Goal: Task Accomplishment & Management: Complete application form

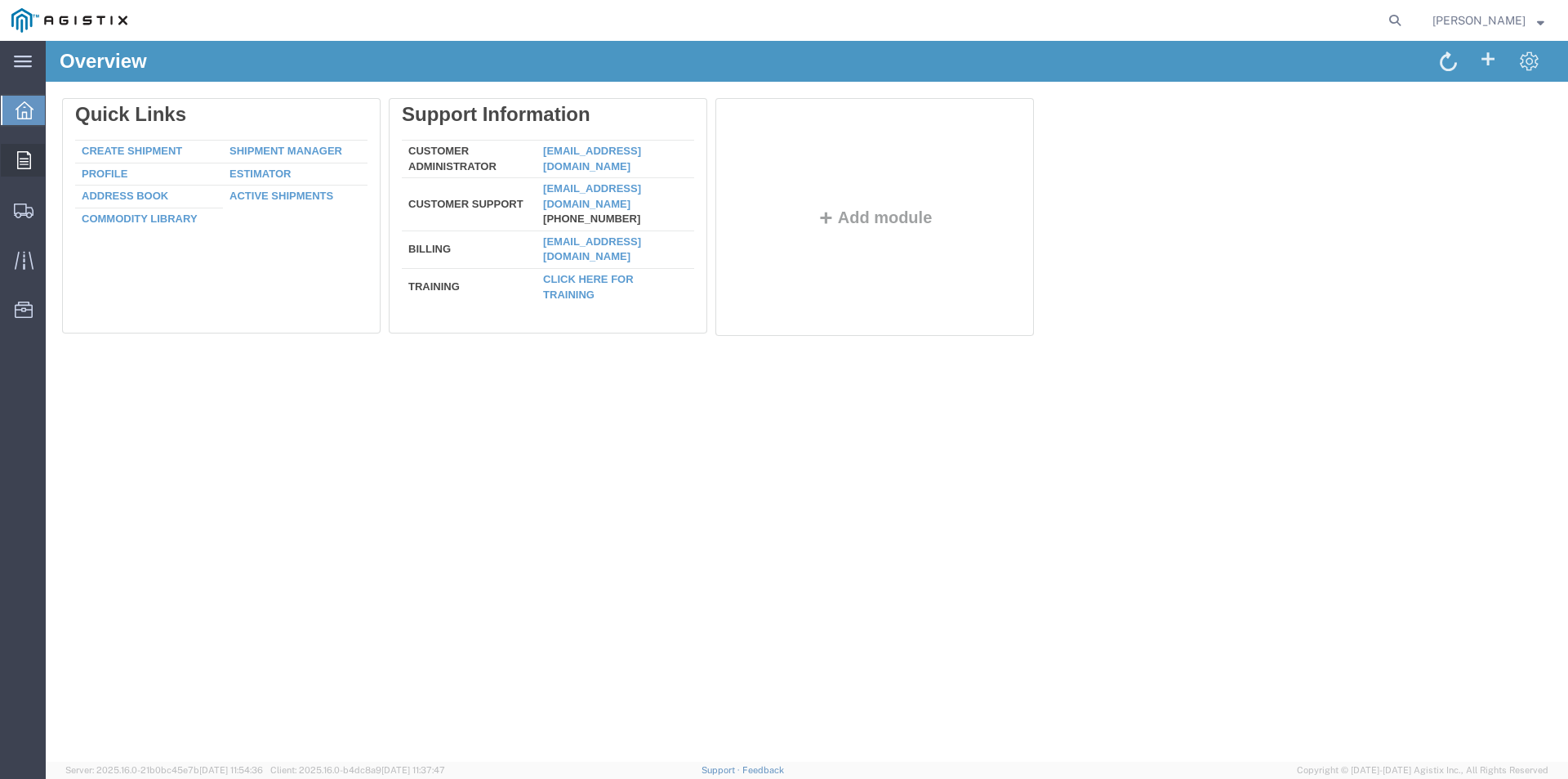
click at [23, 161] on icon at bounding box center [24, 160] width 14 height 18
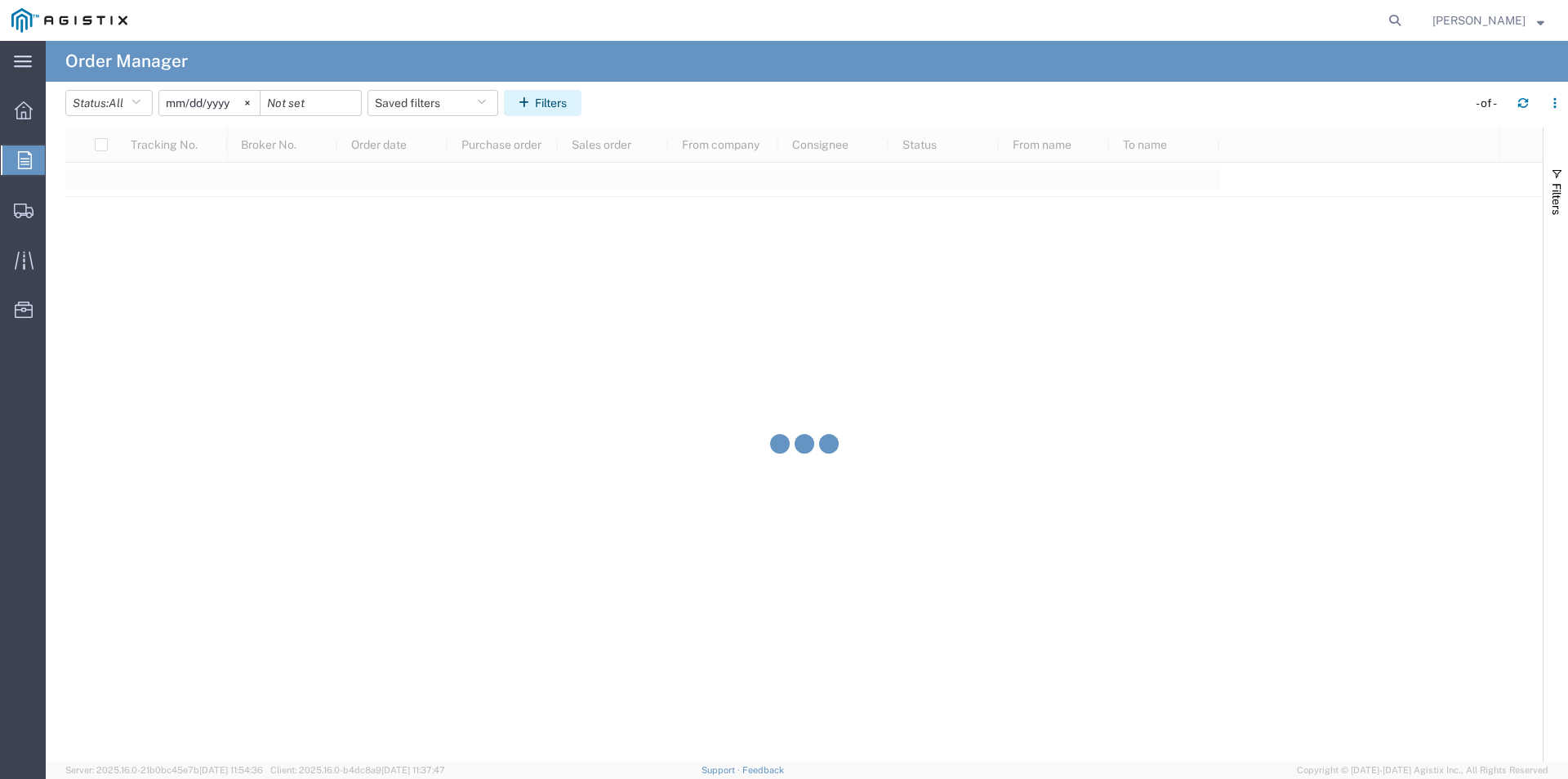
click at [578, 97] on button "Filters" at bounding box center [543, 103] width 77 height 26
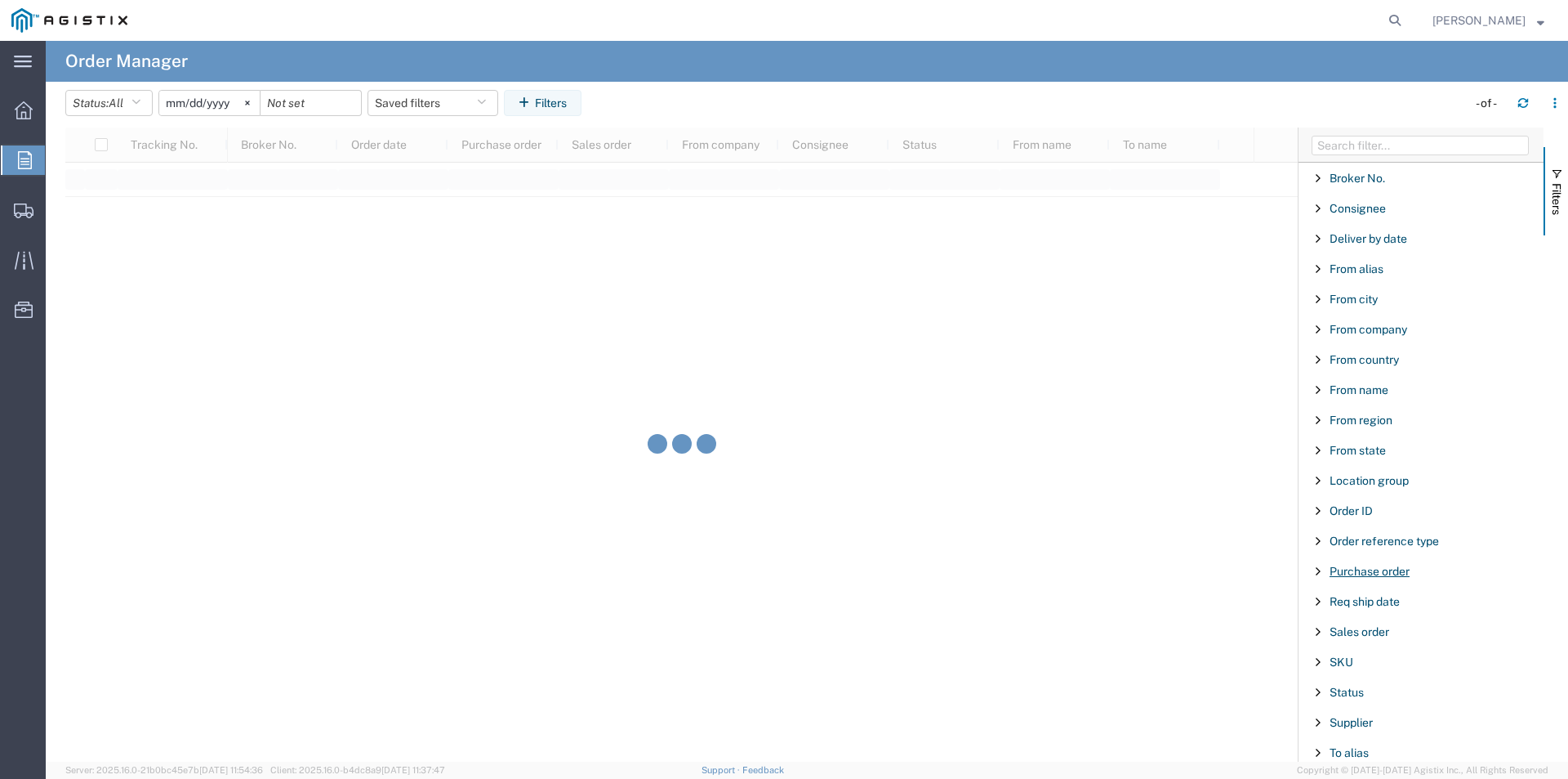
click at [1355, 570] on span "Purchase order" at bounding box center [1369, 571] width 80 height 13
click at [1376, 647] on input "Filter Value" at bounding box center [1427, 640] width 214 height 20
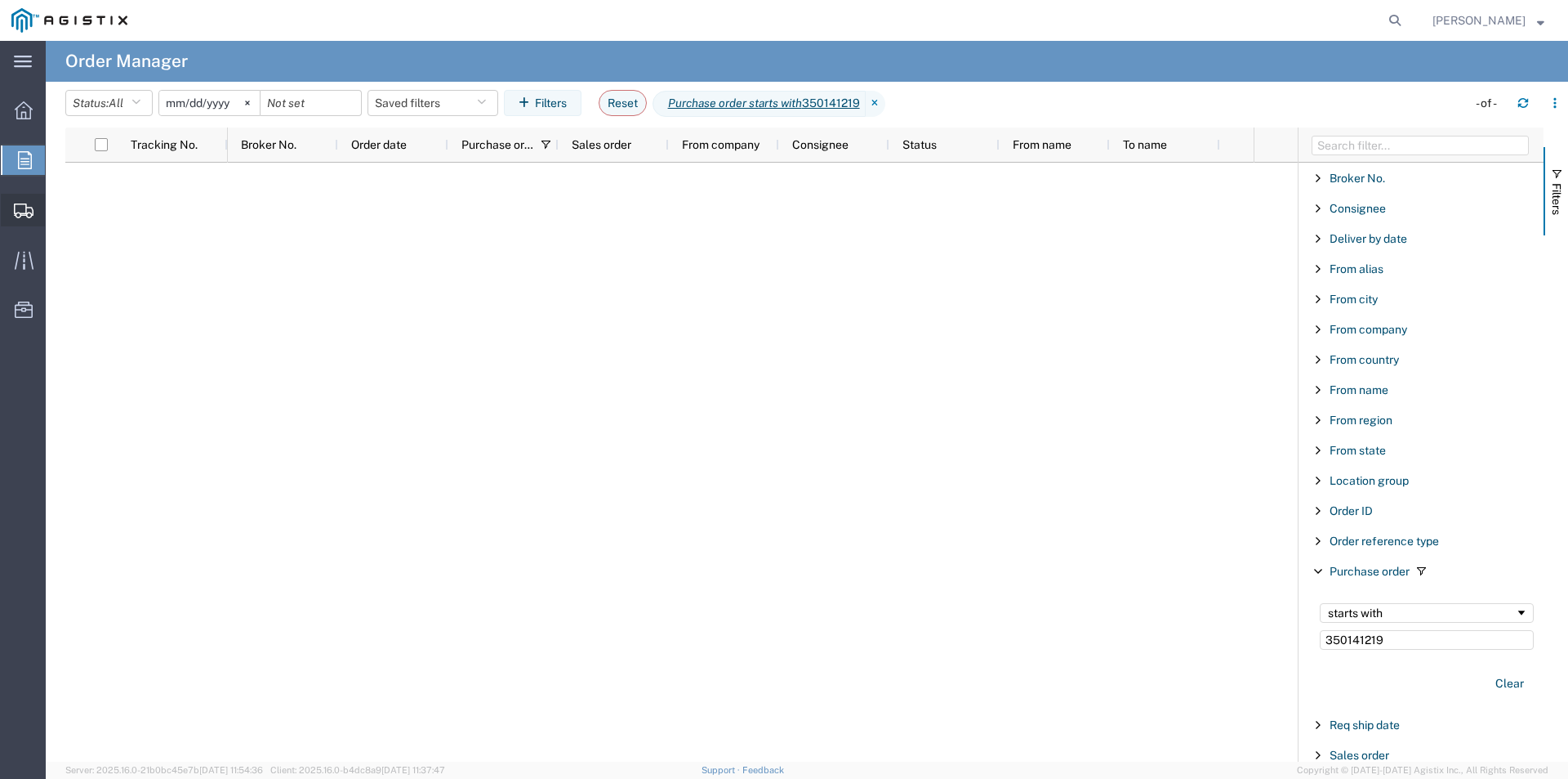
type input "350141219"
click at [0, 0] on span "Create Shipment" at bounding box center [0, 0] width 0 height 0
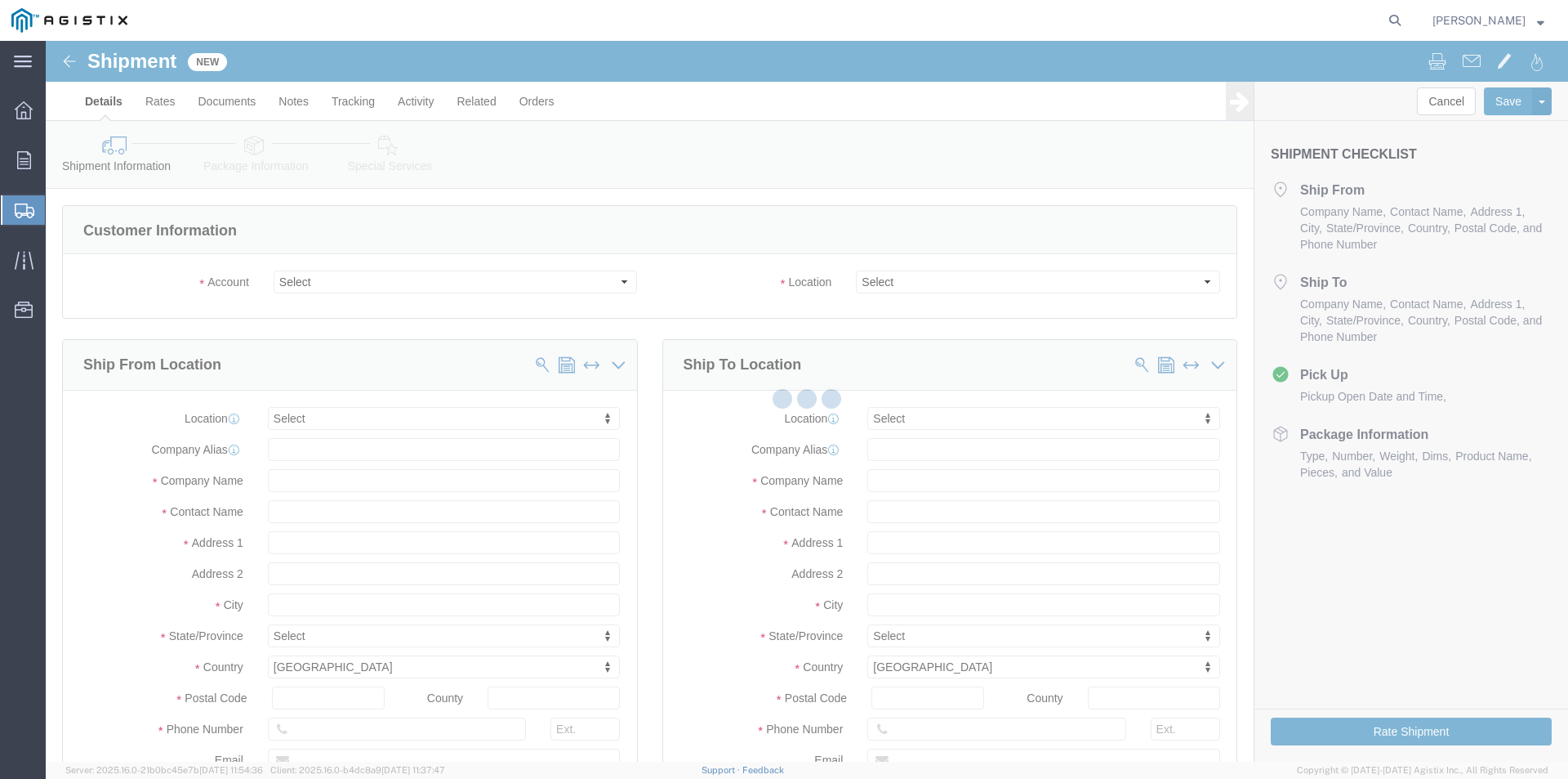
select select
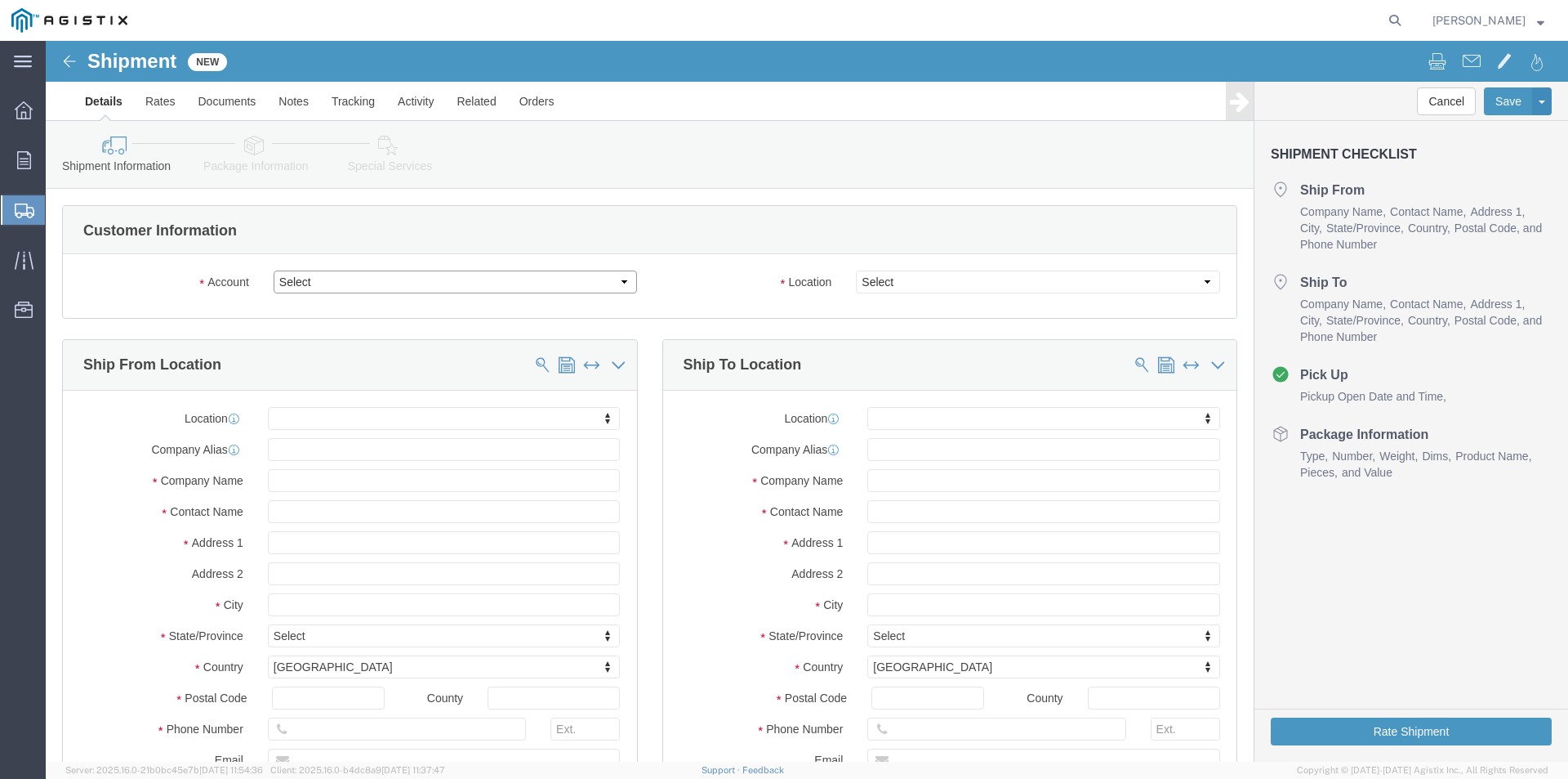
click select "Select Oldcastle Precast Inc PG&E"
select select "9596"
click select "Select Oldcastle Precast Inc PG&E"
select select
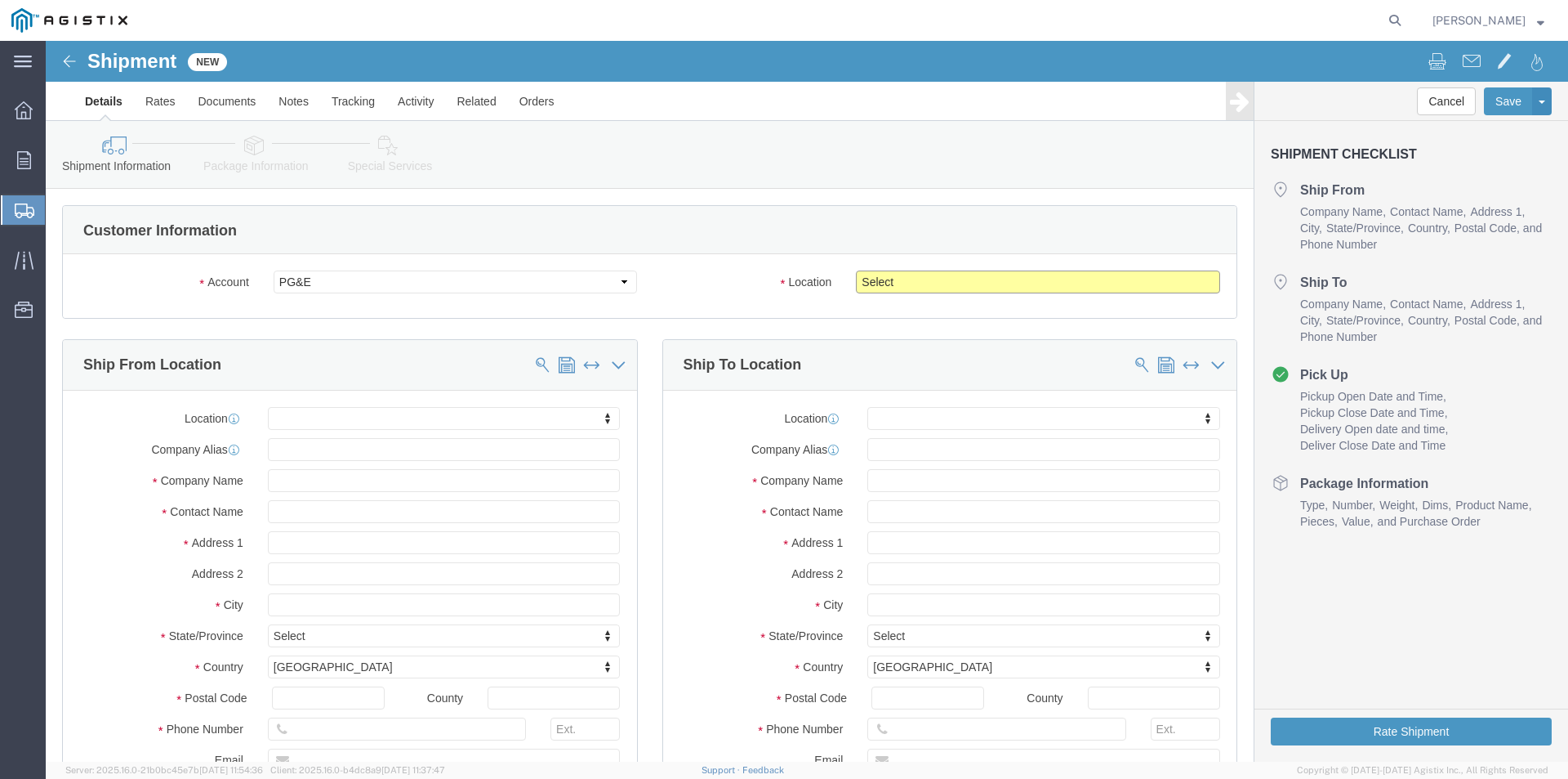
click select "Select All Others [GEOGRAPHIC_DATA] [GEOGRAPHIC_DATA] [GEOGRAPHIC_DATA] [GEOGRA…"
select select "23082"
click select "Select All Others [GEOGRAPHIC_DATA] [GEOGRAPHIC_DATA] [GEOGRAPHIC_DATA] [GEOGRA…"
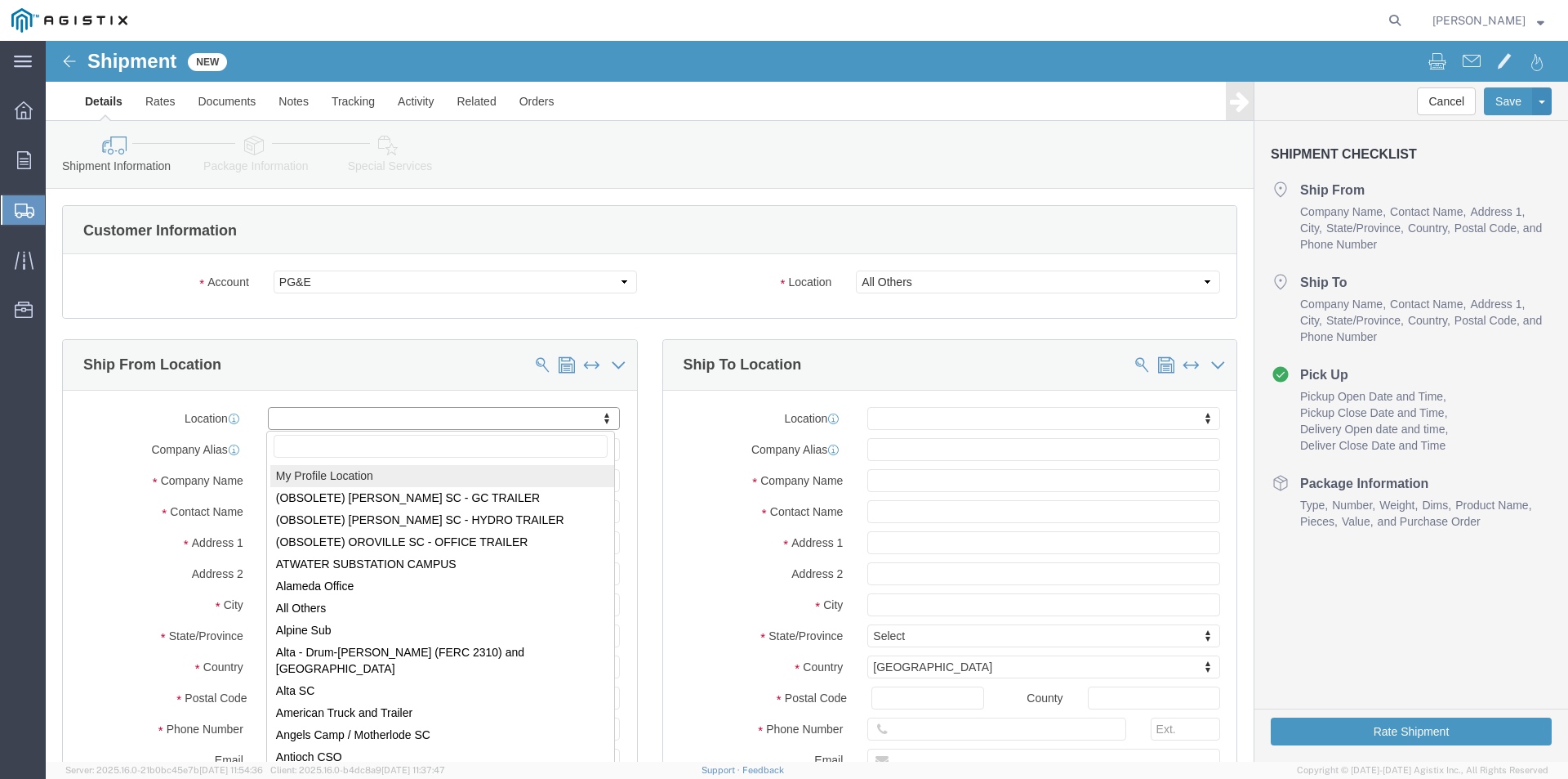
select select "MYPROFILE"
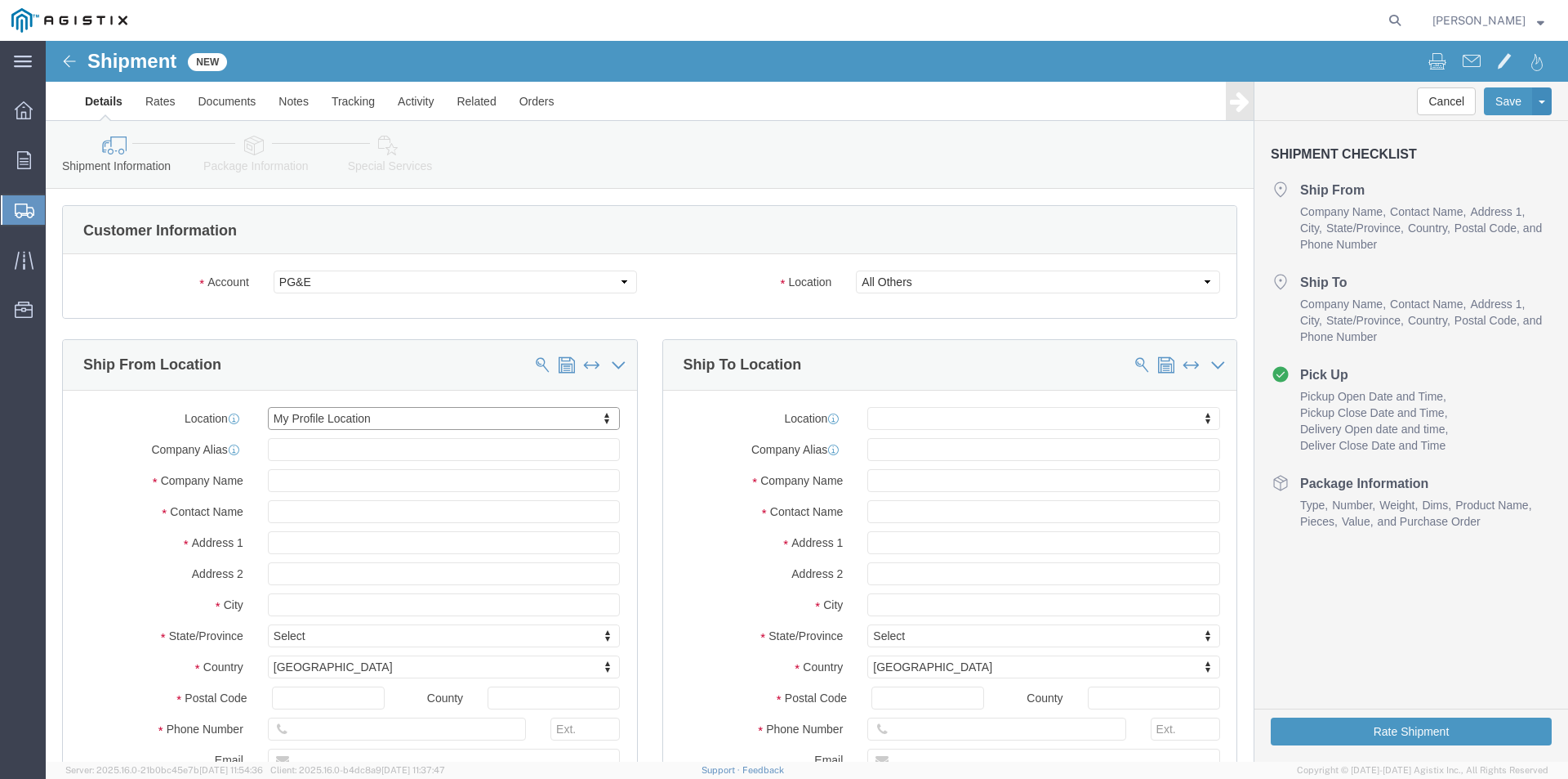
select select "CA"
click input "text"
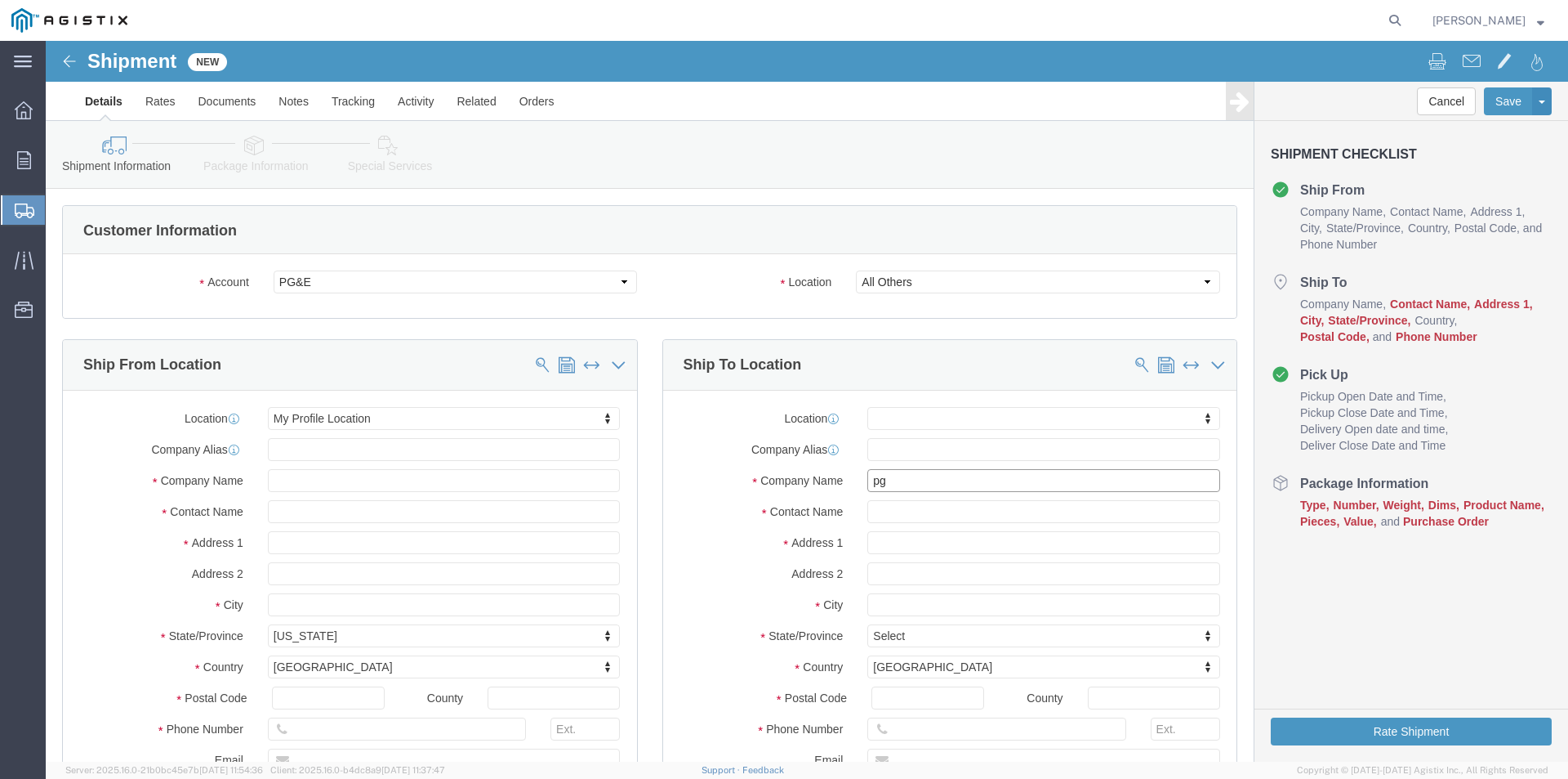
type input "p"
type input "PGE FRESNO"
click input "text"
type input "FRESNO JOBSITE"
click input "text"
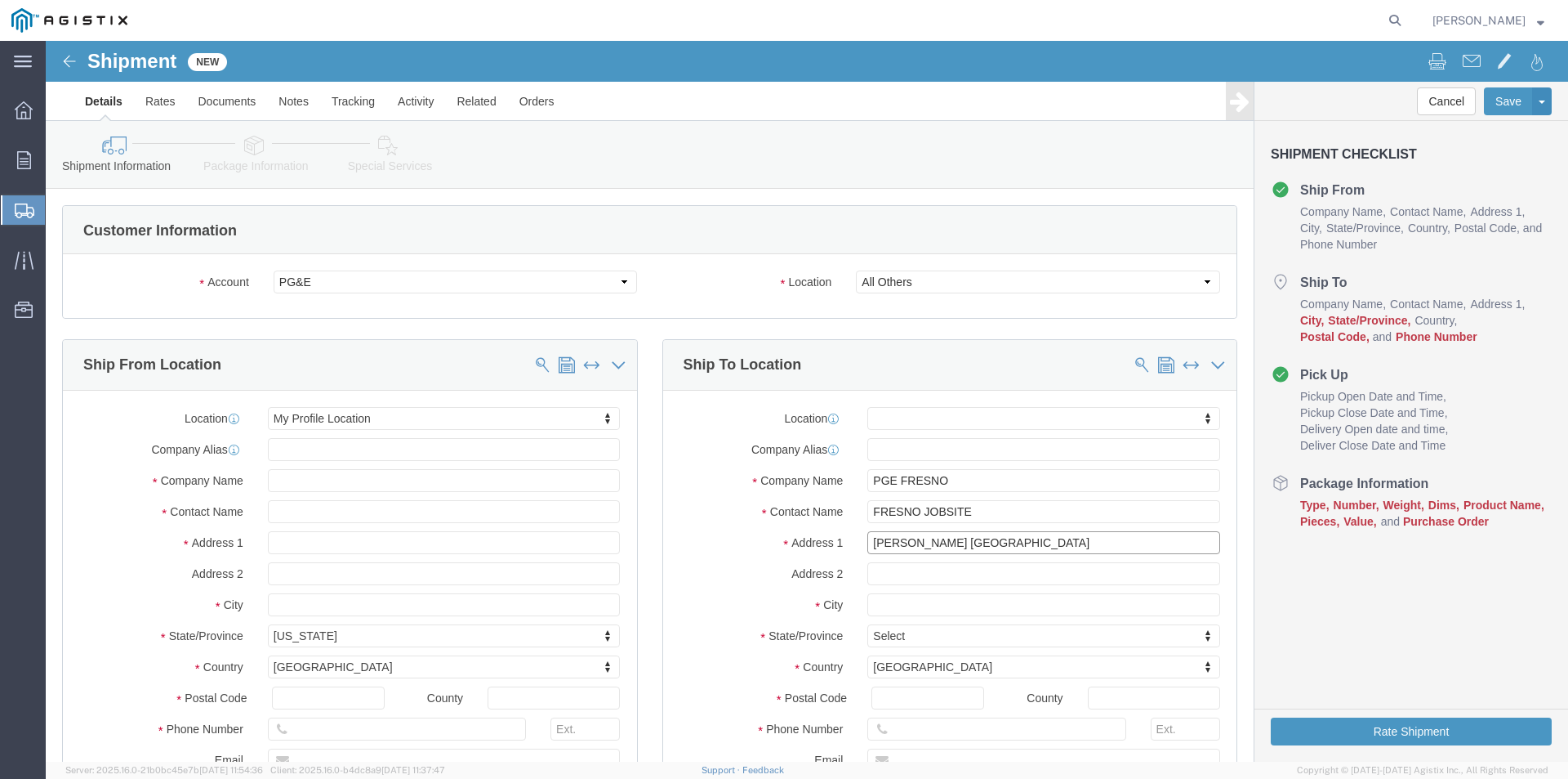
type input "[PERSON_NAME] [GEOGRAPHIC_DATA]"
click input "text"
type input "CLOVIS"
click label "Address 2"
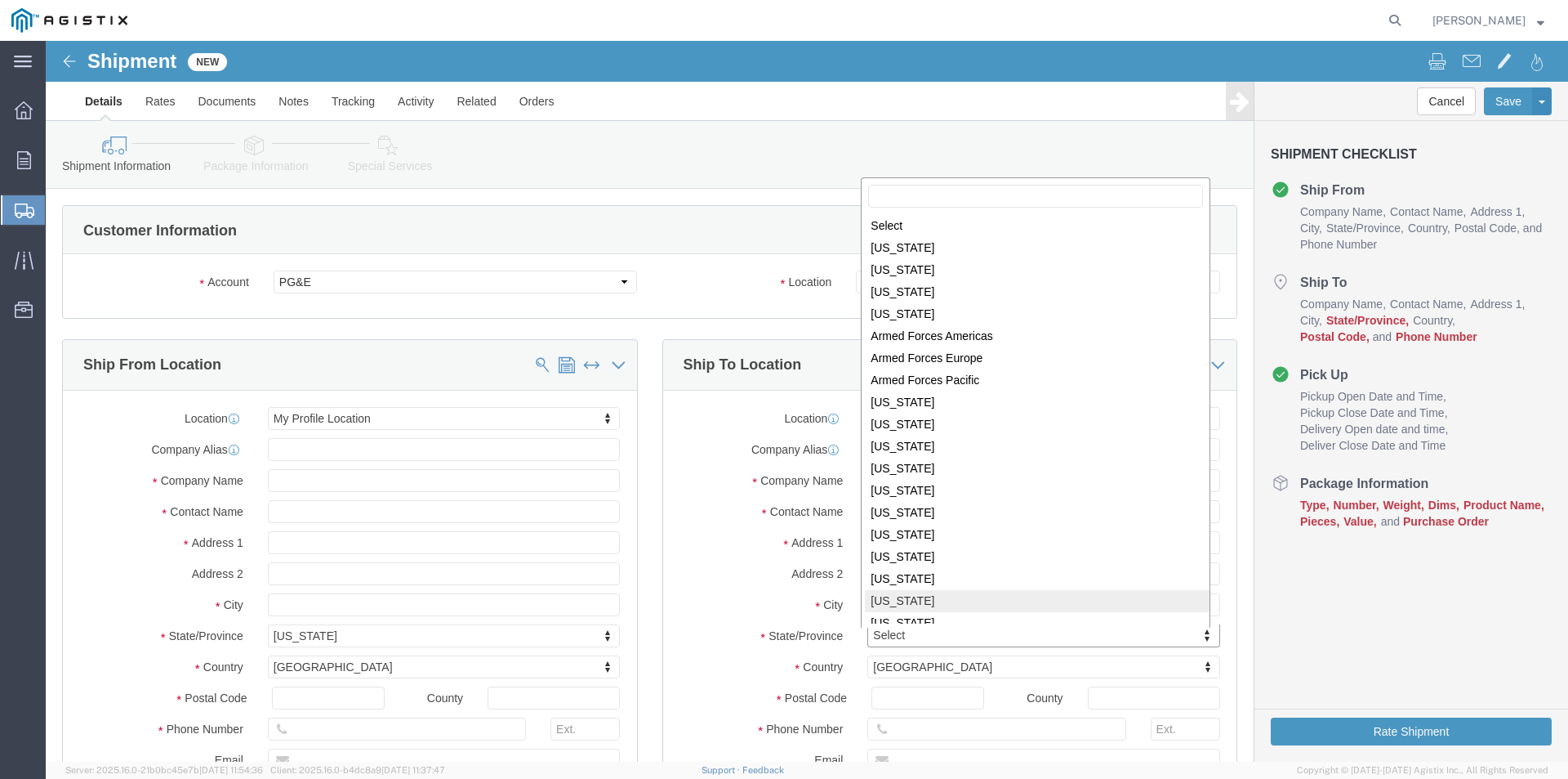
scroll to position [2, 0]
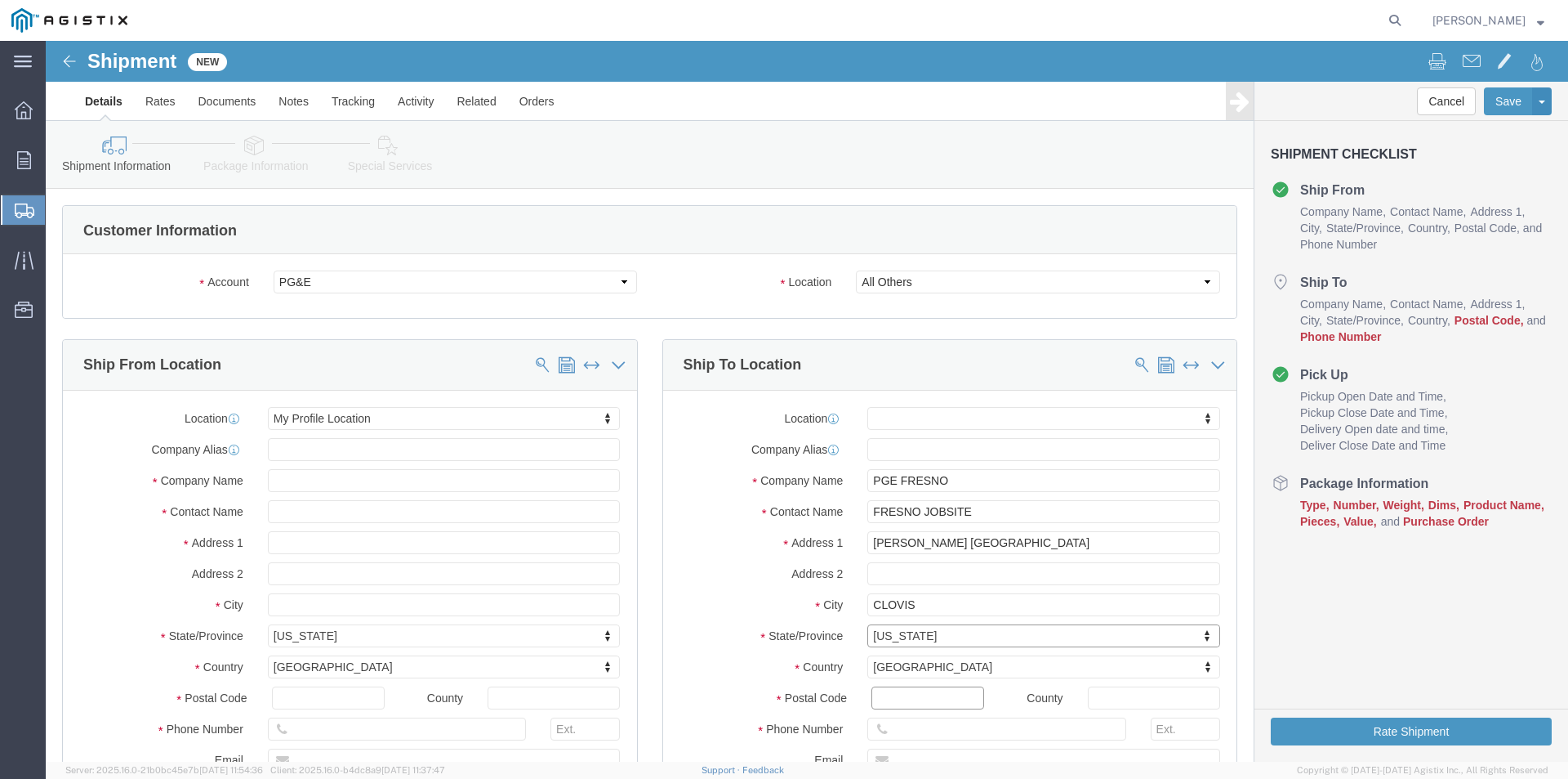
click input "Postal Code"
type input "93611"
click input "text"
type input "559-207-5272"
click label "City"
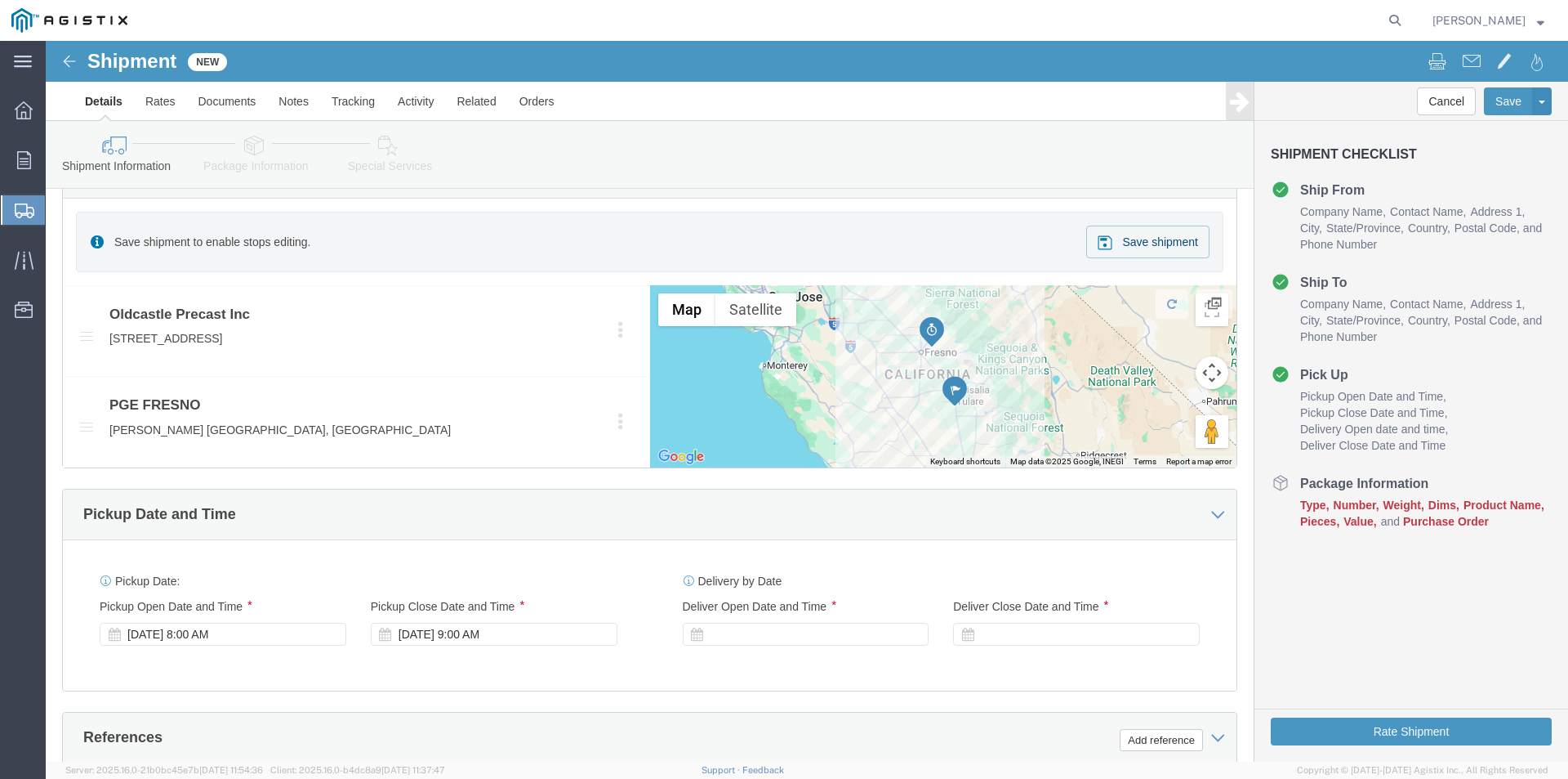
scroll to position [735, 0]
click div "[DATE] 8:00 AM"
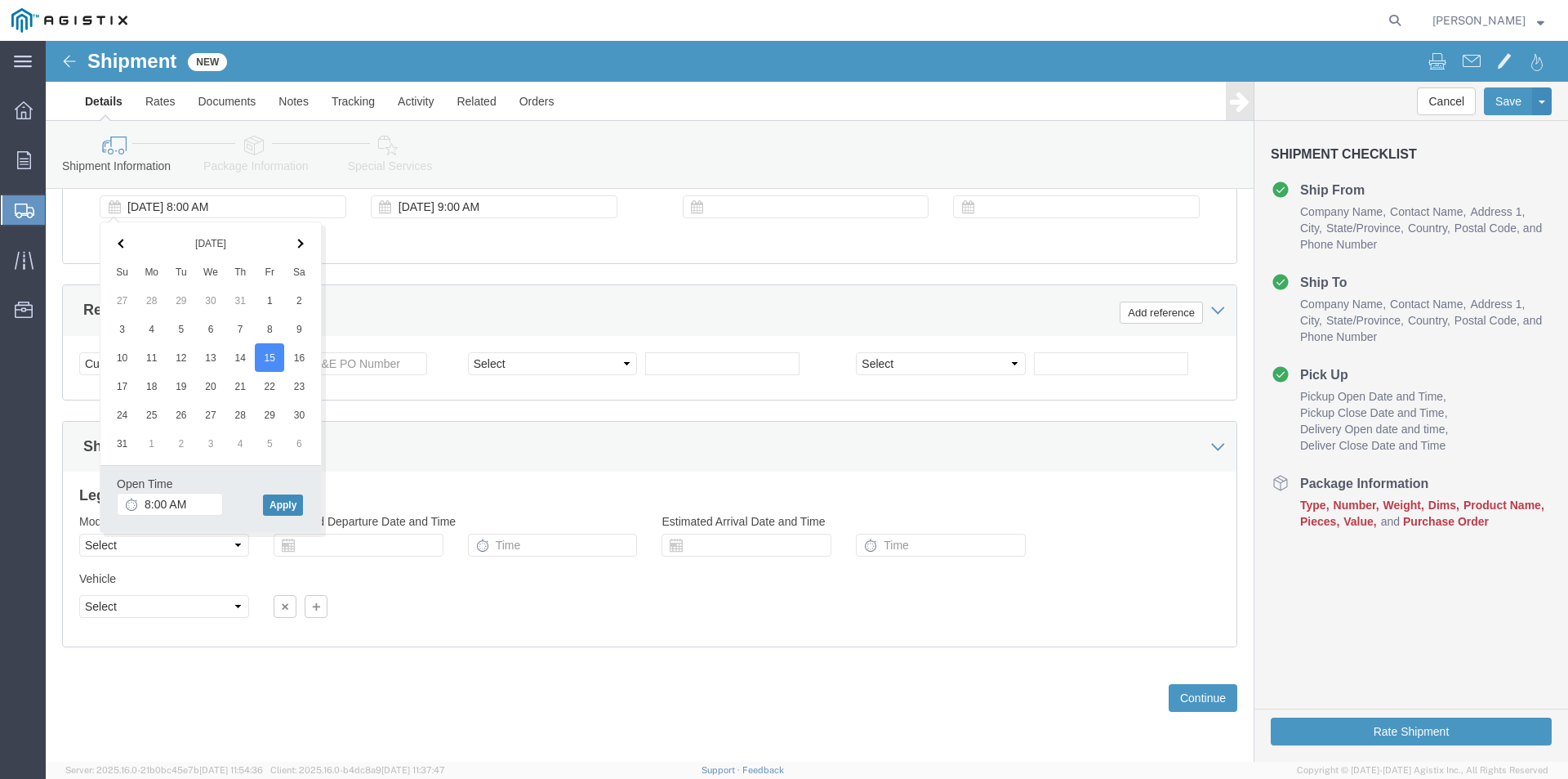
click button "Apply"
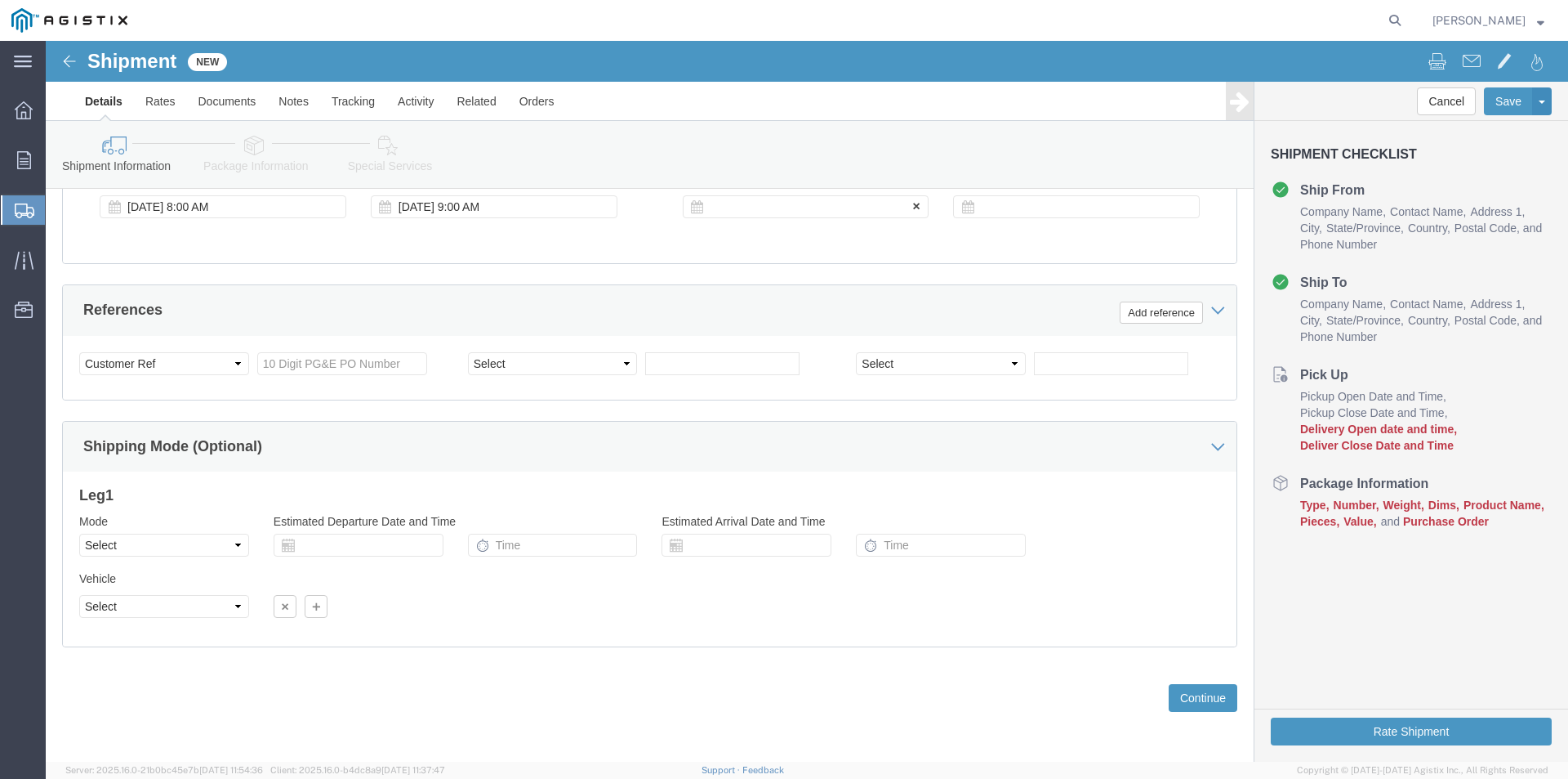
click div
click button "Apply"
click div
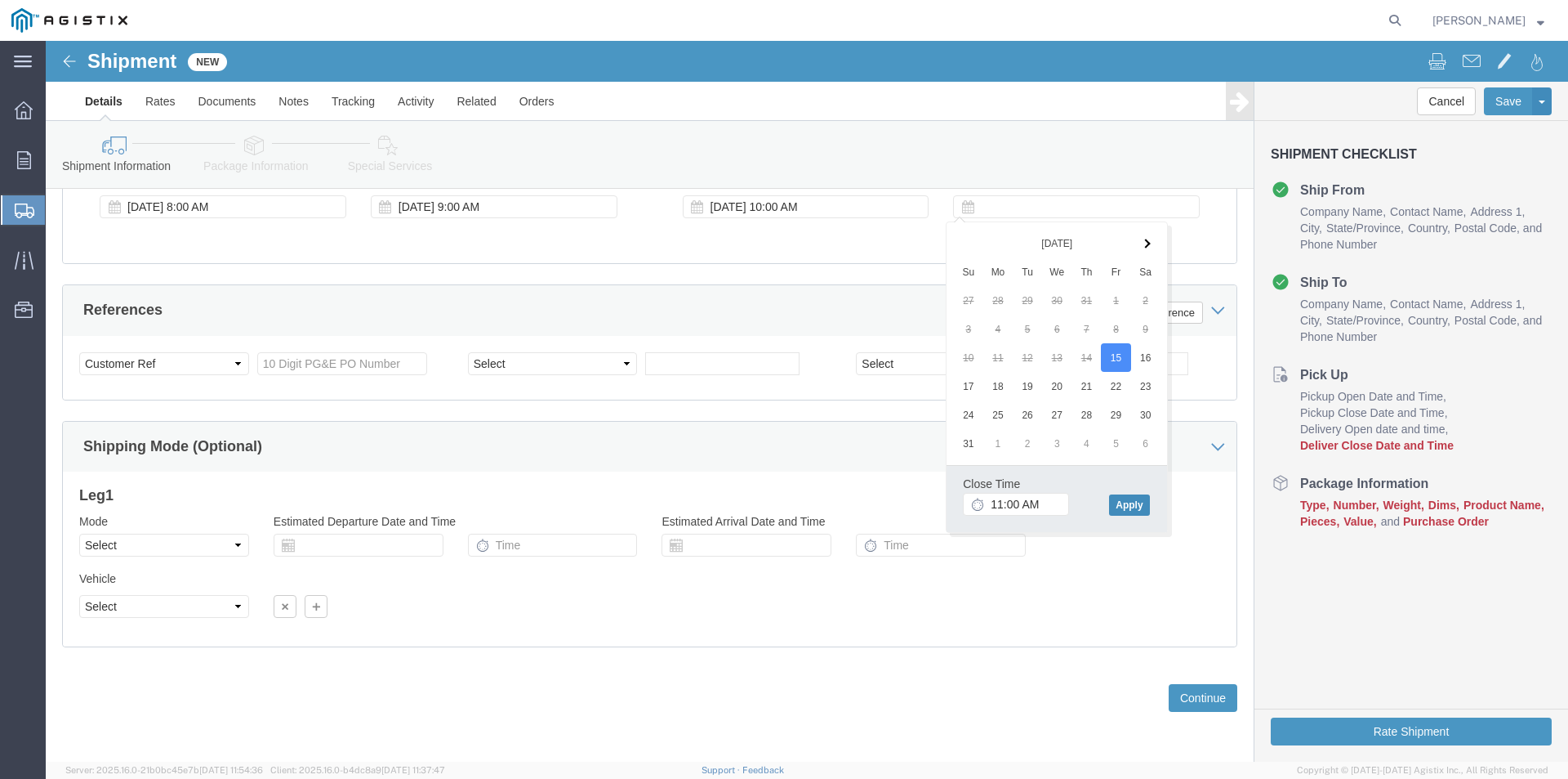
click button "Apply"
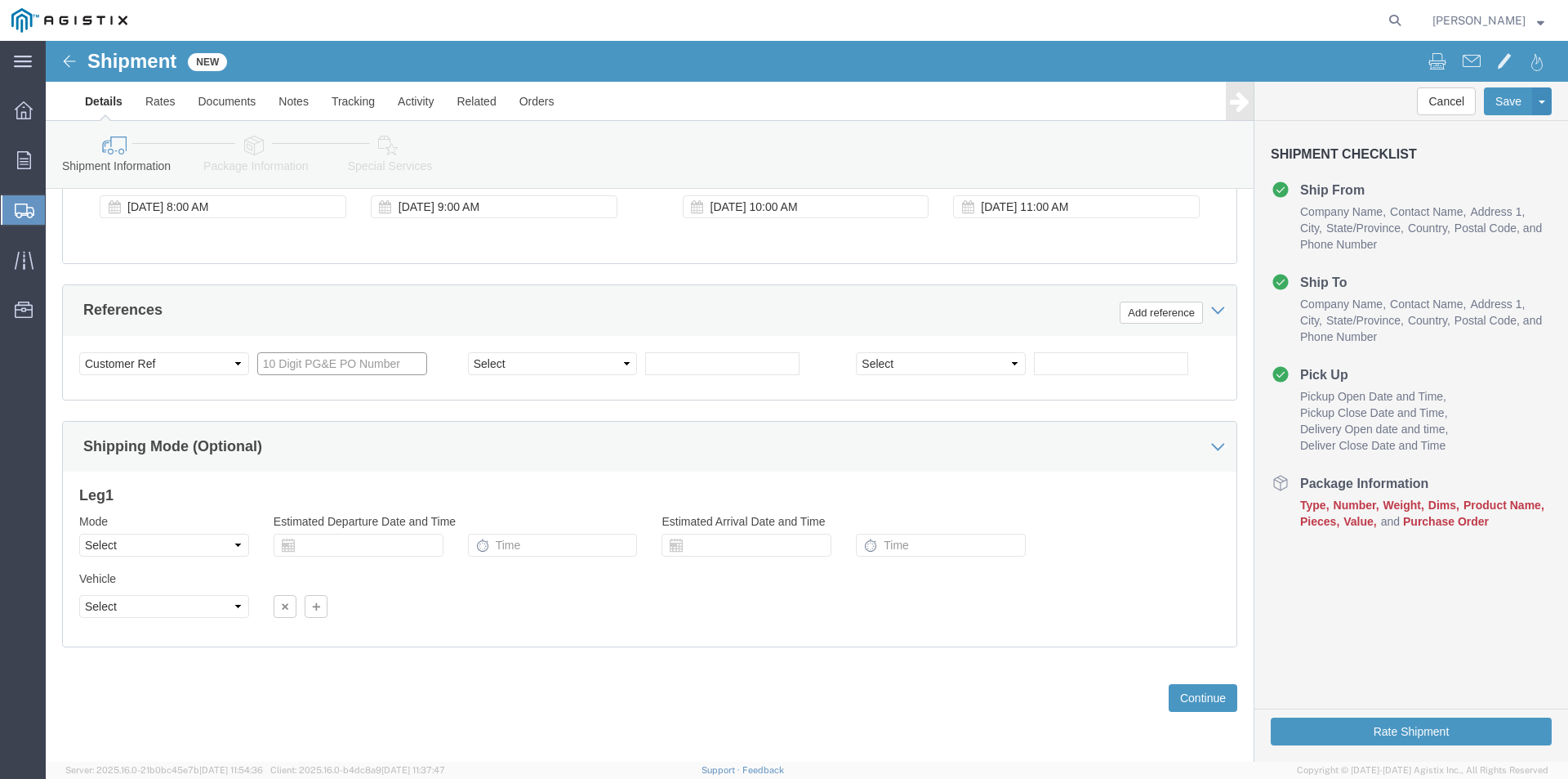
click input "text"
type input "3501412197"
click button "Continue"
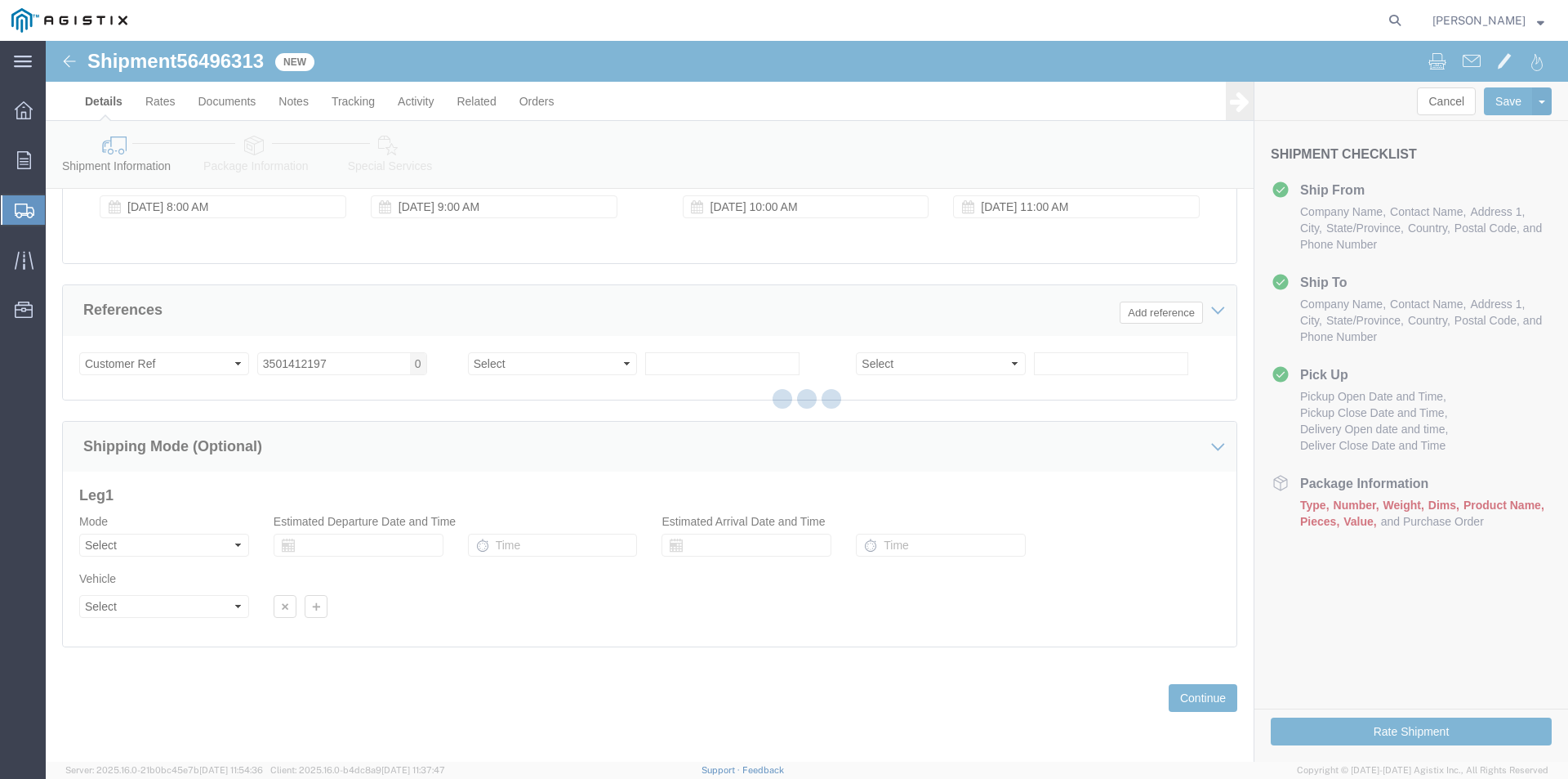
select select "22122"
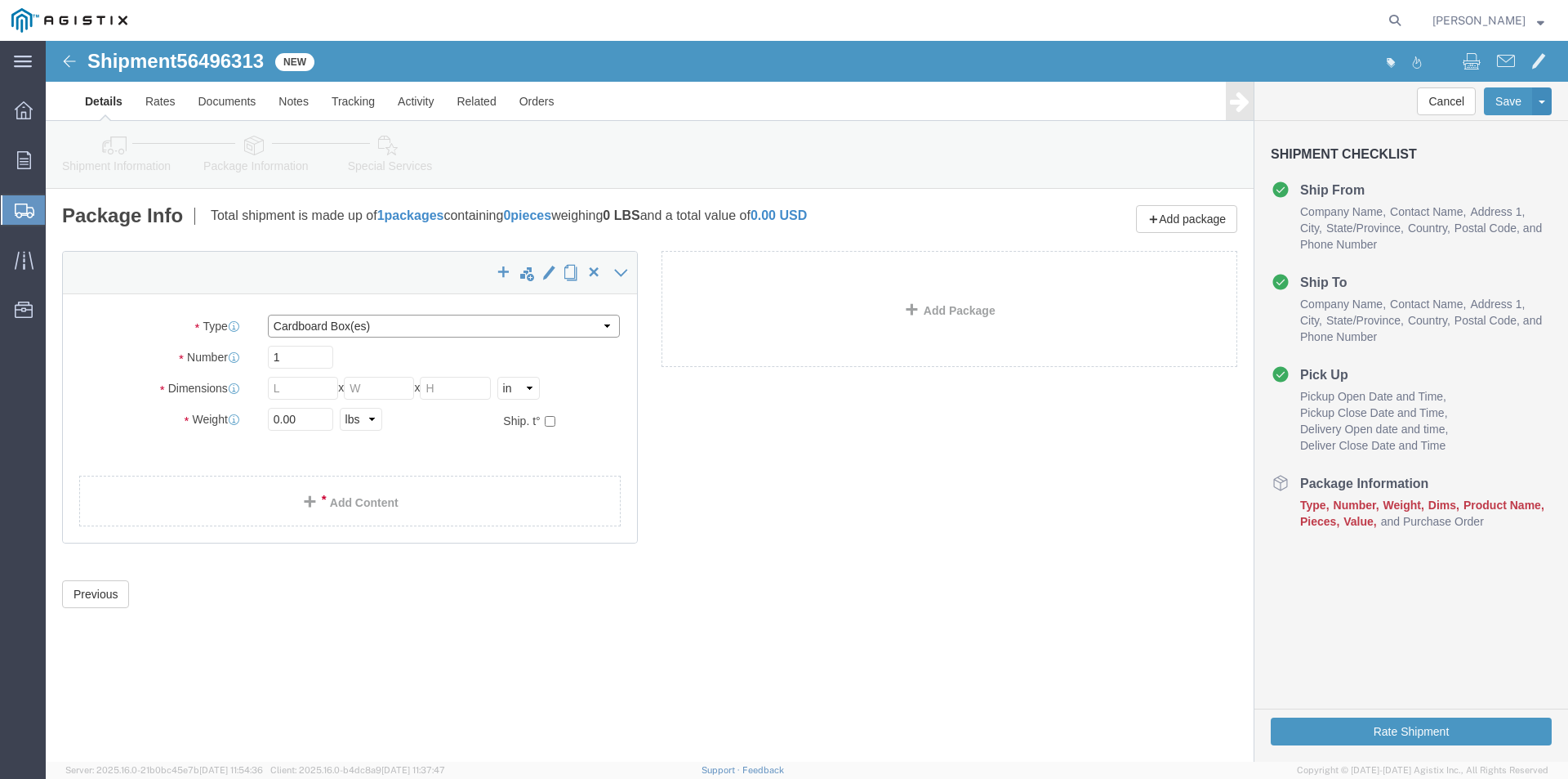
click select "Select Bulk Bundle(s) Cardboard Box(es) Carton(s) Crate(s) Drum(s) (Fiberboard)…"
select select "NKCR"
click select "Select Bulk Bundle(s) Cardboard Box(es) Carton(s) Crate(s) Drum(s) (Fiberboard)…"
click input "text"
type input "46"
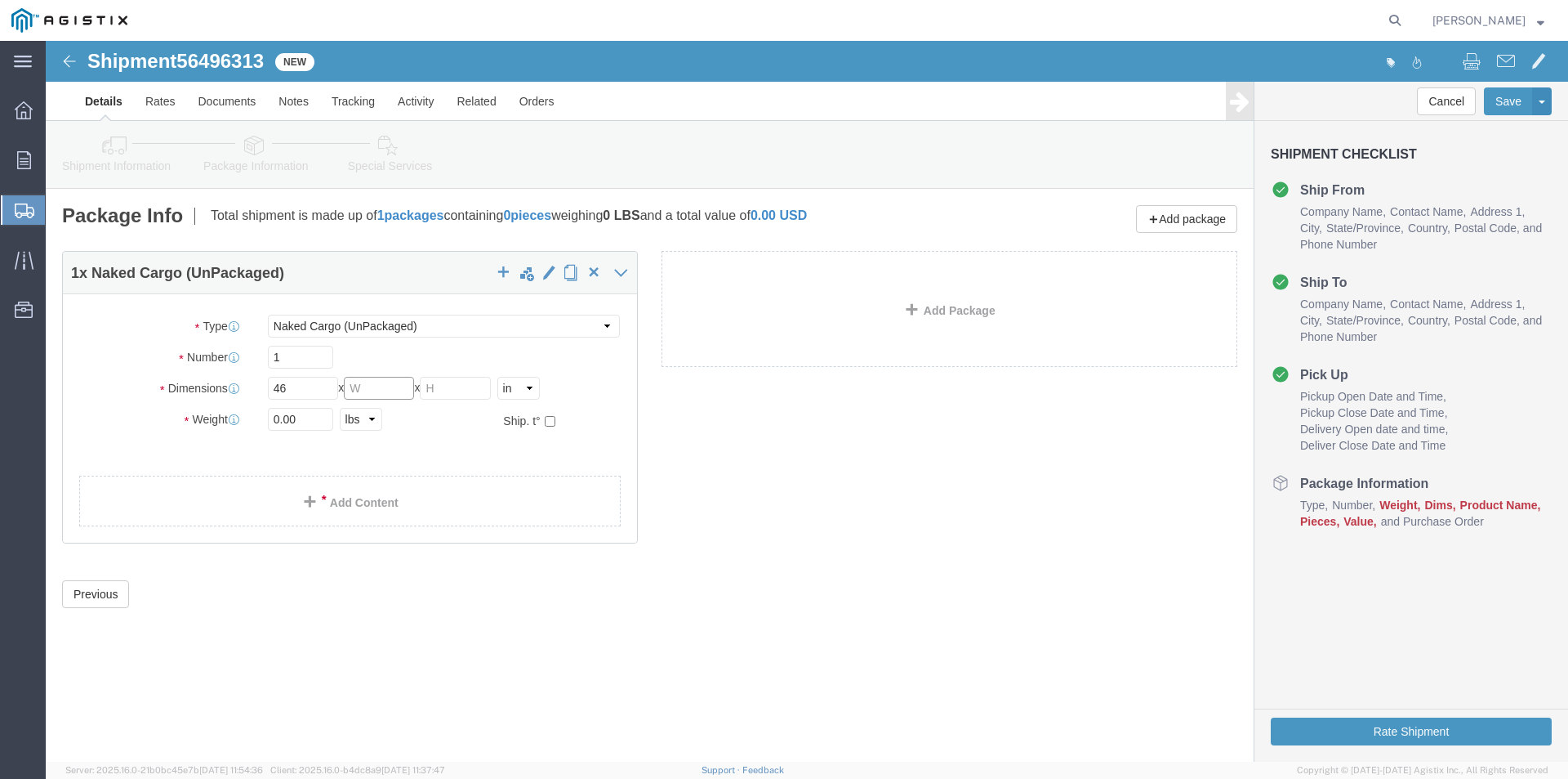
click input "text"
type input "86"
click input "text"
type input "72"
drag, startPoint x: 260, startPoint y: 382, endPoint x: 173, endPoint y: 382, distance: 87.0
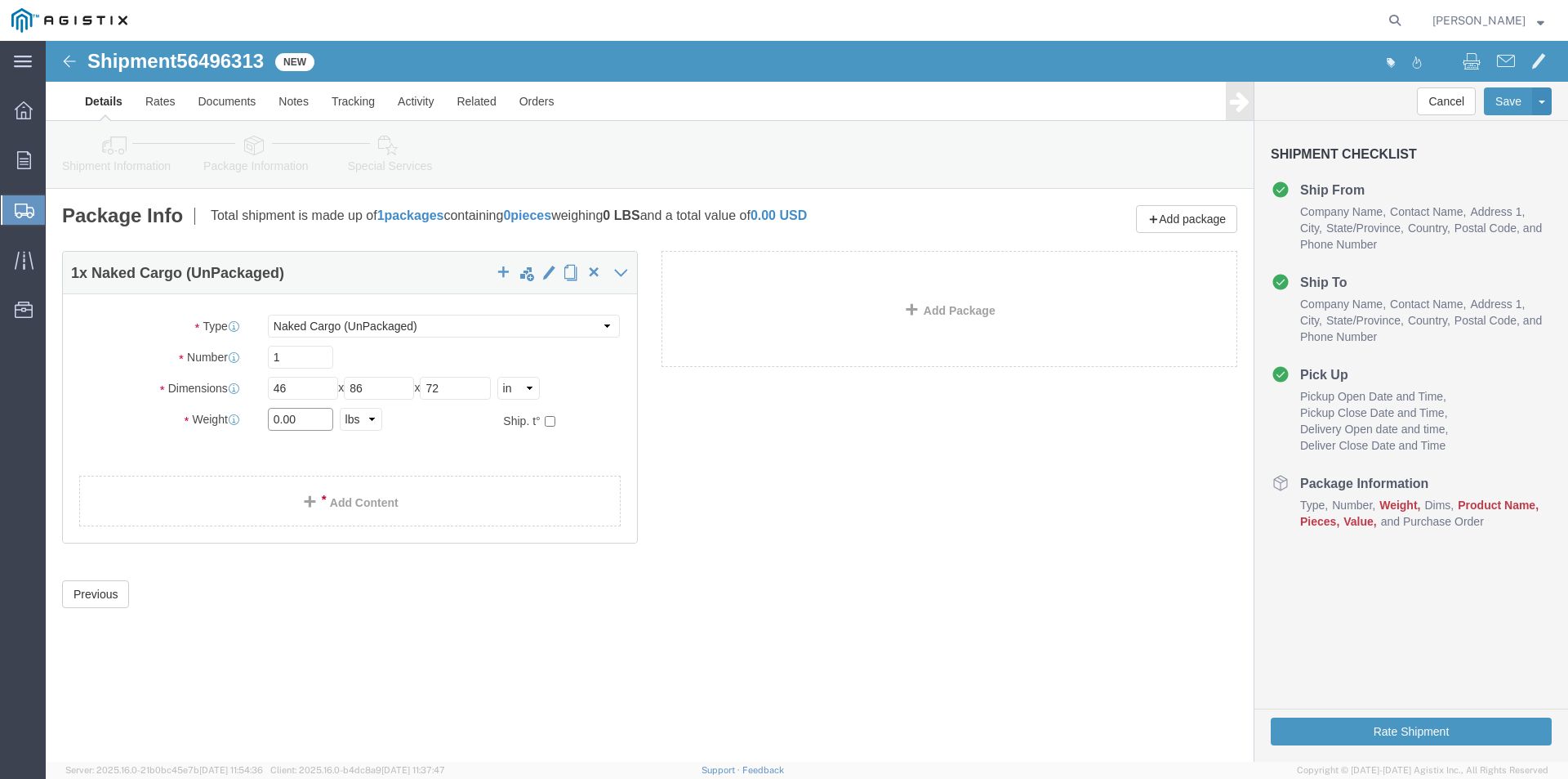
click div "Weight 0.00 Select kgs lbs Ship. t°"
type input "19632"
click link "Add Content"
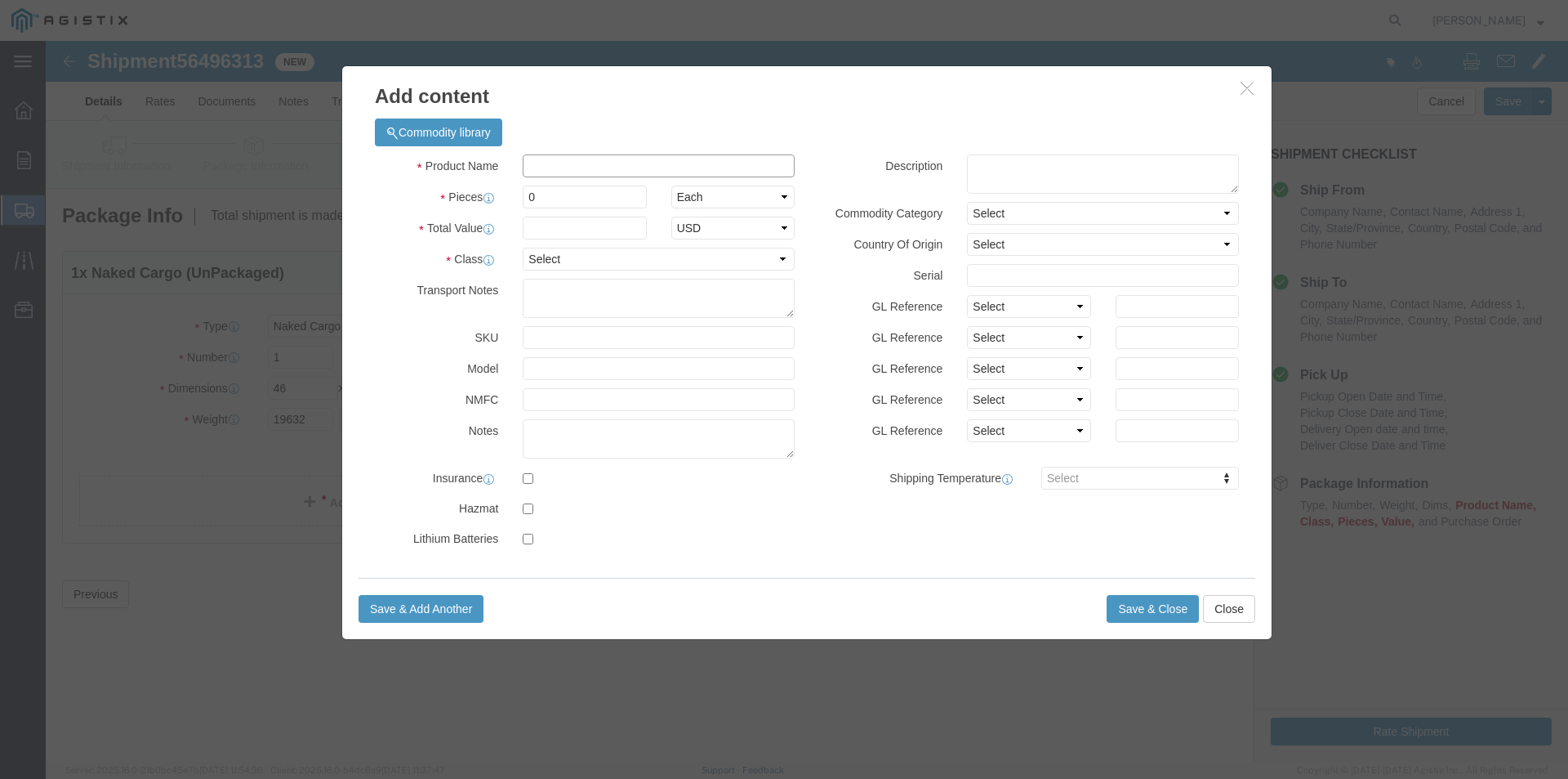
click input "text"
type input "04-3411 #7 IVT SPLICE"
click input "0"
type input "01"
drag, startPoint x: 495, startPoint y: 190, endPoint x: 503, endPoint y: 195, distance: 9.4
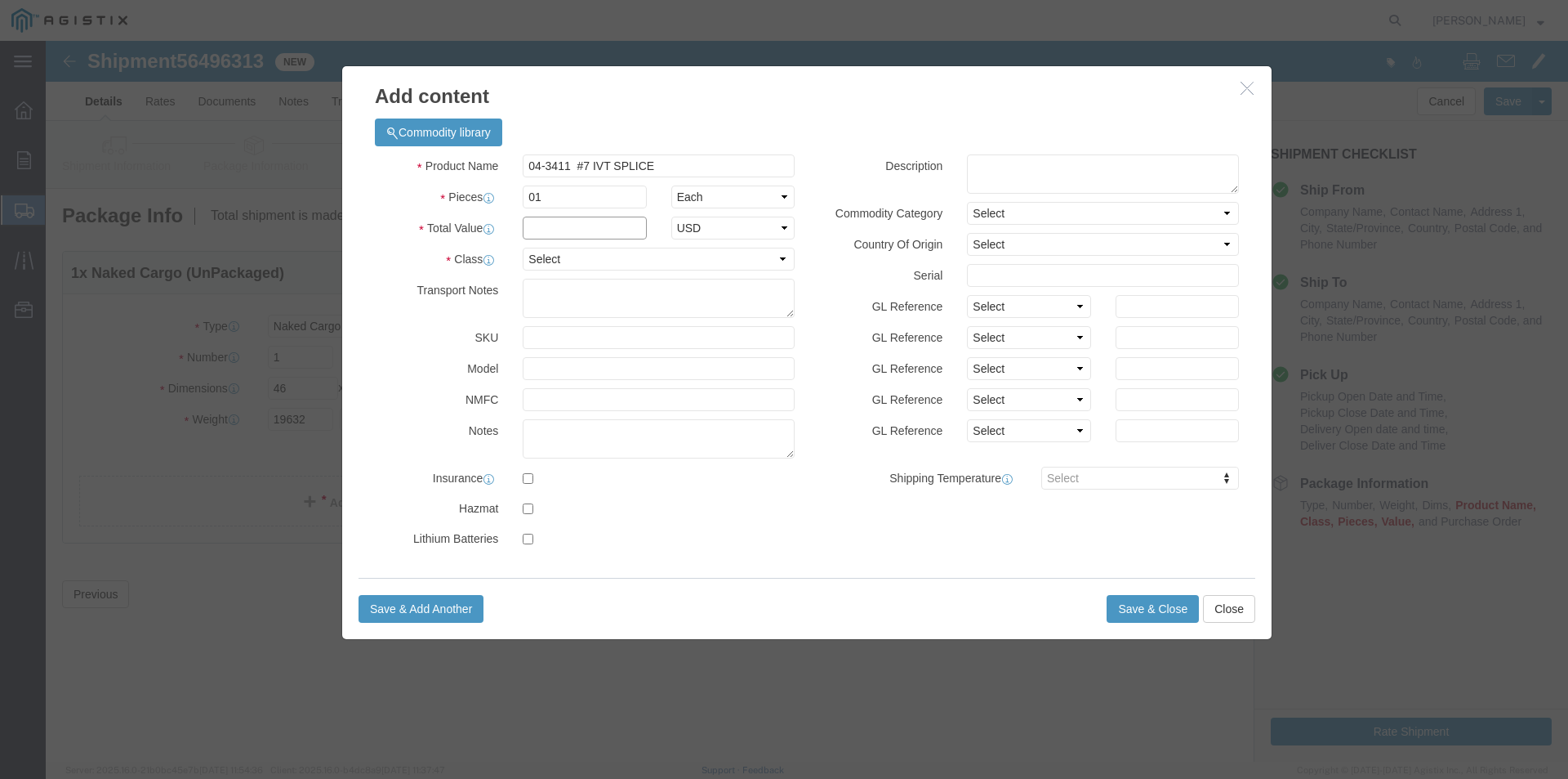
click input "text"
type input "1"
click select "Select 50 55 60 65 70 85 92.5 100 125 175 250 300 400"
select select "55"
click select "Select 50 55 60 65 70 85 92.5 100 125 175 250 300 400"
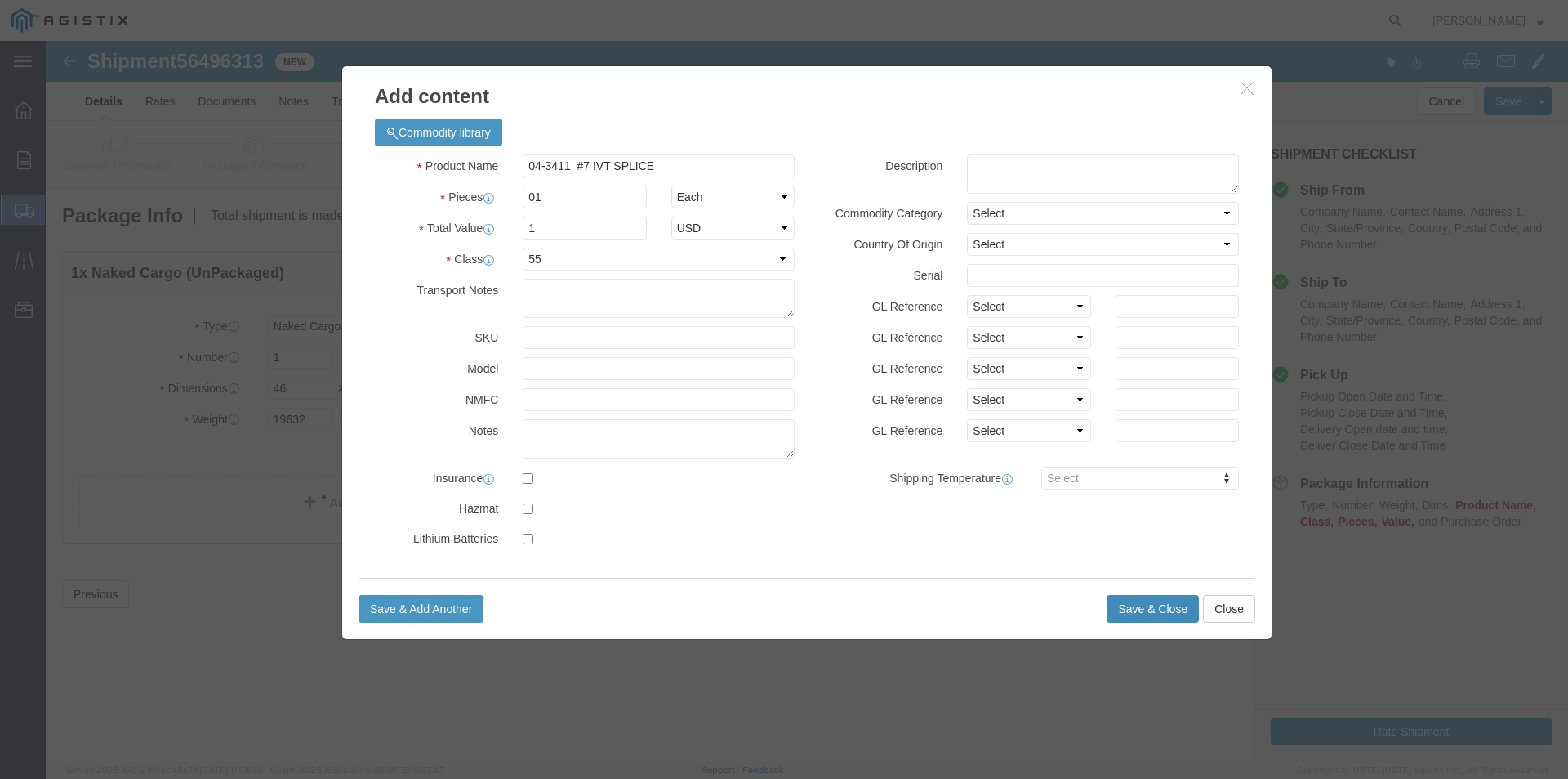
click button "Save & Close"
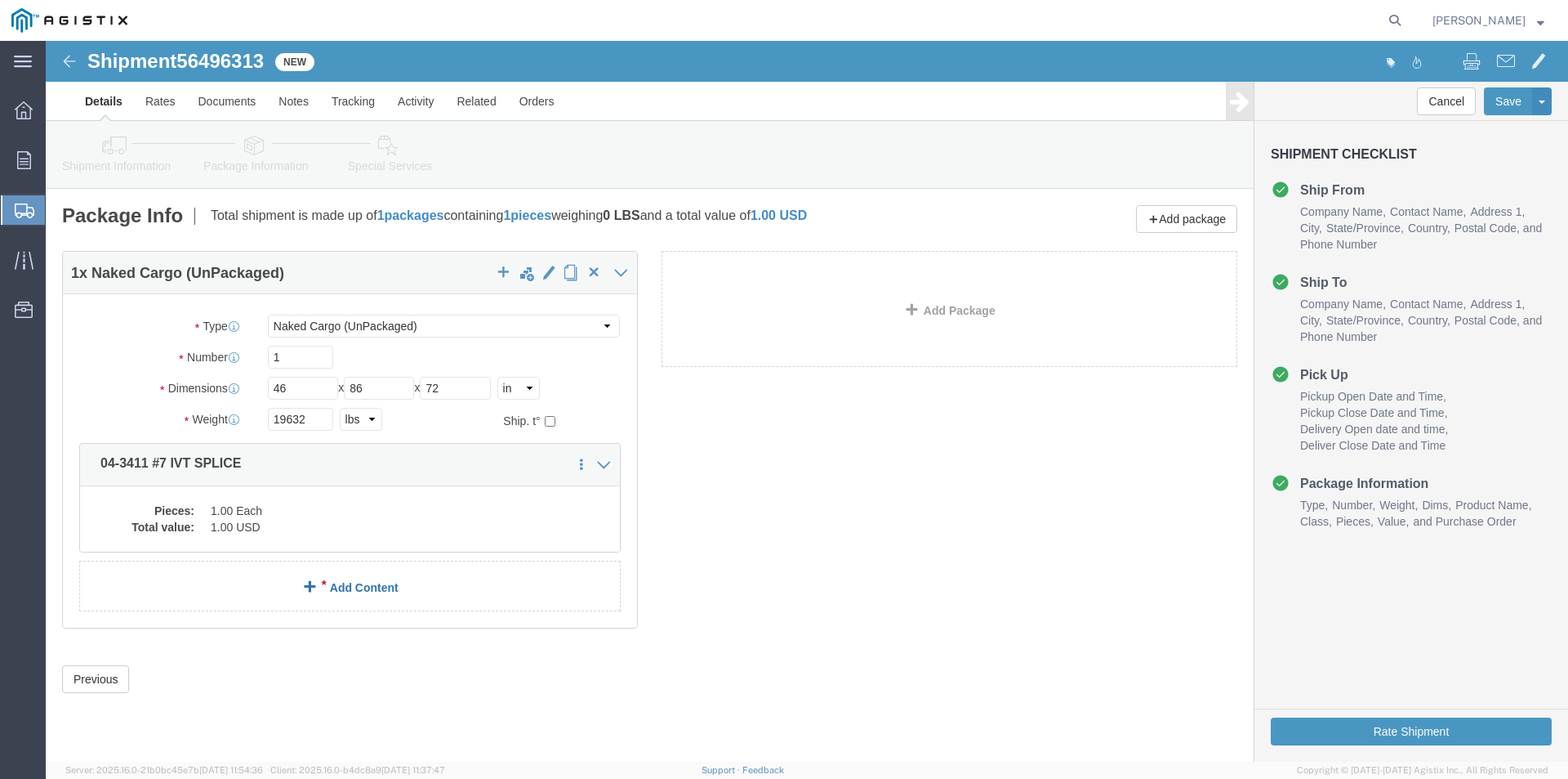
click span
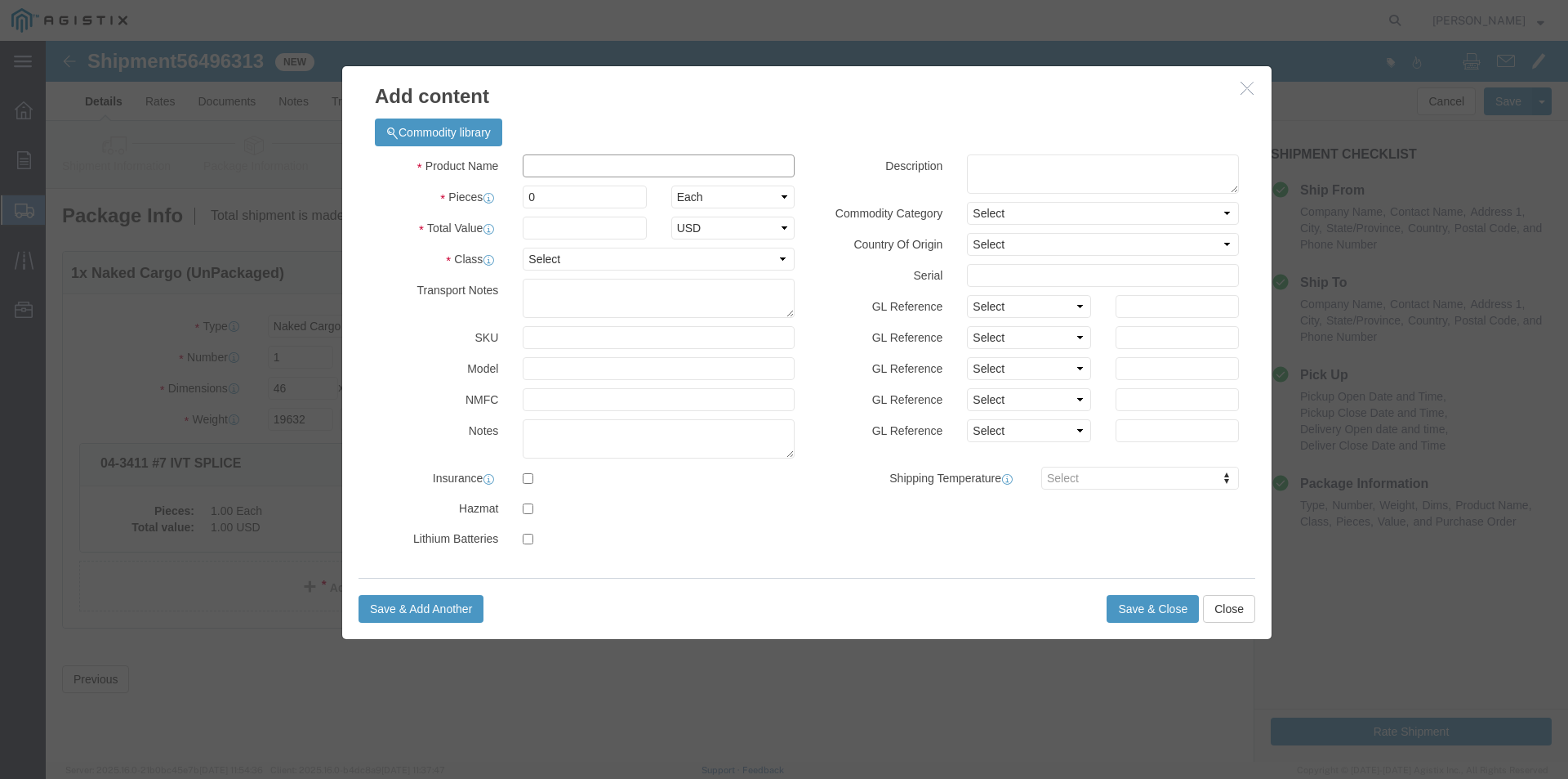
click input "text"
type input "04-3415 102X54X12 RISER"
click input "0"
type input "1"
drag, startPoint x: 386, startPoint y: 202, endPoint x: 427, endPoint y: 209, distance: 41.6
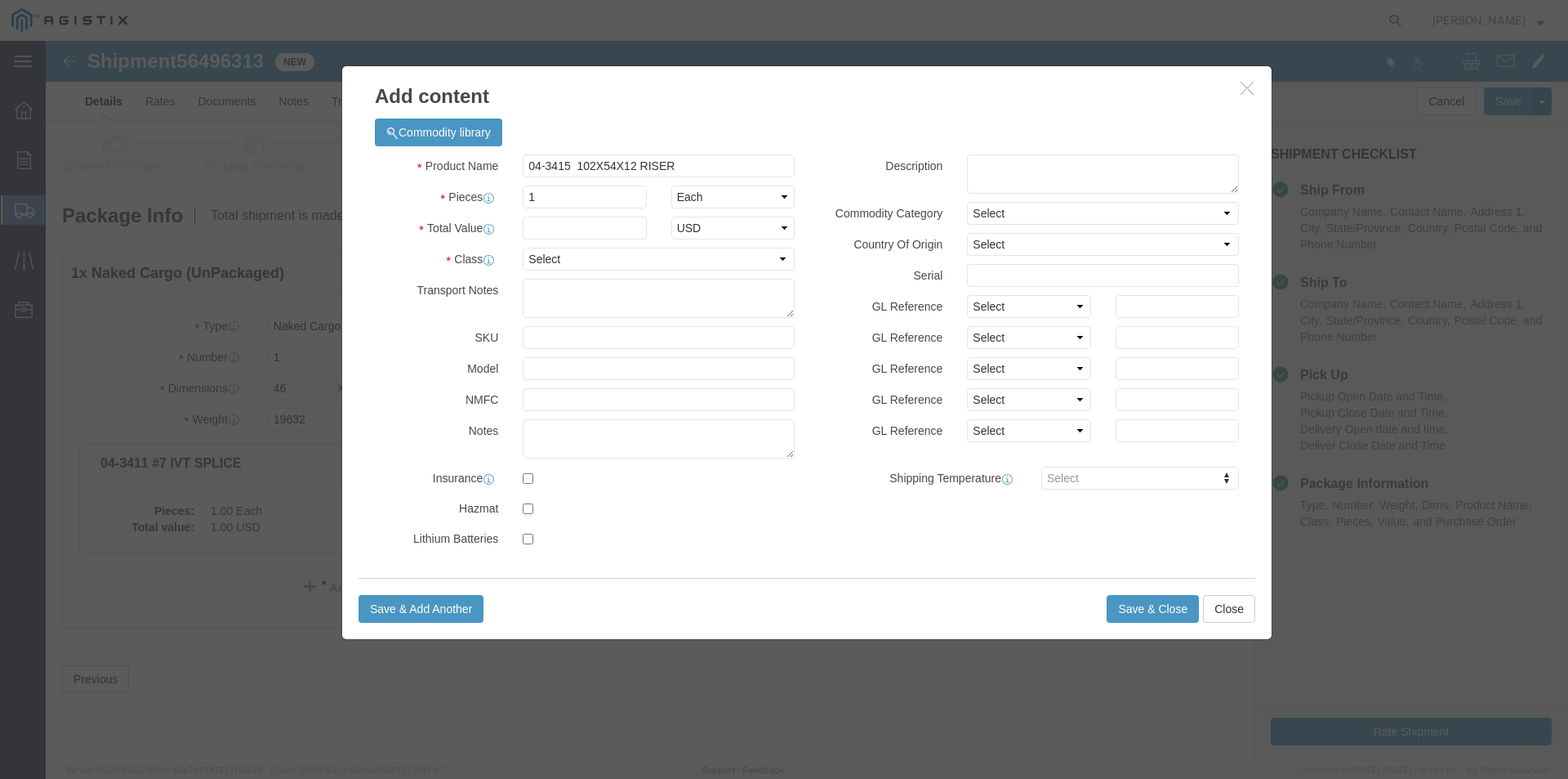
click div "Product Name 04-3415 102X54X12 RISER 04-3415 Pieces 1 Select Bag Barrels 100Boa…"
click input "text"
type input "1"
click select "Select 50 55 60 65 70 85 92.5 100 125 175 250 300 400"
select select "55"
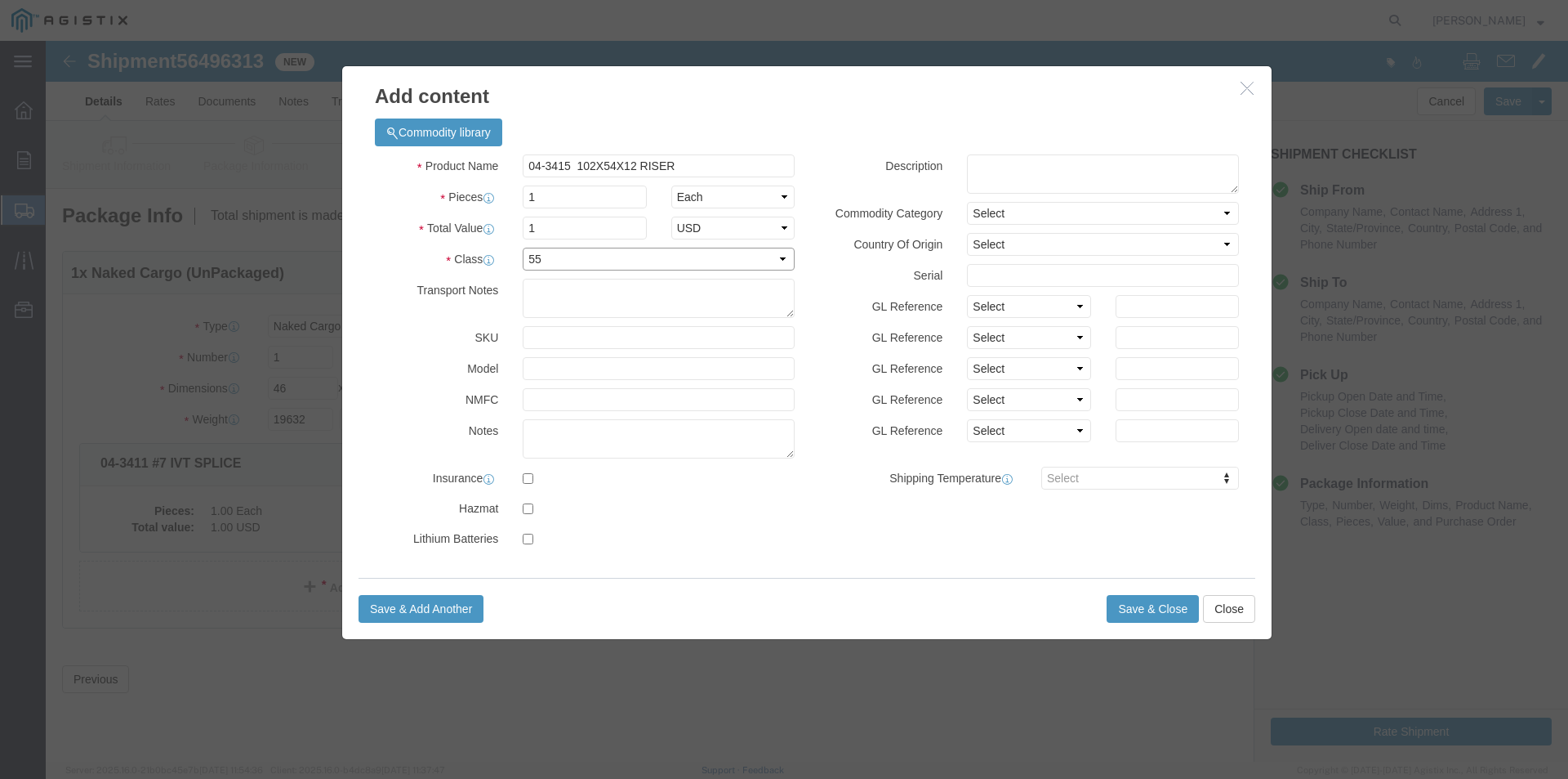
click select "Select 50 55 60 65 70 85 92.5 100 125 175 250 300 400"
click button "Save & Close"
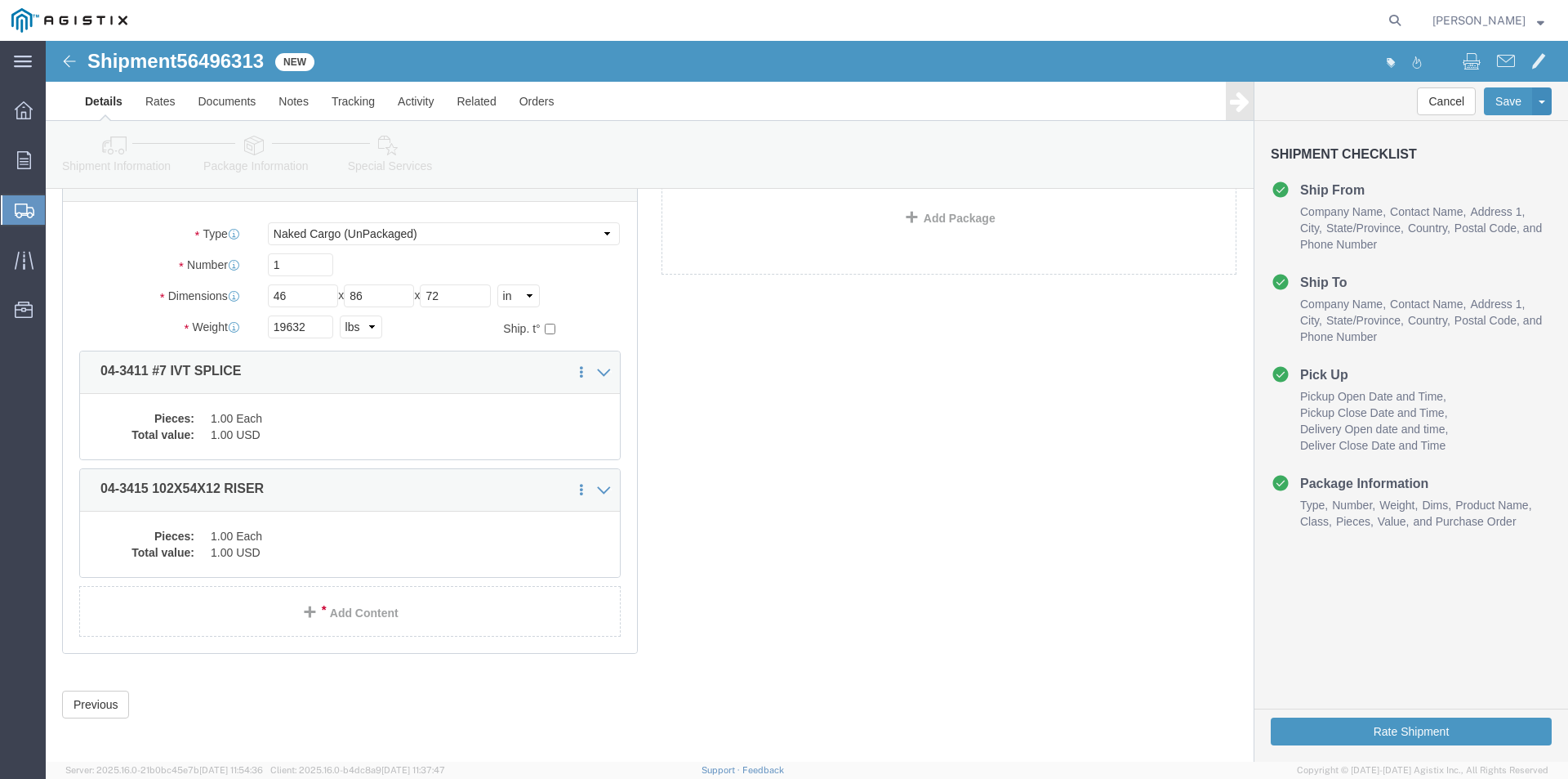
scroll to position [99, 0]
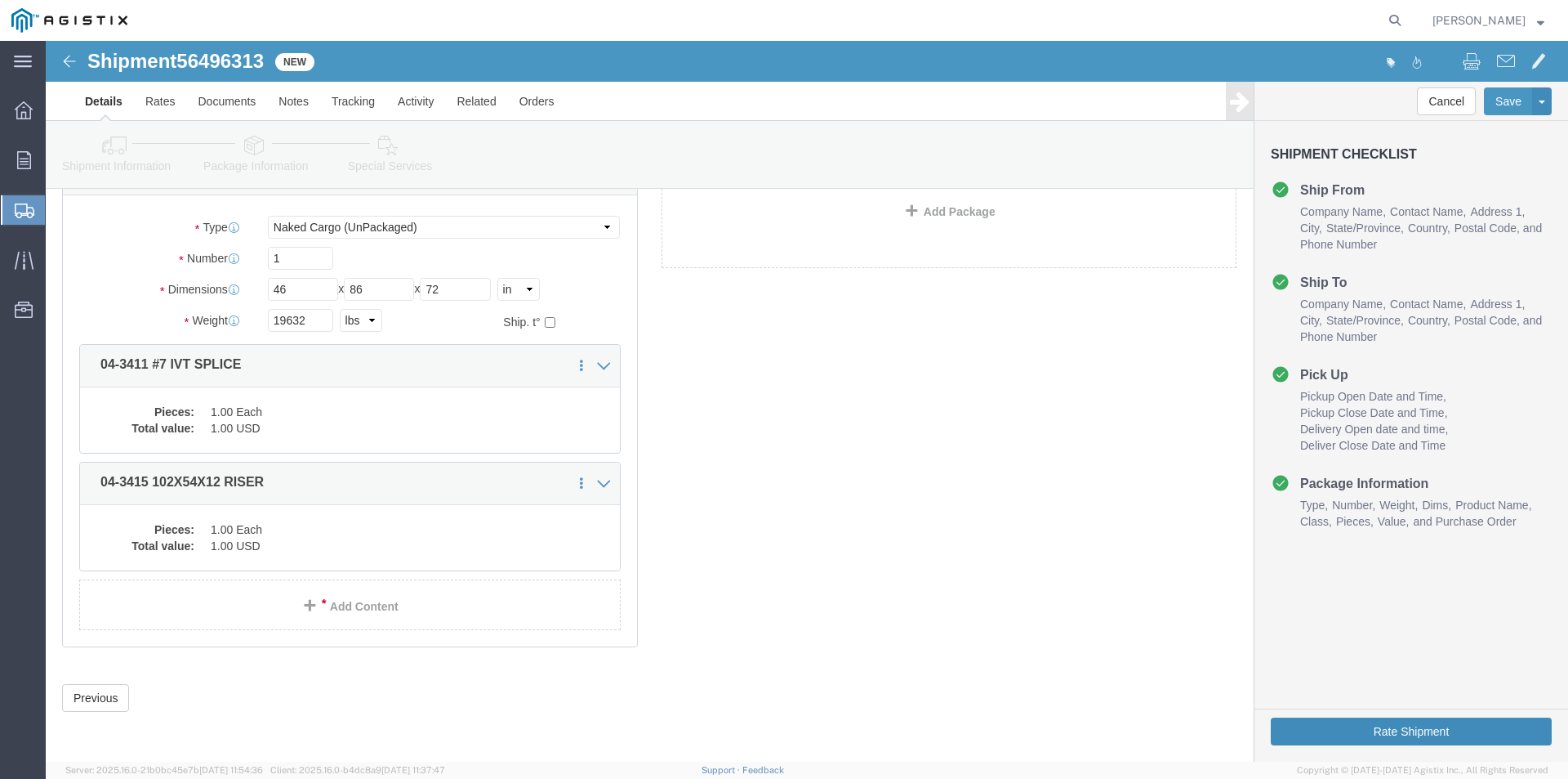
click button "Rate Shipment"
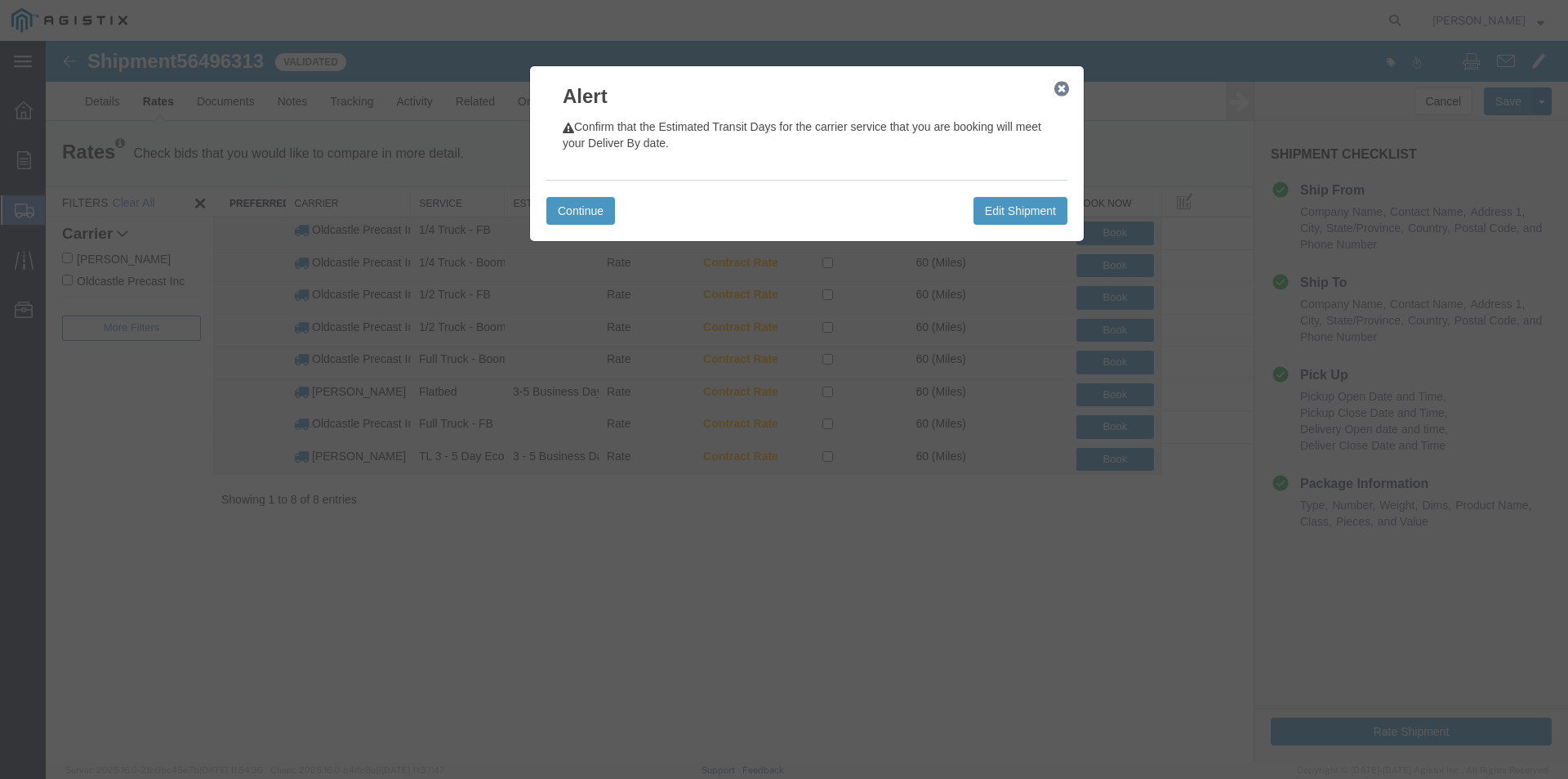
scroll to position [0, 0]
click at [584, 218] on button "Continue" at bounding box center [580, 211] width 68 height 28
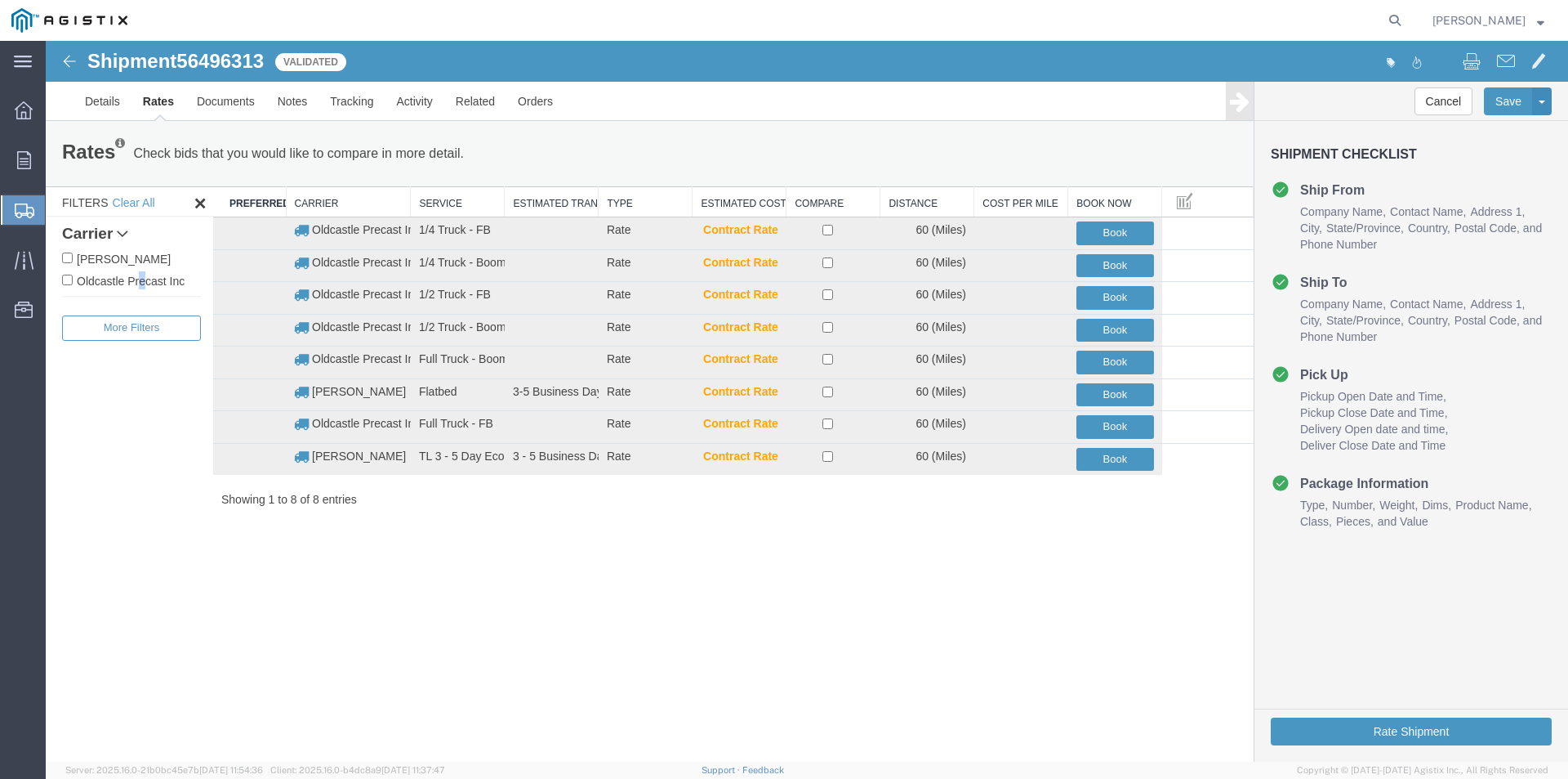
click at [142, 282] on label "Oldcastle Precast Inc" at bounding box center [131, 280] width 138 height 18
click at [138, 280] on label "Oldcastle Precast Inc" at bounding box center [131, 280] width 138 height 18
click at [73, 280] on input "Oldcastle Precast Inc" at bounding box center [67, 279] width 11 height 11
checkbox input "true"
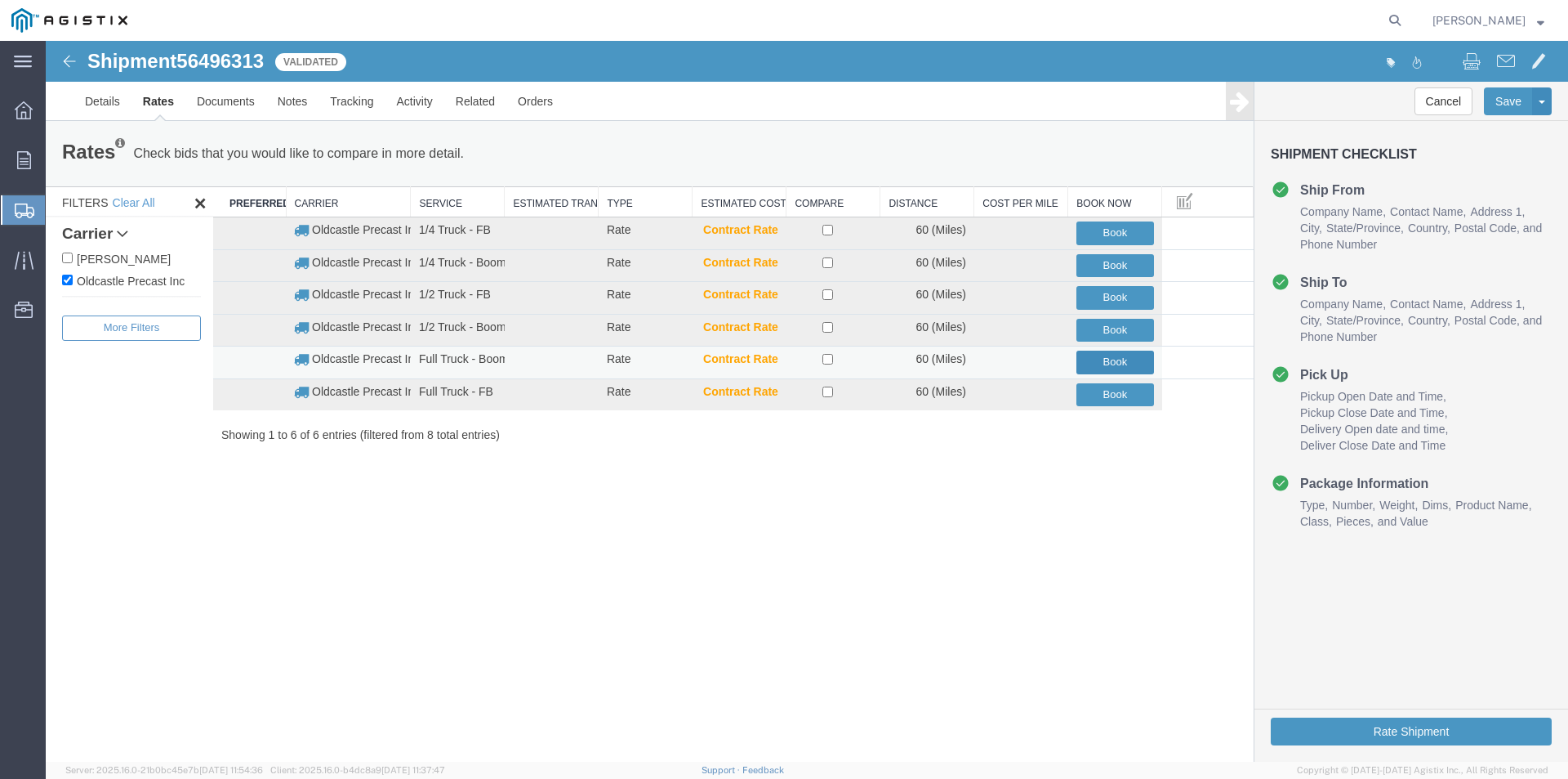
click at [1118, 365] on button "Book" at bounding box center [1115, 362] width 77 height 24
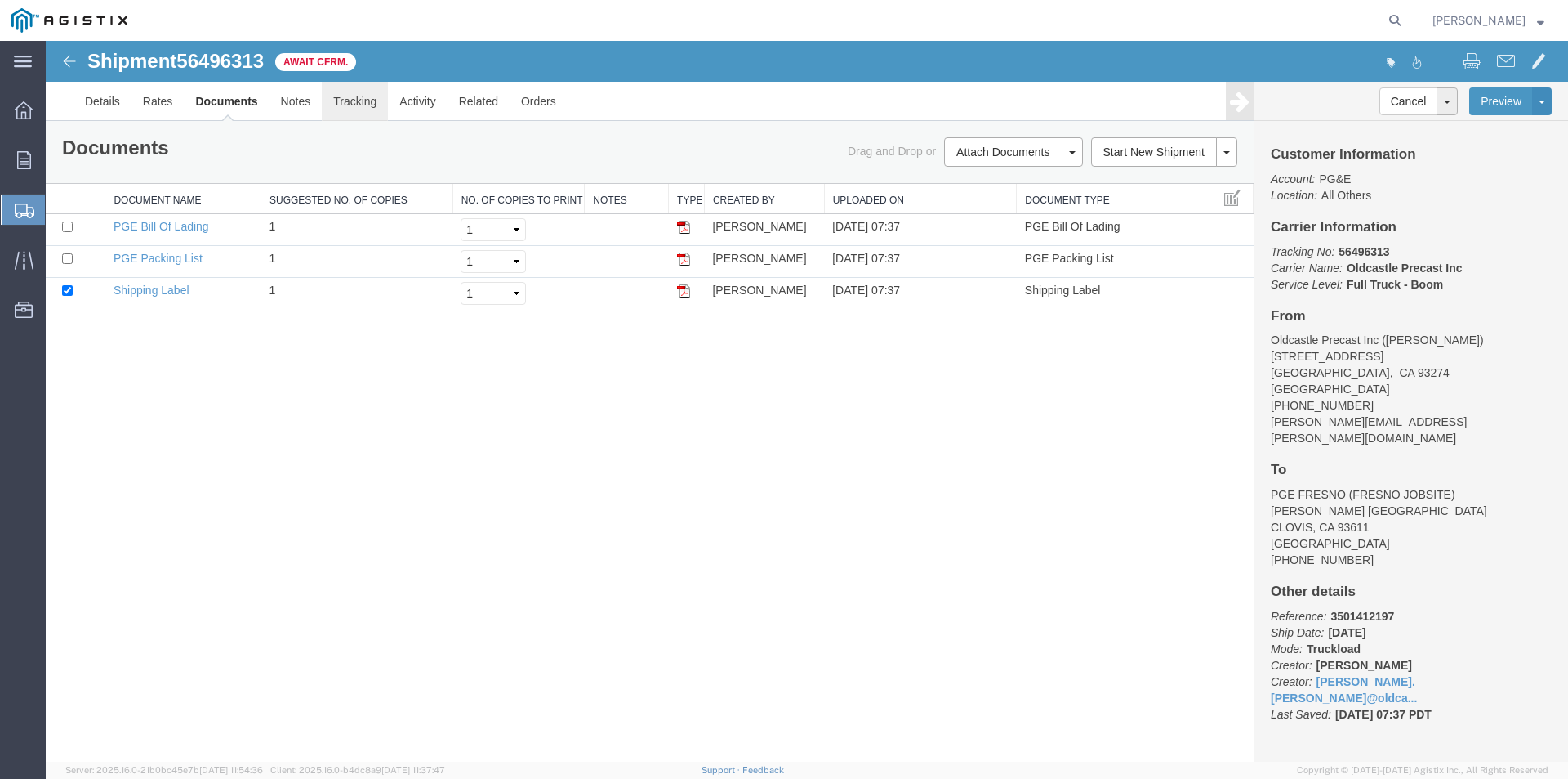
click at [360, 101] on link "Tracking" at bounding box center [354, 101] width 66 height 40
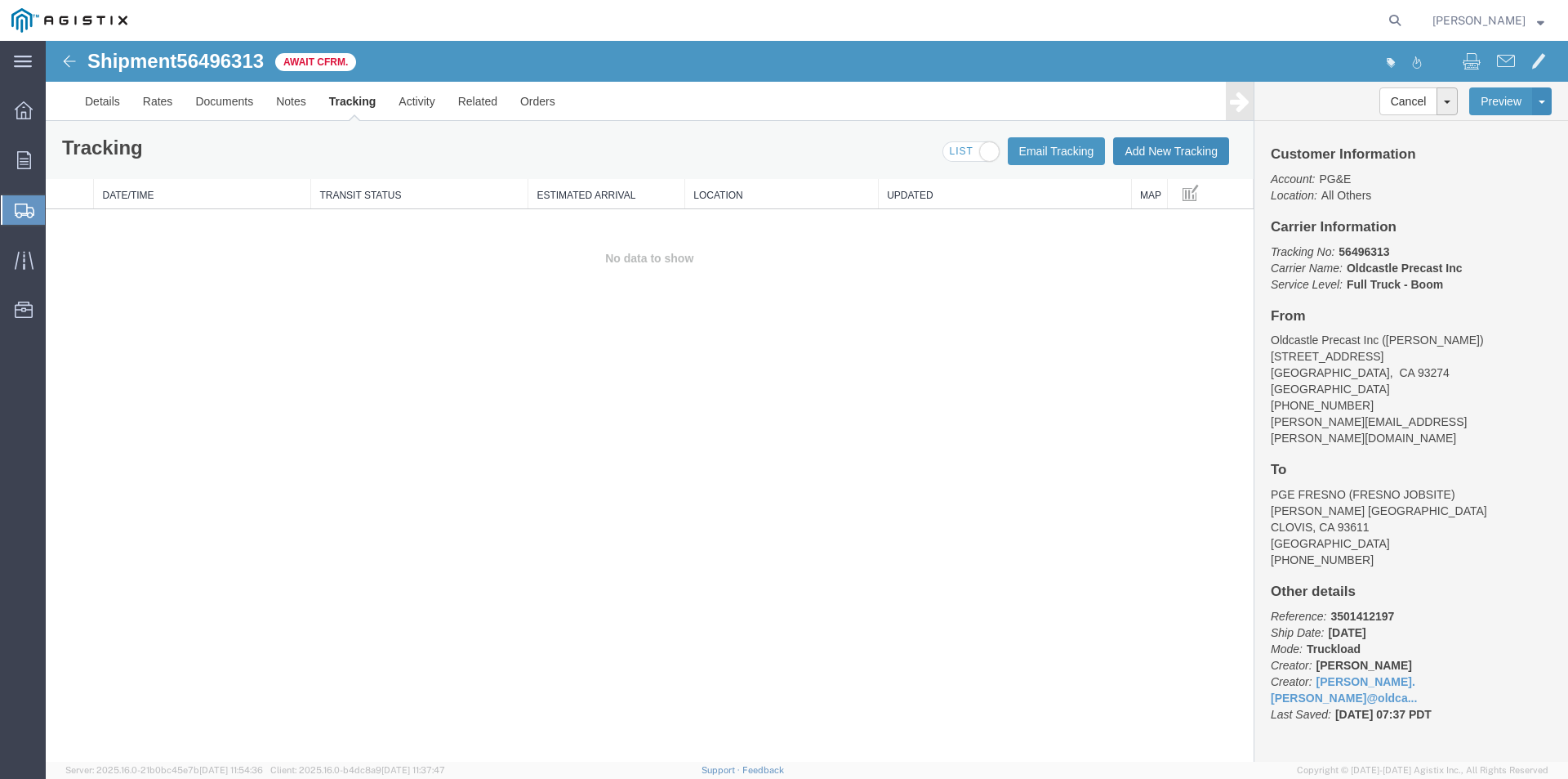
click at [1194, 139] on button "Add New Tracking" at bounding box center [1171, 152] width 116 height 28
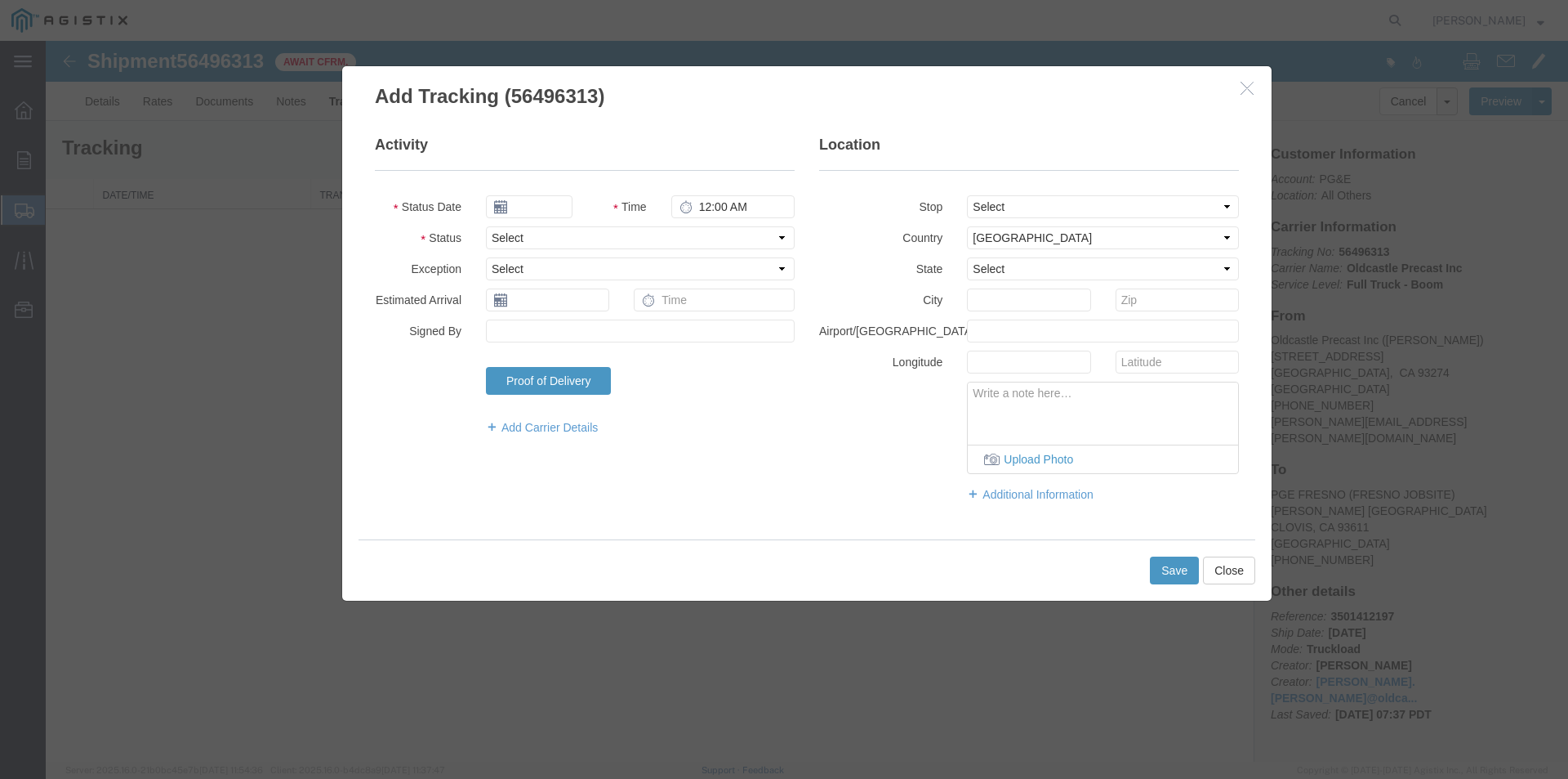
type input "[DATE]"
type input "8:00 AM"
click at [559, 207] on input "[DATE]" at bounding box center [529, 207] width 87 height 23
click at [625, 336] on td "15" at bounding box center [620, 334] width 25 height 25
type input "[DATE]"
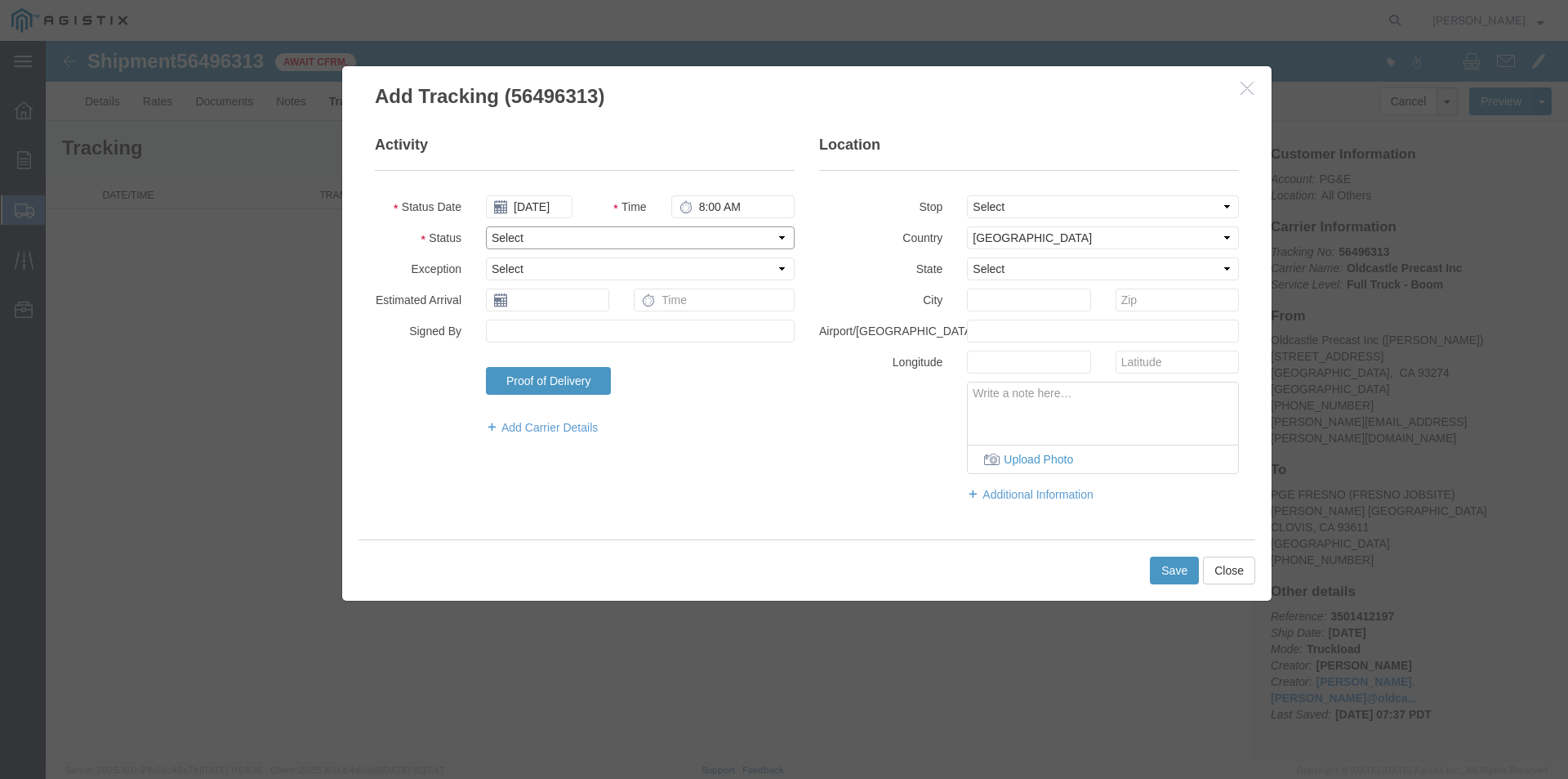
click at [512, 242] on select "Select Arrival Notice Available Arrival Notice Imported Arrive at Delivery Loca…" at bounding box center [640, 238] width 309 height 23
select select "DELIVRED"
click at [486, 227] on select "Select Arrival Notice Available Arrival Notice Imported Arrive at Delivery Loca…" at bounding box center [640, 238] width 309 height 23
click at [1169, 568] on button "Save" at bounding box center [1173, 570] width 49 height 28
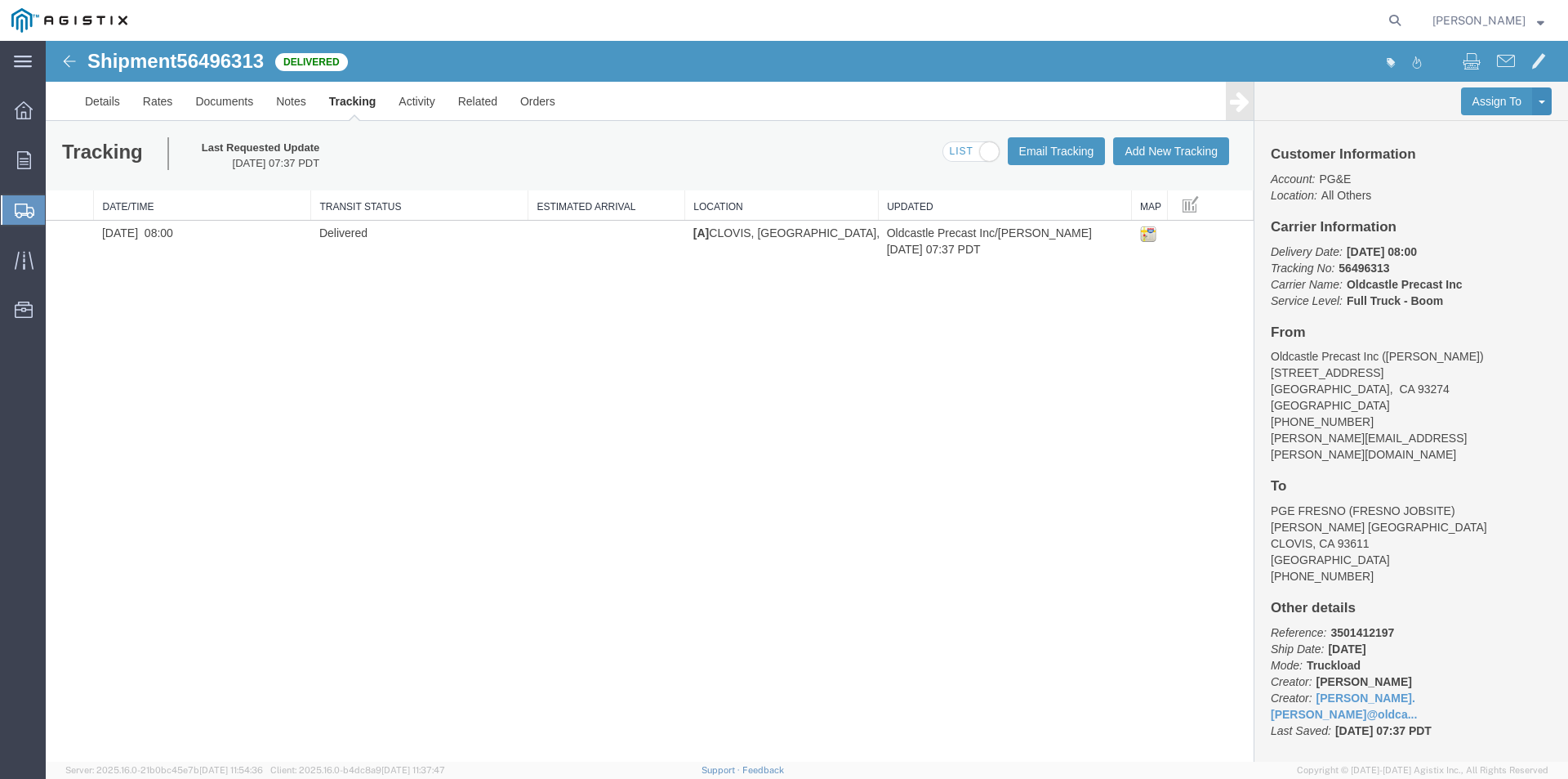
click at [0, 0] on span "Create Shipment" at bounding box center [0, 0] width 0 height 0
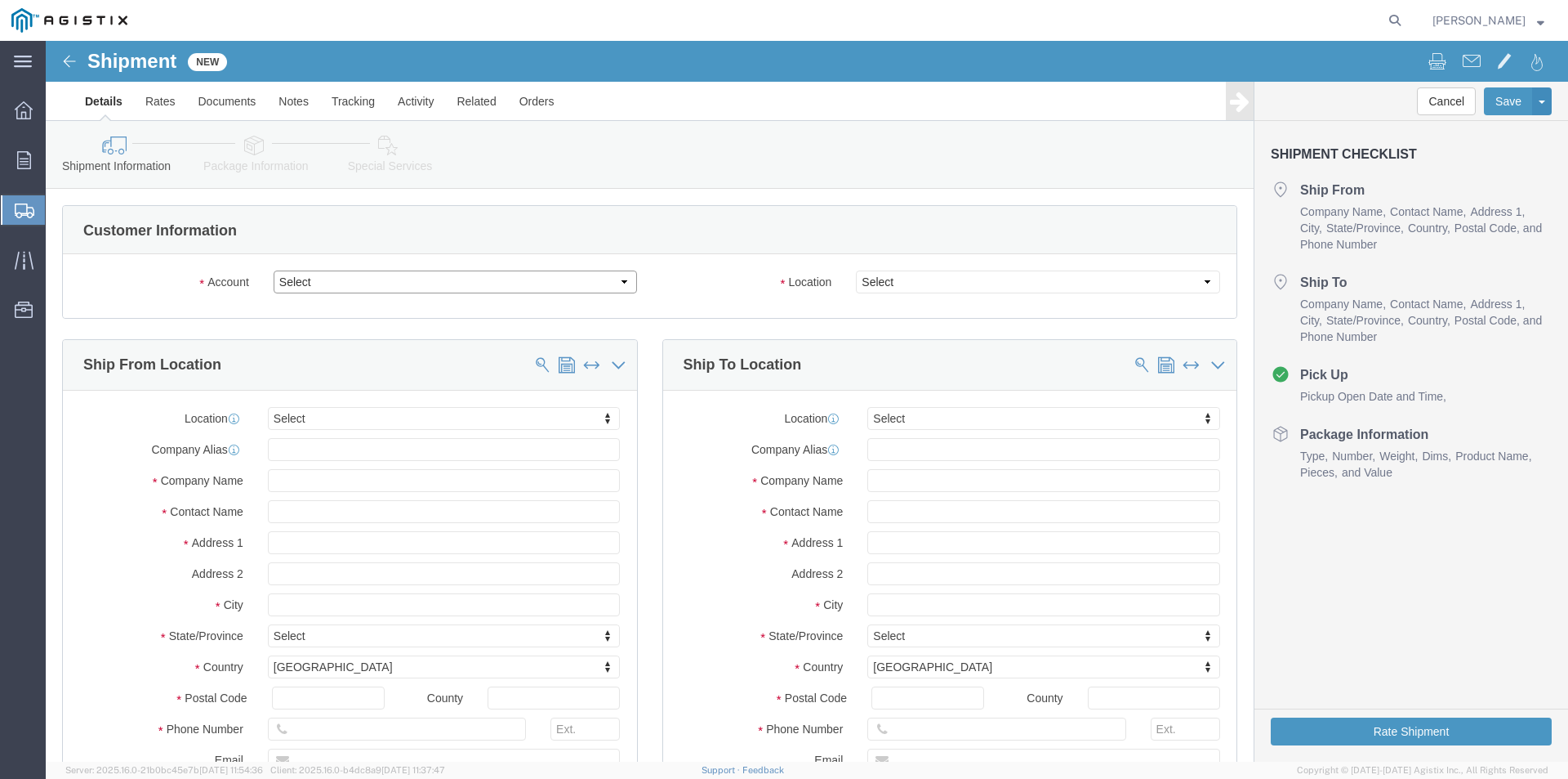
click select "Select Oldcastle Precast Inc PG&E"
select select "9596"
click select "Select Oldcastle Precast Inc PG&E"
select select
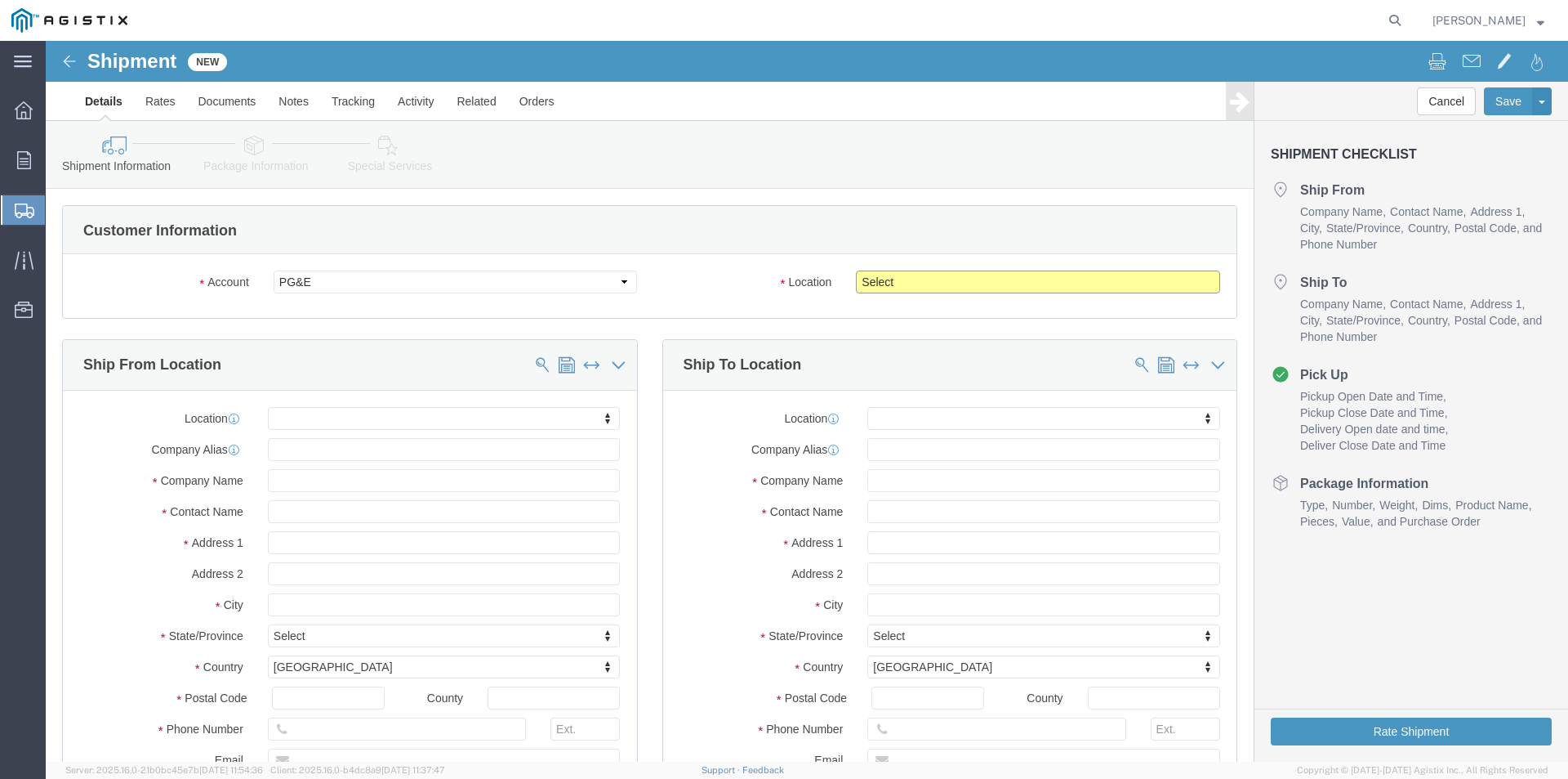
click select "Select All Others [GEOGRAPHIC_DATA] [GEOGRAPHIC_DATA] [GEOGRAPHIC_DATA] [GEOGRA…"
select select "23082"
click select "Select All Others [GEOGRAPHIC_DATA] [GEOGRAPHIC_DATA] [GEOGRAPHIC_DATA] [GEOGRA…"
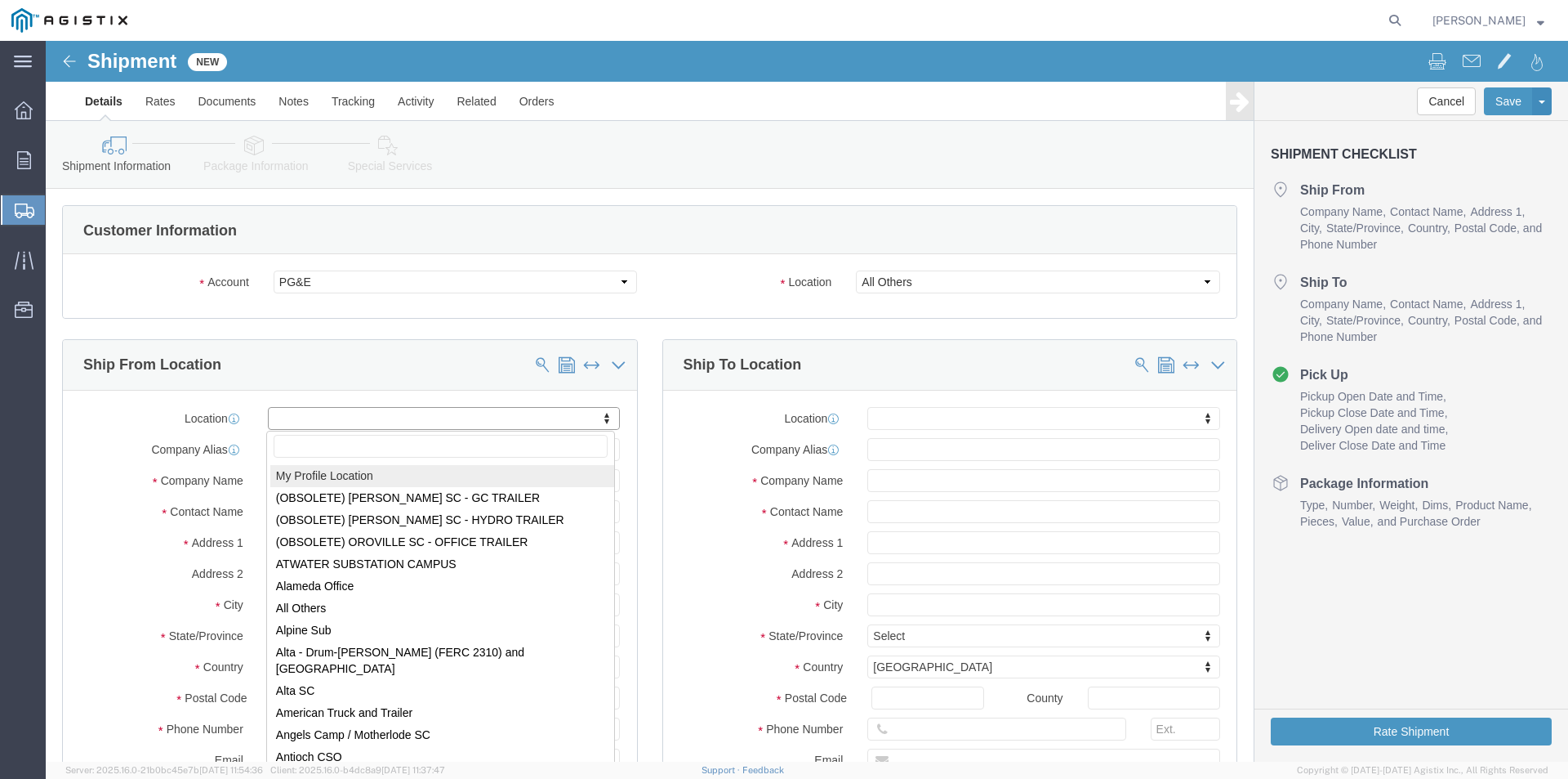
select select "MYPROFILE"
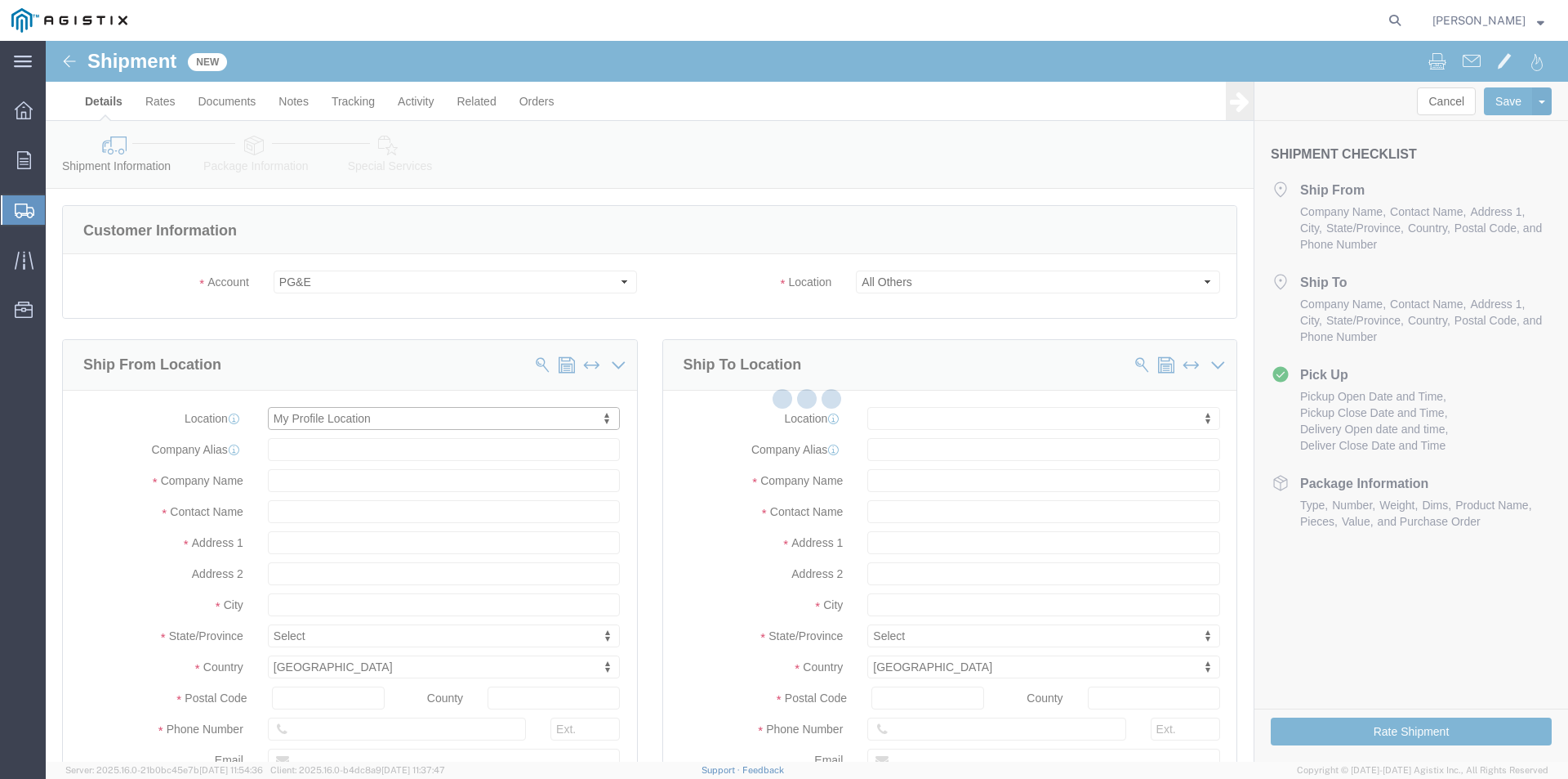
select select "CA"
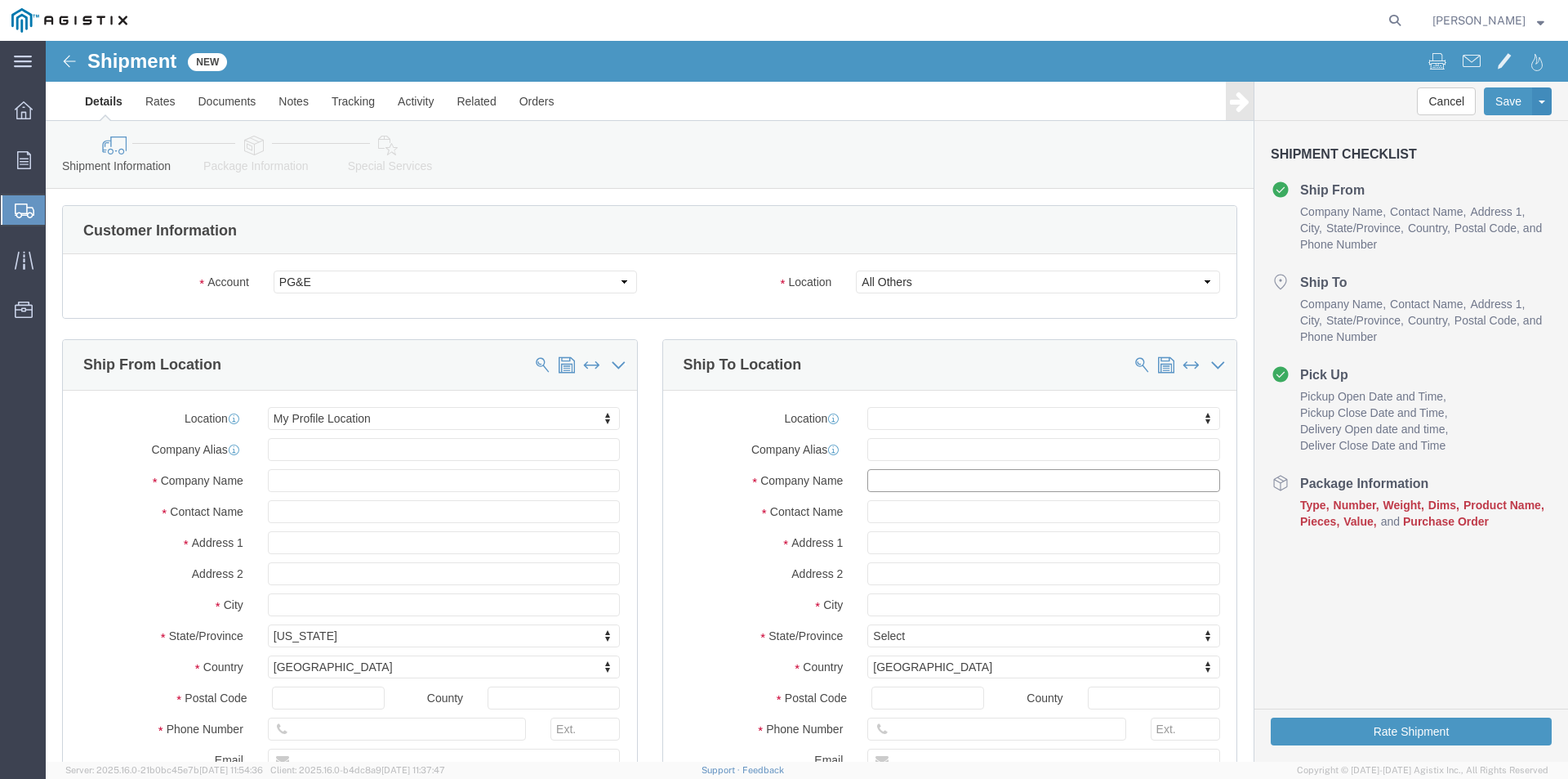
click input "text"
type input "p"
type input "PGE FRESNO"
click input "text"
type input "FRESNO JOBSITE"
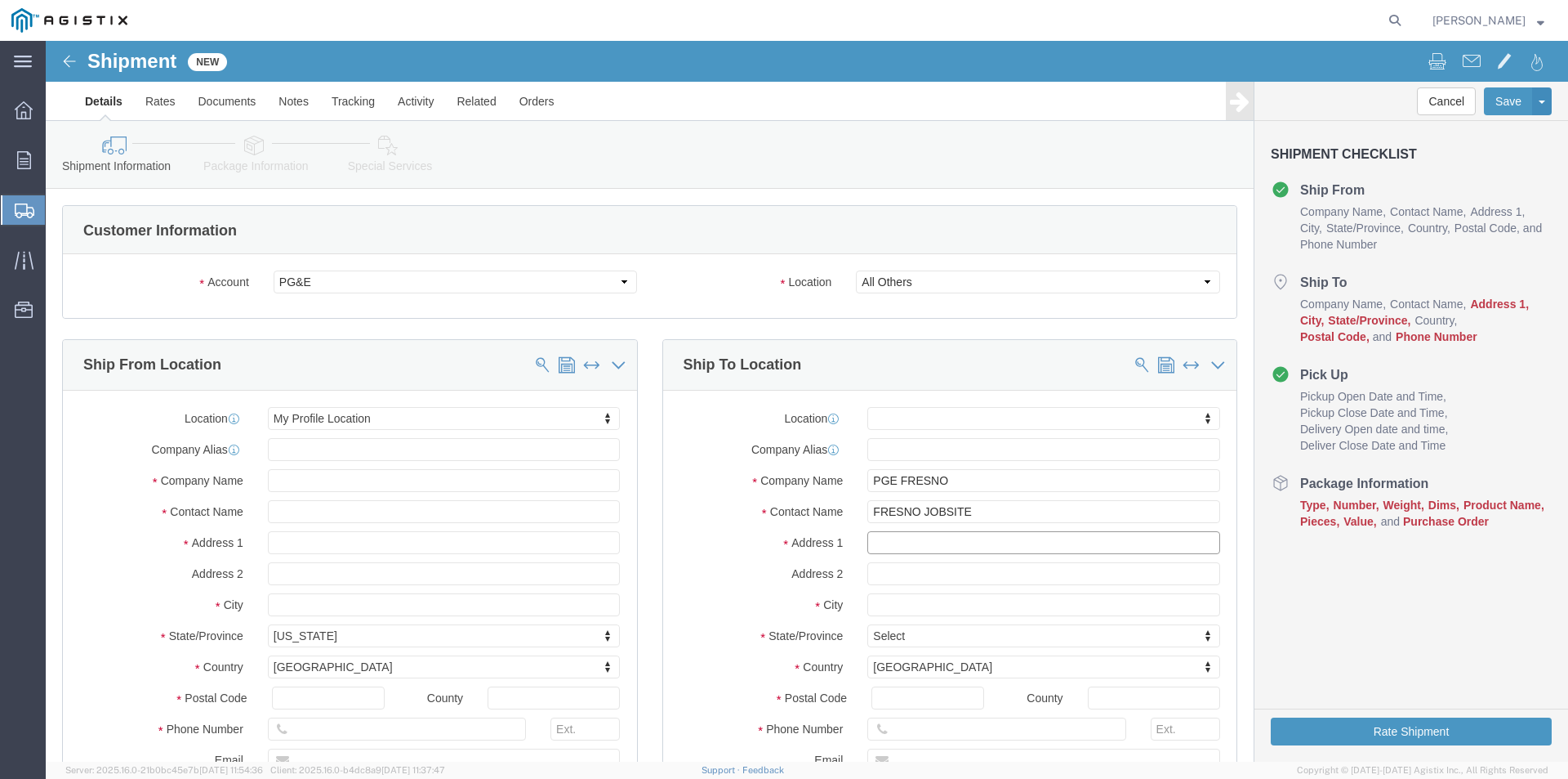
click input "text"
type input "[PERSON_NAME] [GEOGRAPHIC_DATA]"
click input "text"
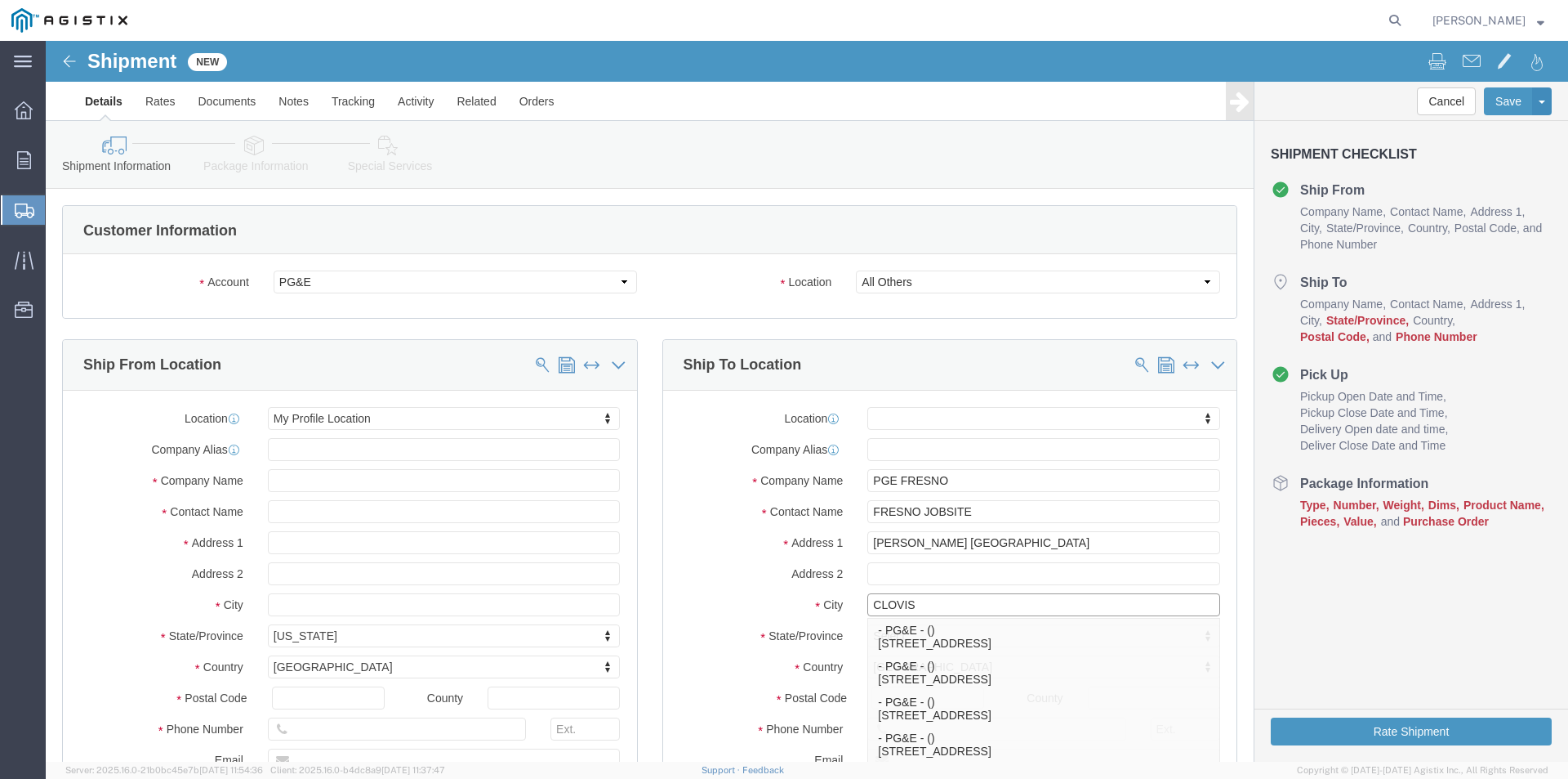
type input "CLOVIS"
click div "Location My Profile Location (OBSOLETE) [PERSON_NAME] SC - GC TRAILER (OBSOLETE…"
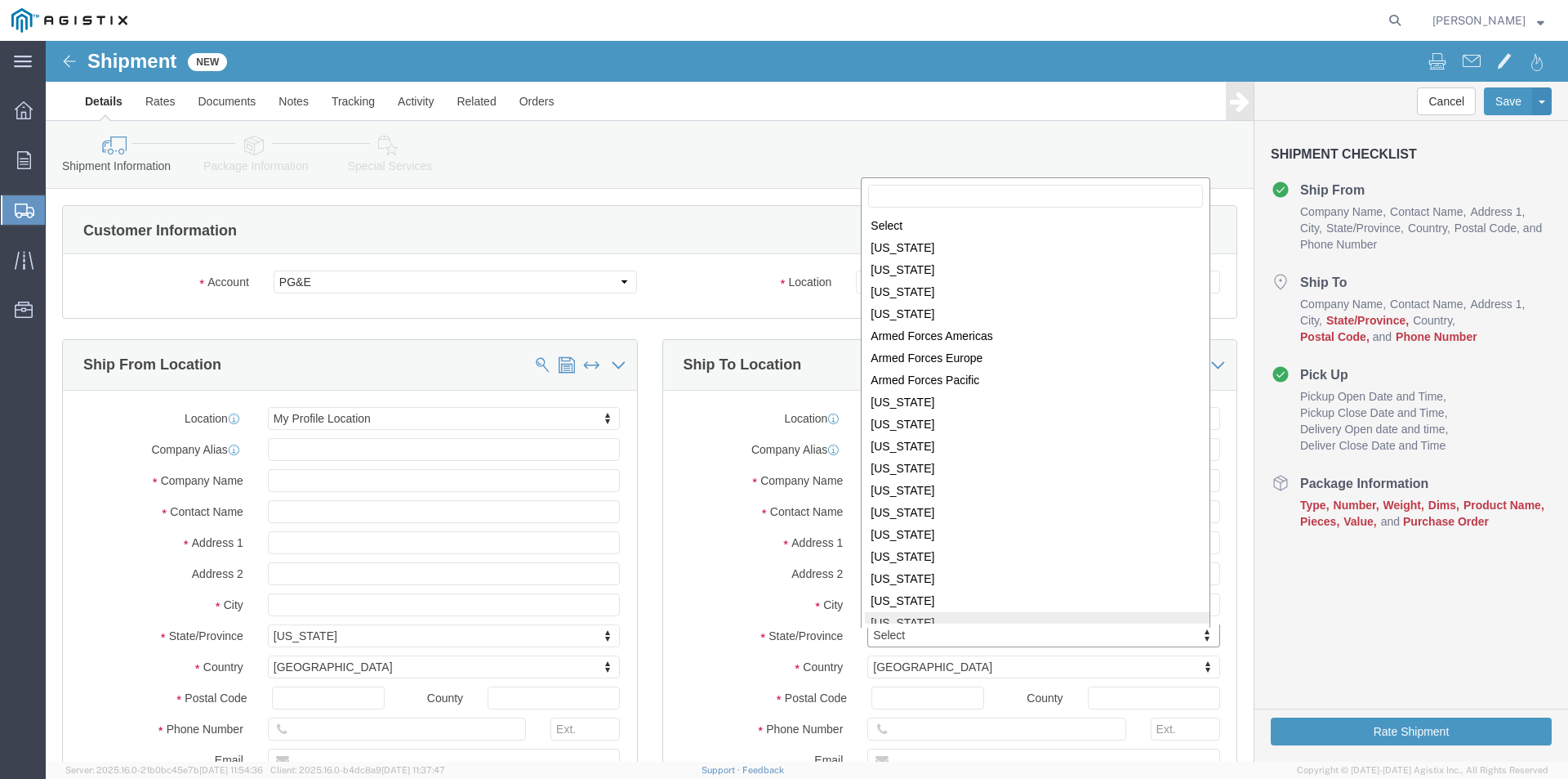
scroll to position [2, 0]
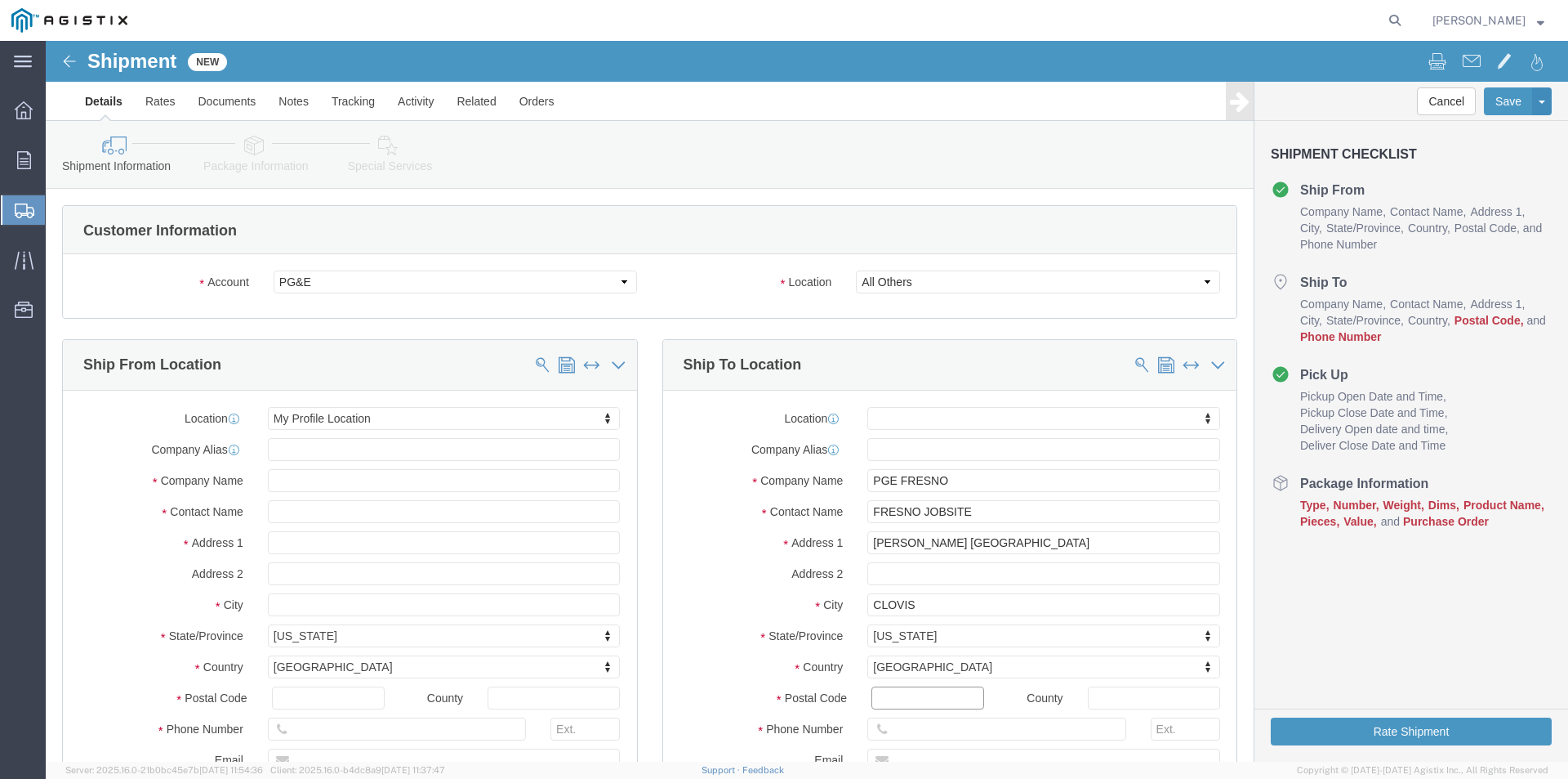
click input "Postal Code"
type input "93611"
click label "Country"
click input "text"
type input "[PHONE_NUMBER]"
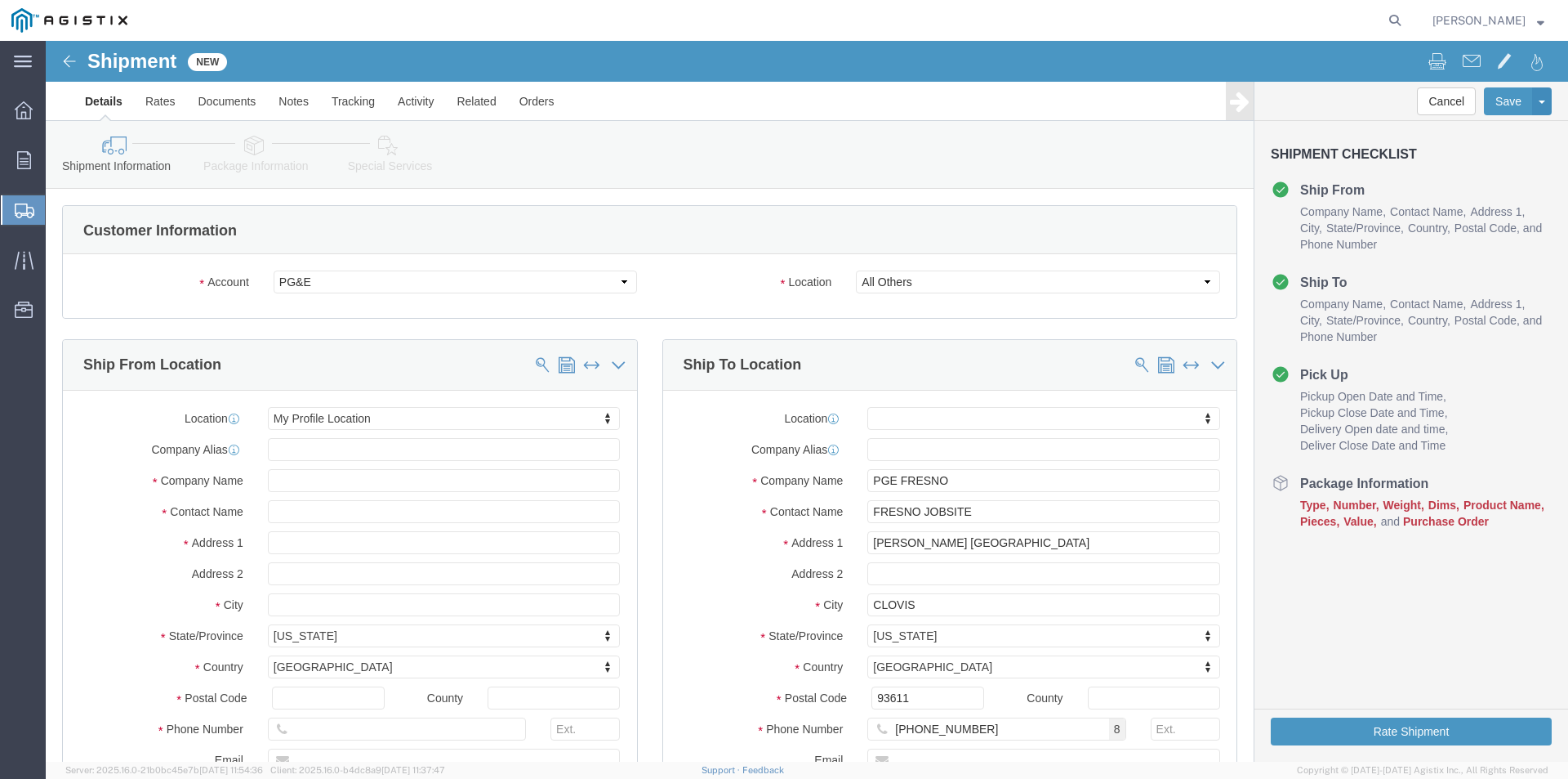
click label "Postal Code"
click input "93611"
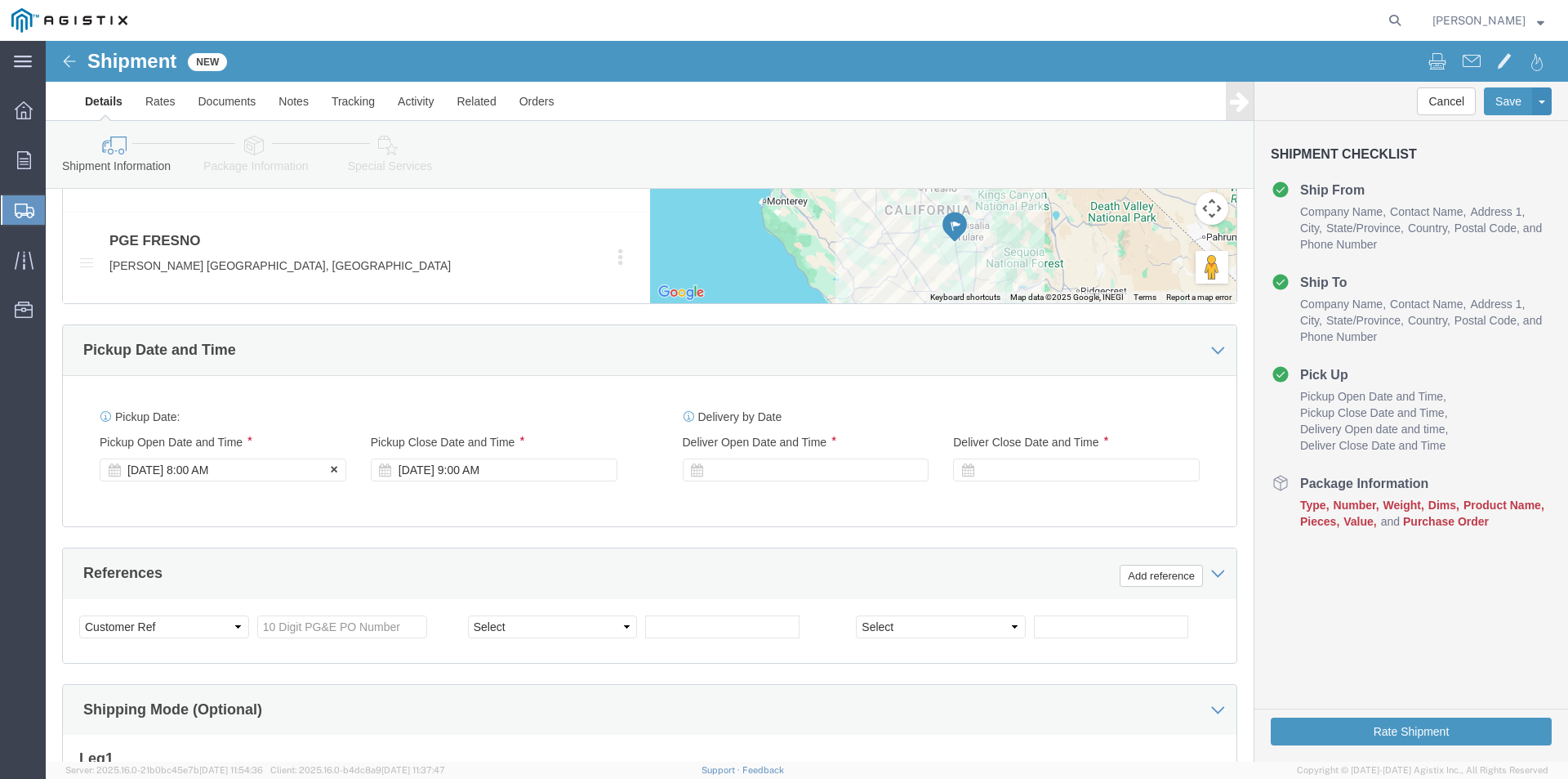
click div "[DATE] 8:00 AM"
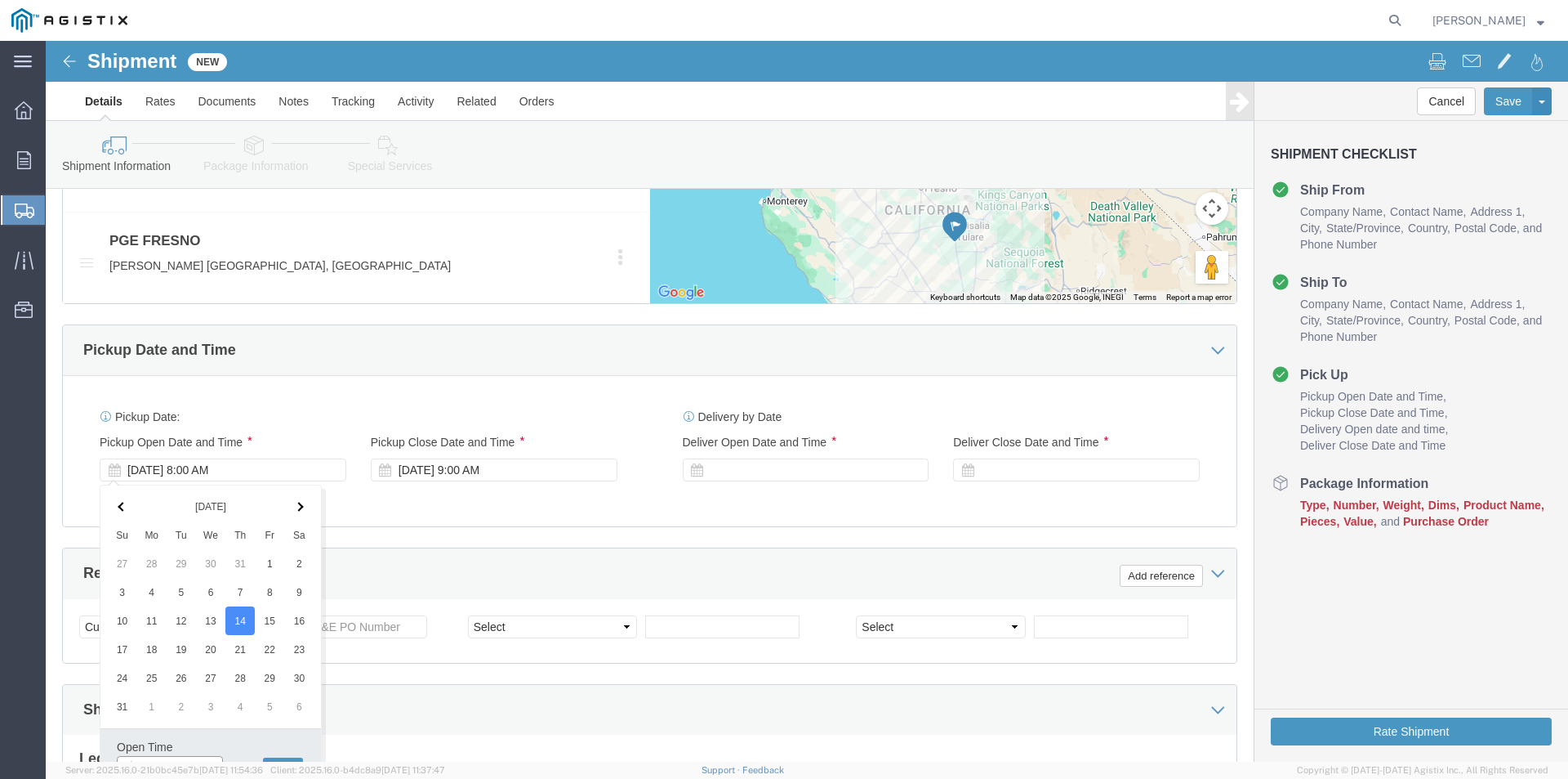
scroll to position [916, 0]
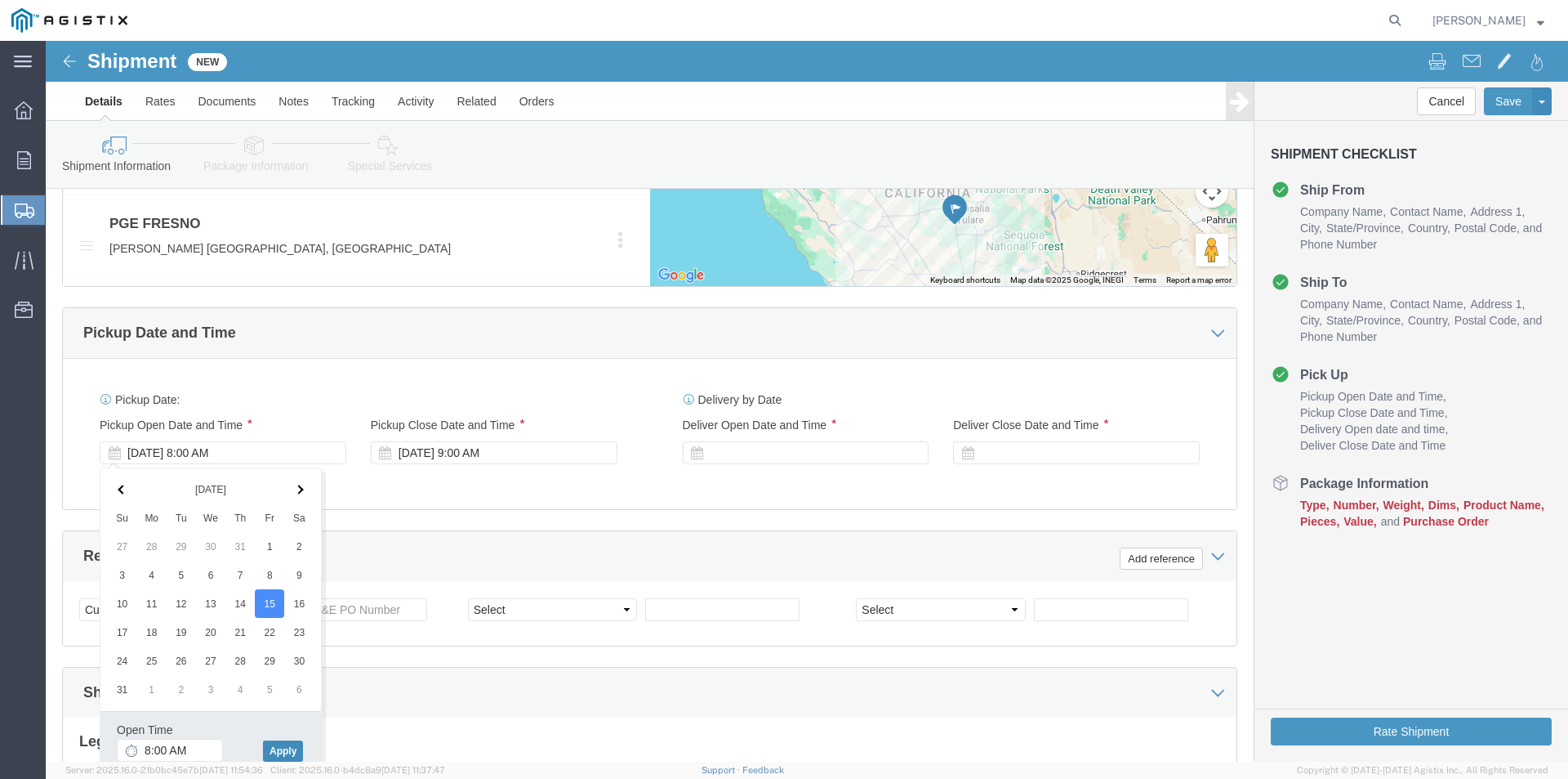
click button "Apply"
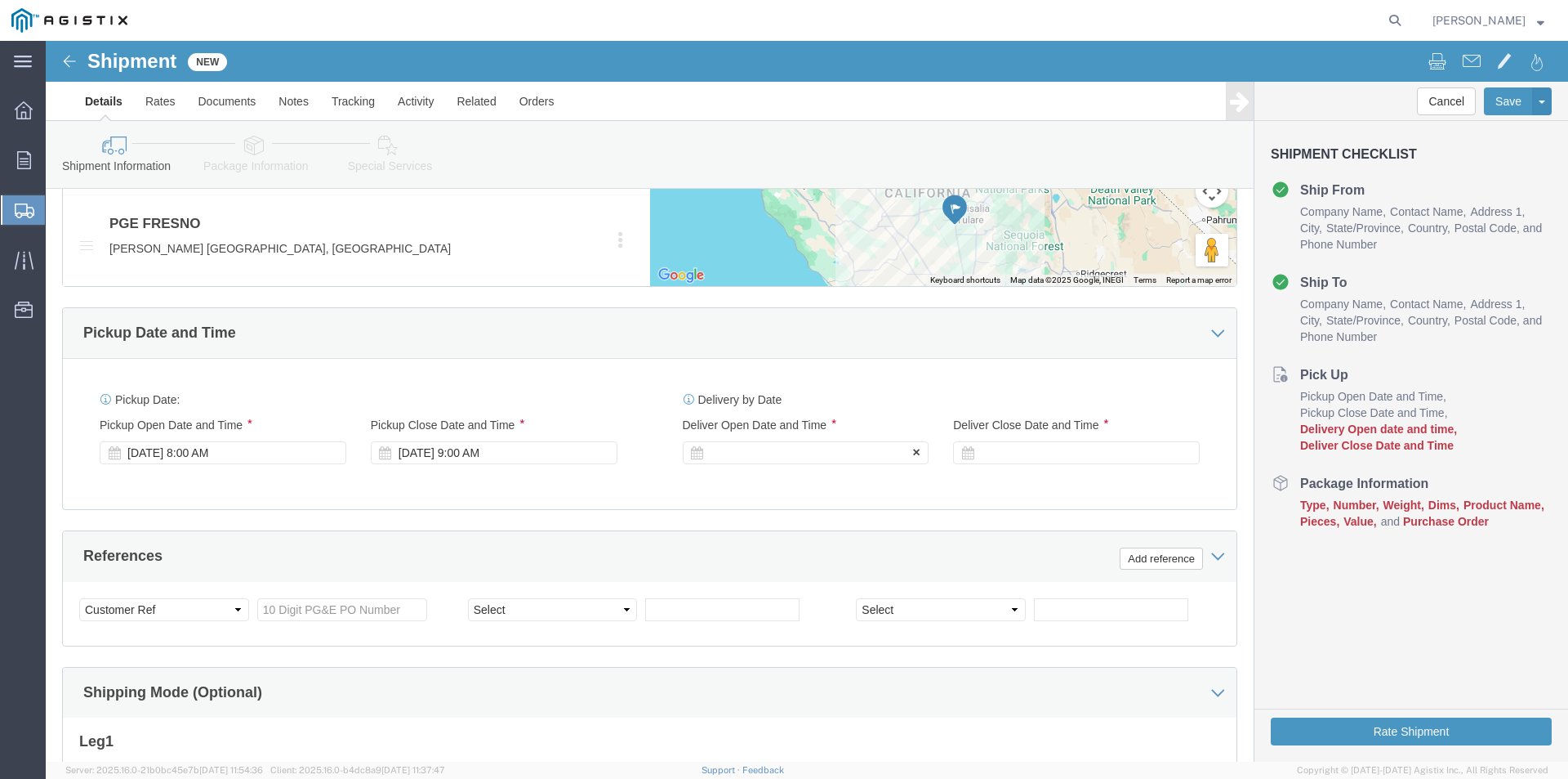
click div
click at [871, 763] on agx-app-version "Server: 2025.16.0-21b0bc45e7b 2025-08-14 11:54:36 Client: 2025.16.0-b4dc8a9 202…" at bounding box center [807, 770] width 1522 height 17
click button "Apply"
click div
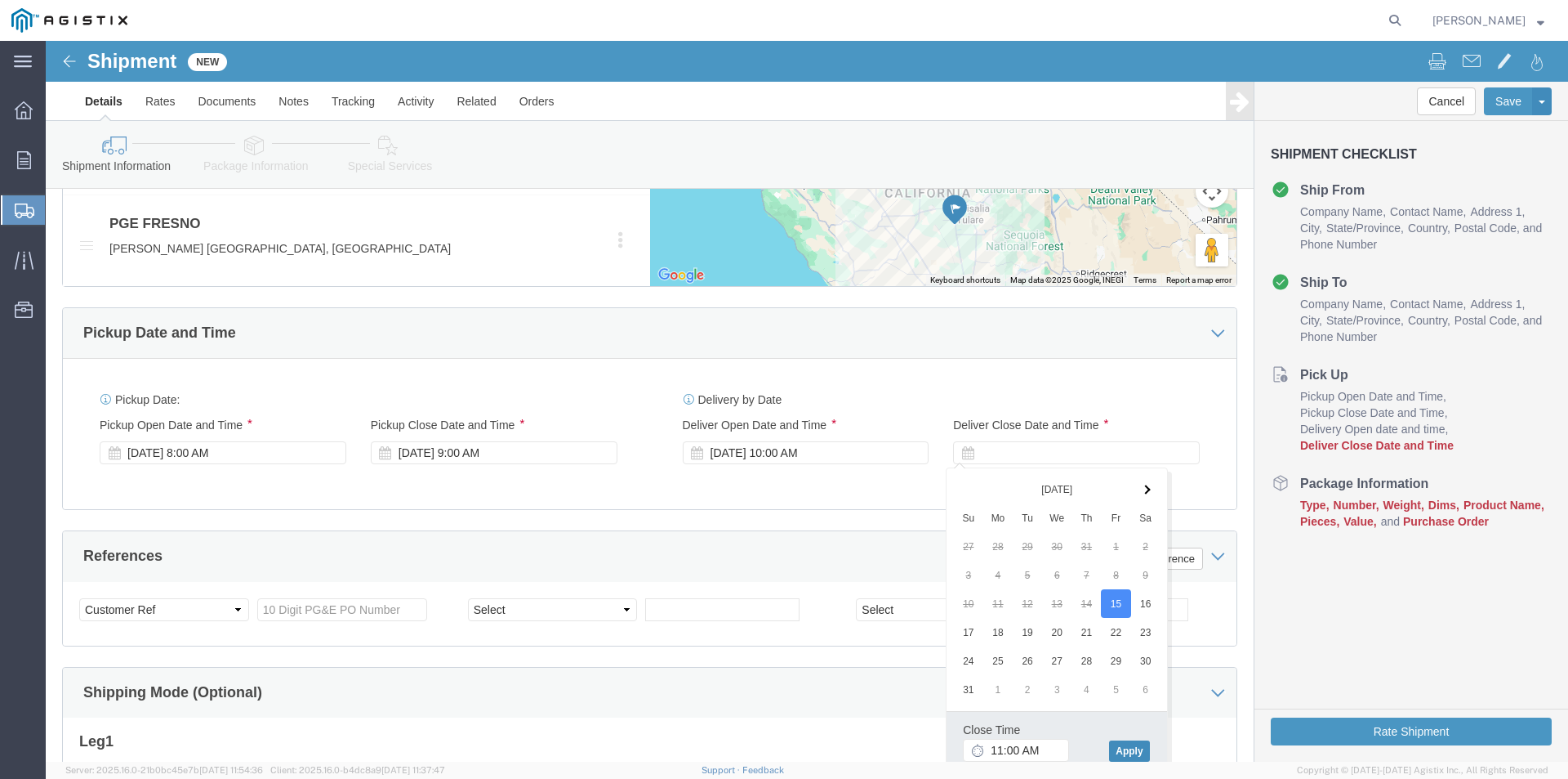
click button "Apply"
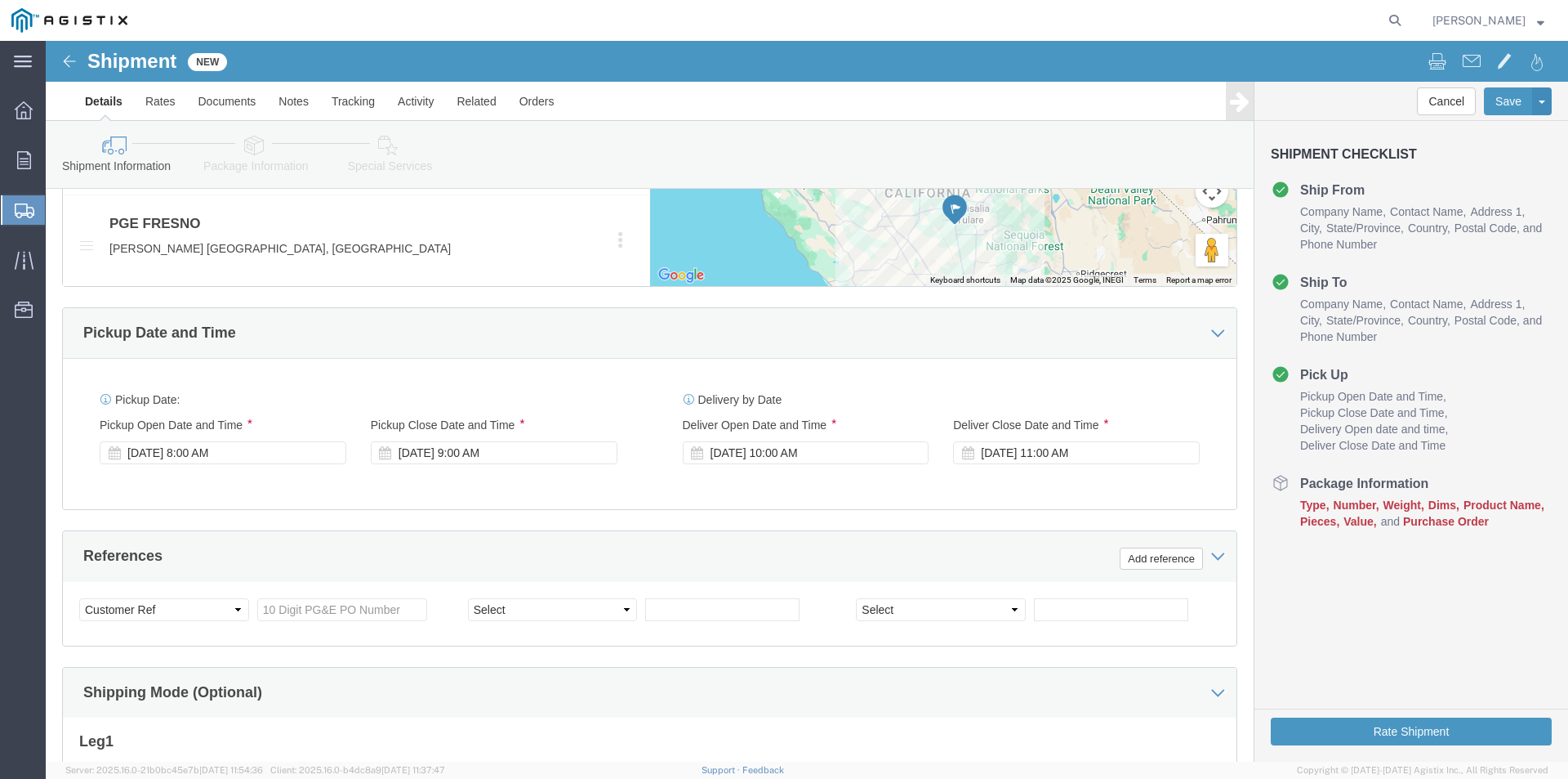
click div "References Add reference"
click input "text"
type input "3501412197"
click div "References Add reference"
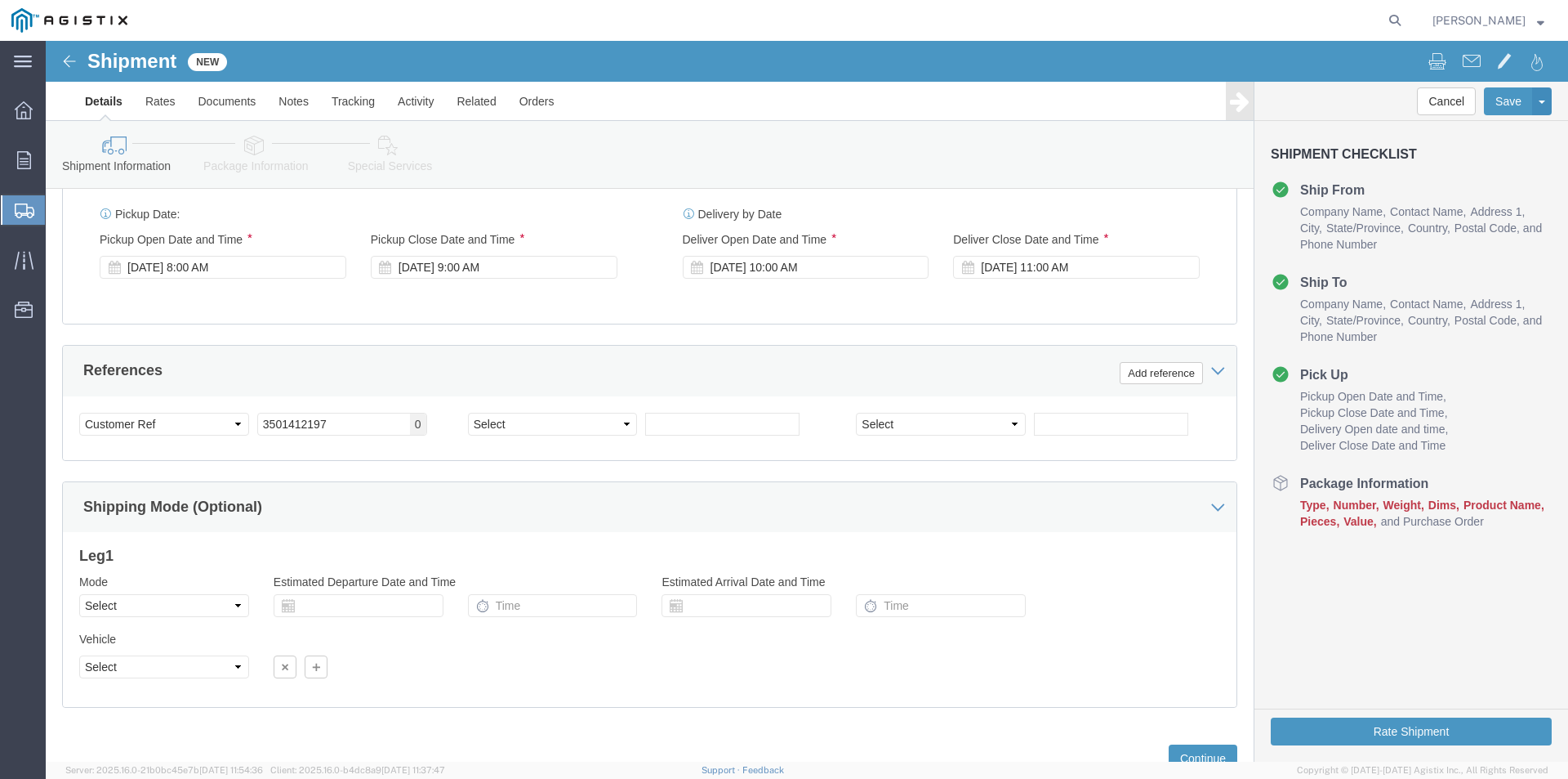
scroll to position [1161, 0]
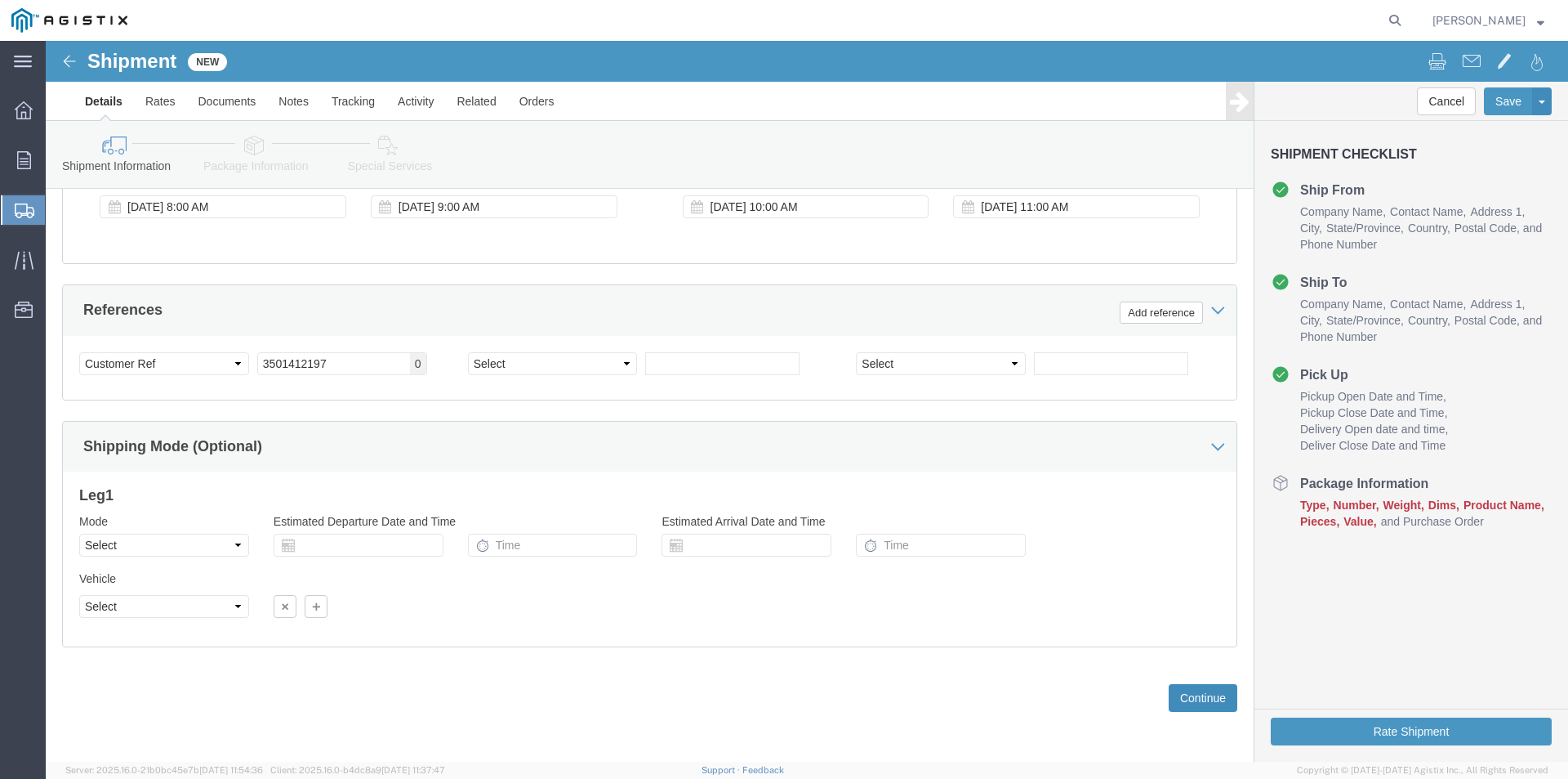
click button "Continue"
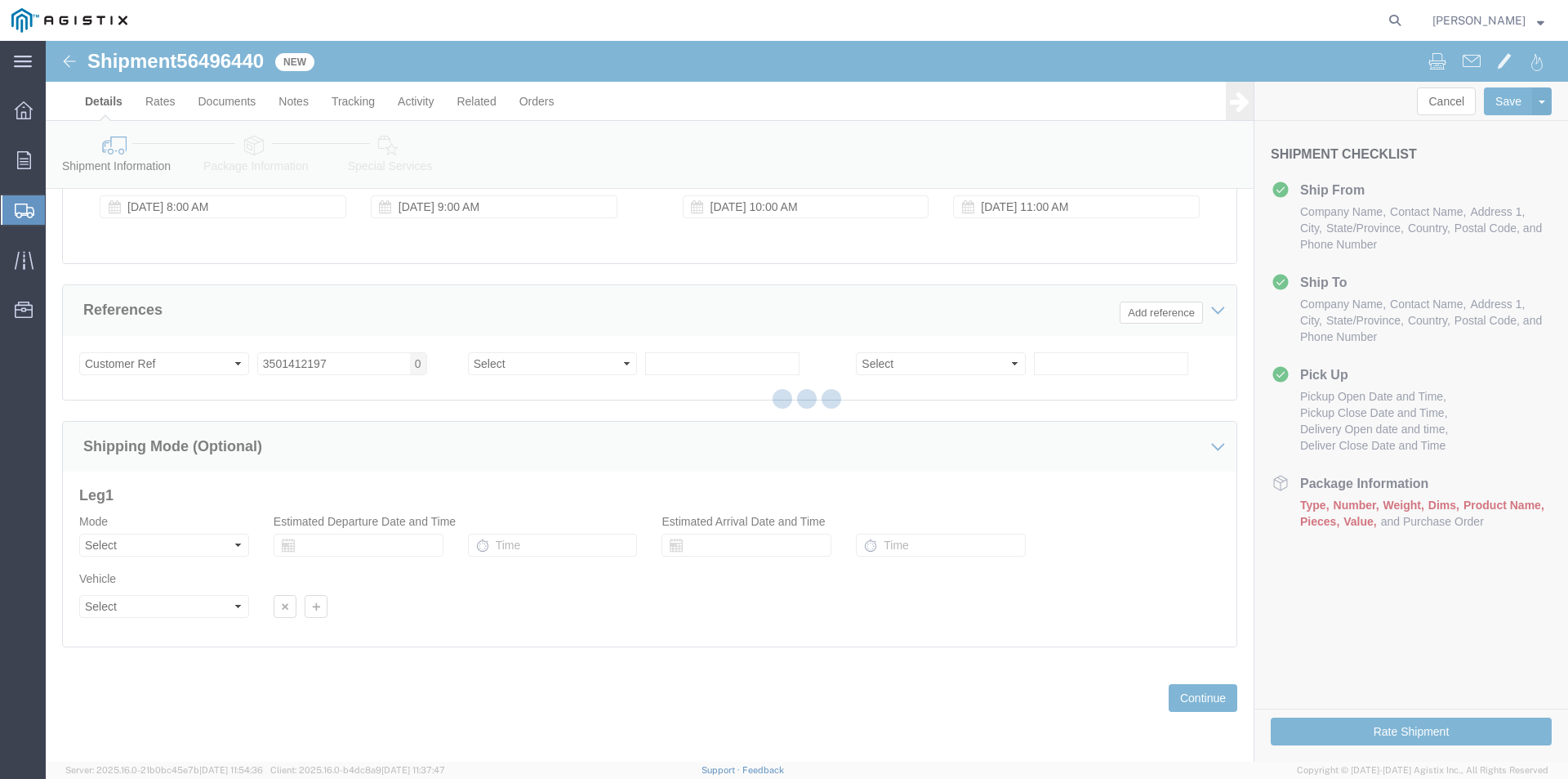
select select "22122"
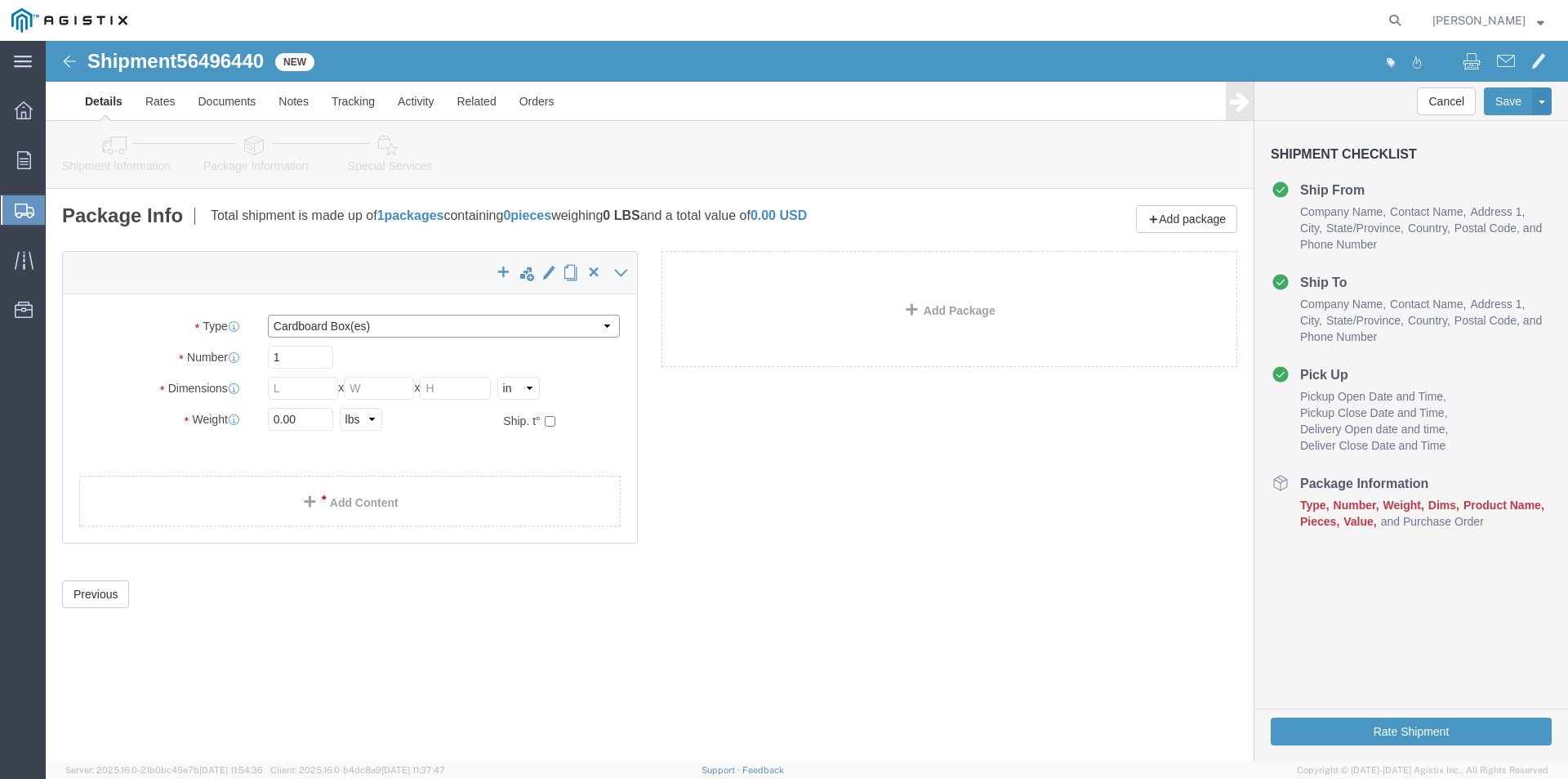
click select "Select Bulk Bundle(s) Cardboard Box(es) Carton(s) Crate(s) Drum(s) (Fiberboard)…"
select select "NKCR"
click select "Select Bulk Bundle(s) Cardboard Box(es) Carton(s) Crate(s) Drum(s) (Fiberboard)…"
click input "text"
type input "46"
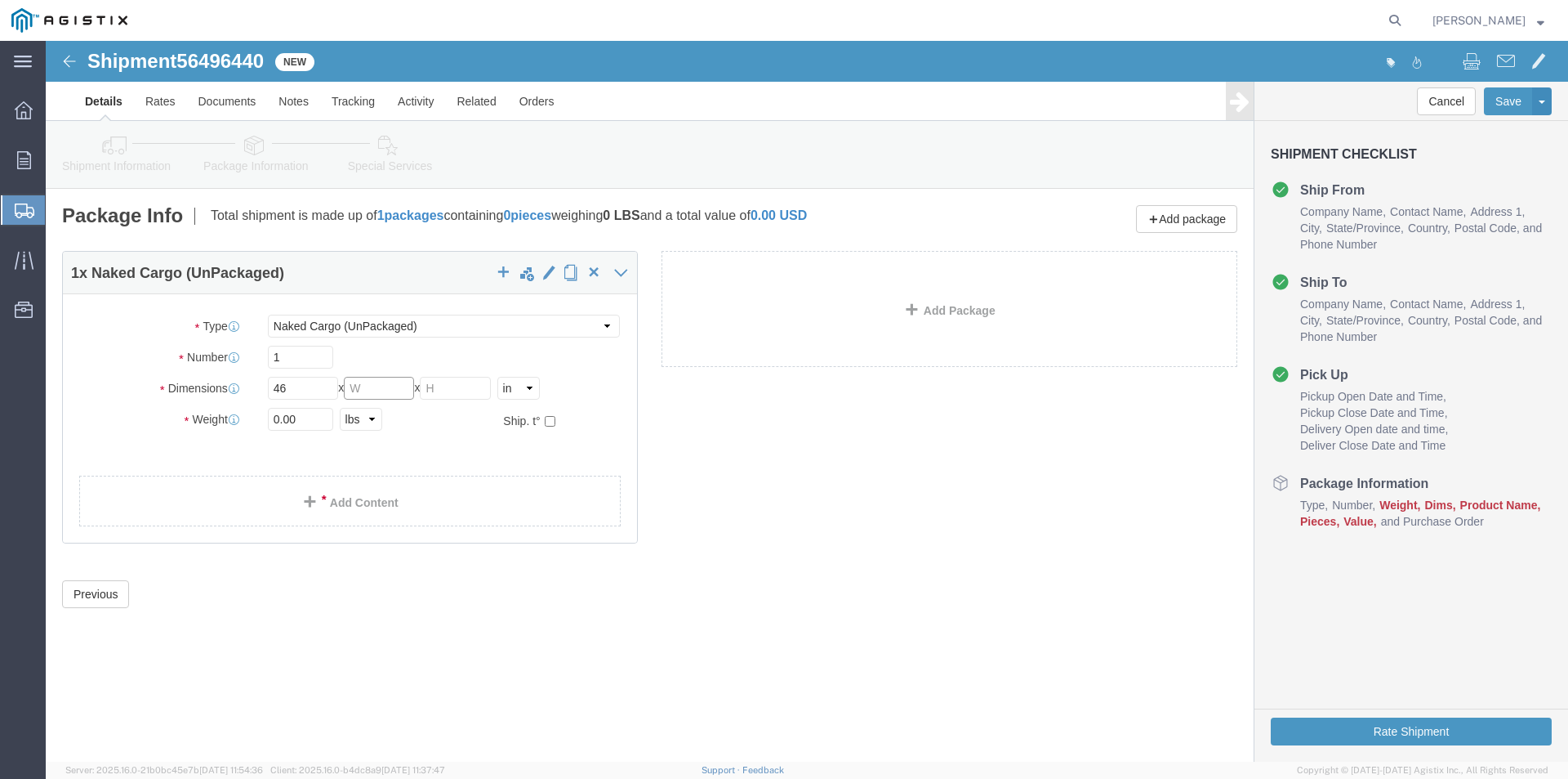
click input "text"
type input "86"
click input "text"
type input "72"
drag, startPoint x: 268, startPoint y: 382, endPoint x: 202, endPoint y: 394, distance: 67.1
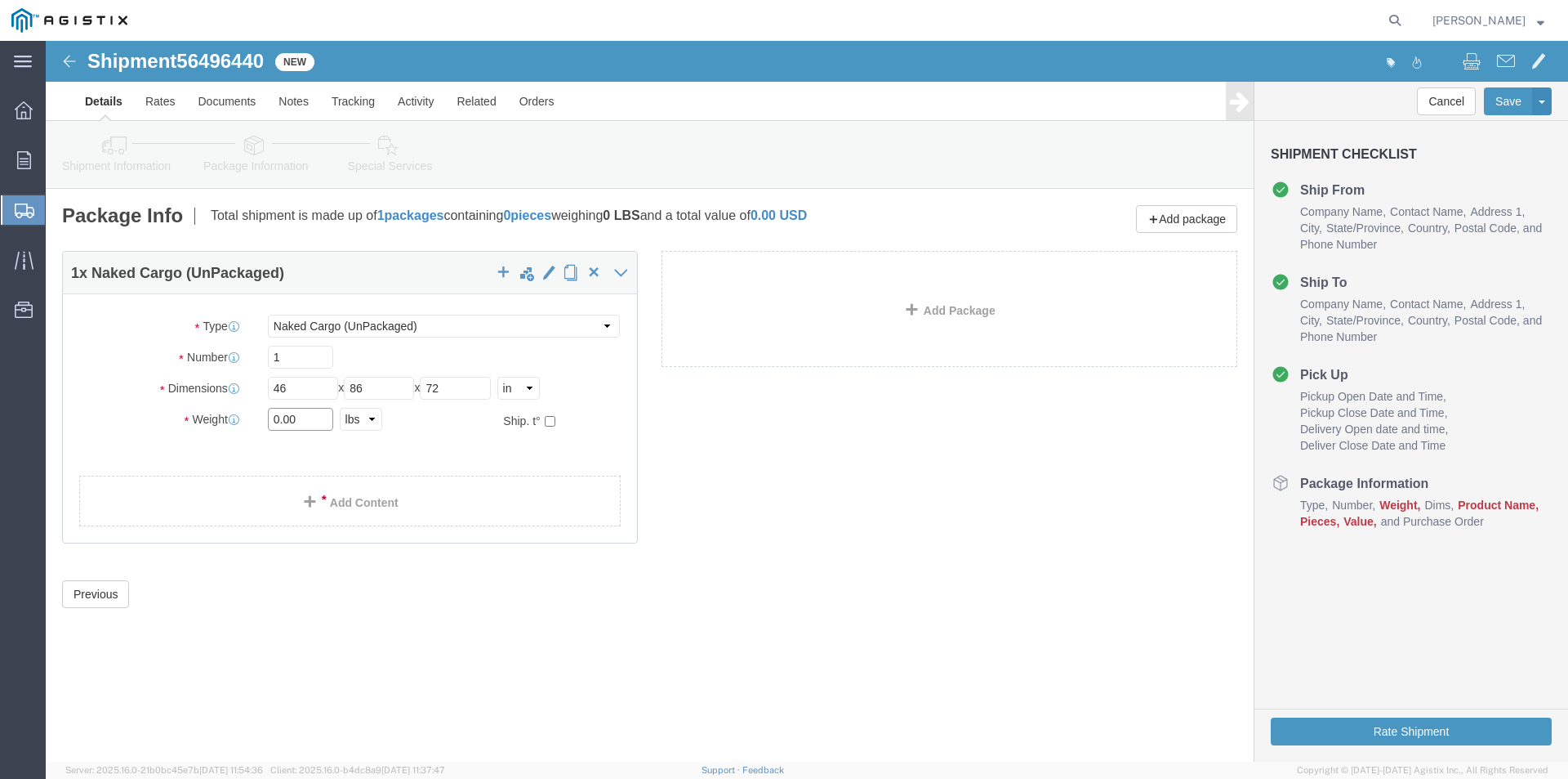
click div "Package Type Select Bulk Bundle(s) Cardboard Box(es) Carton(s) Crate(s) Drum(s)…"
type input "18500"
click span
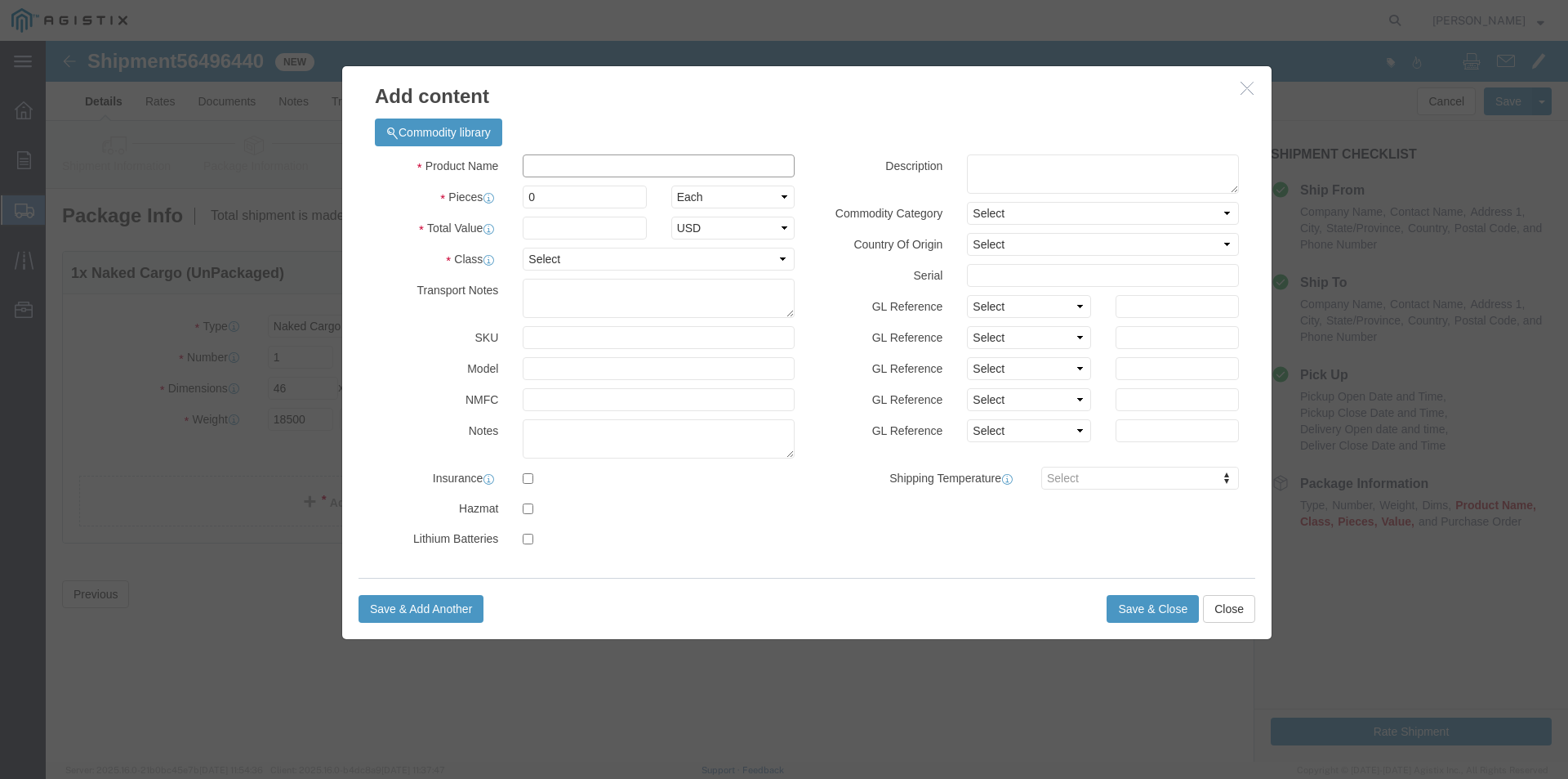
click input "text"
type input "04-1666 #7 FVT SPLICE"
click input "0"
type input "1"
click input "text"
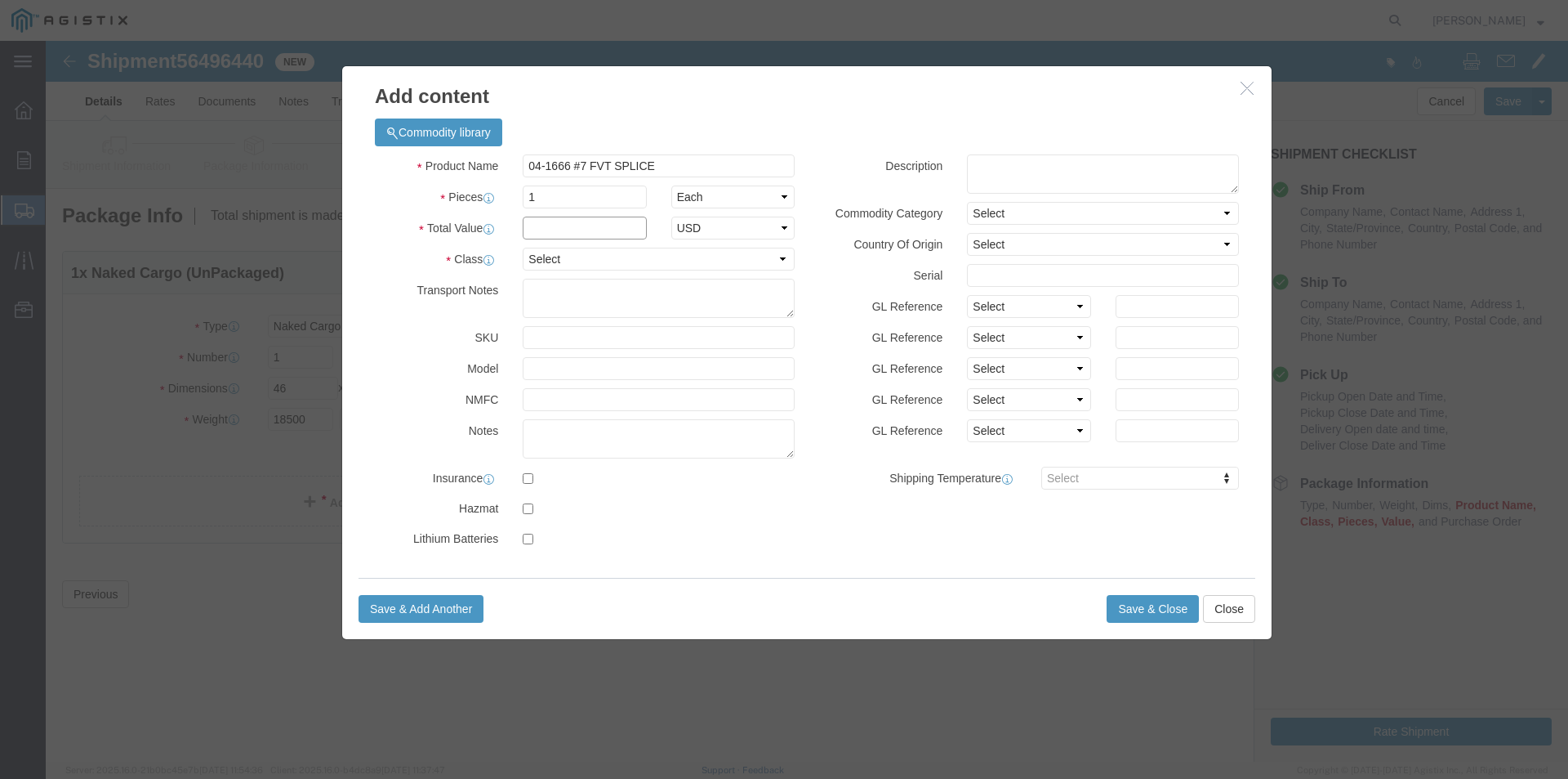
type input "1"
click select "Select 50 55 60 65 70 85 92.5 100 125 175 250 300 400"
select select "55"
click select "Select 50 55 60 65 70 85 92.5 100 125 175 250 300 400"
click div "Save & Add Another Save & Close Close"
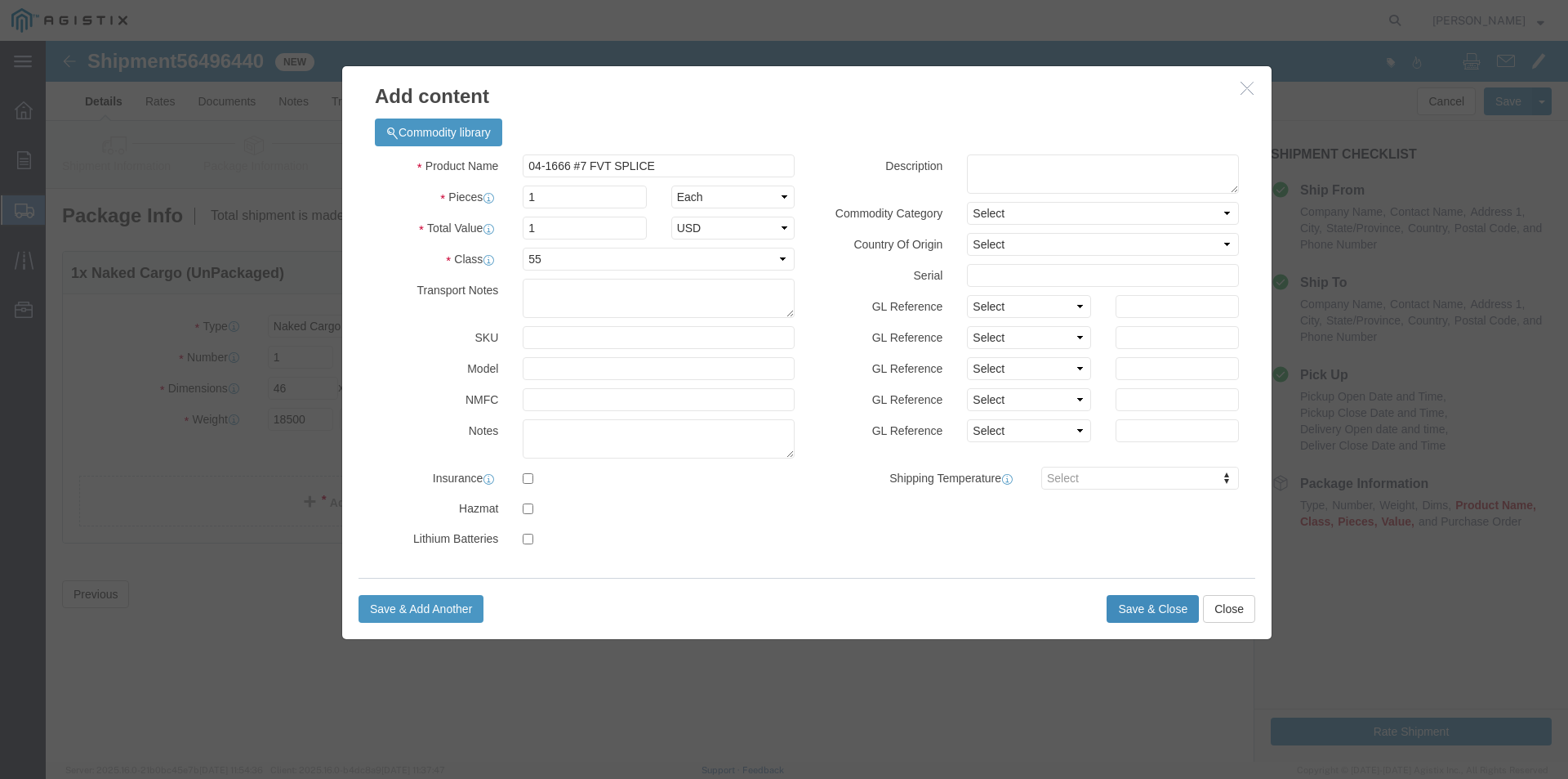
click button "Save & Close"
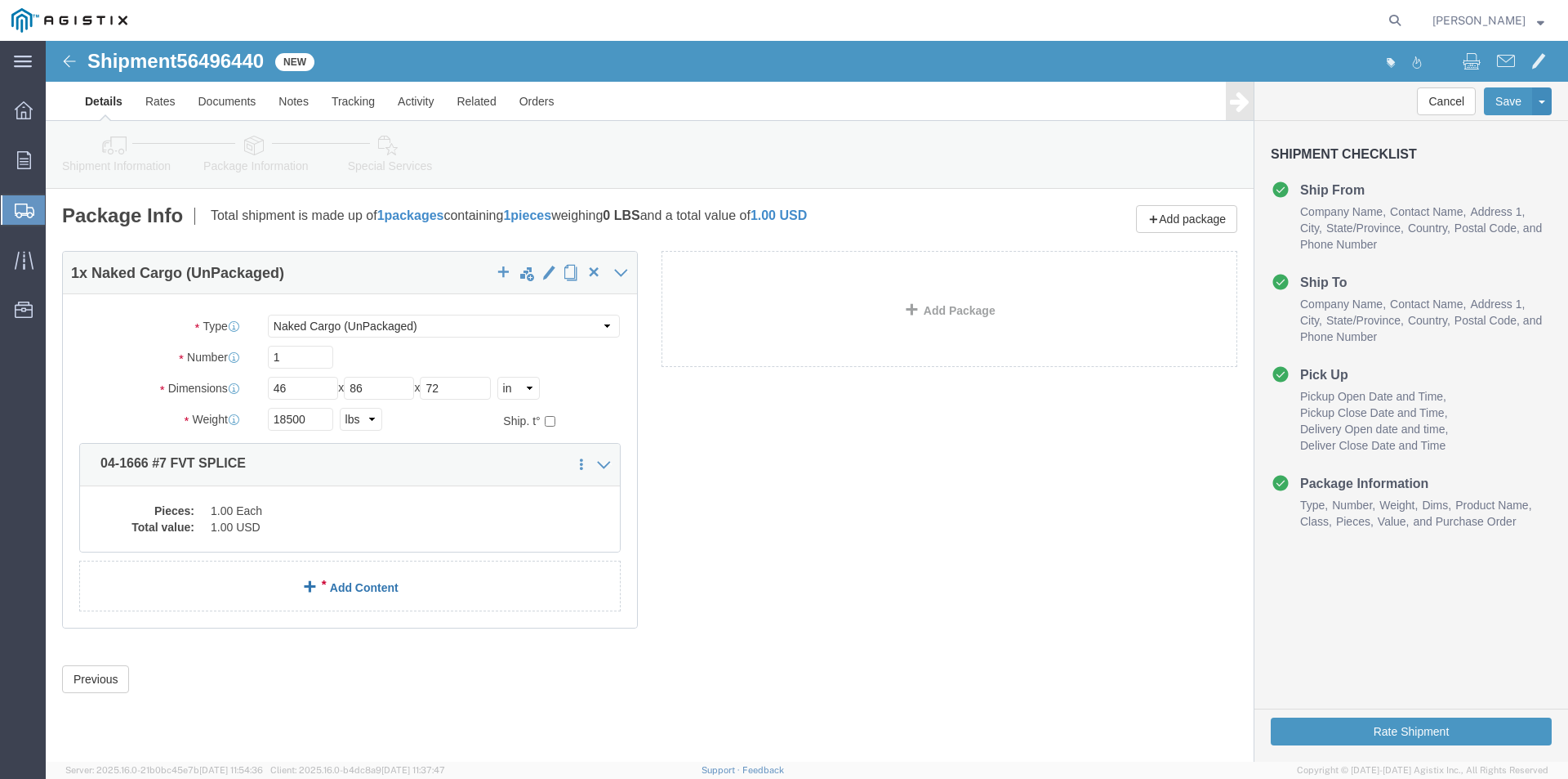
click span
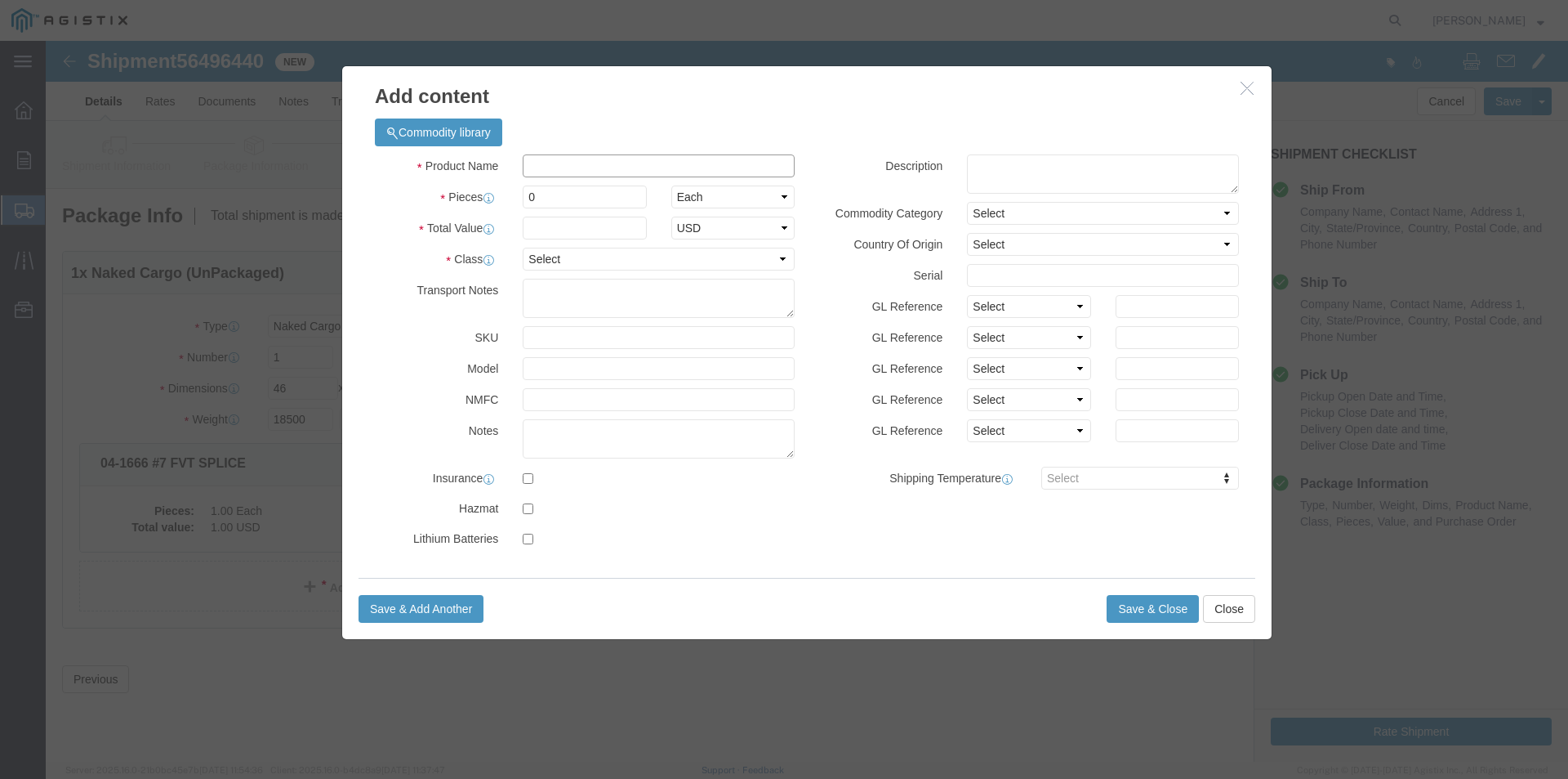
click input "text"
type input "04-3415 102X54X12 RISER"
click input "0"
type input "1"
click input "text"
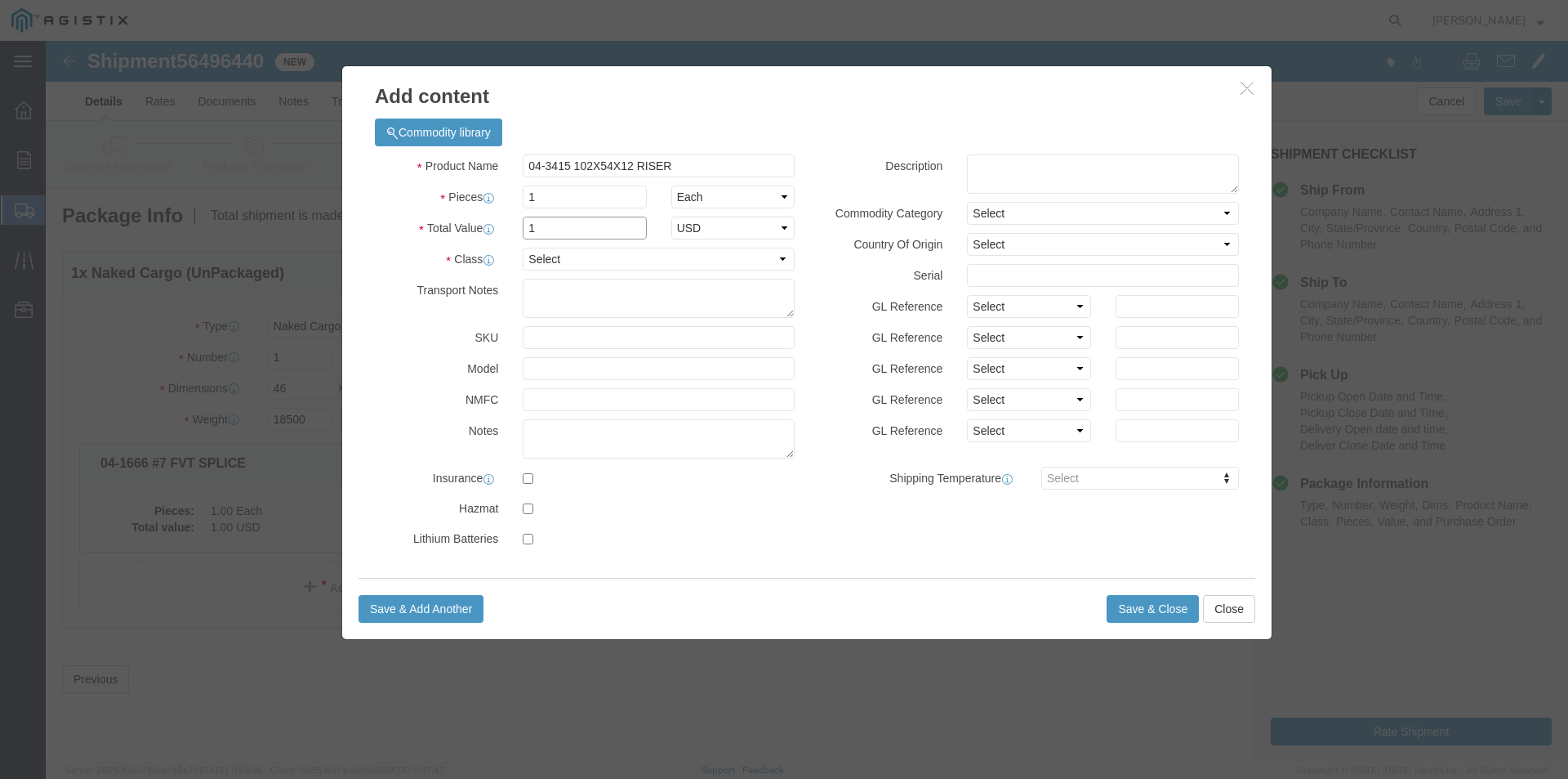
type input "1"
click select "Select 50 55 60 65 70 85 92.5 100 125 175 250 300 400"
select select "55"
click select "Select 50 55 60 65 70 85 92.5 100 125 175 250 300 400"
click button "Save & Close"
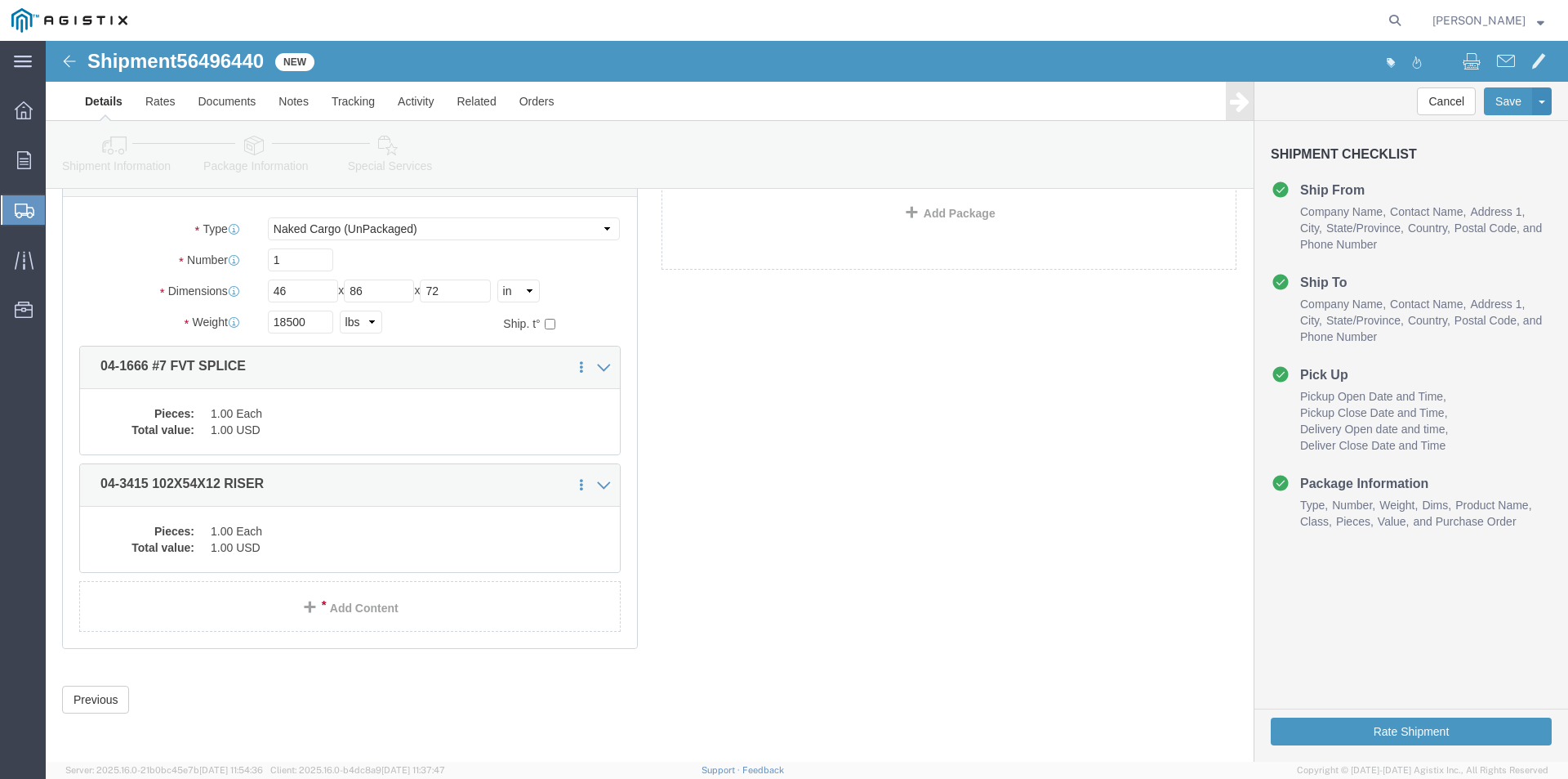
scroll to position [99, 0]
click button "Rate Shipment"
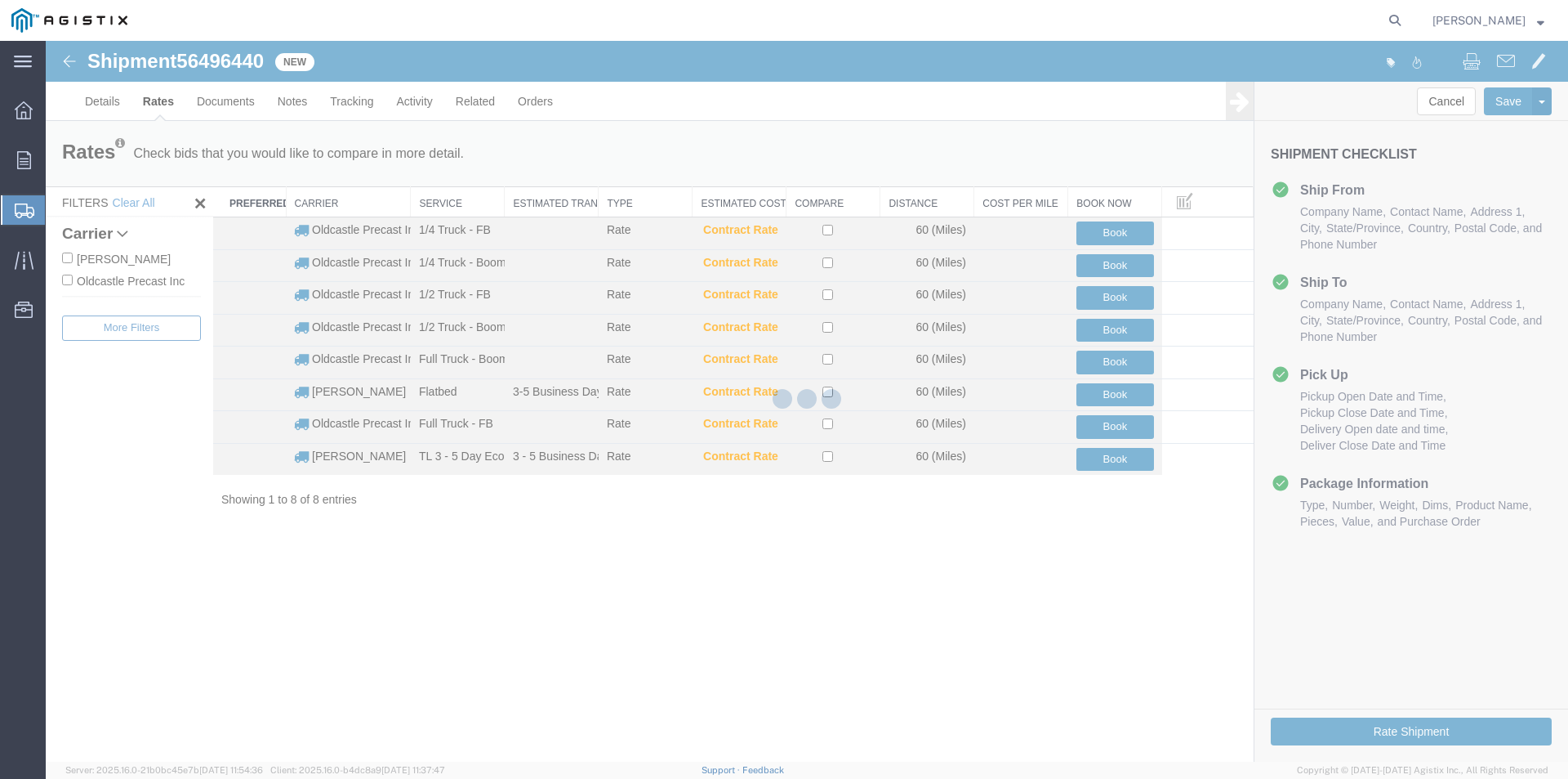
scroll to position [0, 0]
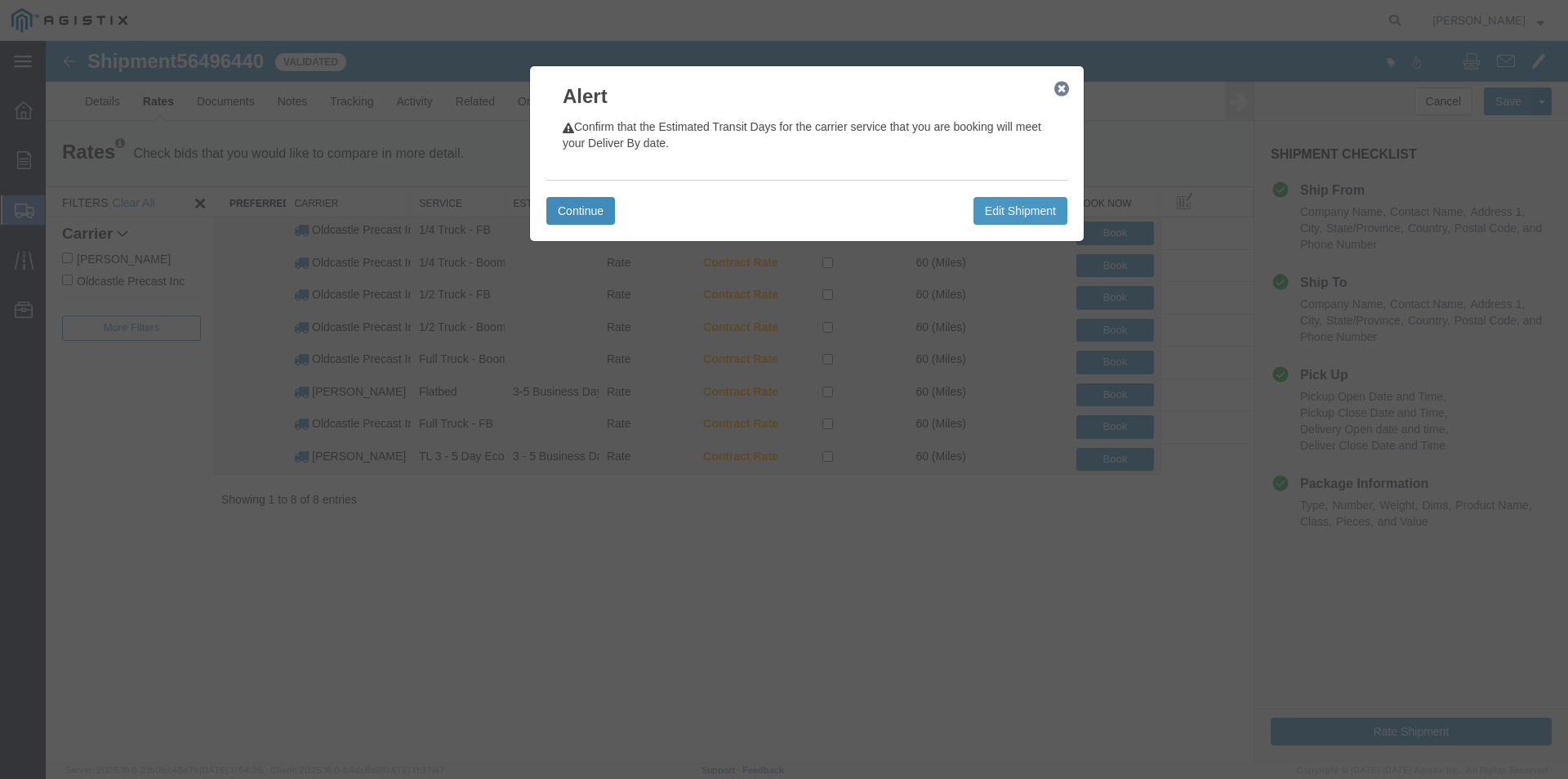
click at [584, 203] on button "Continue" at bounding box center [580, 211] width 68 height 28
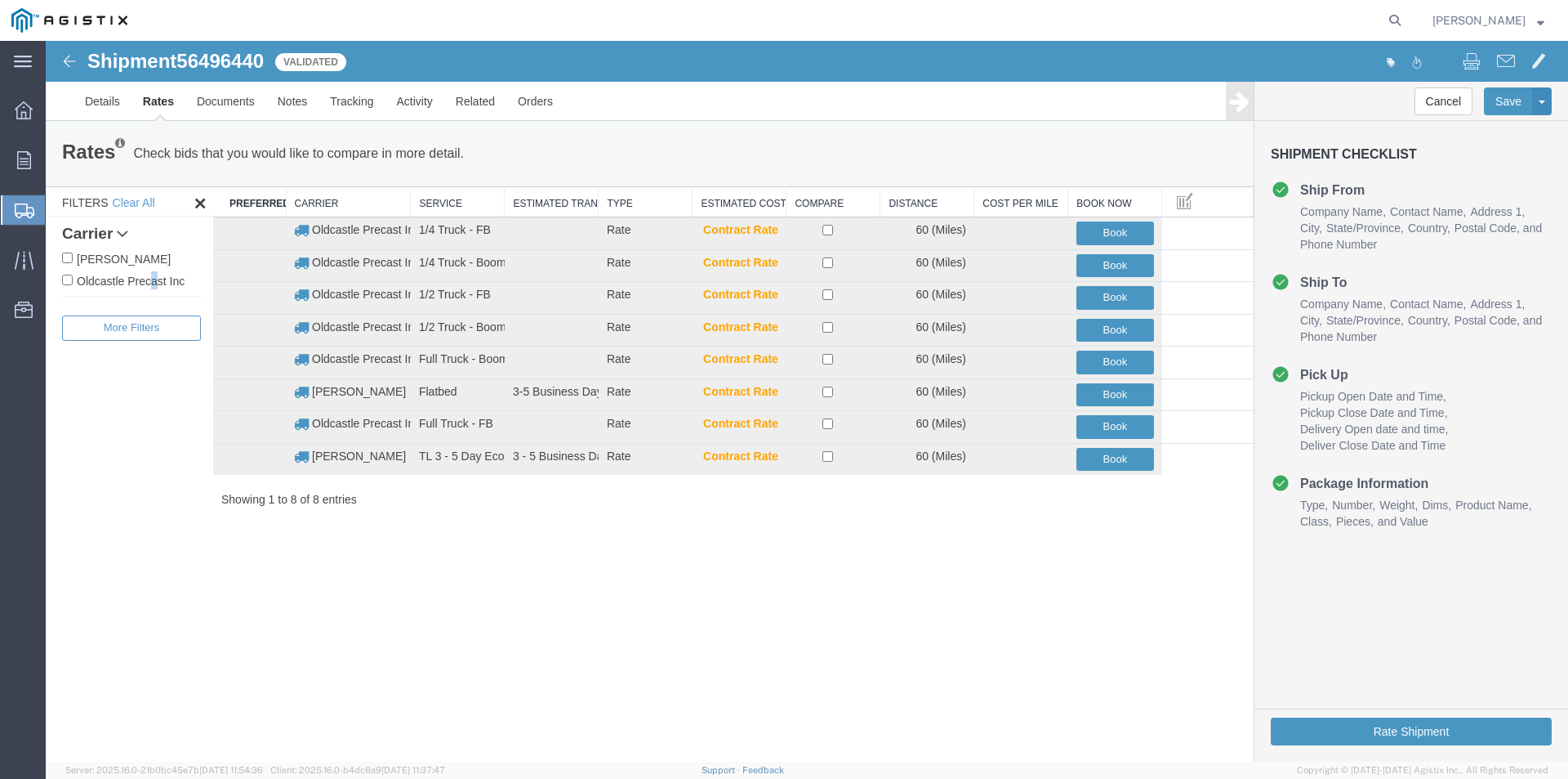
click at [152, 279] on label "Oldcastle Precast Inc" at bounding box center [131, 280] width 138 height 18
click at [73, 279] on input "Oldcastle Precast Inc" at bounding box center [67, 279] width 11 height 11
checkbox input "true"
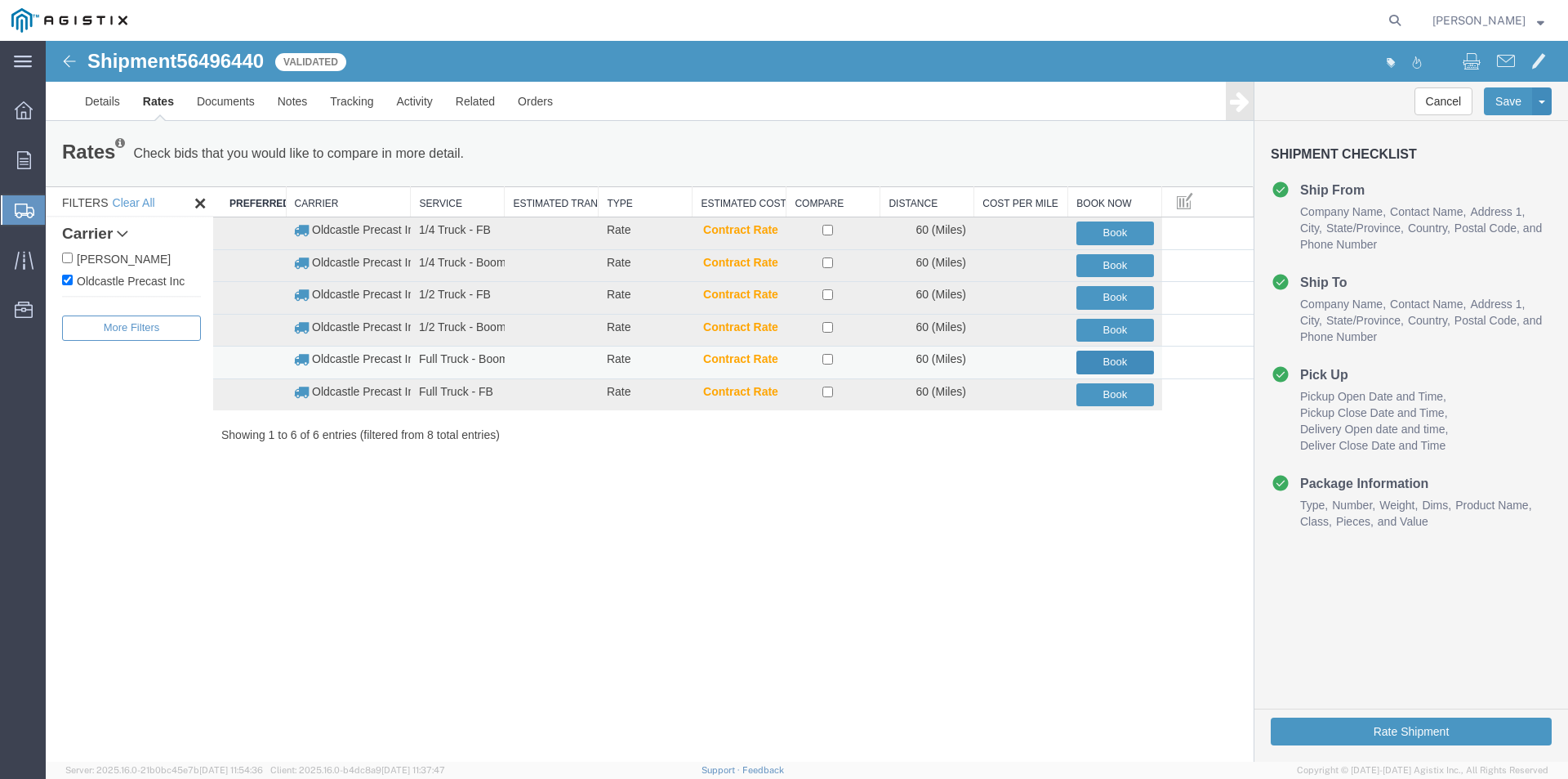
click at [1135, 363] on button "Book" at bounding box center [1115, 362] width 77 height 24
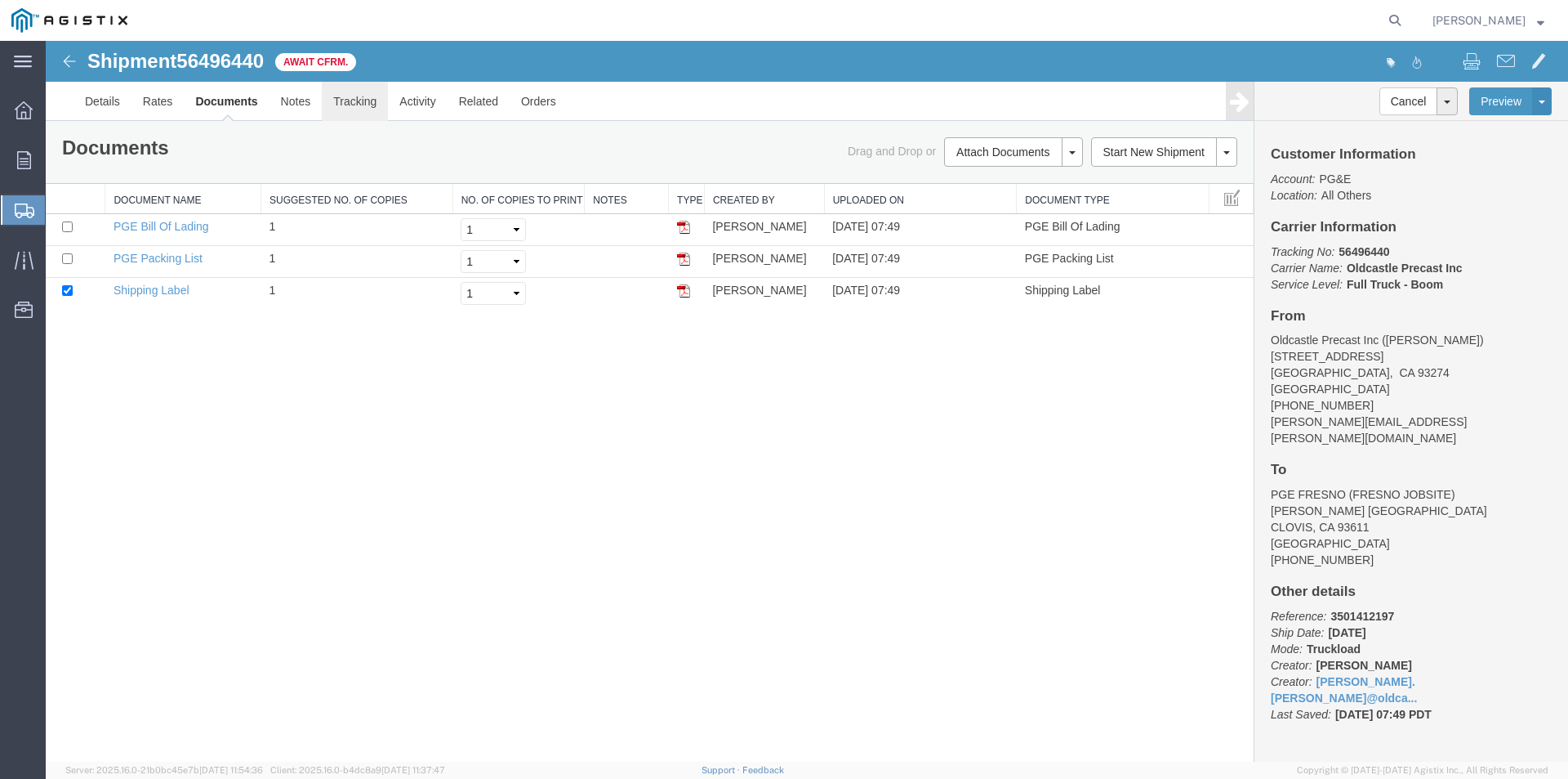
click at [372, 101] on link "Tracking" at bounding box center [354, 101] width 66 height 40
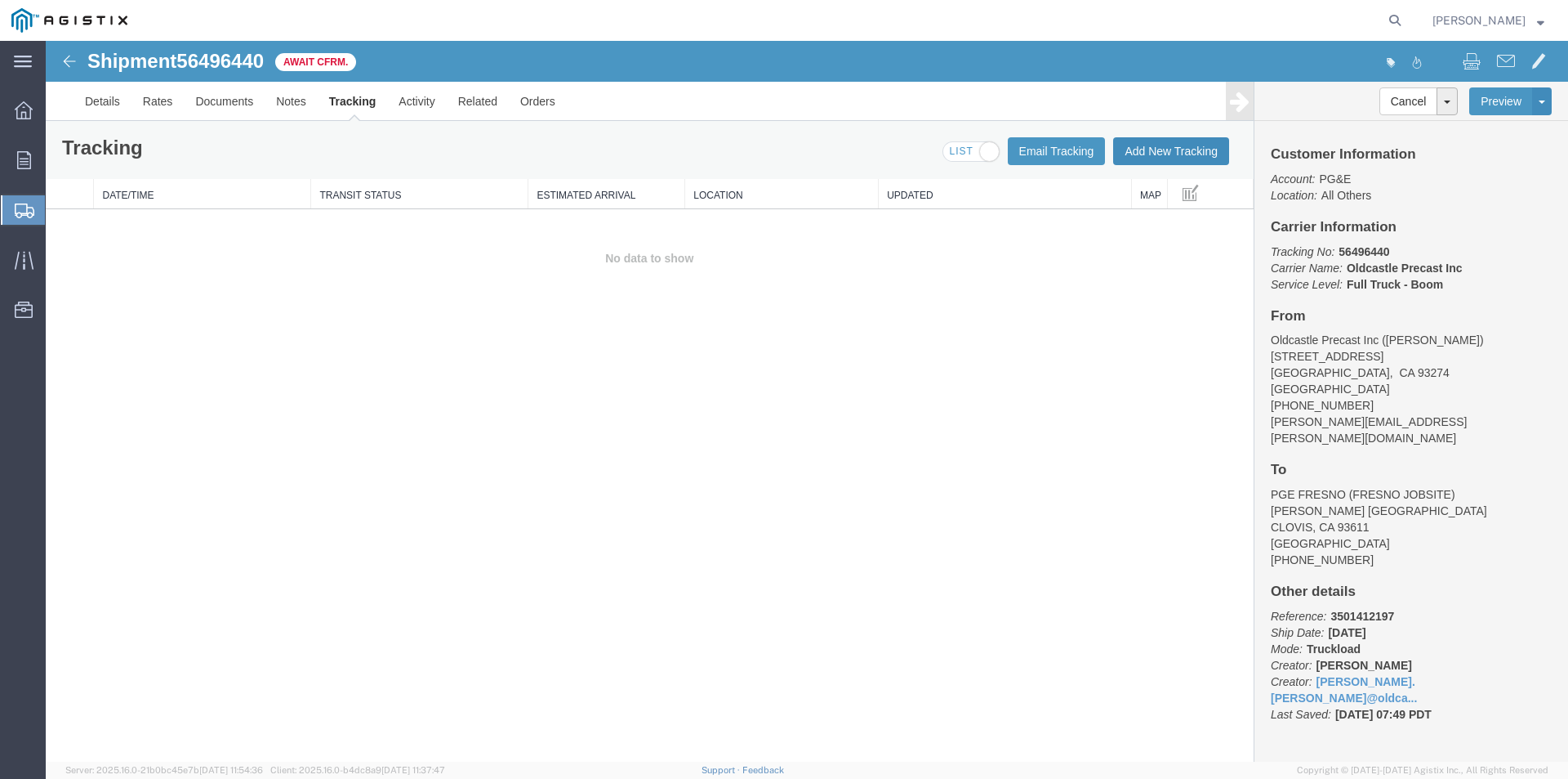
click at [1151, 144] on button "Add New Tracking" at bounding box center [1171, 152] width 116 height 28
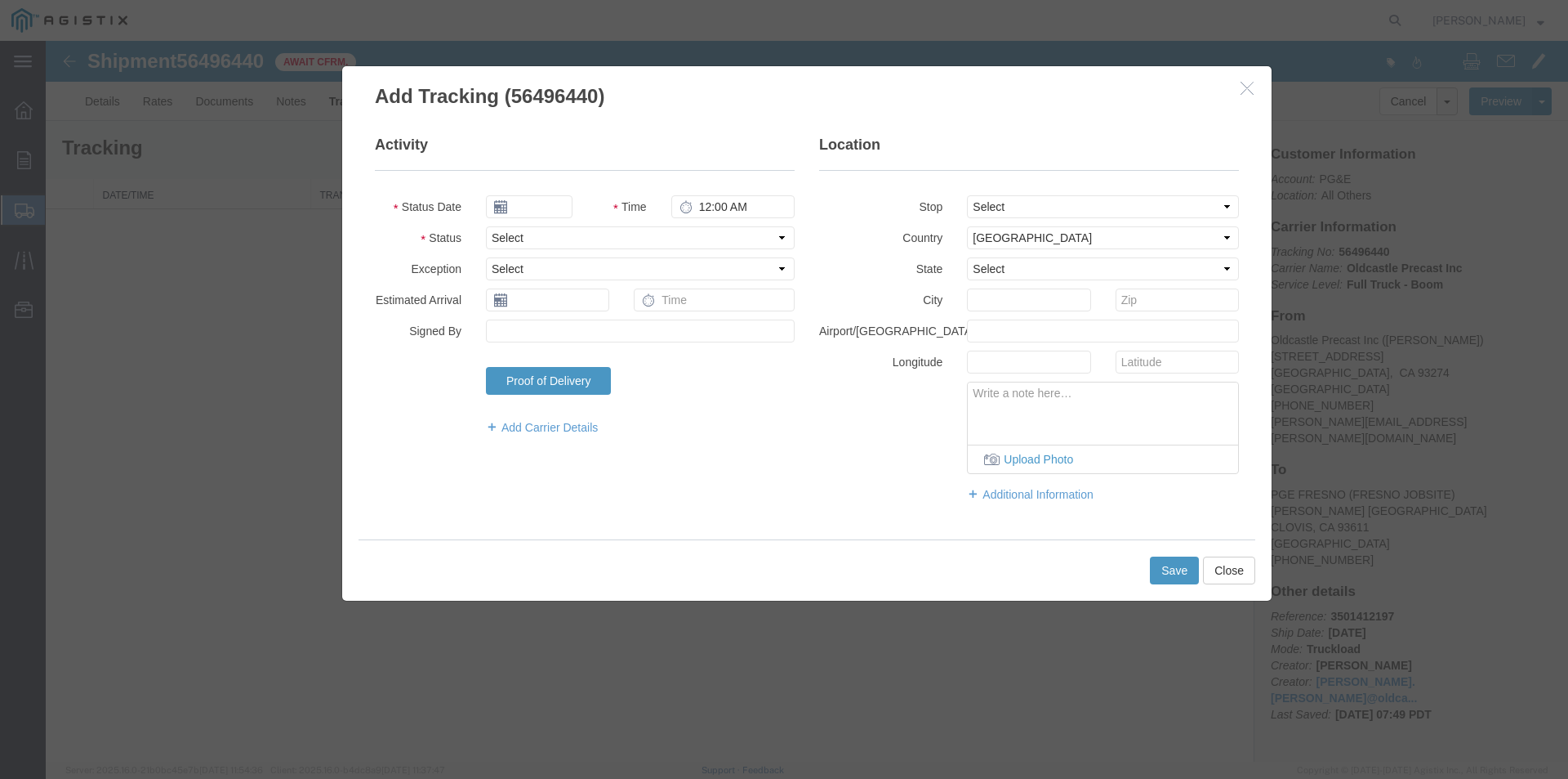
type input "[DATE]"
type input "8:00 AM"
click at [550, 205] on input "[DATE]" at bounding box center [529, 207] width 87 height 23
click at [626, 328] on td "15" at bounding box center [620, 334] width 25 height 25
type input "[DATE]"
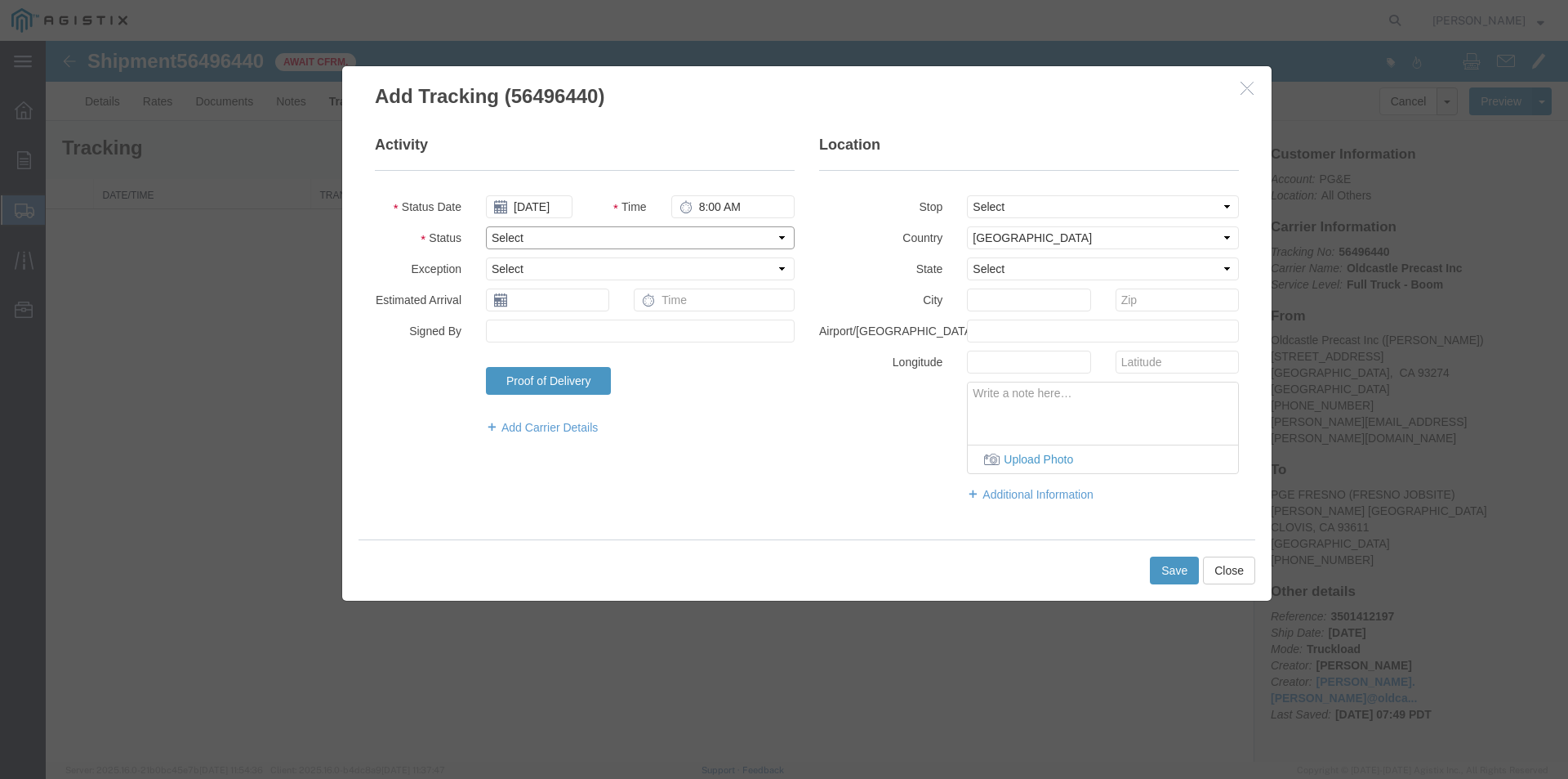
click at [532, 246] on select "Select Arrival Notice Available Arrival Notice Imported Arrive at Delivery Loca…" at bounding box center [640, 238] width 309 height 23
select select "DELIVRED"
click at [486, 227] on select "Select Arrival Notice Available Arrival Notice Imported Arrive at Delivery Loca…" at bounding box center [640, 238] width 309 height 23
click at [1168, 570] on button "Save" at bounding box center [1173, 570] width 49 height 28
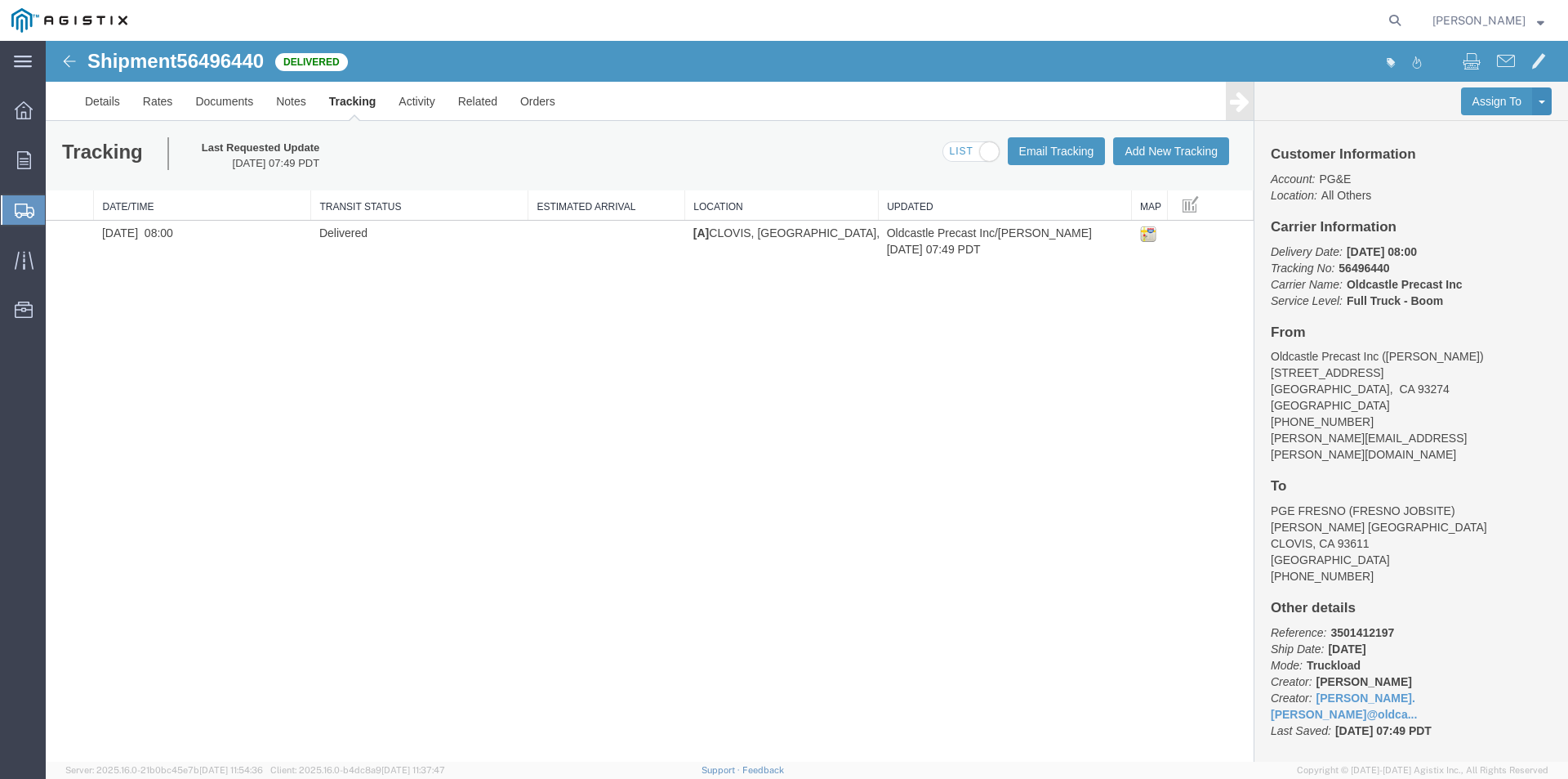
click at [1543, 17] on strong "button" at bounding box center [1540, 20] width 7 height 6
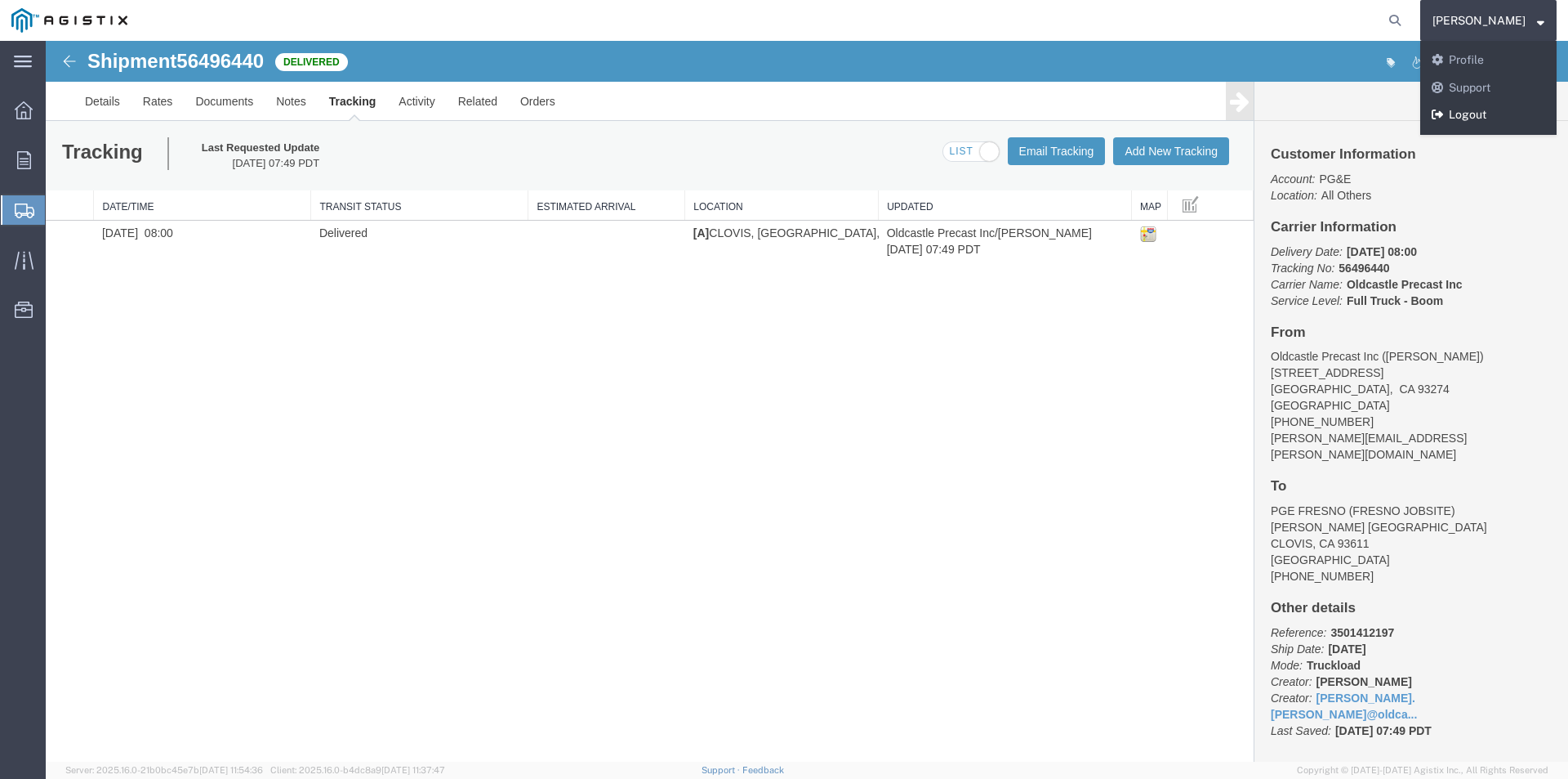
drag, startPoint x: 1481, startPoint y: 118, endPoint x: 1437, endPoint y: 77, distance: 60.1
click at [1483, 117] on link "Logout" at bounding box center [1489, 115] width 137 height 28
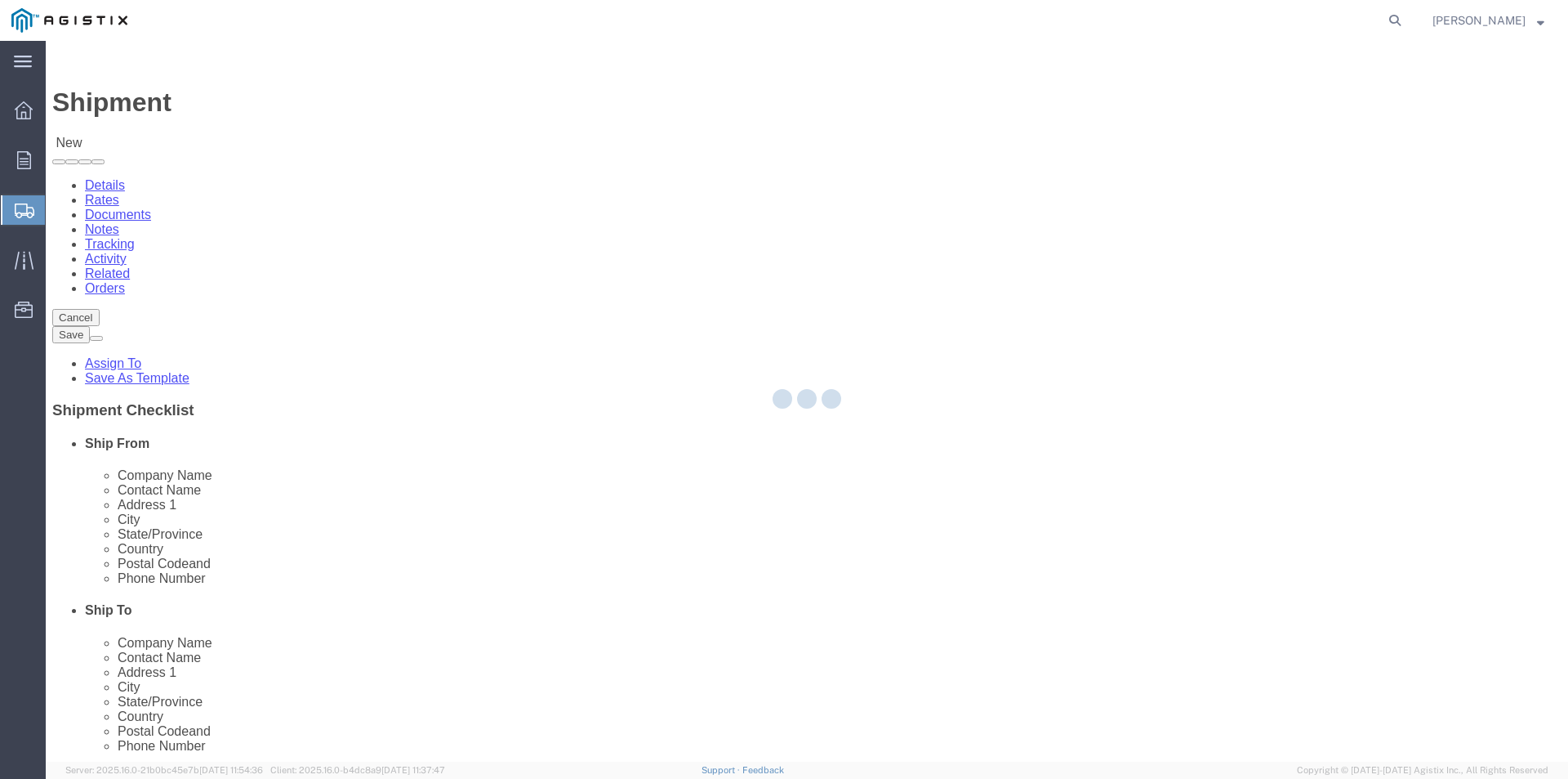
select select
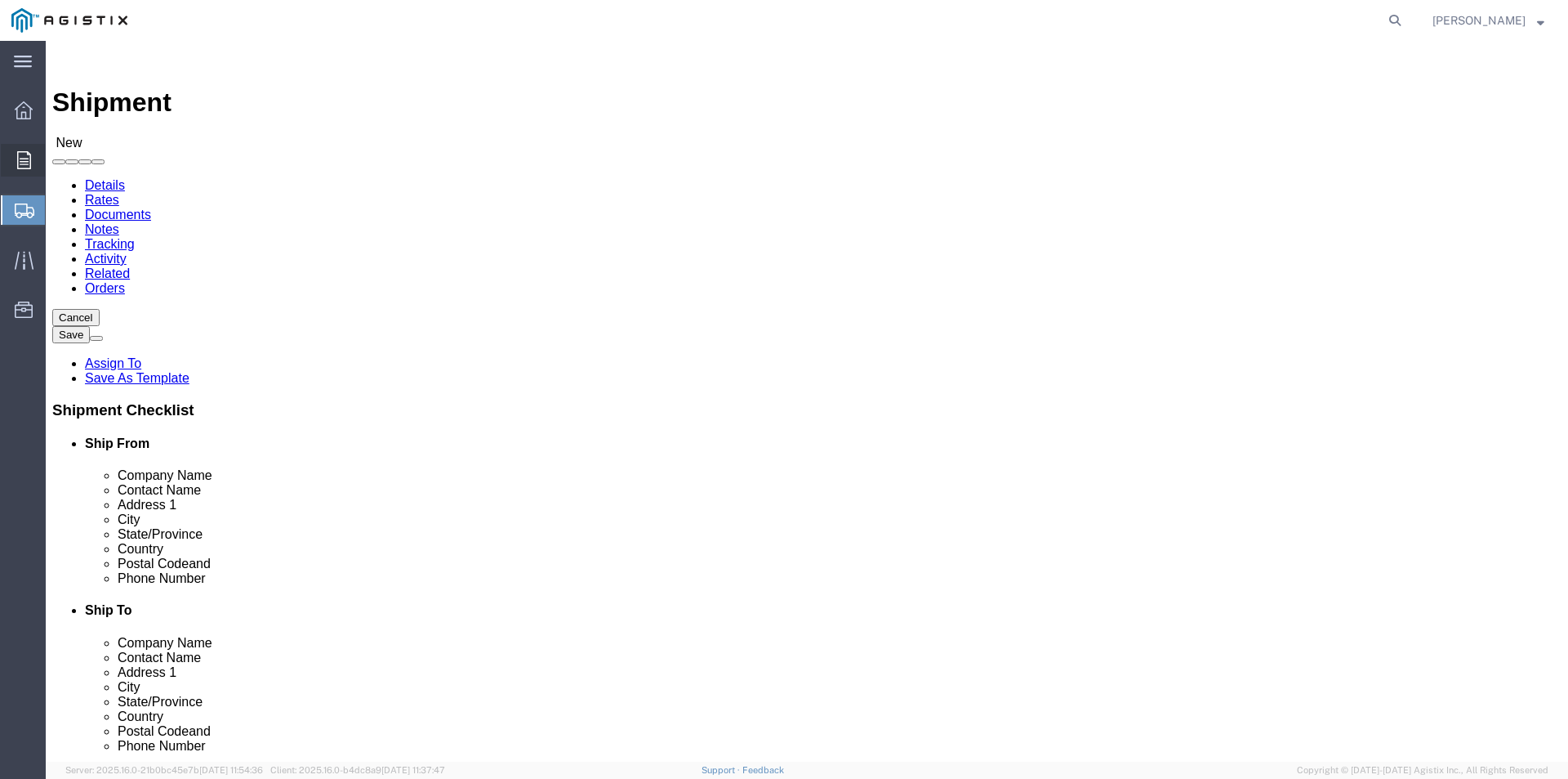
click at [35, 150] on div at bounding box center [24, 160] width 46 height 33
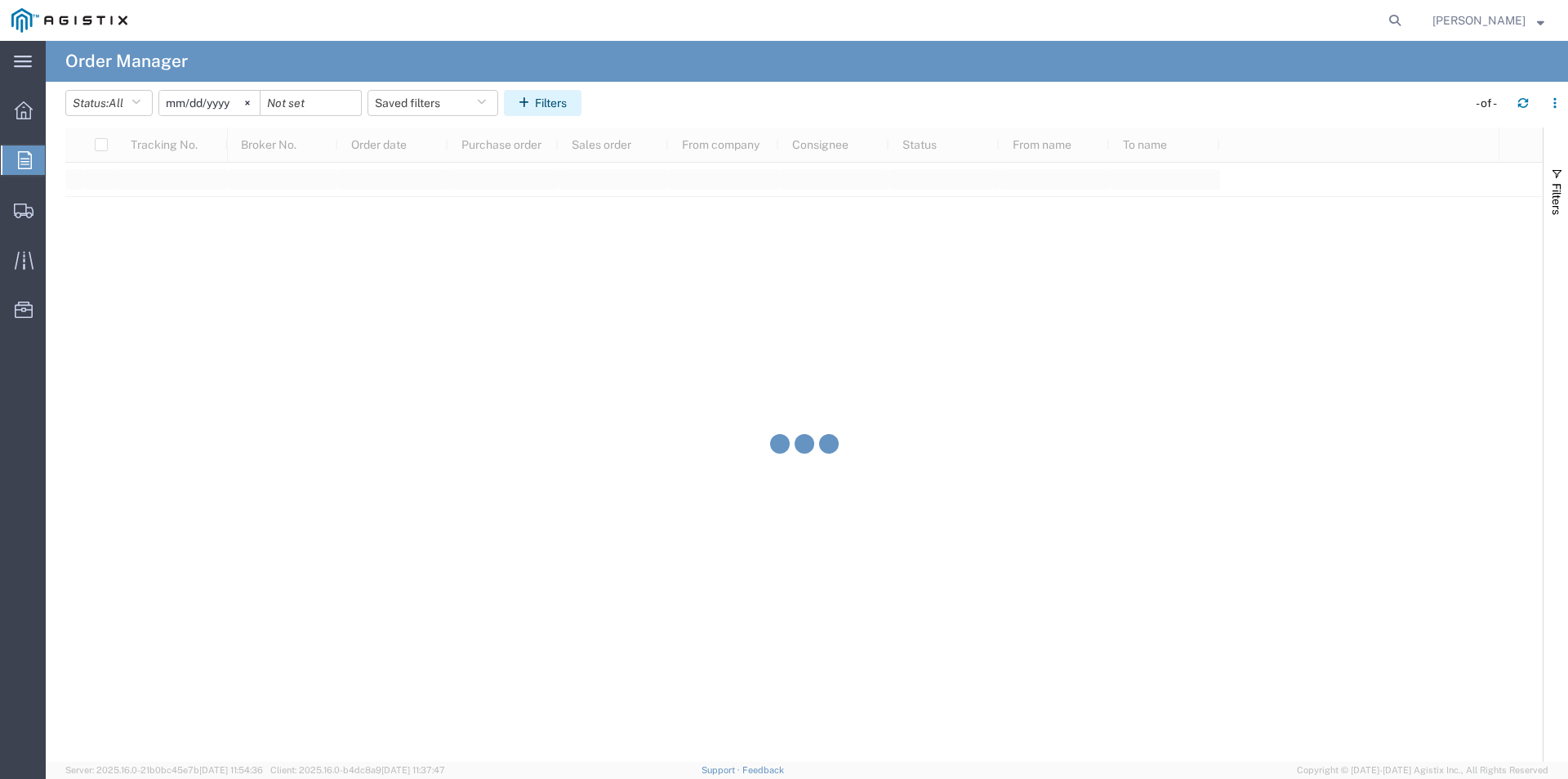
click at [535, 100] on icon "button" at bounding box center [527, 103] width 16 height 12
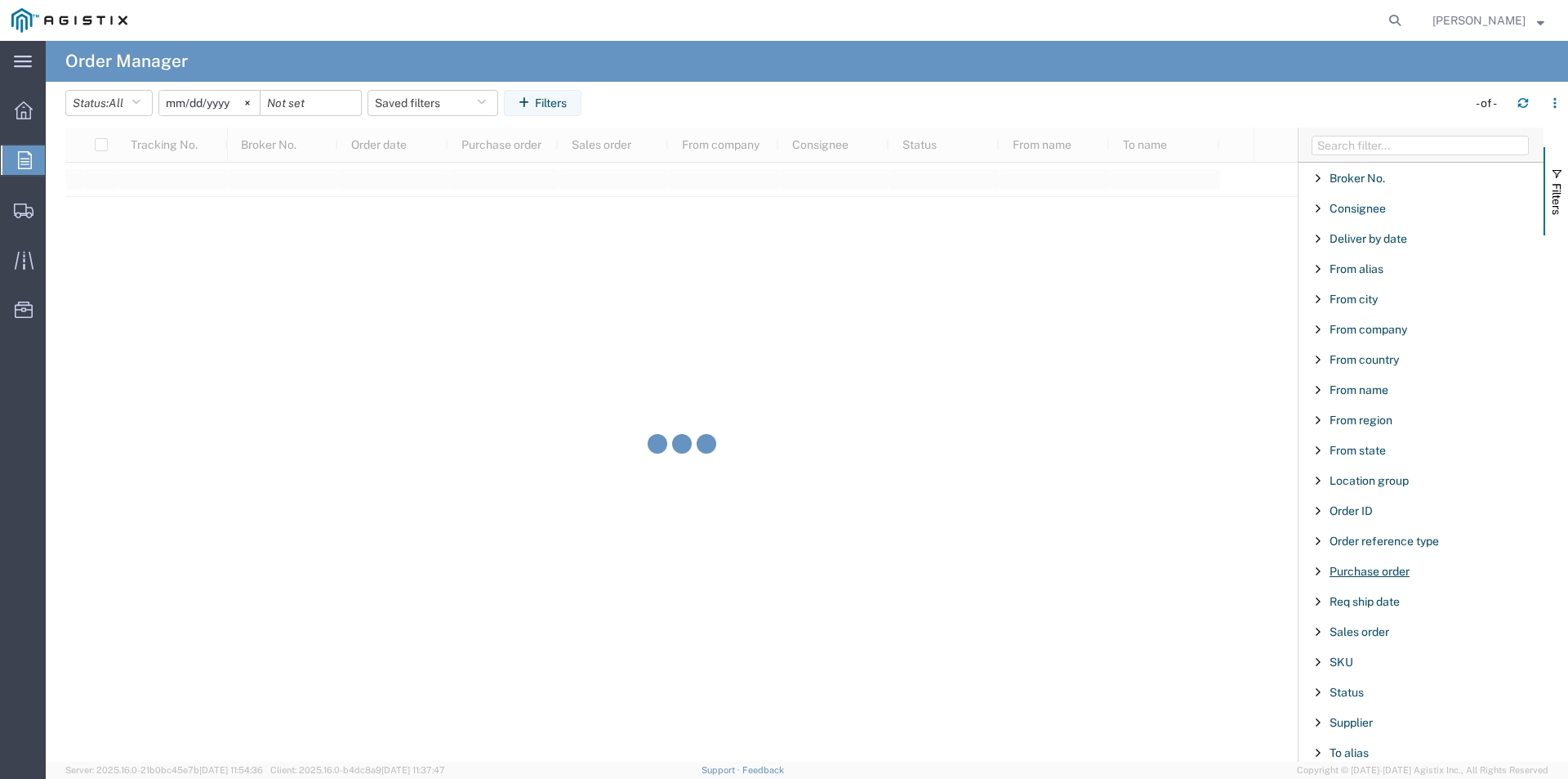
click at [1377, 570] on span "Purchase order" at bounding box center [1369, 571] width 80 height 13
click at [1391, 644] on input "Filter Value" at bounding box center [1427, 640] width 214 height 20
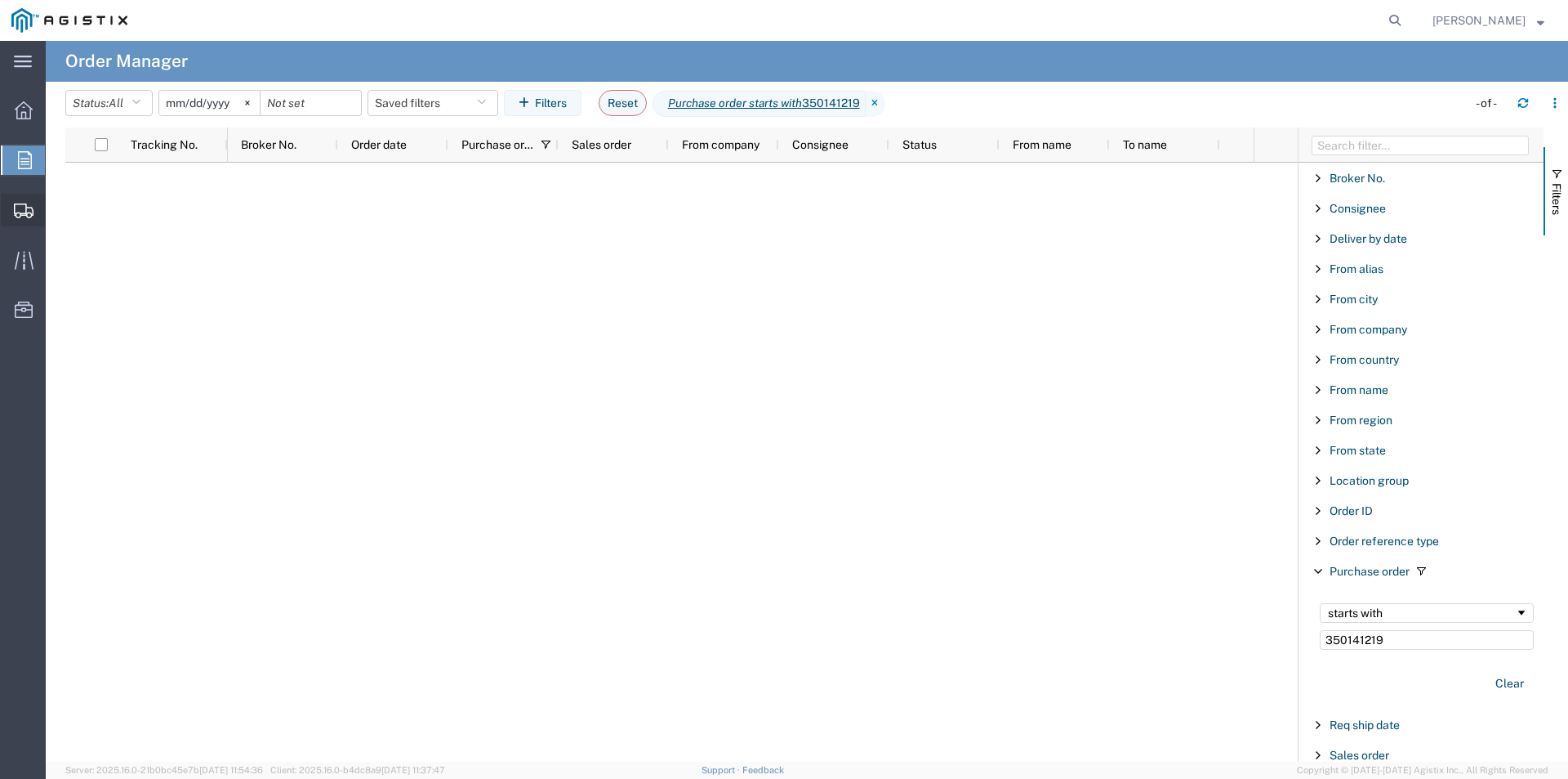
type input "350141219"
click at [0, 0] on span "Create Shipment" at bounding box center [0, 0] width 0 height 0
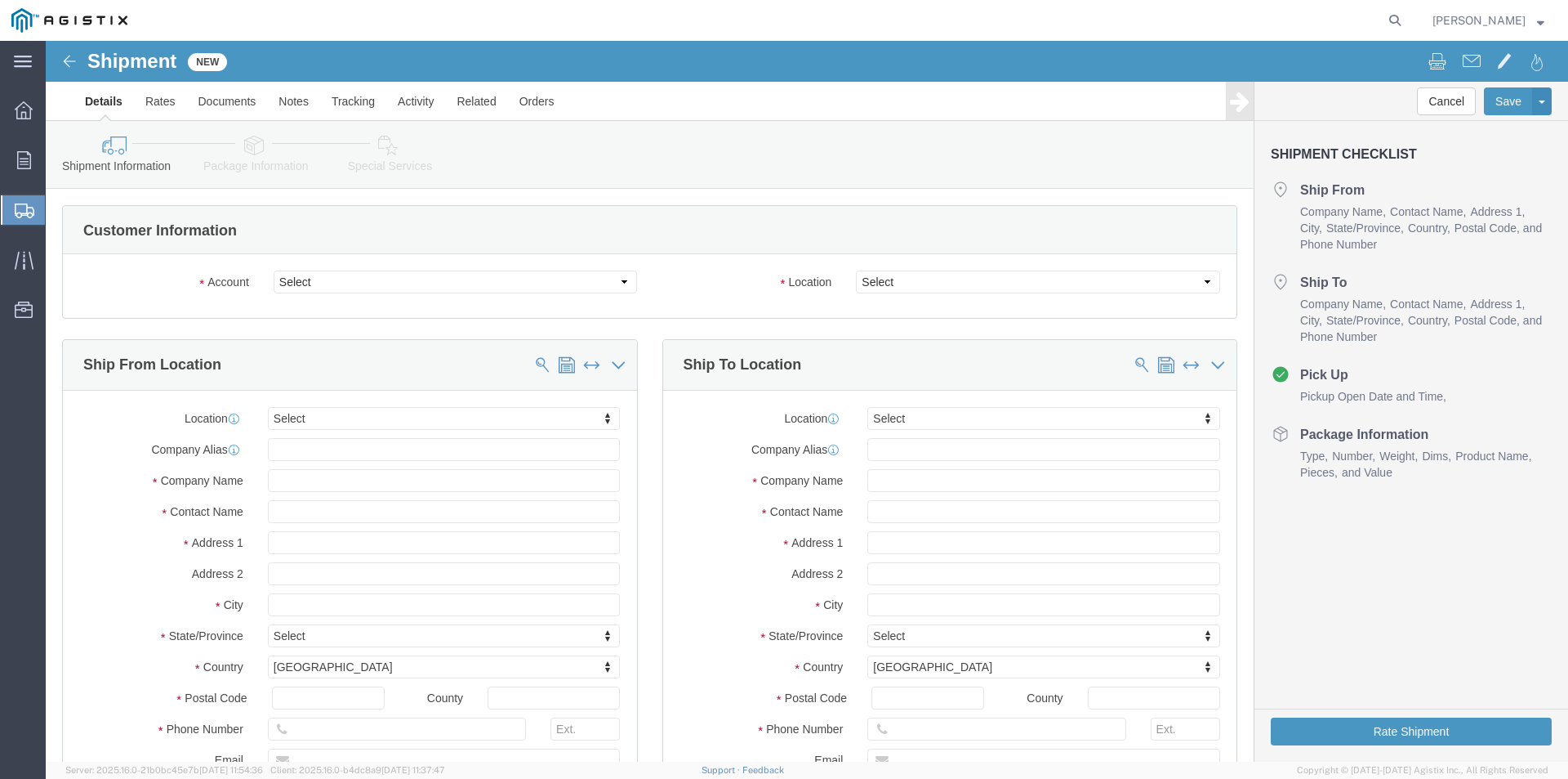
select select
click select "Select Oldcastle Precast Inc PG&E"
select select "9596"
click select "Select Oldcastle Precast Inc PG&E"
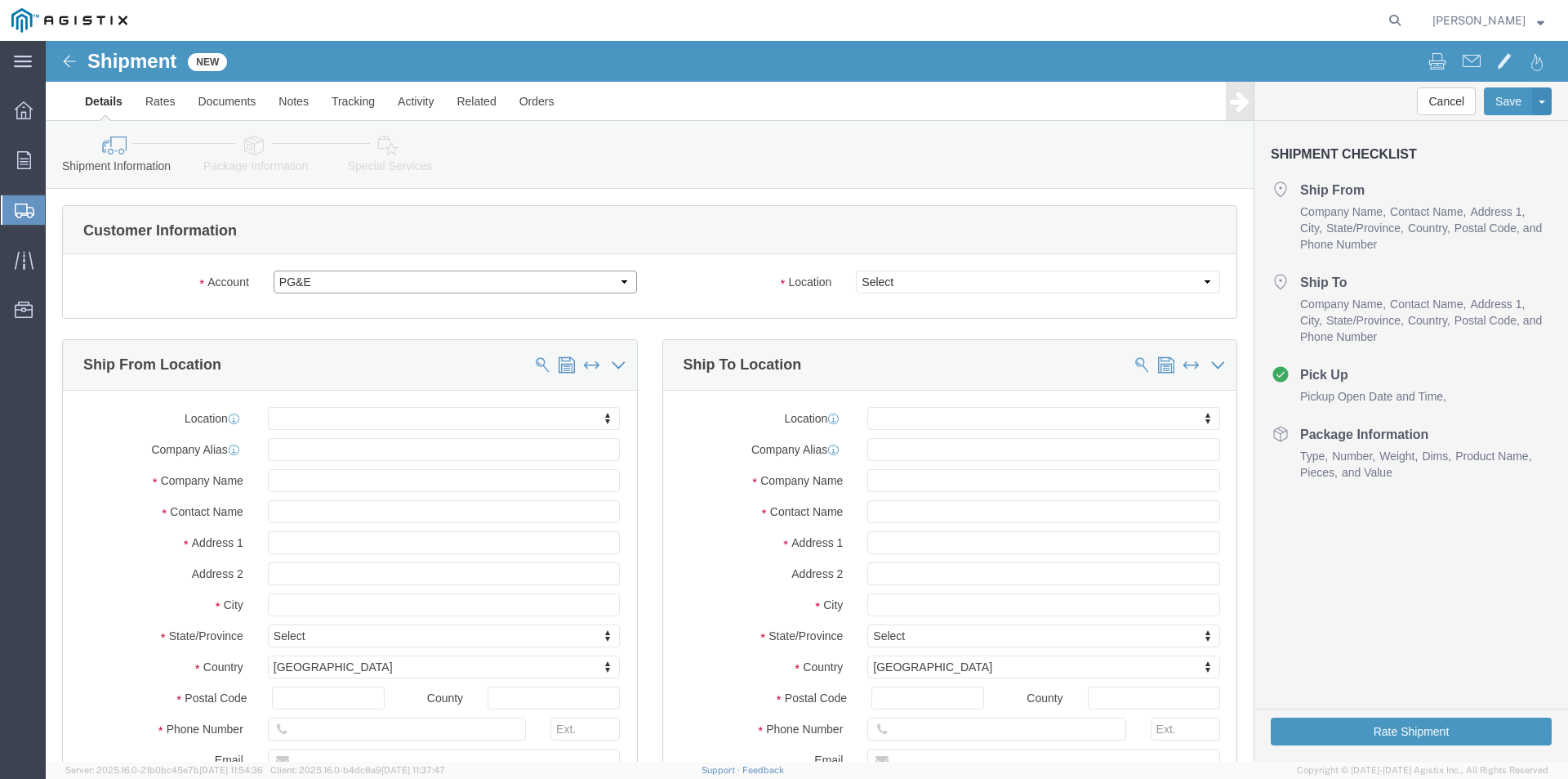
select select
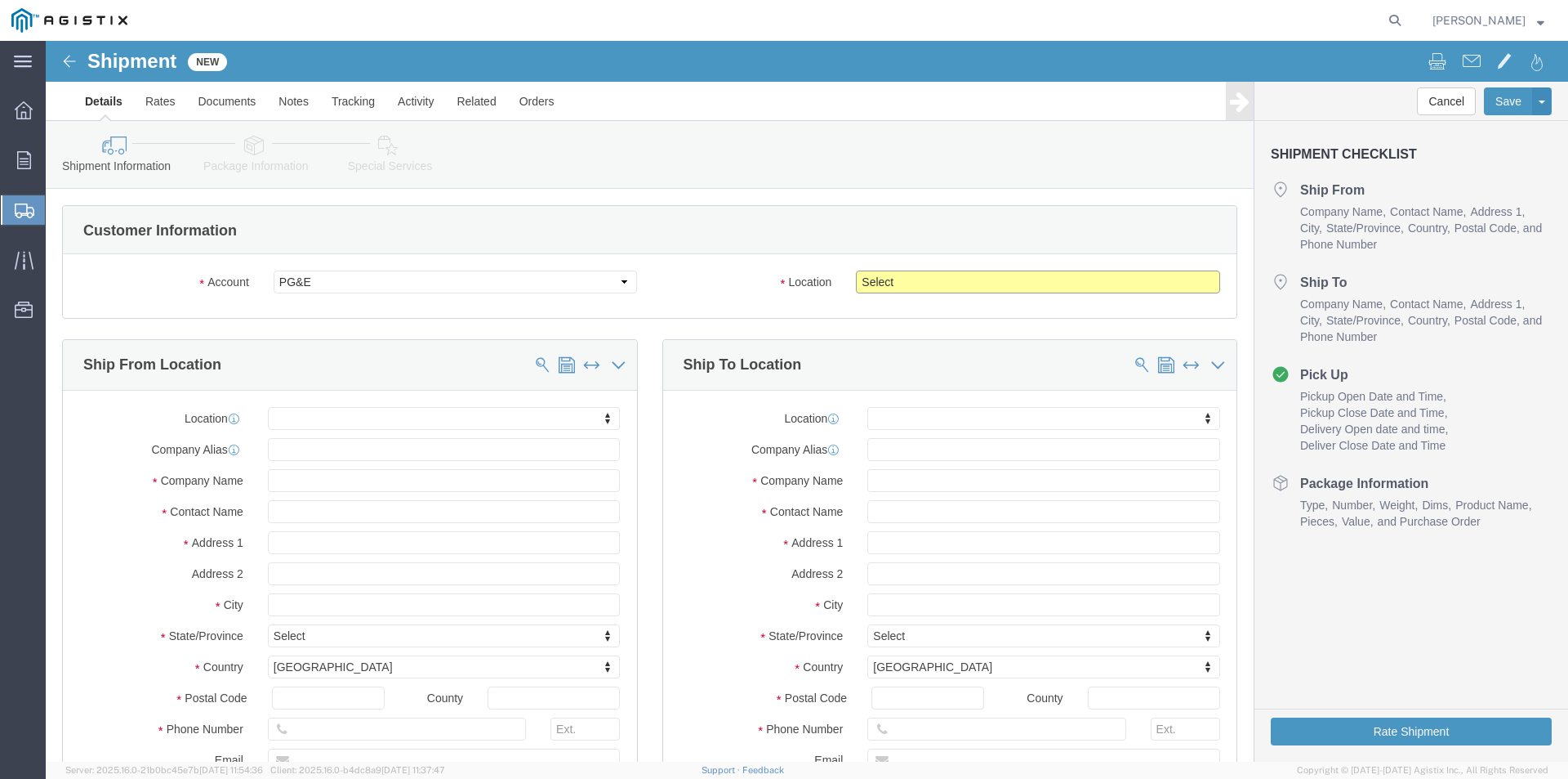
click select "Select All Others [GEOGRAPHIC_DATA] [GEOGRAPHIC_DATA] [GEOGRAPHIC_DATA] [GEOGRA…"
select select "23082"
click select "Select All Others [GEOGRAPHIC_DATA] [GEOGRAPHIC_DATA] [GEOGRAPHIC_DATA] [GEOGRA…"
click input "text"
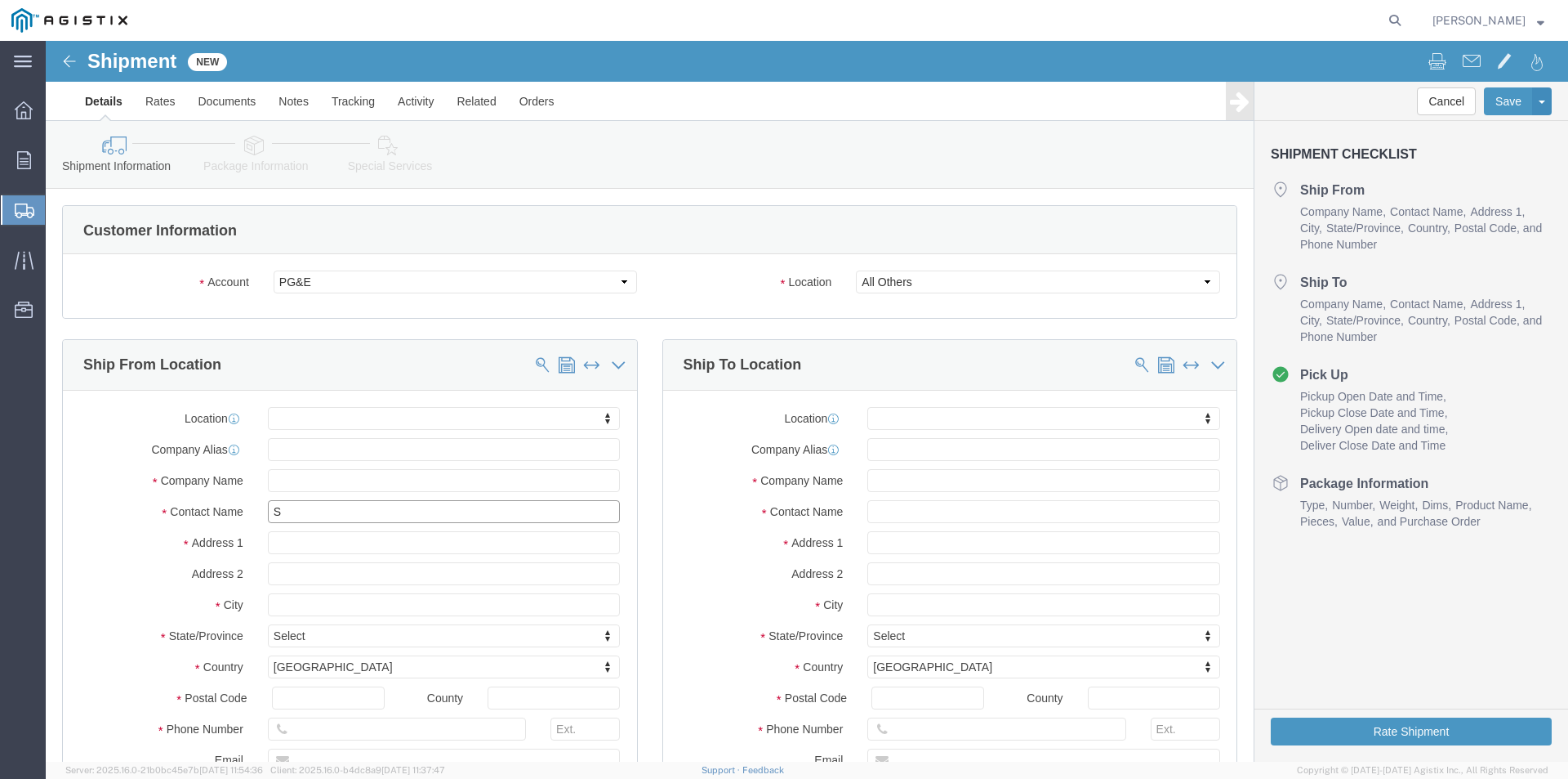
type input "ST"
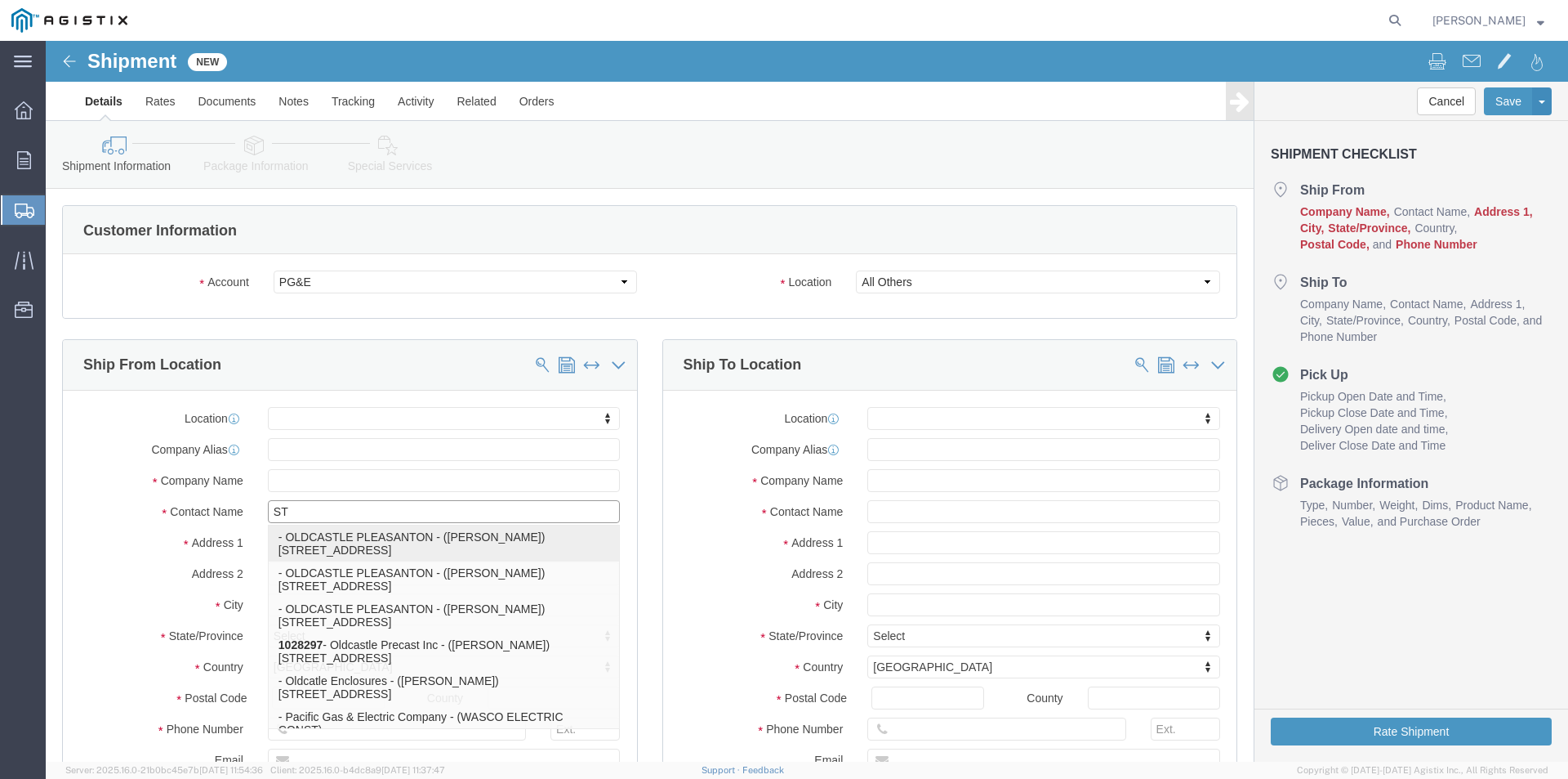
click p "- OLDCASTLE PLEASANTON - ([PERSON_NAME]) [STREET_ADDRESS]"
select select "CA"
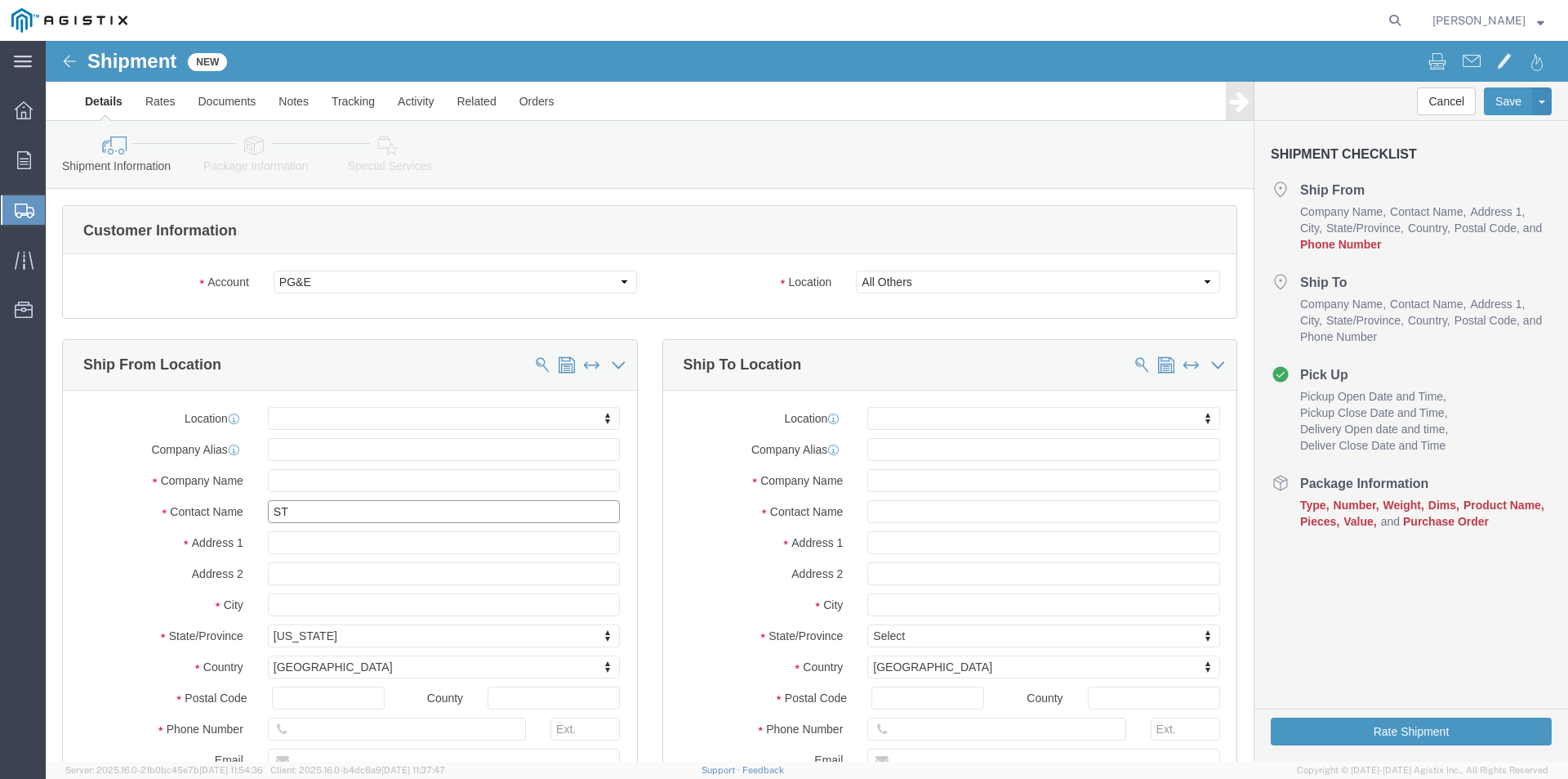
type input "[PERSON_NAME]"
click input "text"
type input "[PHONE_NUMBER]"
click label "Phone Number"
click input "text"
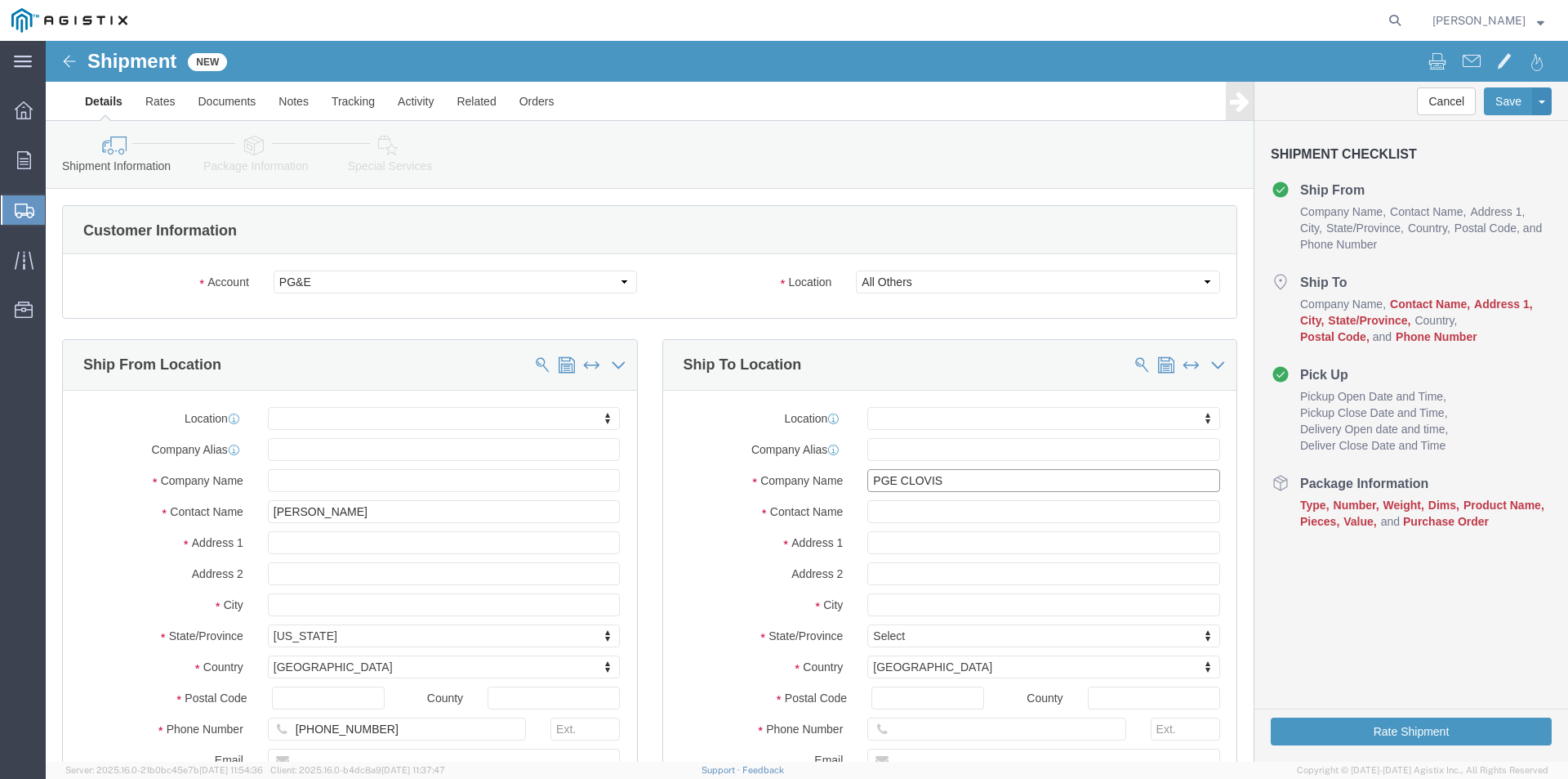
type input "PGE CLOVIS"
click input "text"
type input "CLOVIS JOBSITE"
click input "text"
type input "[PERSON_NAME] [GEOGRAPHIC_DATA]"
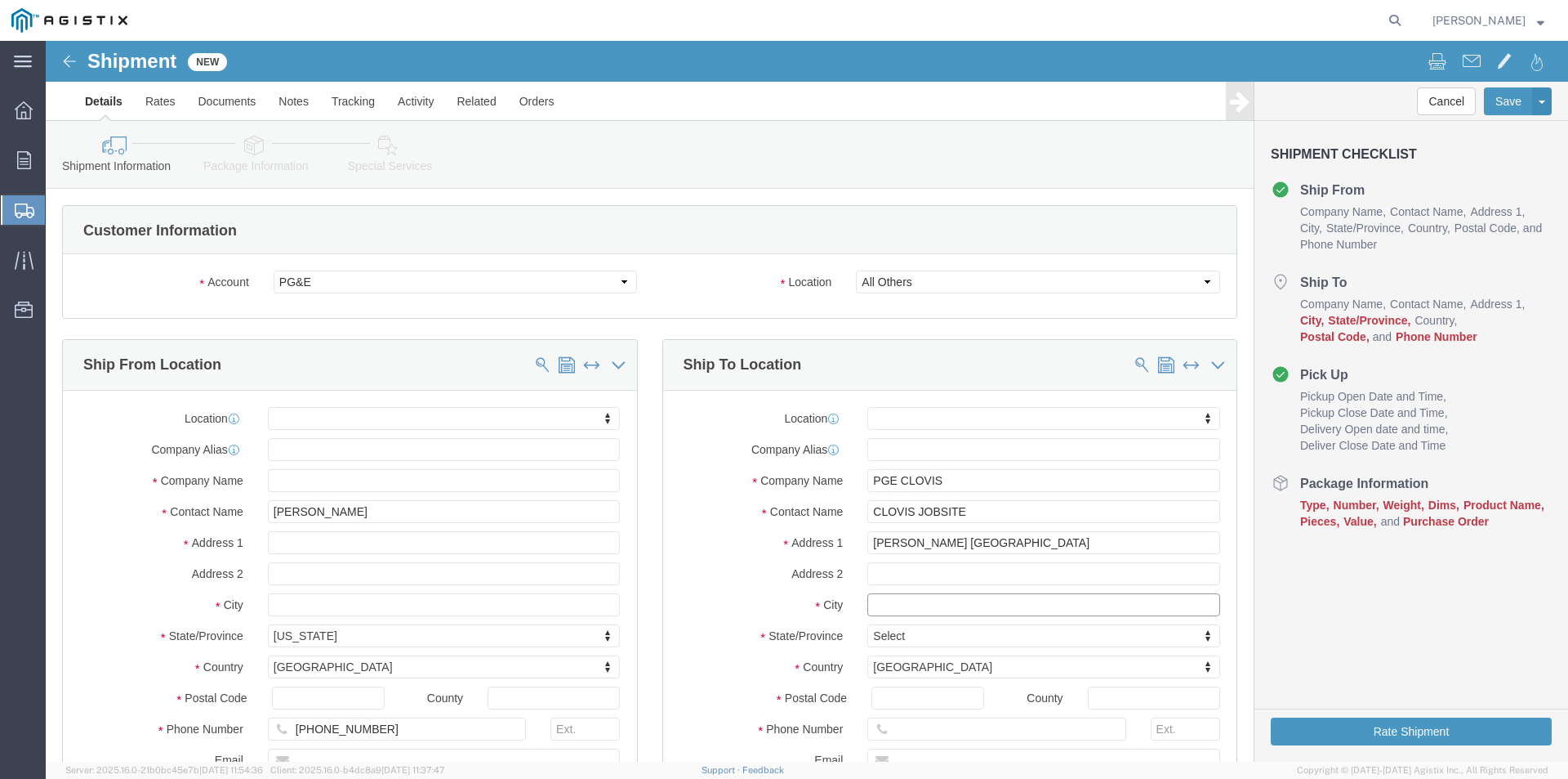
click input "text"
type input "CLOVIS"
click div "Location My Profile Location (OBSOLETE) [PERSON_NAME] SC - GC TRAILER (OBSOLETE…"
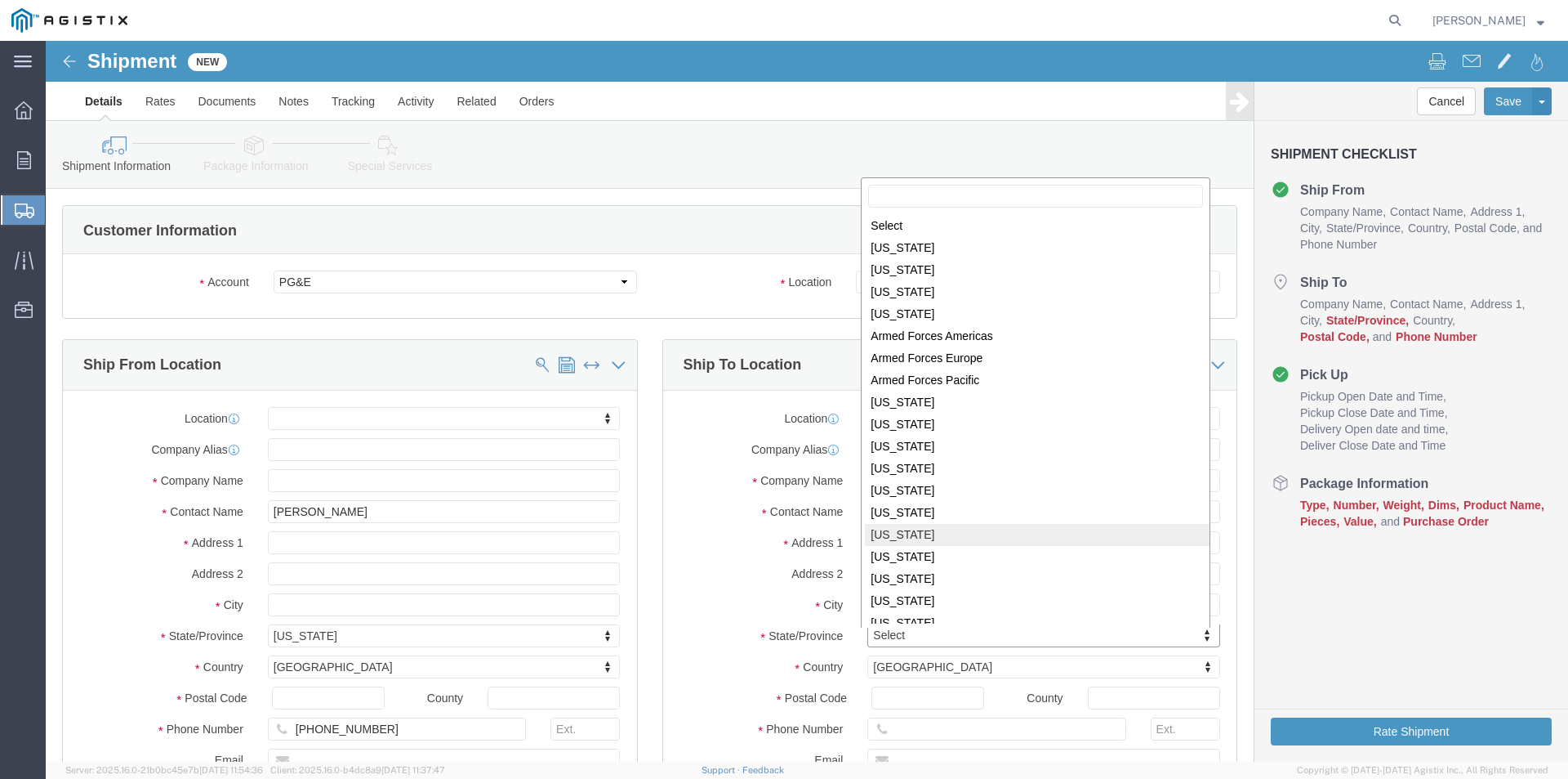
scroll to position [2, 0]
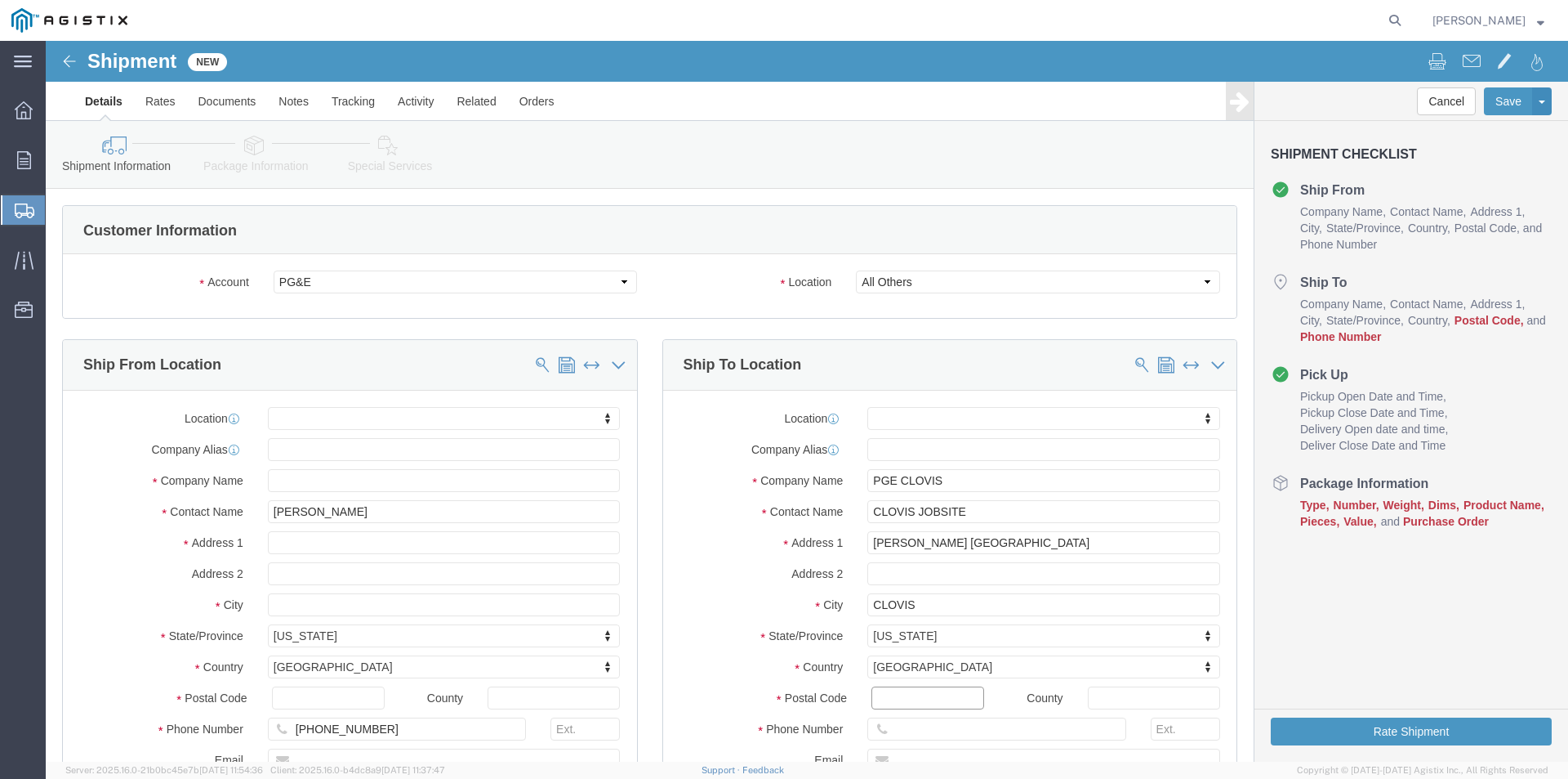
click input "Postal Code"
type input "93611"
click label "City"
click input "text"
type input "[PHONE_NUMBER]"
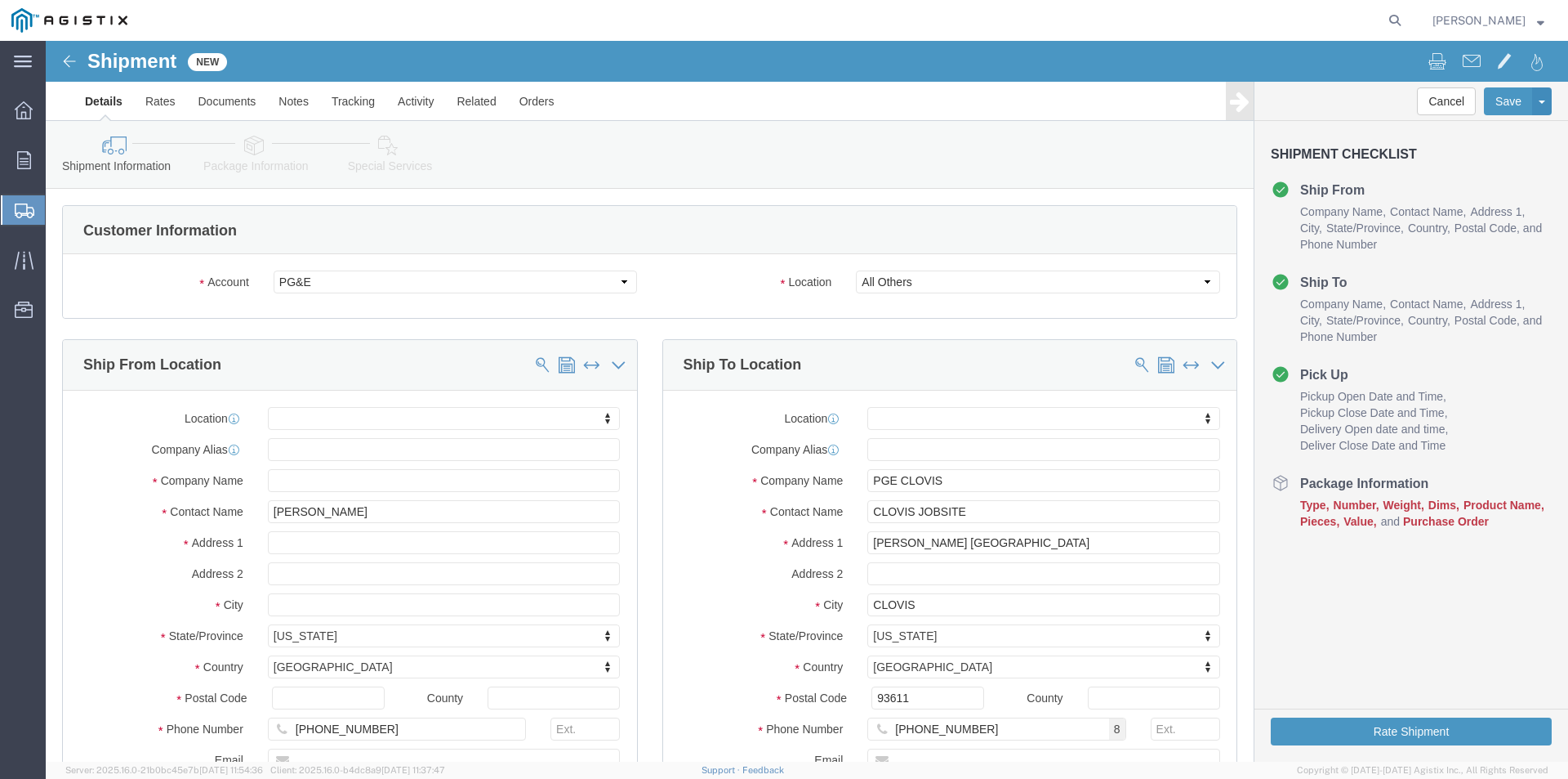
click div "Location My Profile Location (OBSOLETE) [PERSON_NAME] SC - GC TRAILER (OBSOLETE…"
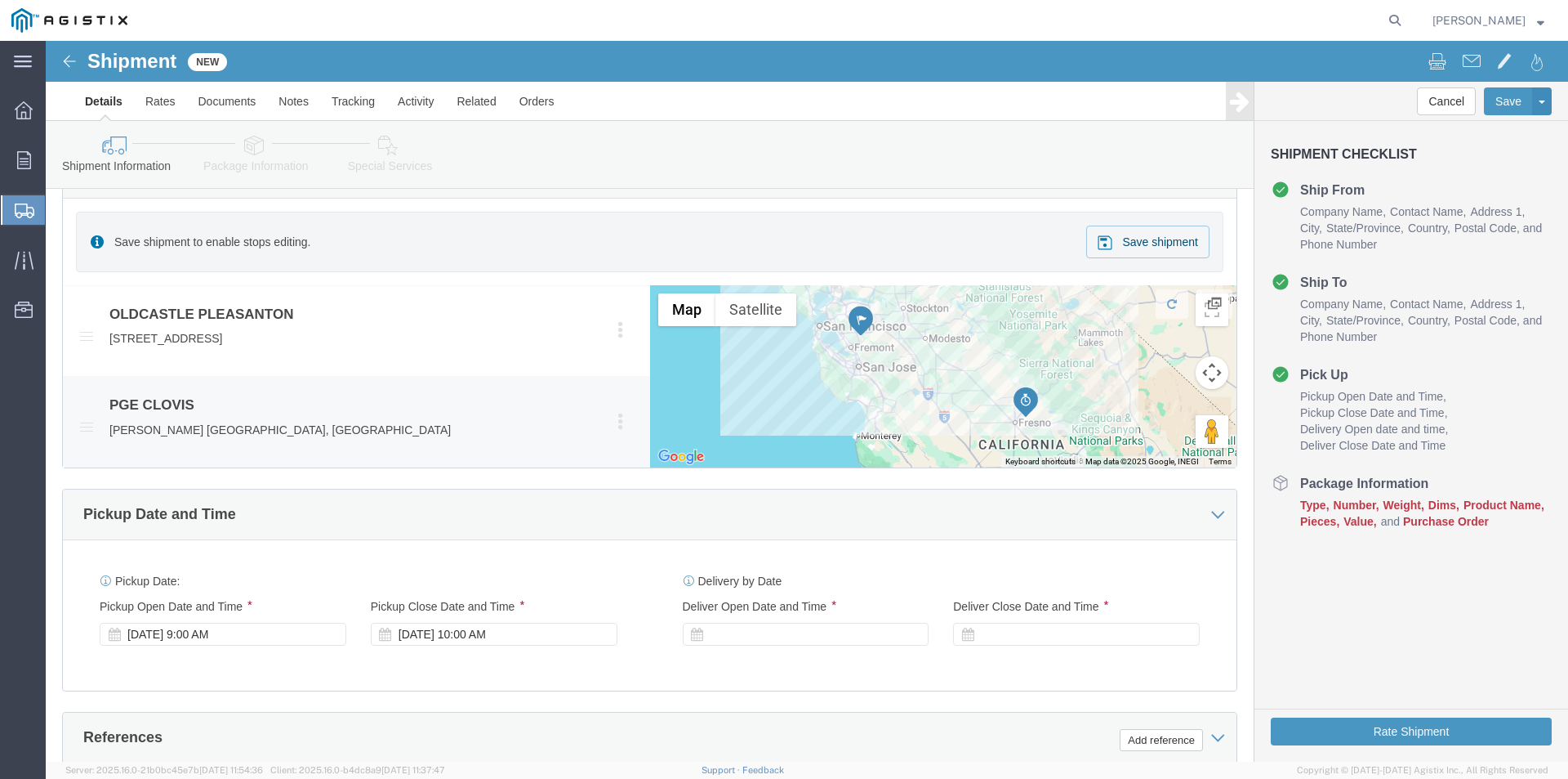
scroll to position [735, 0]
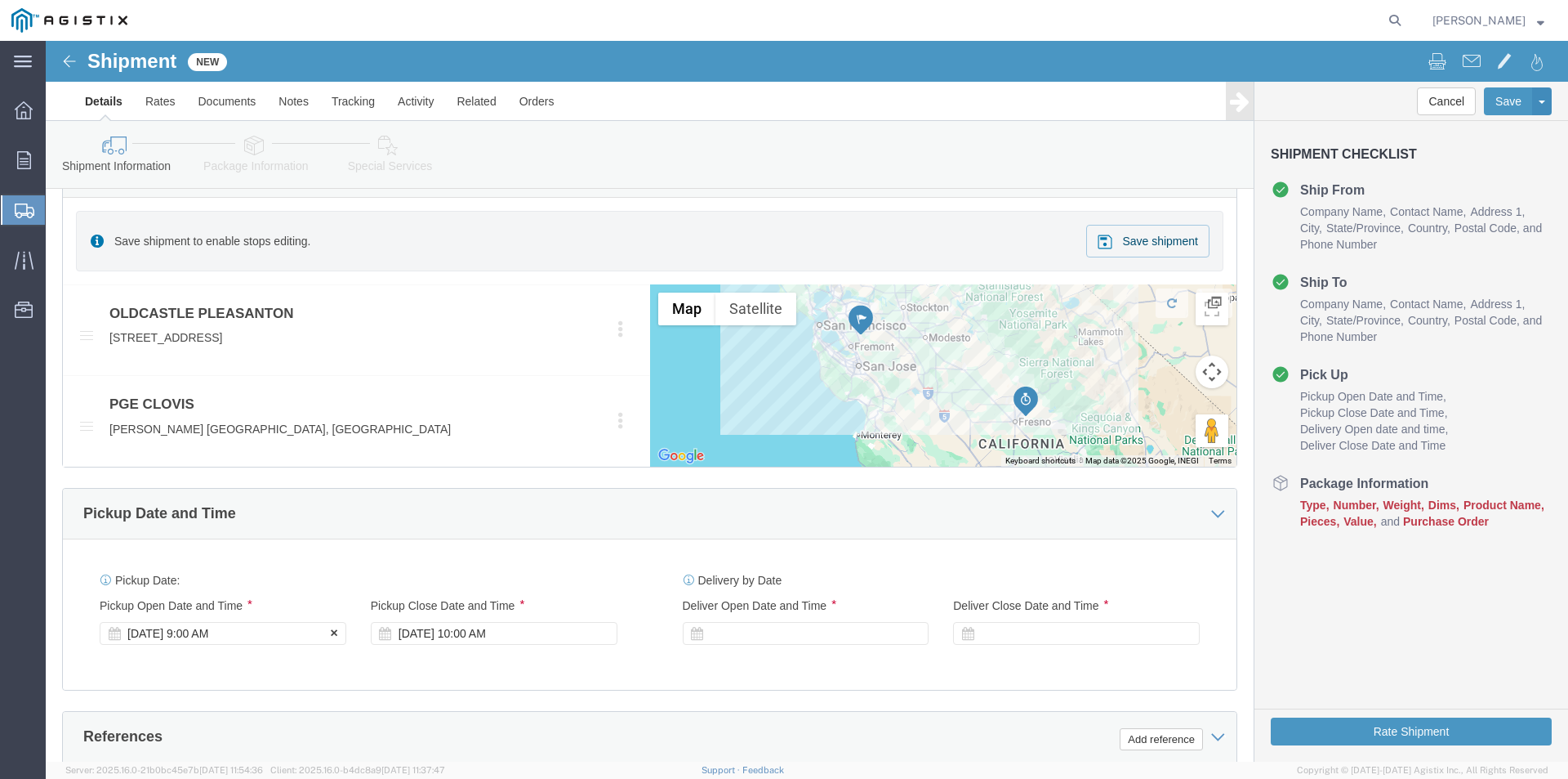
click div "[DATE] 9:00 AM"
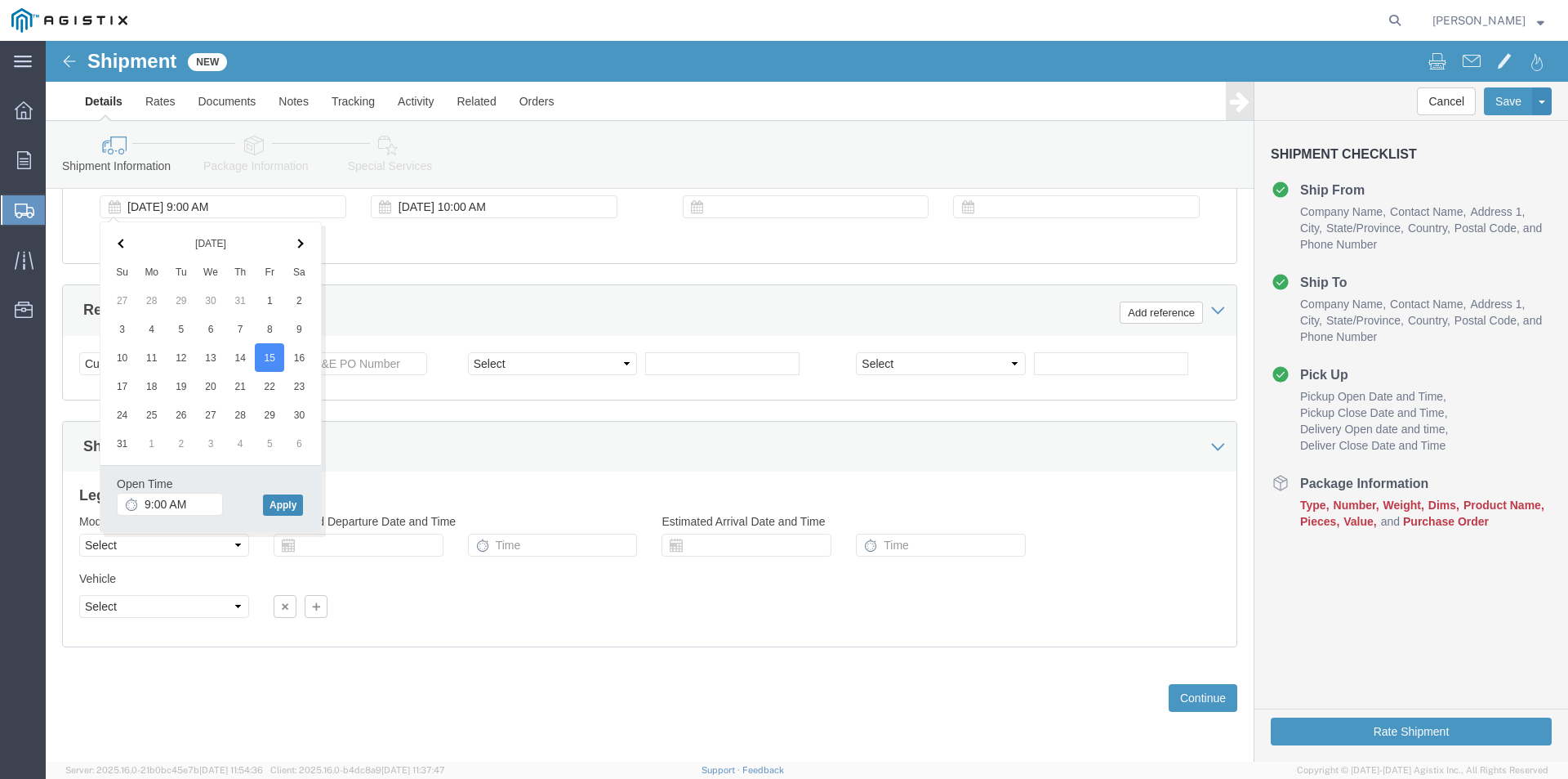
click button "Apply"
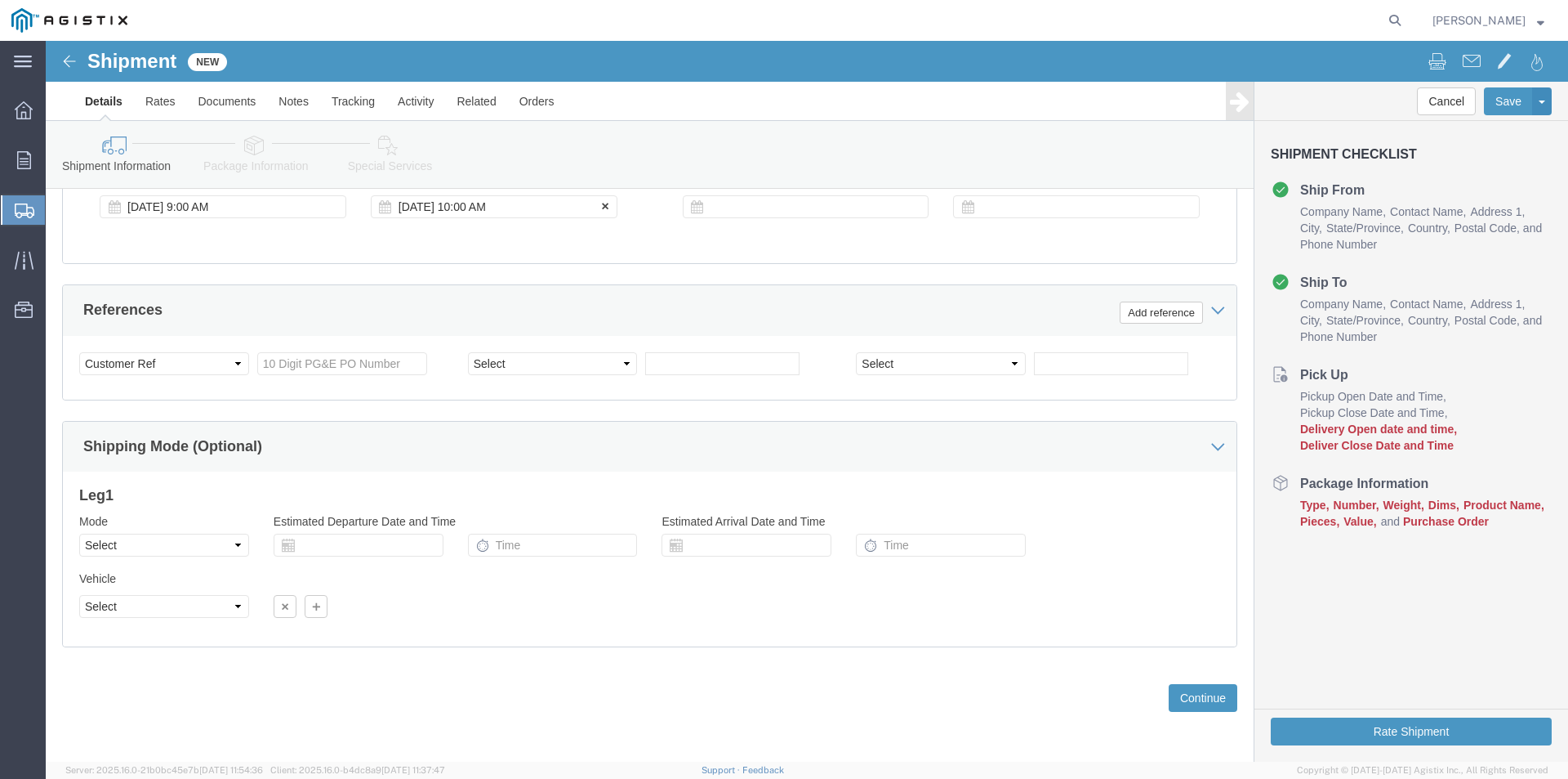
click div "[DATE] 10:00 AM"
click div
click button "Apply"
click div
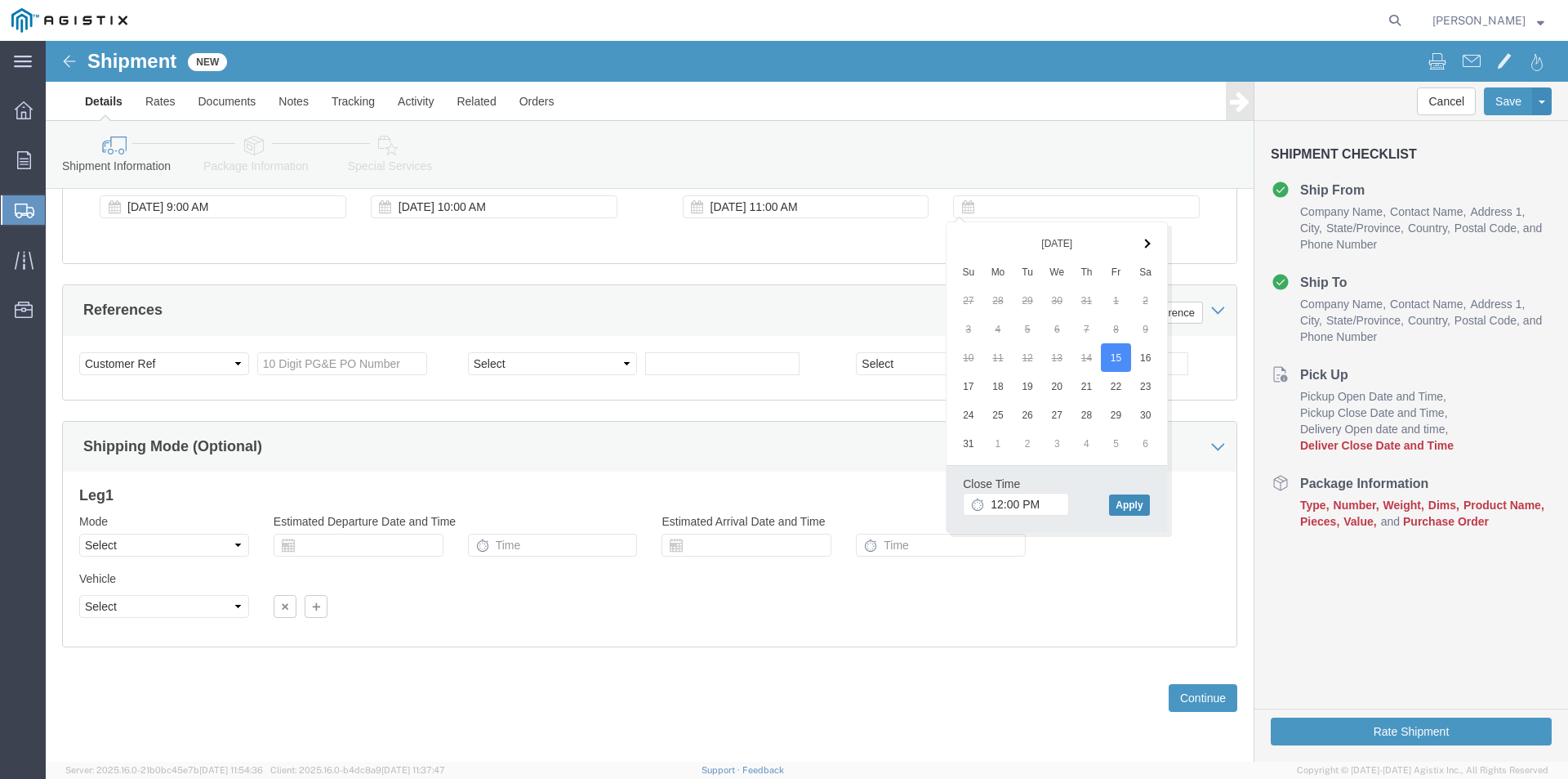
click button "Apply"
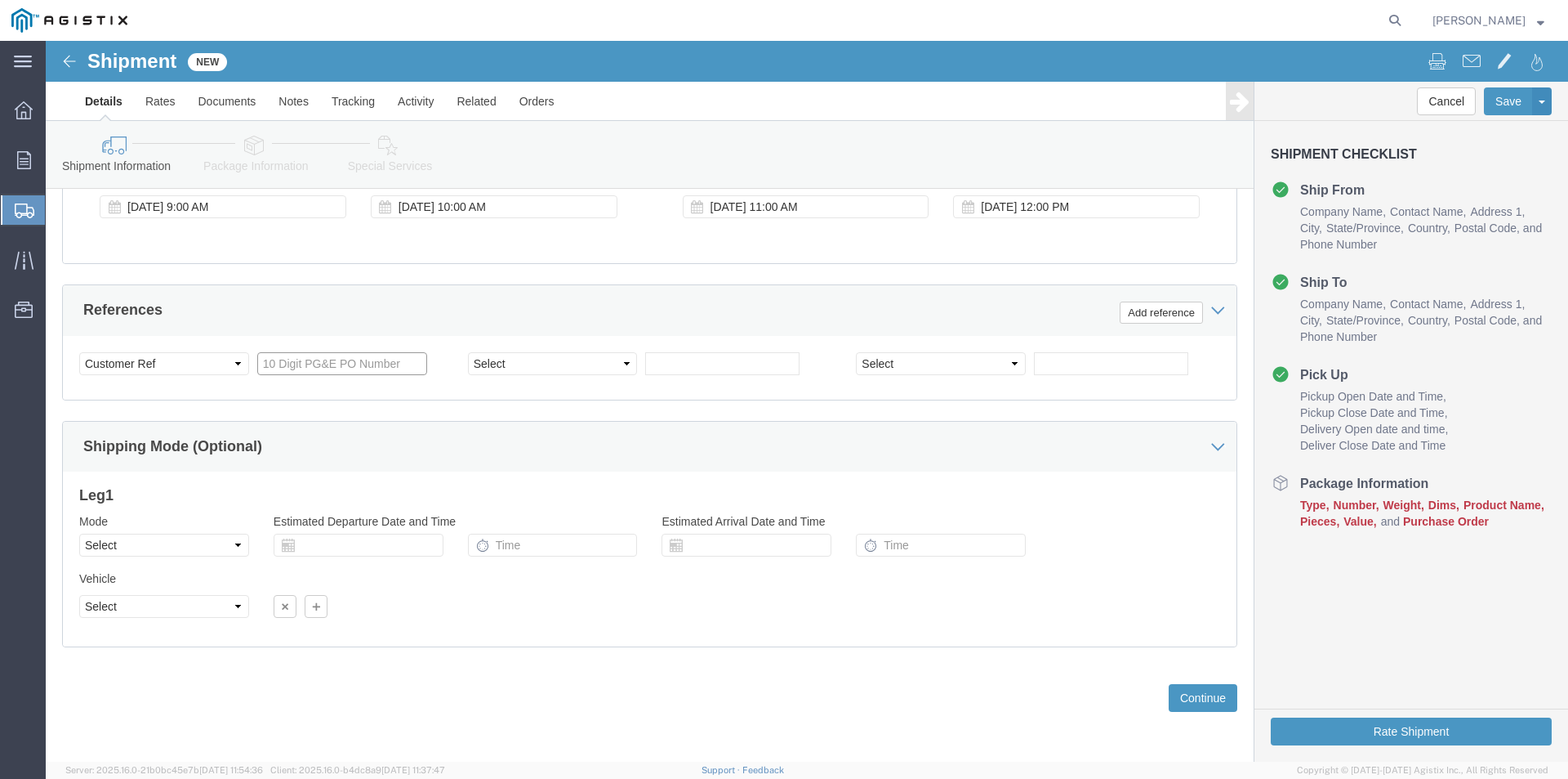
click input "text"
type input "3501412197"
click div "References Add reference"
click button "Continue"
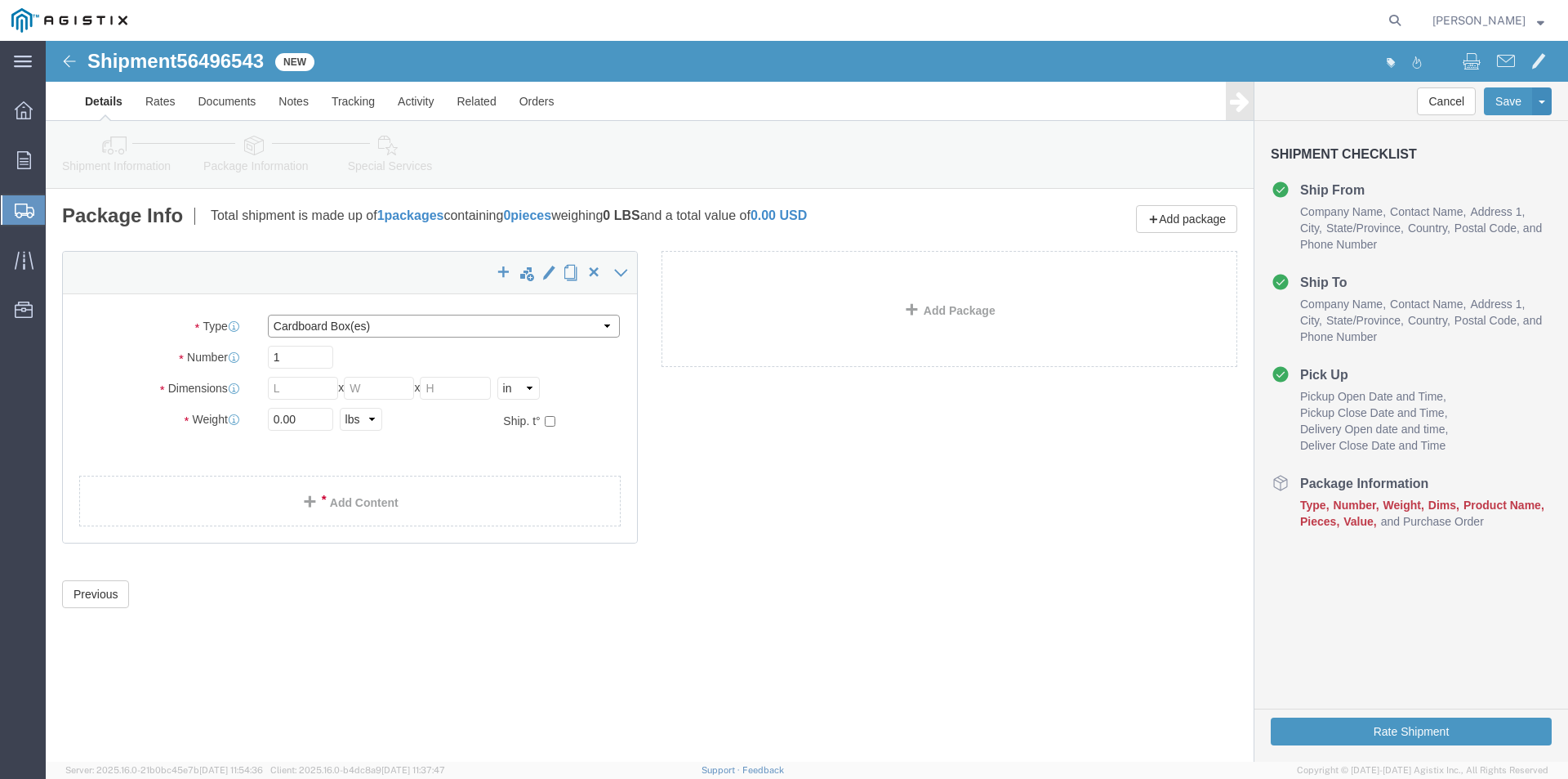
click select "Select Bulk Bundle(s) Cardboard Box(es) Carton(s) Crate(s) Drum(s) (Fiberboard)…"
select select "NKCR"
click select "Select Bulk Bundle(s) Cardboard Box(es) Carton(s) Crate(s) Drum(s) (Fiberboard)…"
click input "1"
type input "2"
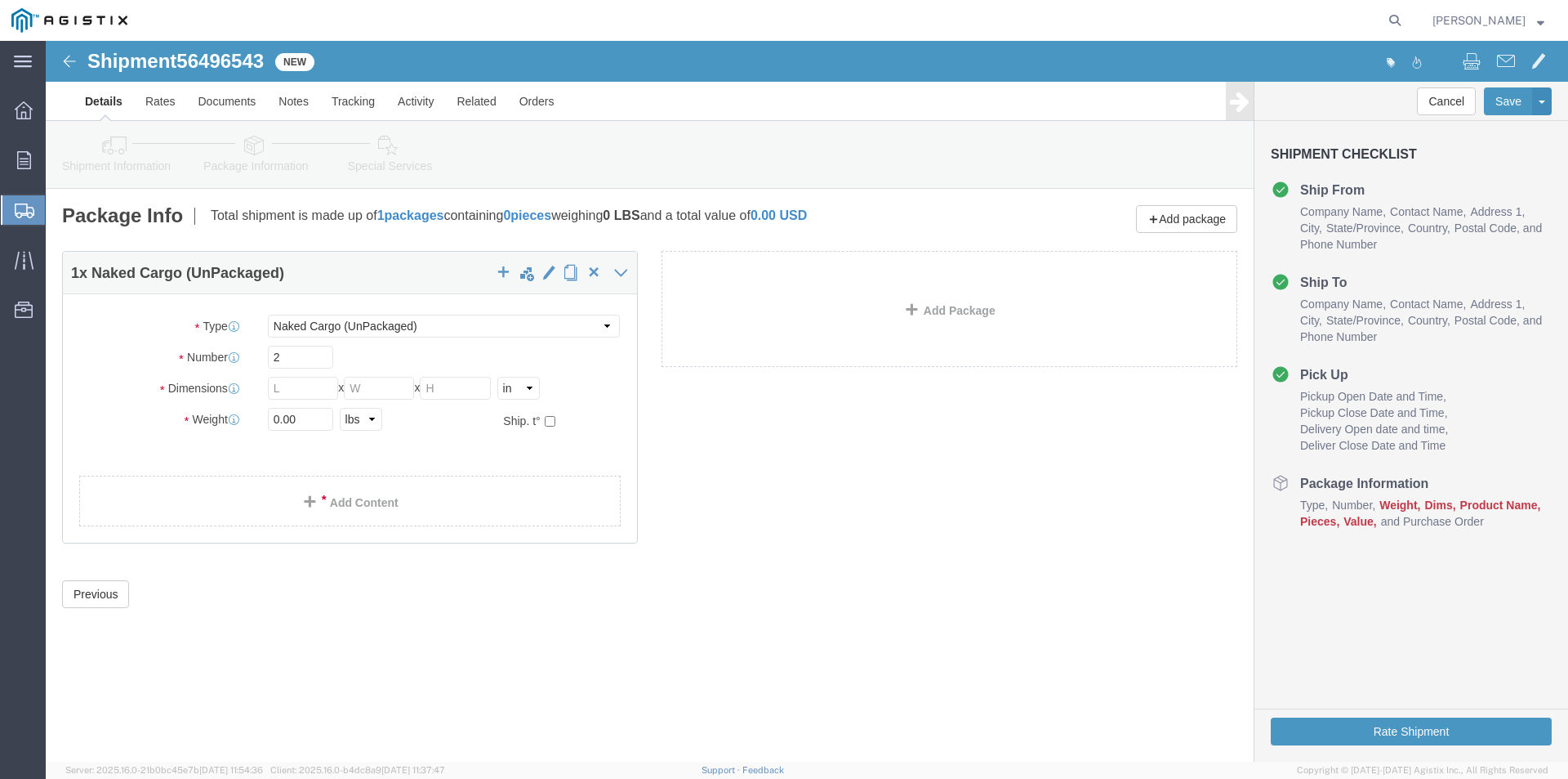
click div "Package Type Select Bulk Bundle(s) Cardboard Box(es) Carton(s) Crate(s) Drum(s)…"
click input "text"
type input "48"
click input "text"
type input "78"
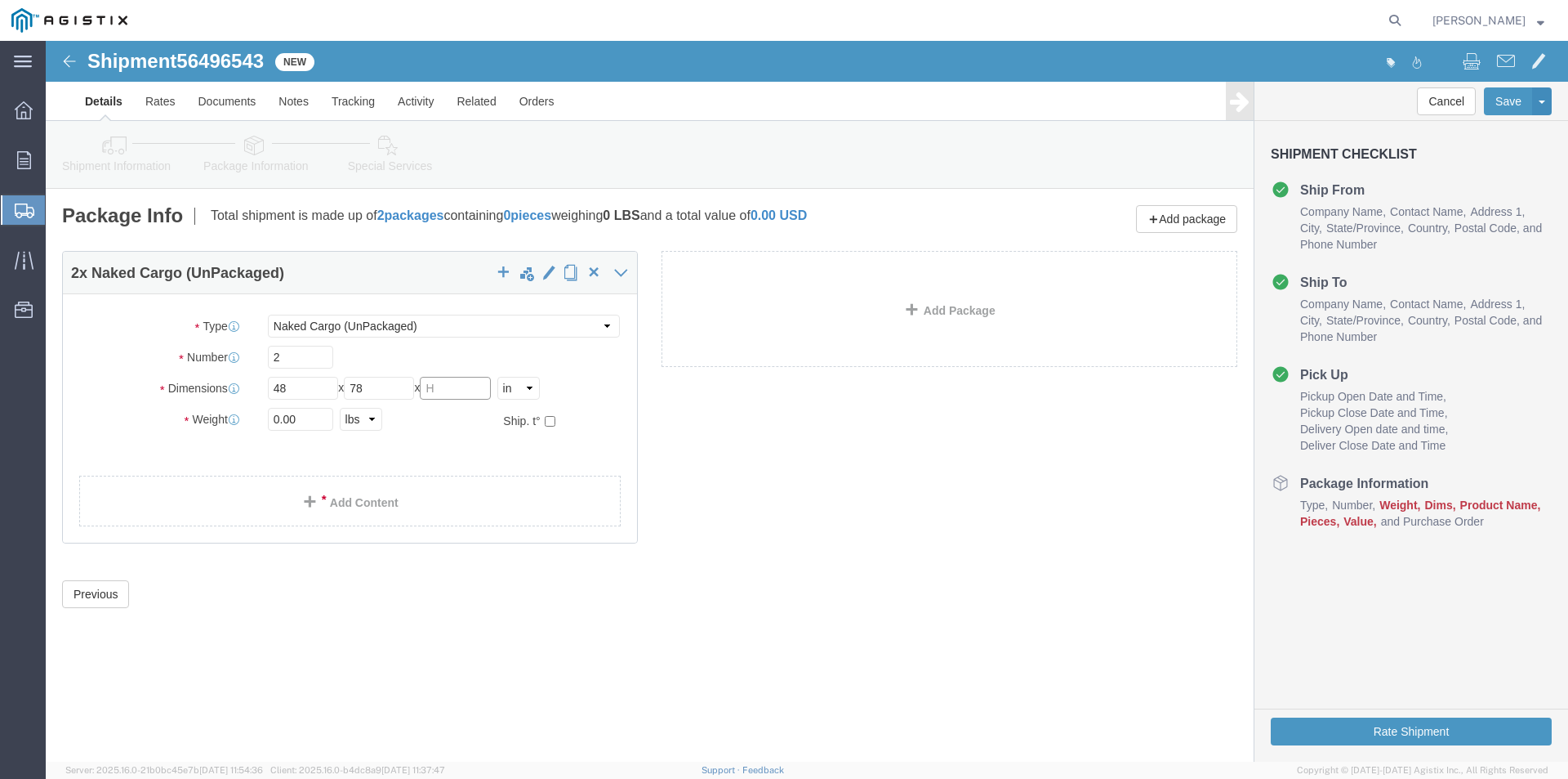
click input "text"
type input "72"
drag, startPoint x: 262, startPoint y: 378, endPoint x: 186, endPoint y: 378, distance: 76.0
click div "Weight Total weight of packages in pounds or kilograms 0.00 Select kgs lbs Ship…"
type input "45000"
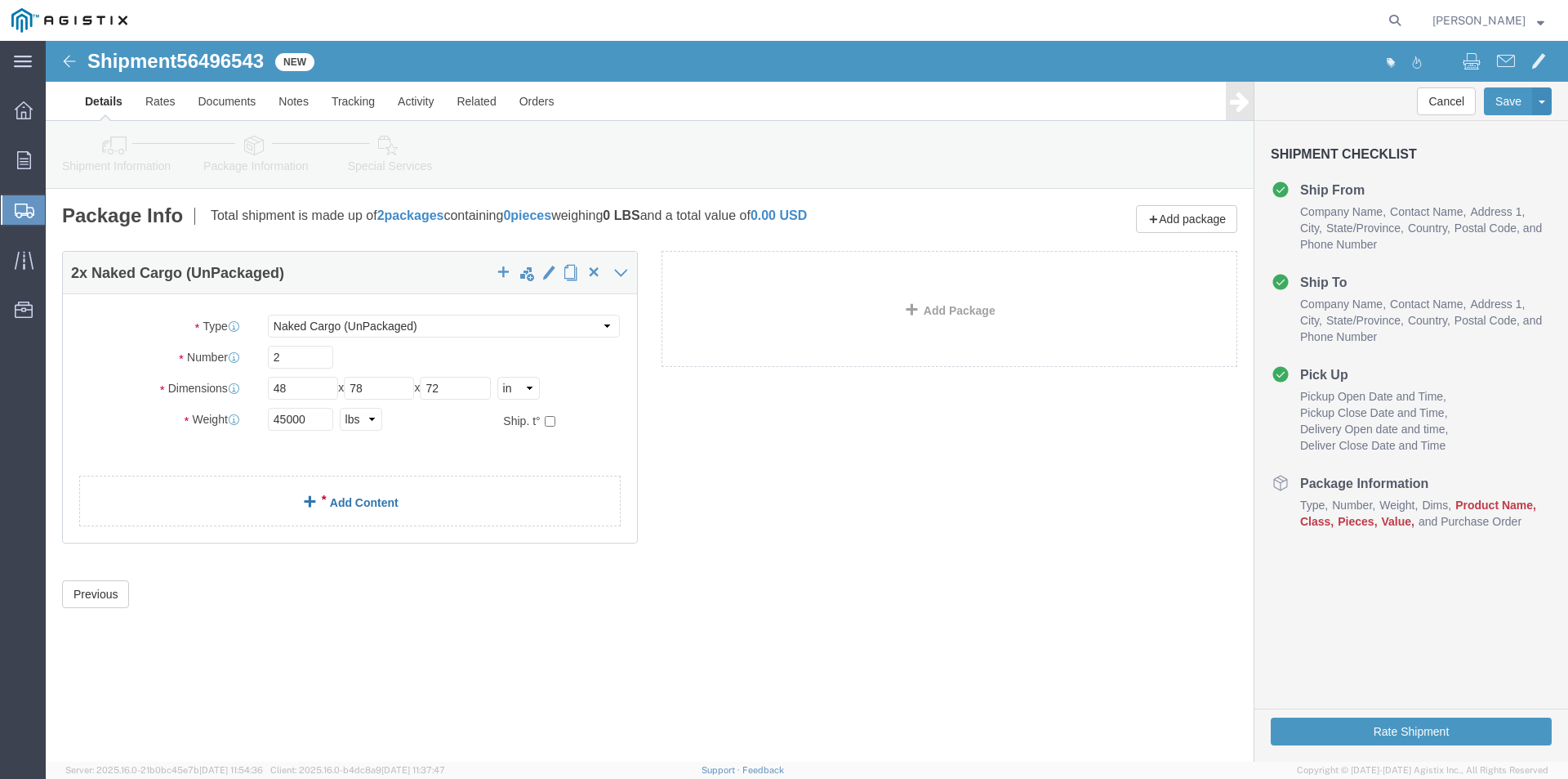
click link "Add Content"
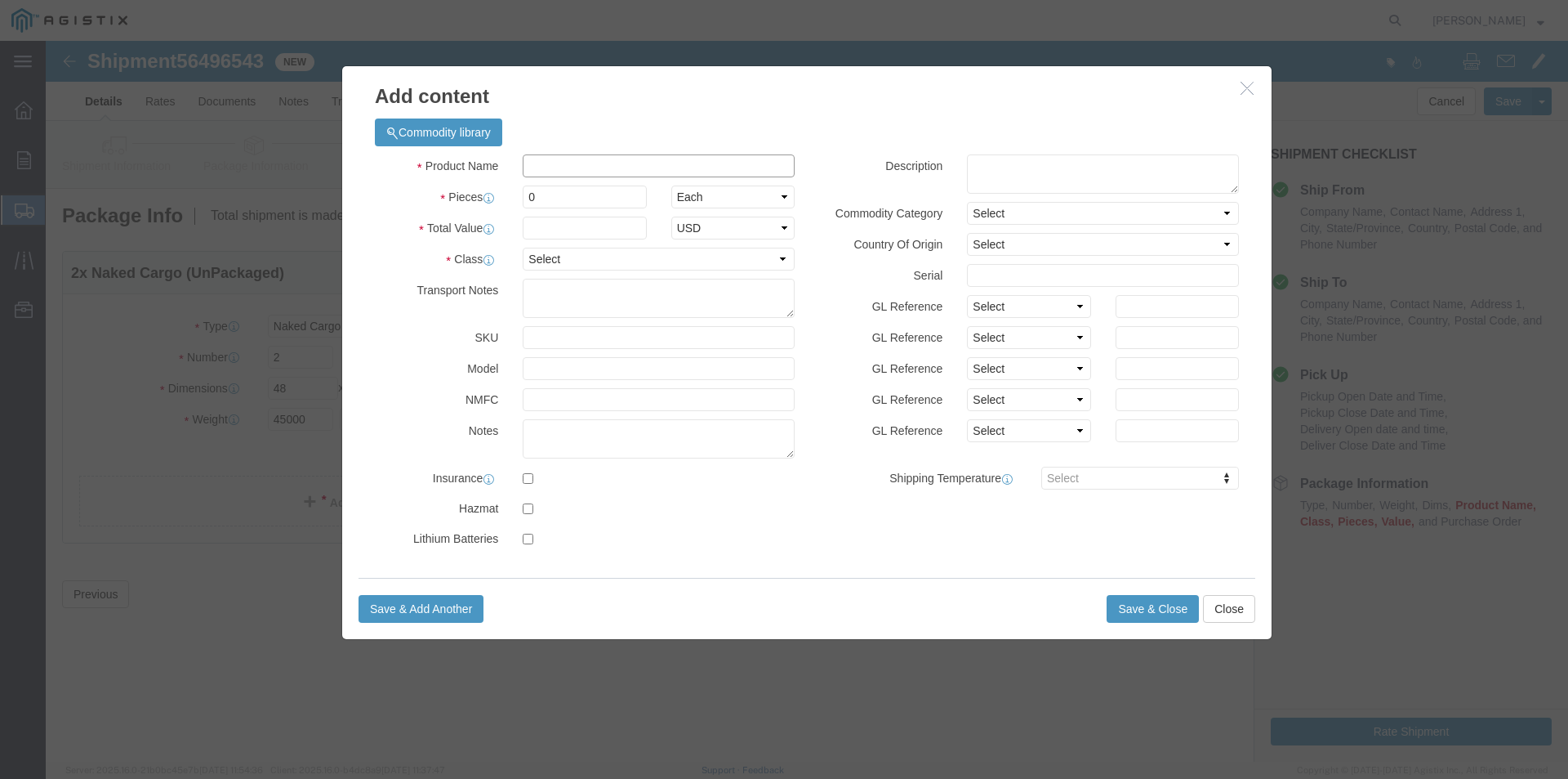
click input "text"
type input "04-1441 #7 HFVT"
click input "0"
type input "2"
click input "text"
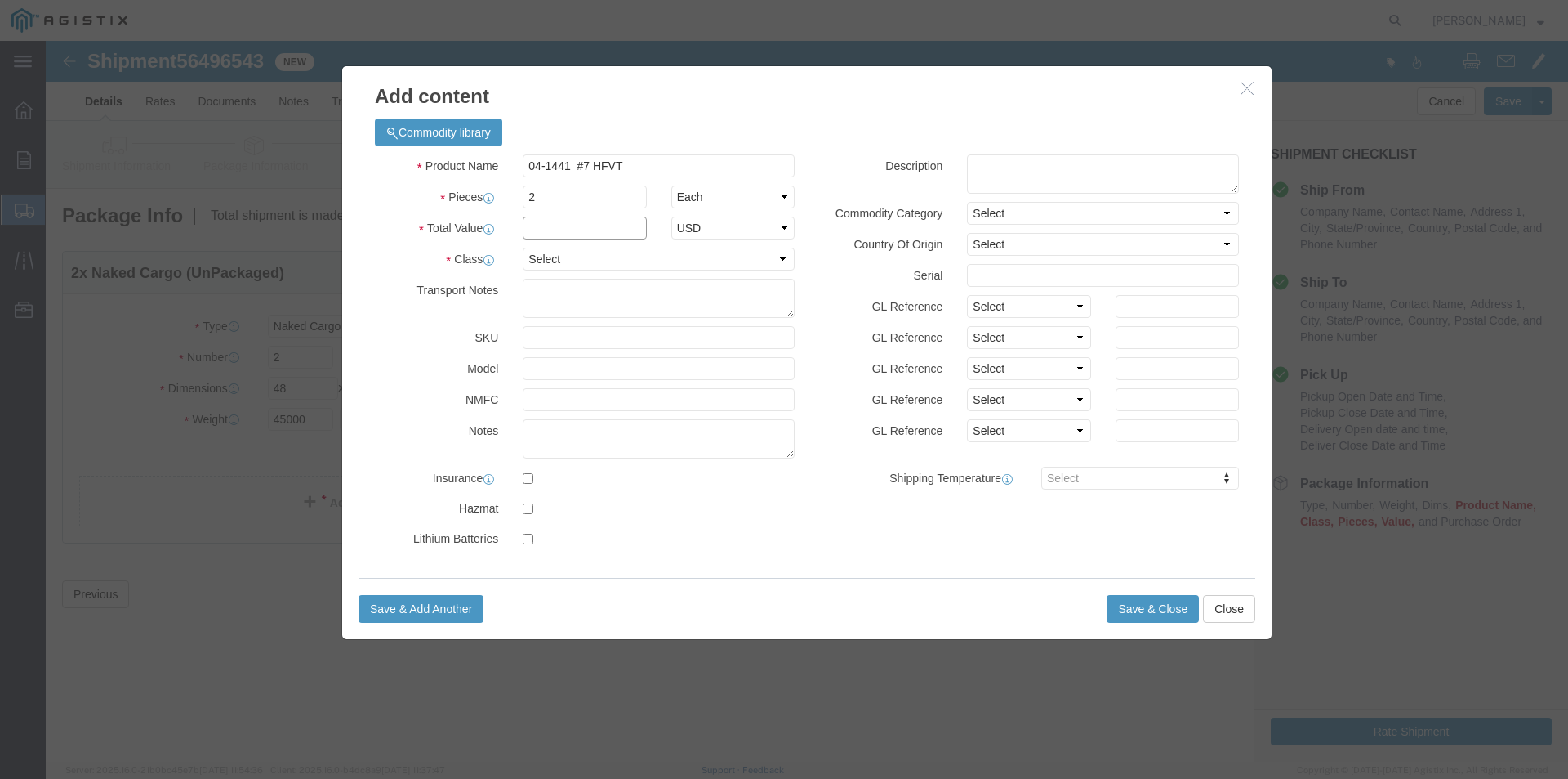
type input "1"
click select "Select 50 55 60 65 70 85 92.5 100 125 175 250 300 400"
select select "55"
click select "Select 50 55 60 65 70 85 92.5 100 125 175 250 300 400"
click button "Save & Close"
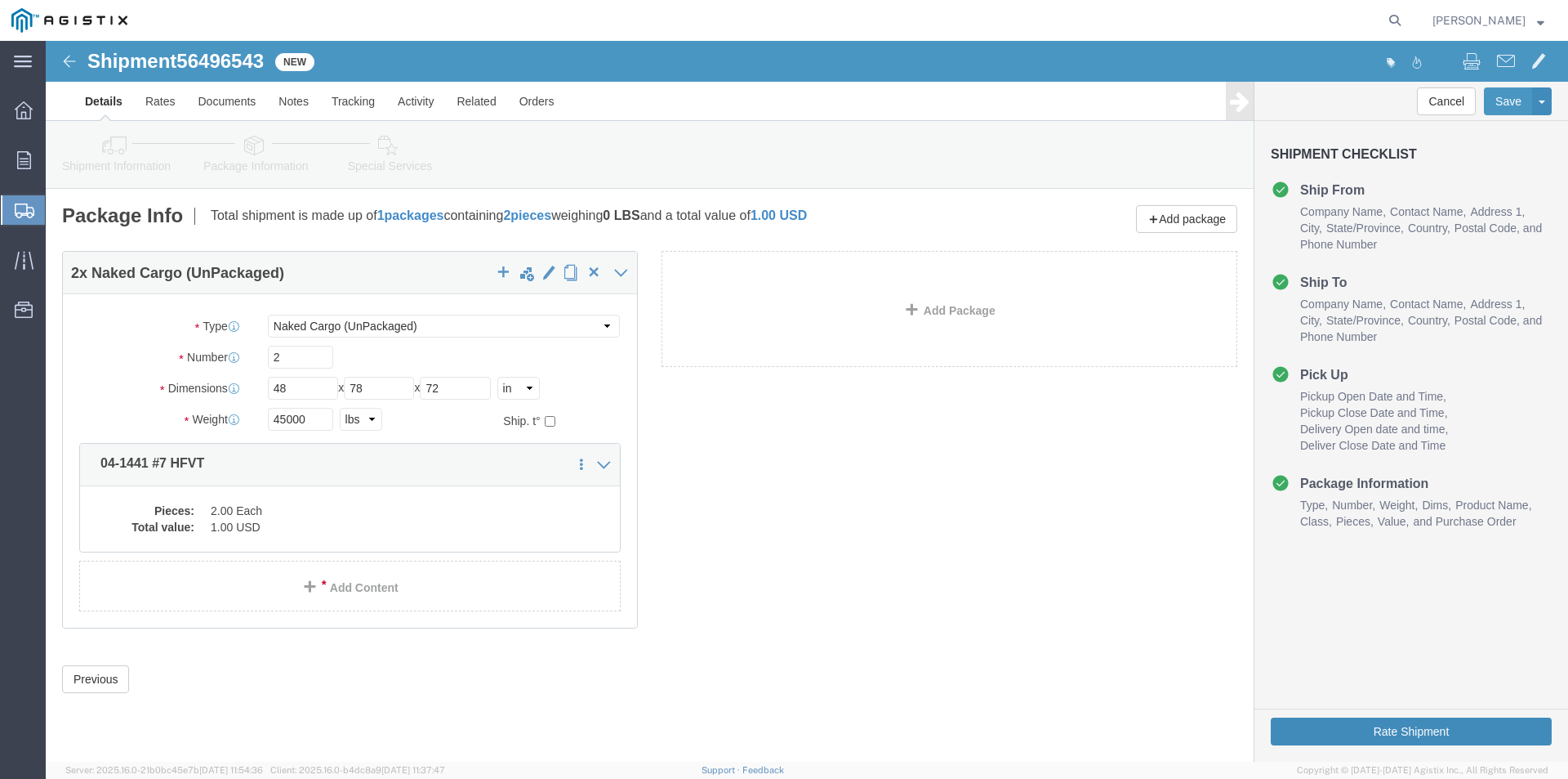
click button "Rate Shipment"
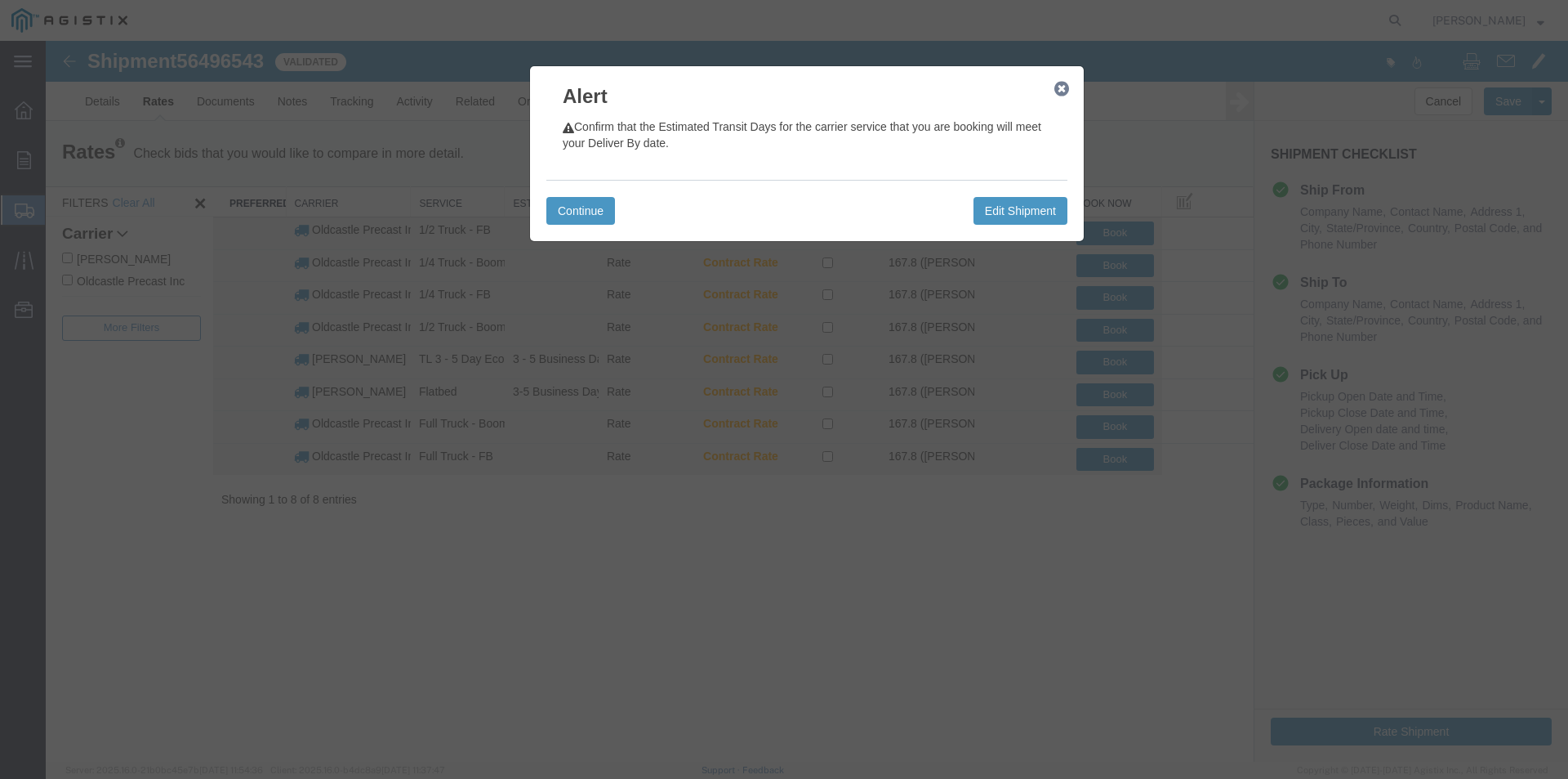
click at [1057, 93] on icon "button" at bounding box center [1062, 89] width 15 height 13
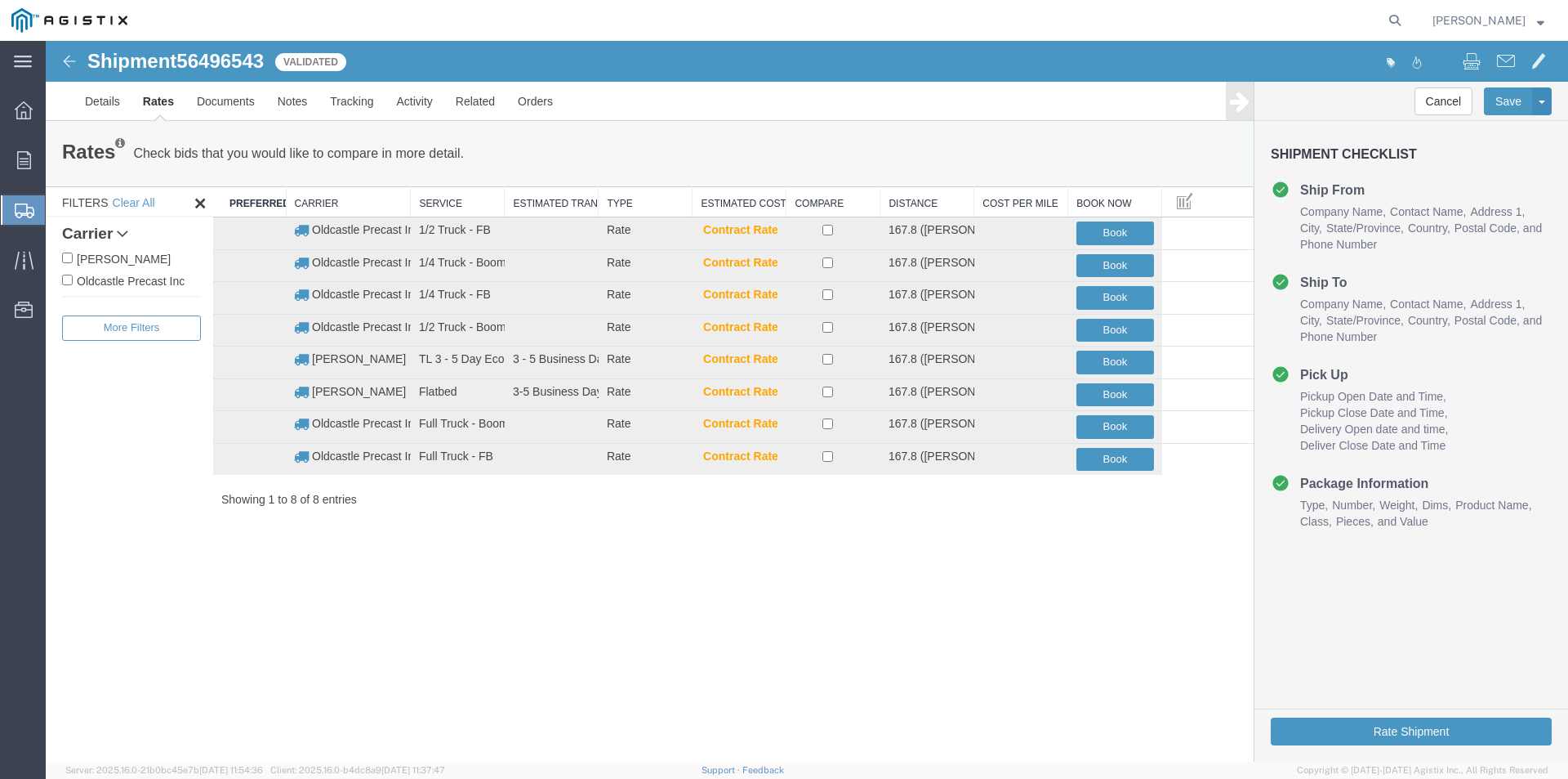
click at [66, 67] on img at bounding box center [69, 61] width 20 height 20
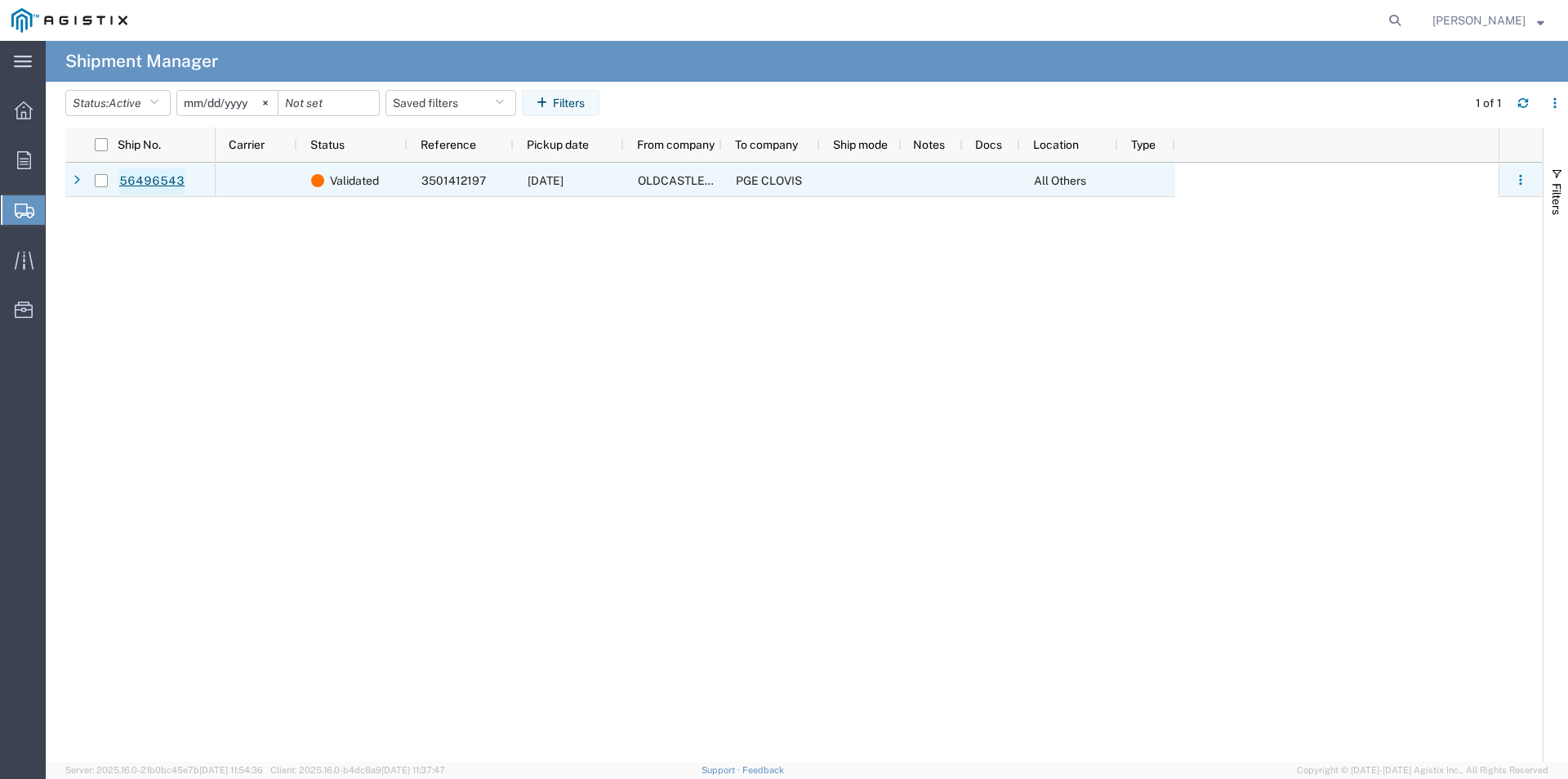
click at [165, 180] on link "56496543" at bounding box center [152, 181] width 67 height 26
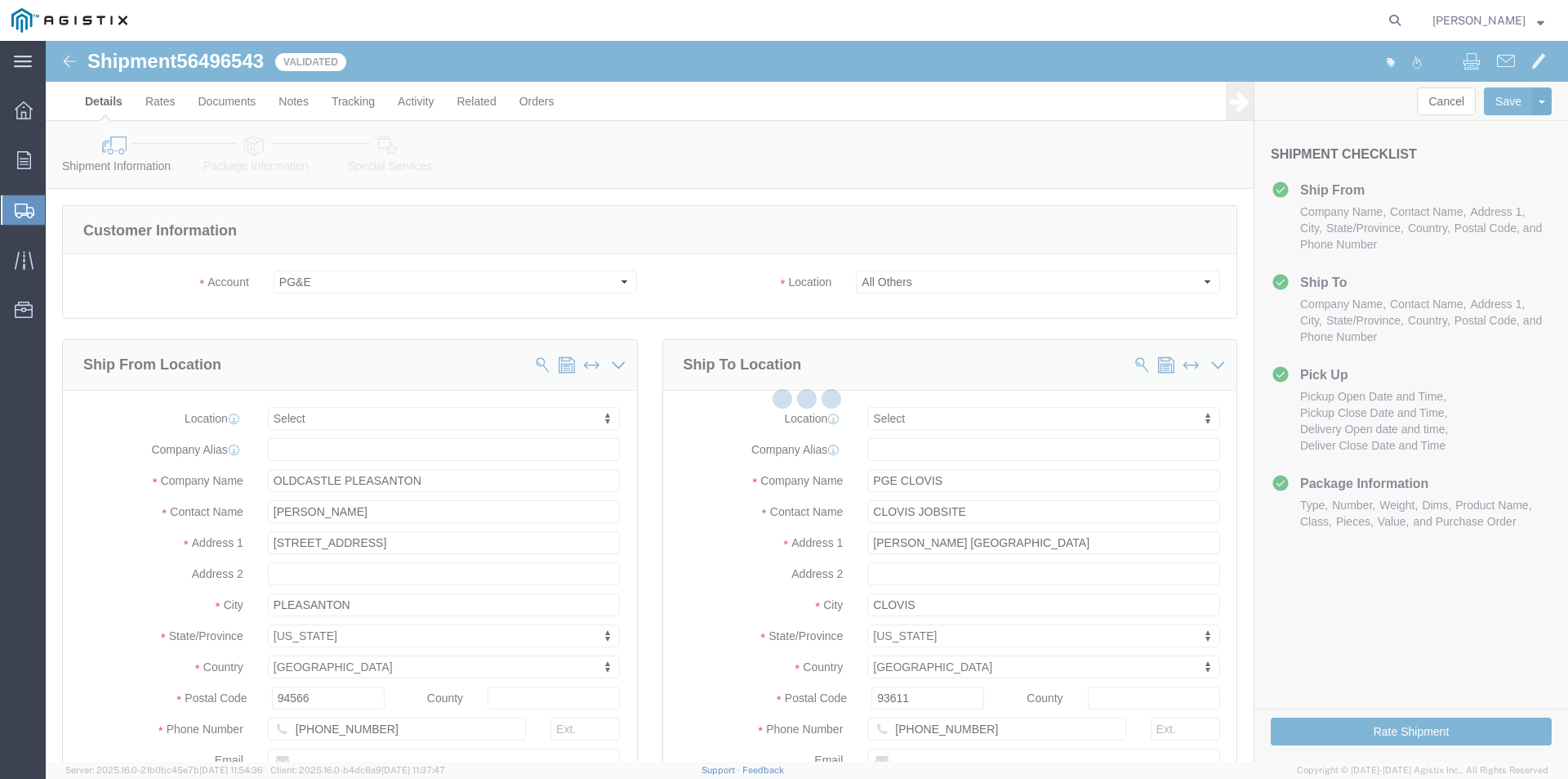
select select
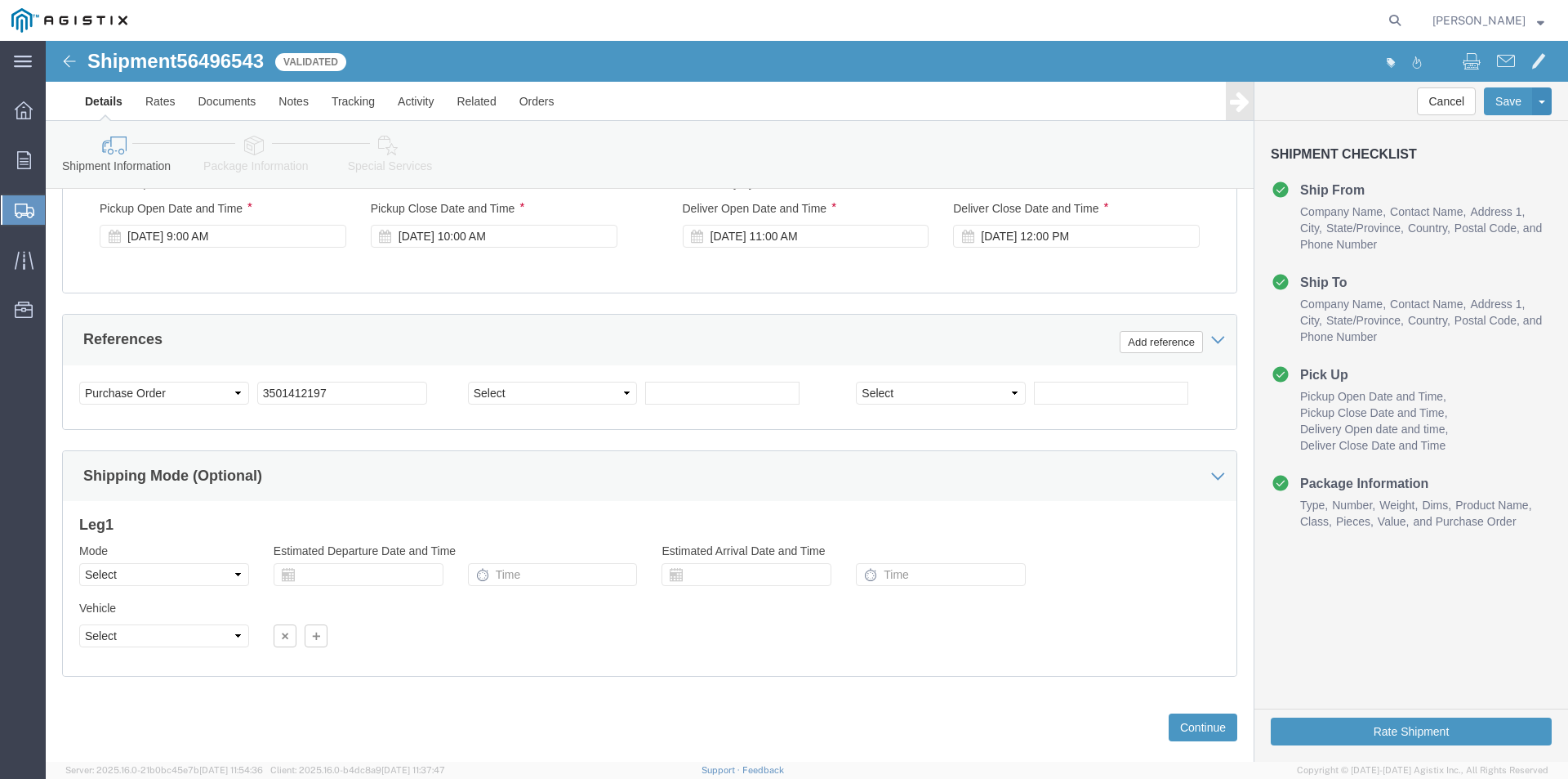
scroll to position [1075, 0]
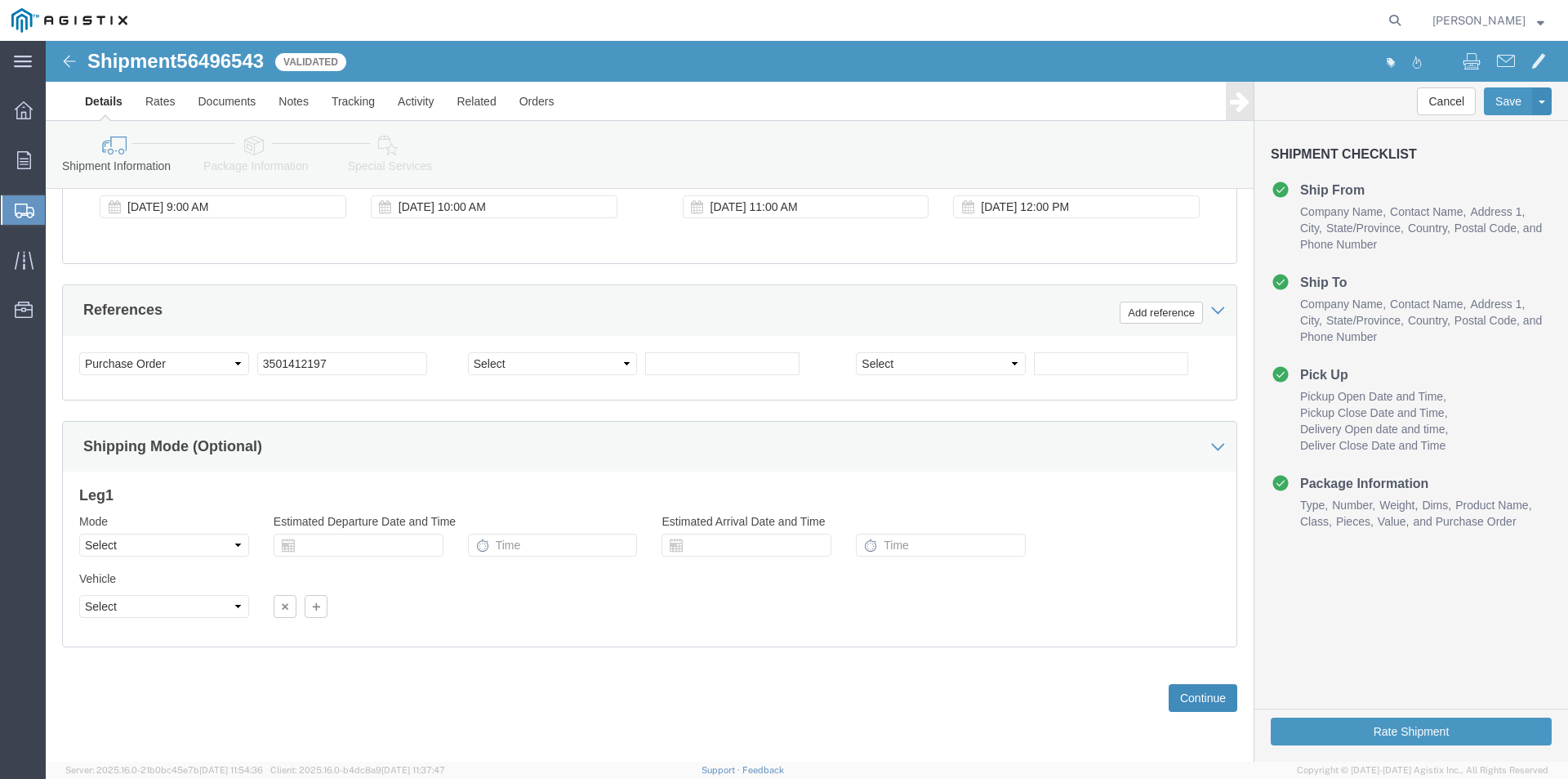
click button "Continue"
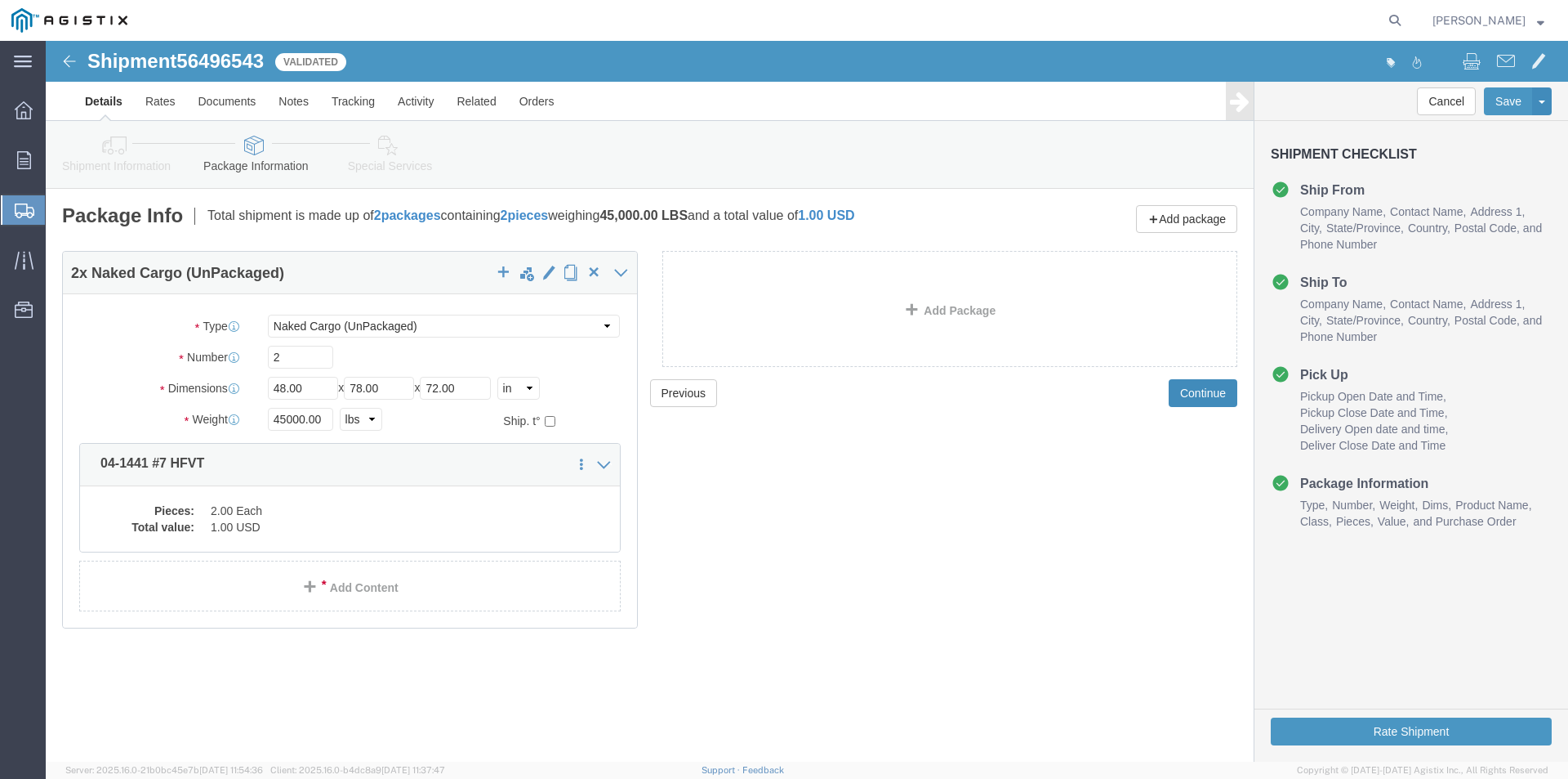
click button "Continue"
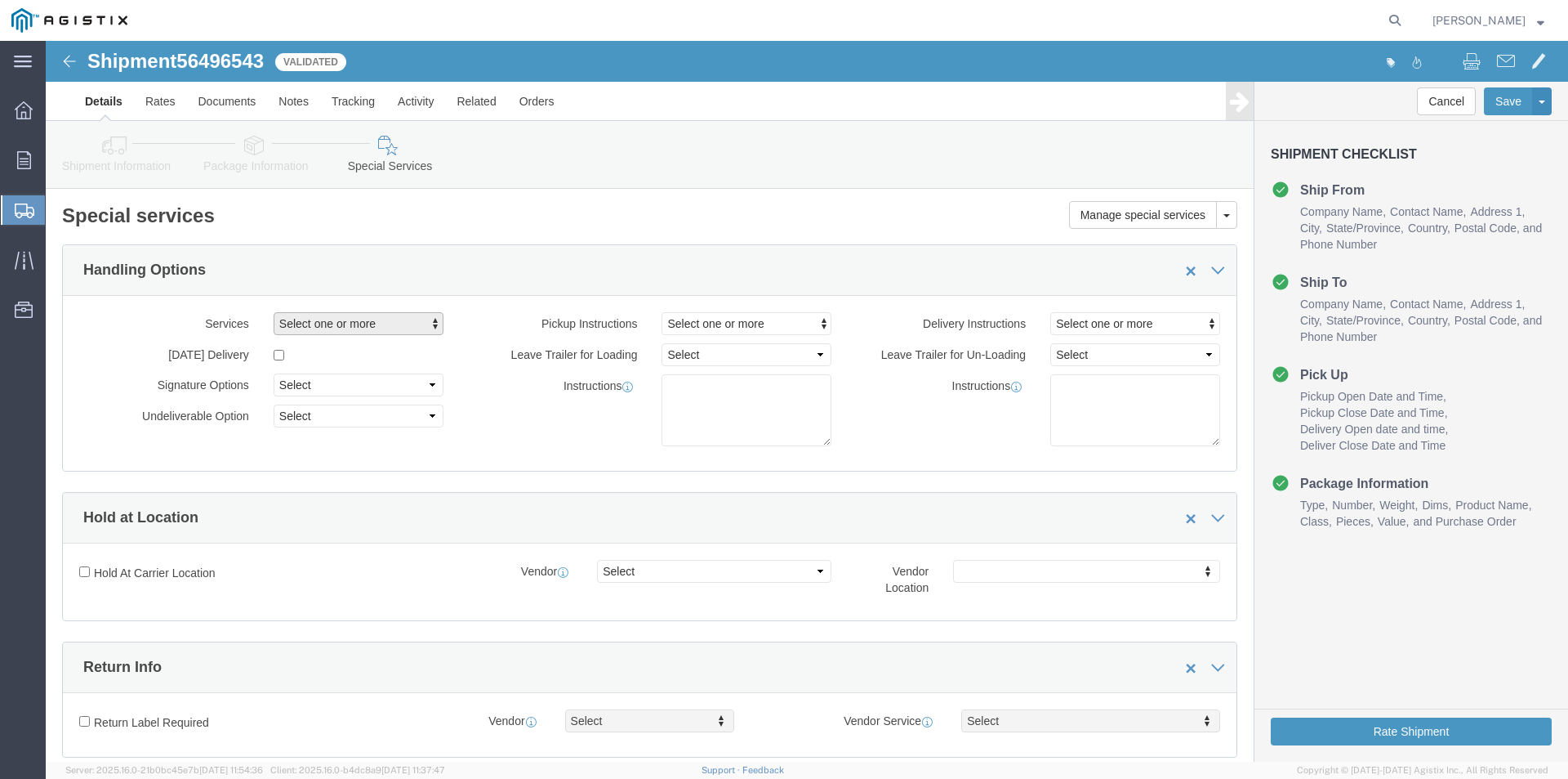
click span "button"
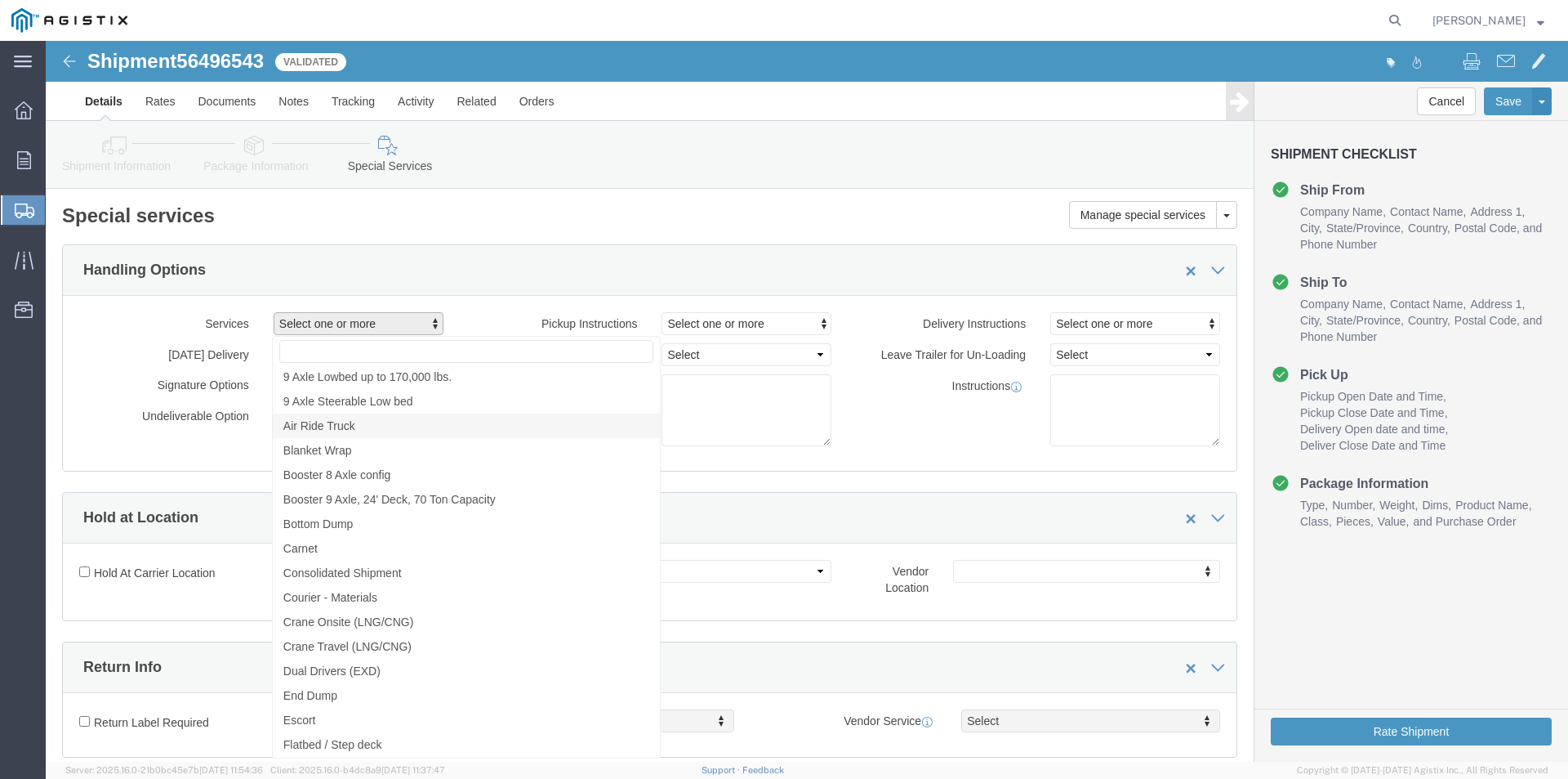
scroll to position [817, 0]
click span "Crane Onsite (LNG/CNG)"
select select "VEHICLE_CRNO"
click span "Crane Travel (LNG/CNG)"
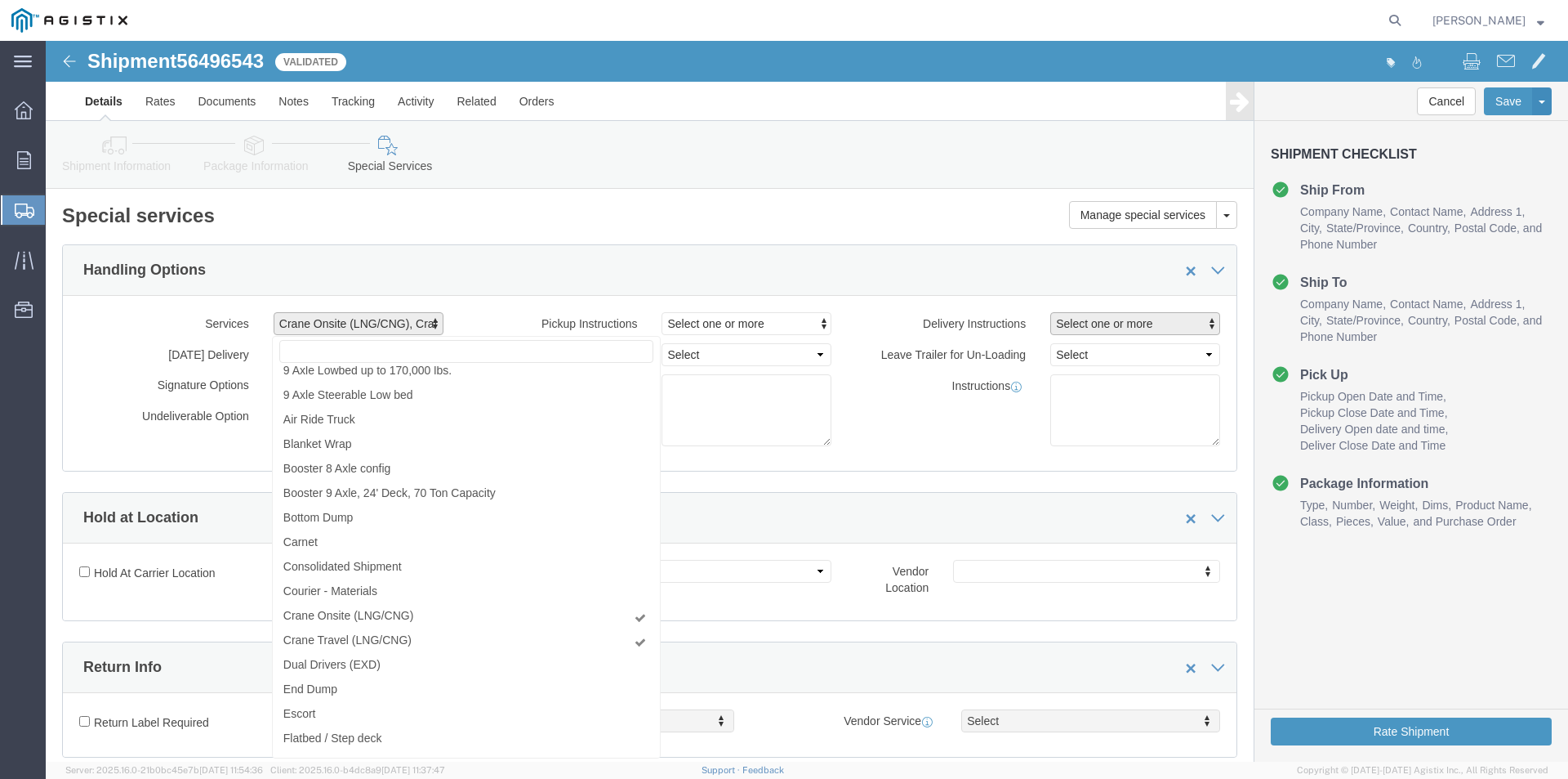
click span "Select one or more"
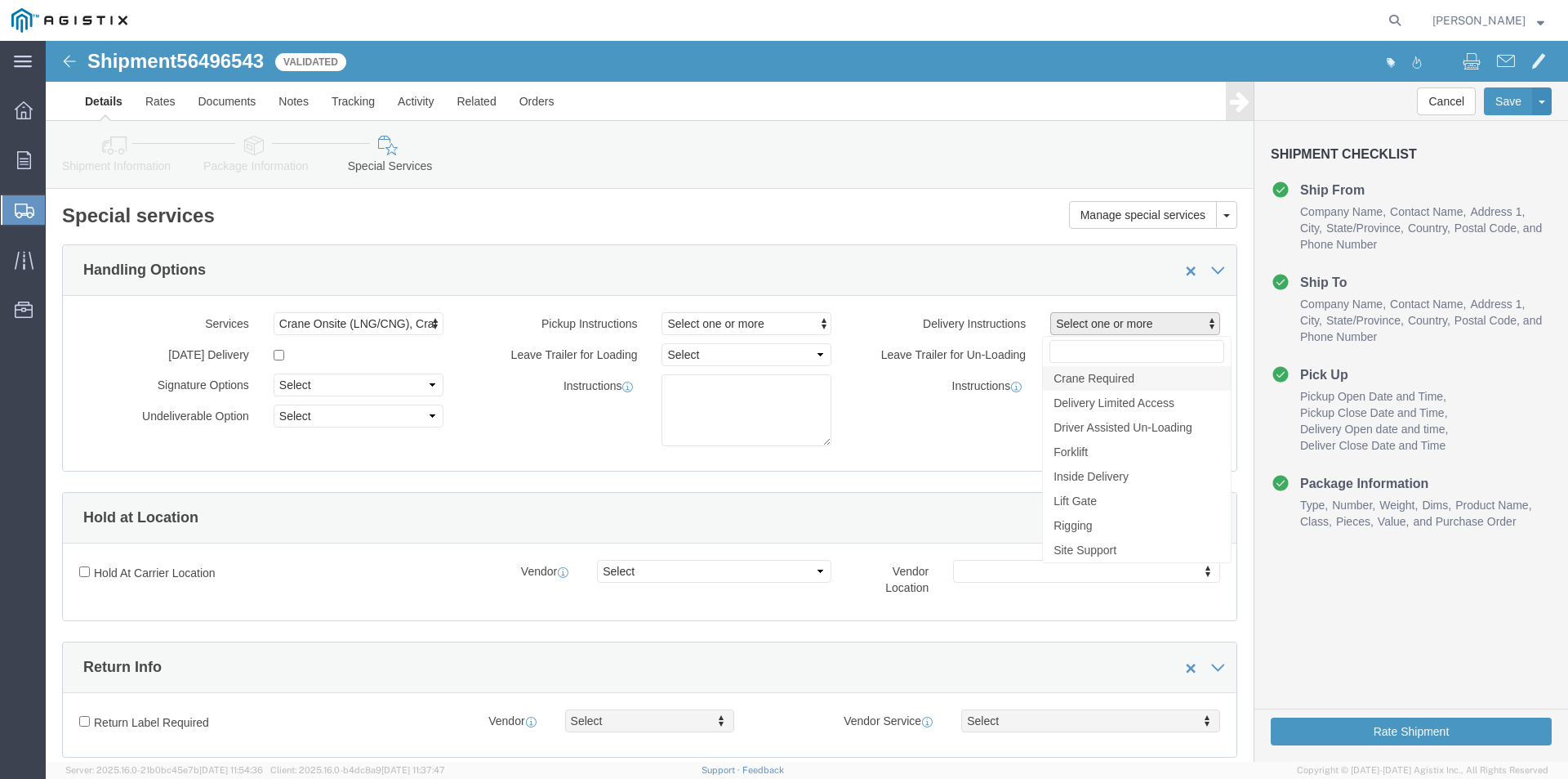
click span "Crane Required"
select select "DELIVERY_CRANE_REQUIRED"
click div "Instructions"
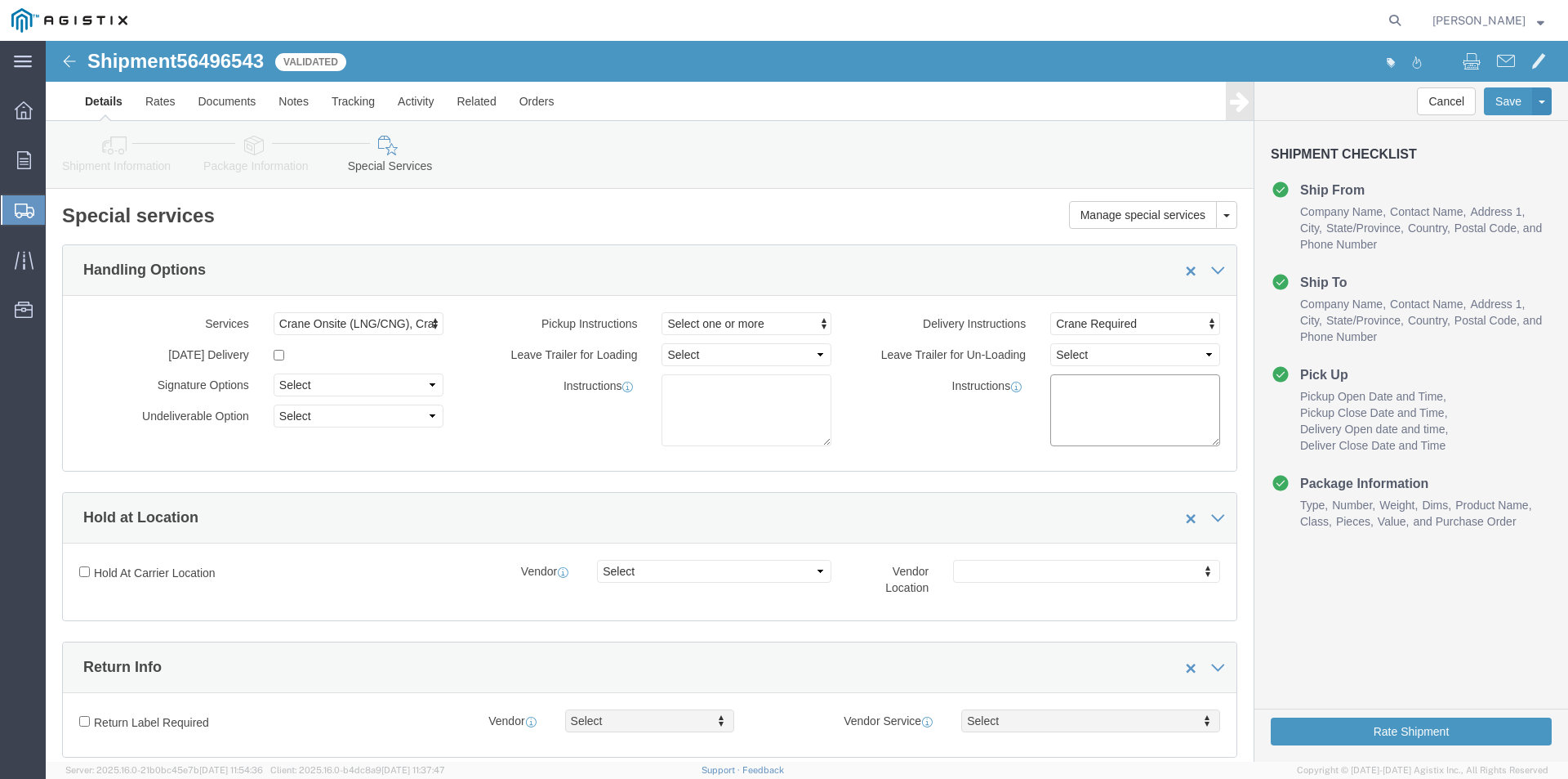
click textarea
type textarea "CRANE TRUCK NEEDED TO UNLOAD"
click div "Instructions CRANE TRUCK NEEDED TO UNLOAD"
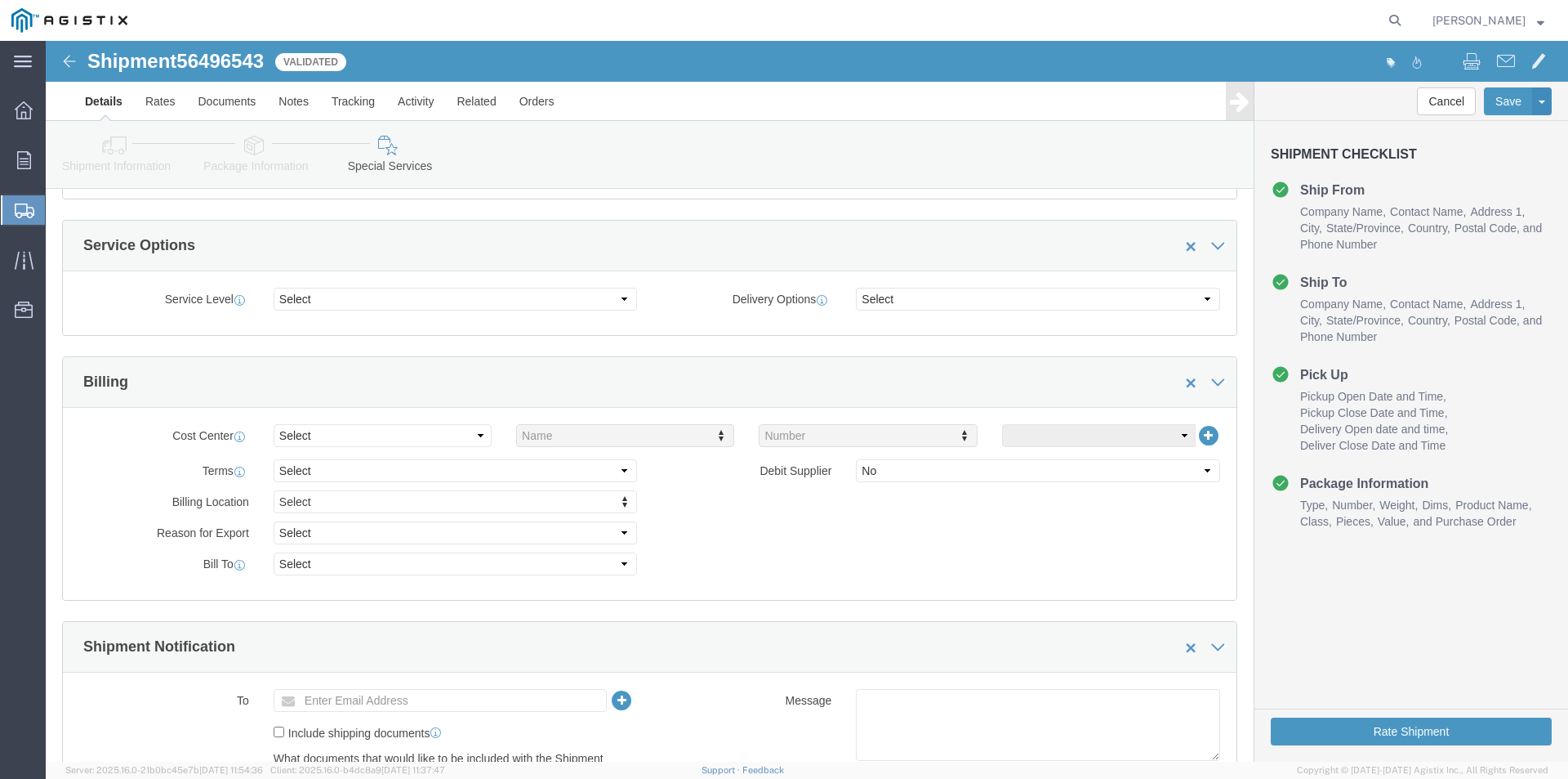
scroll to position [735, 0]
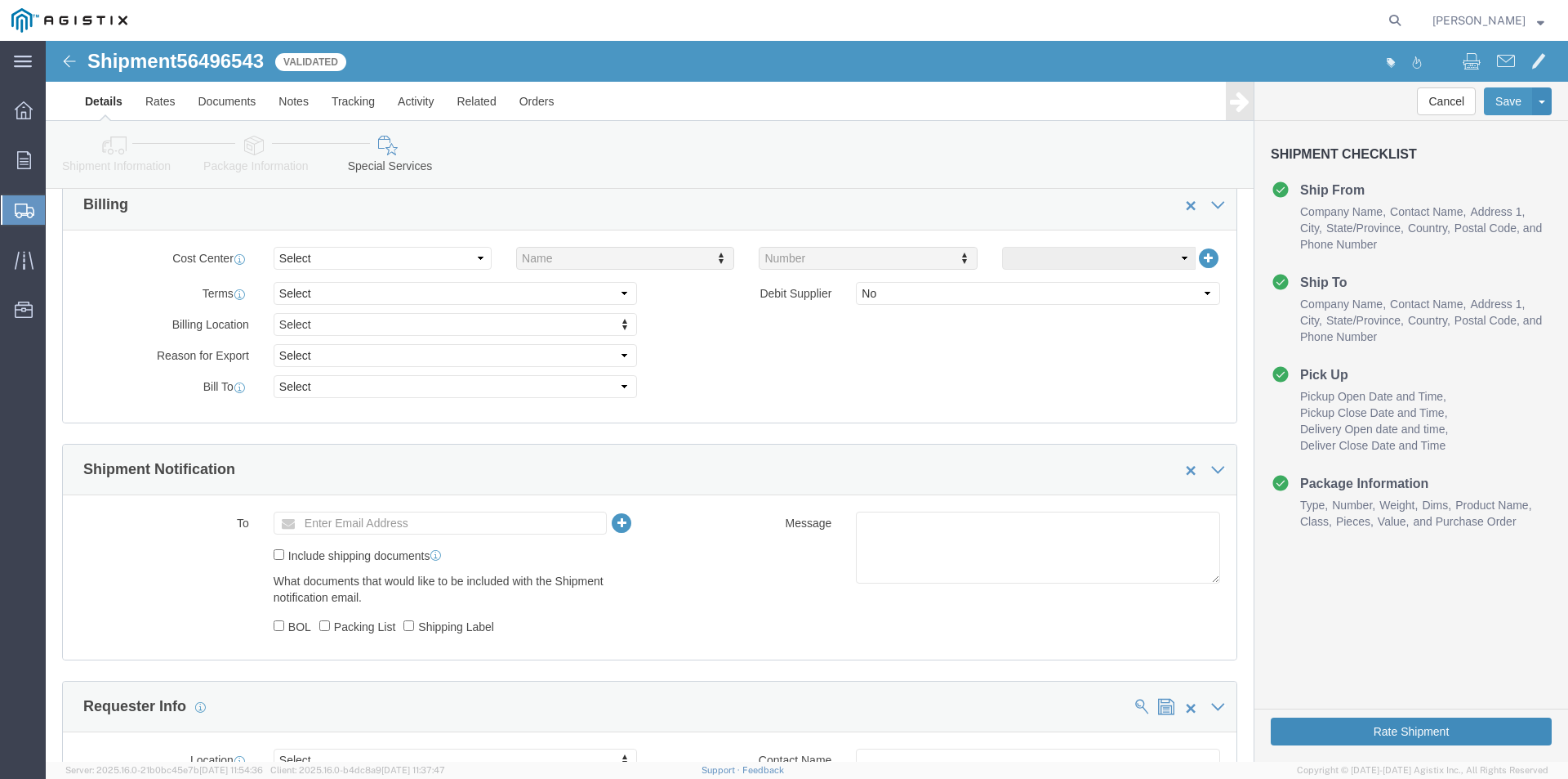
click button "Rate Shipment"
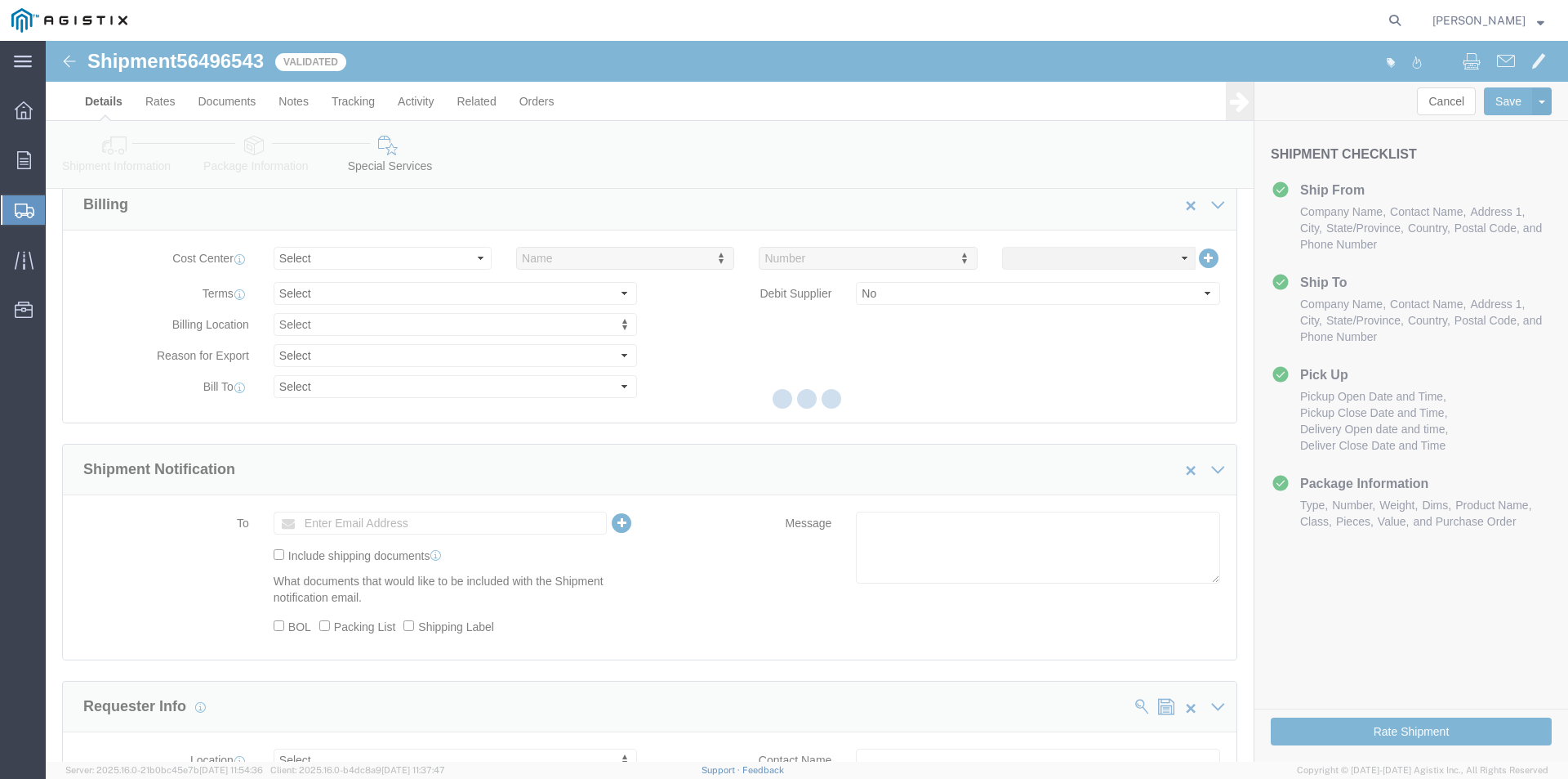
scroll to position [0, 0]
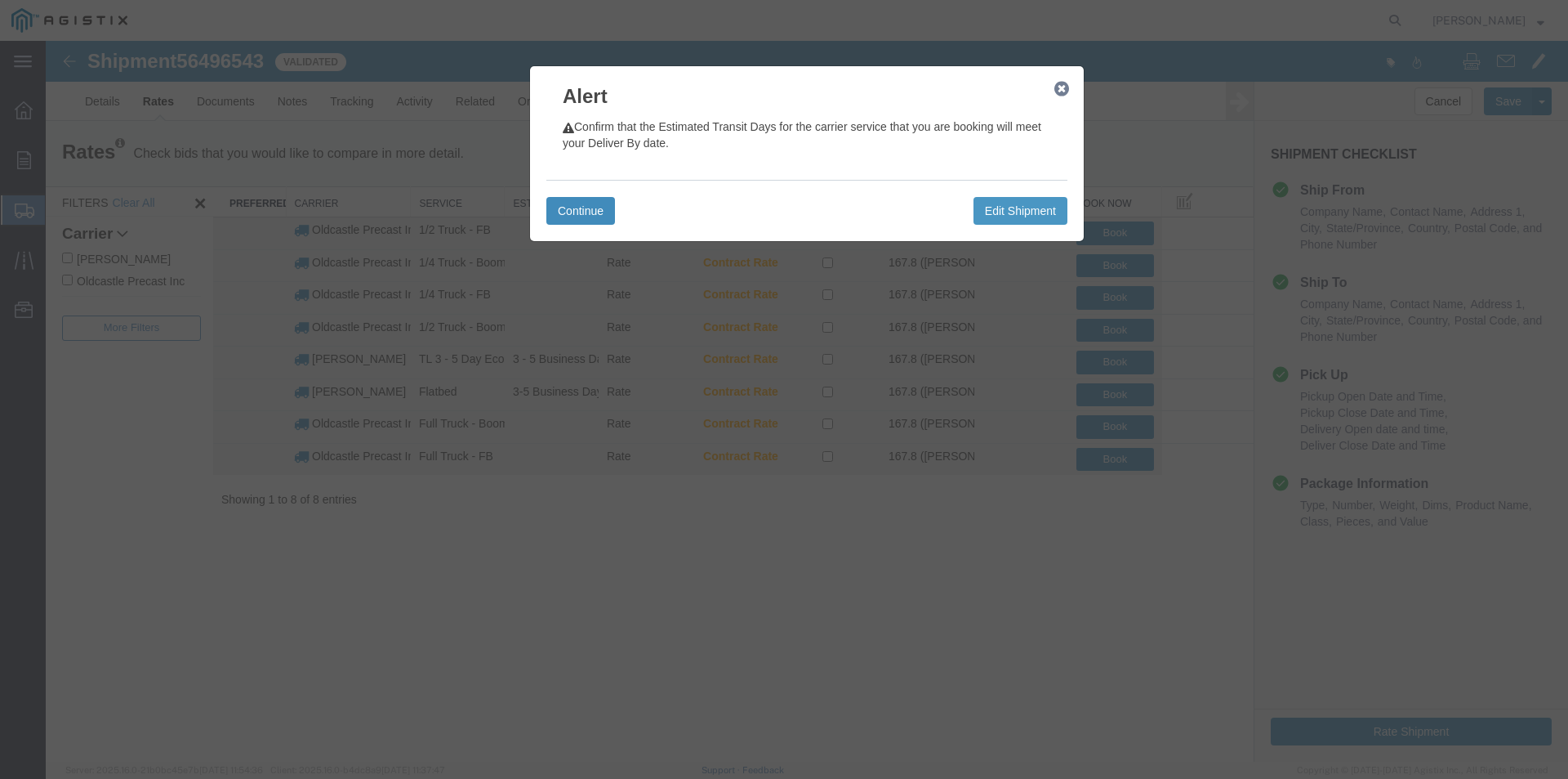
click at [587, 209] on button "Continue" at bounding box center [580, 211] width 68 height 28
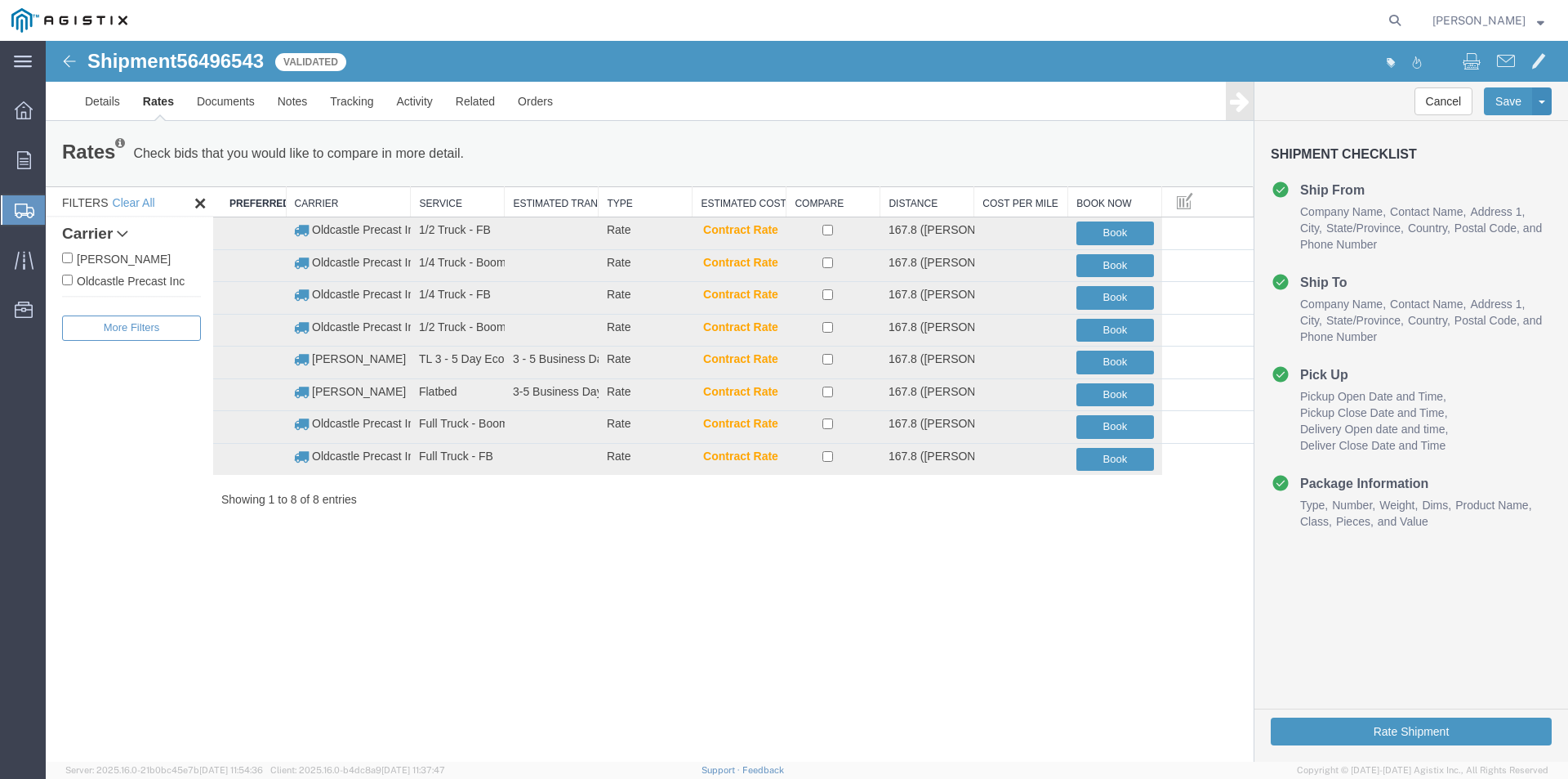
click at [163, 279] on label "Oldcastle Precast Inc" at bounding box center [131, 280] width 138 height 18
click at [73, 279] on input "Oldcastle Precast Inc" at bounding box center [67, 279] width 11 height 11
checkbox input "true"
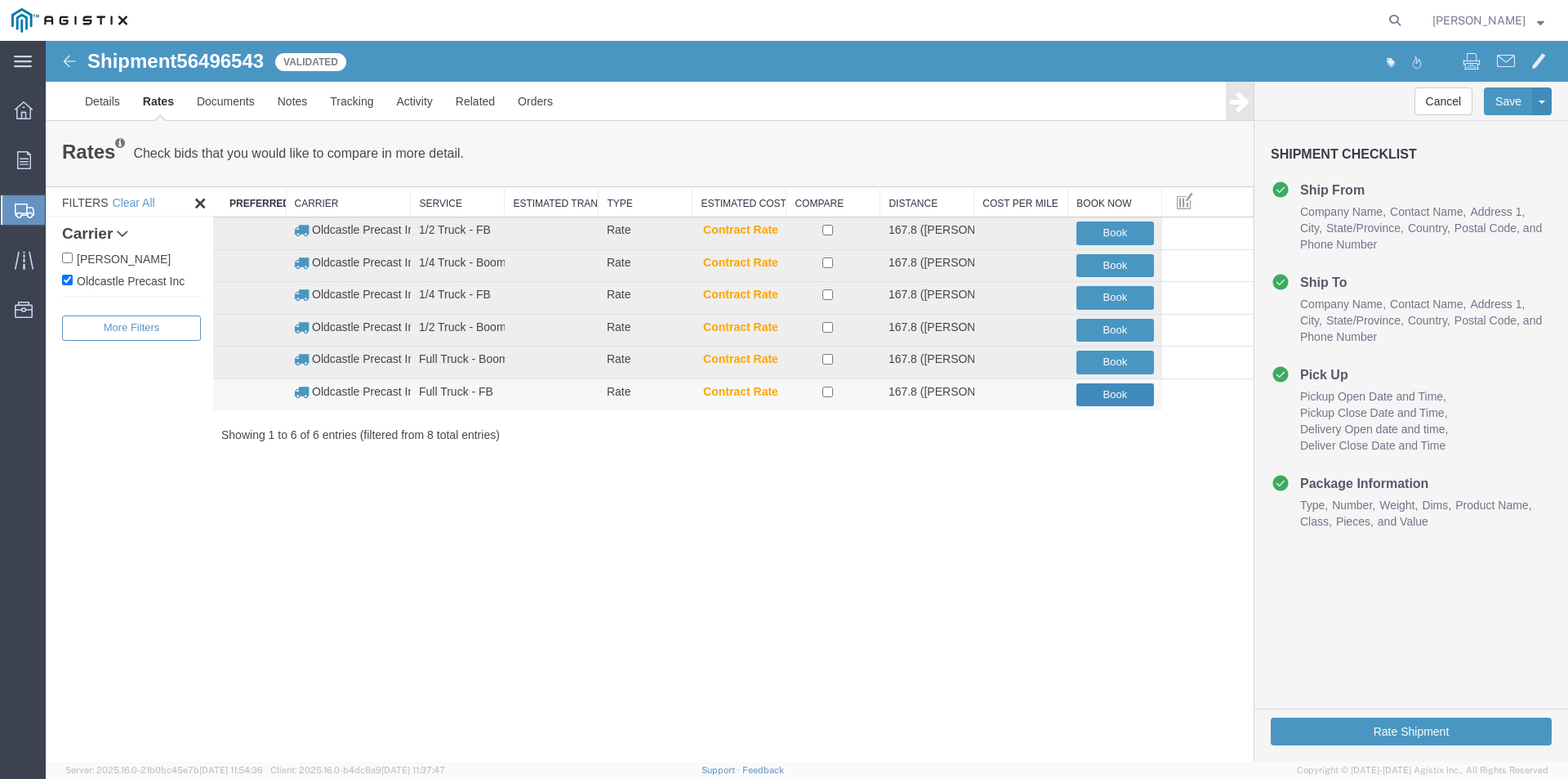
click at [1104, 392] on button "Book" at bounding box center [1115, 395] width 77 height 24
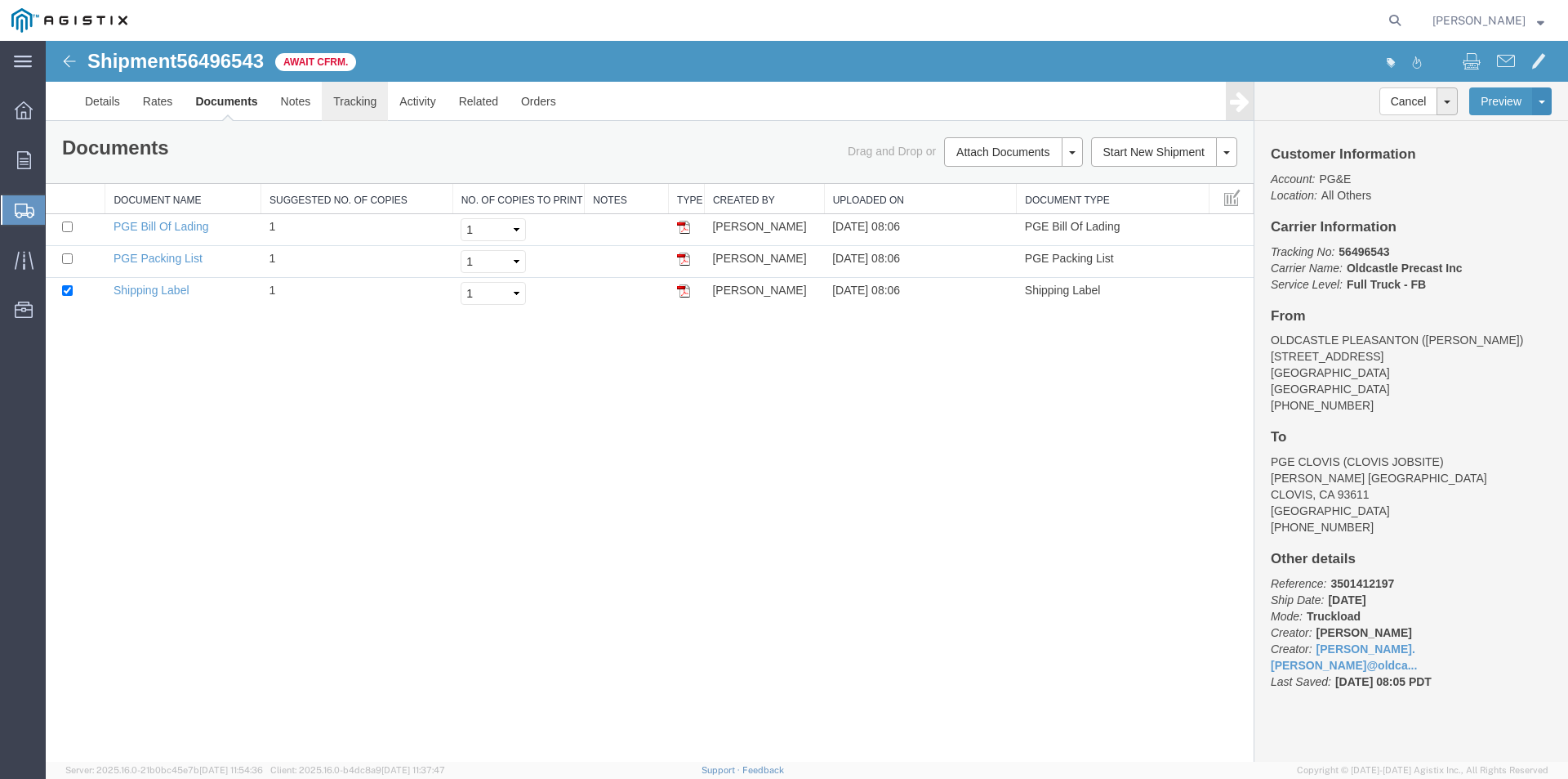
click at [365, 103] on link "Tracking" at bounding box center [354, 101] width 66 height 40
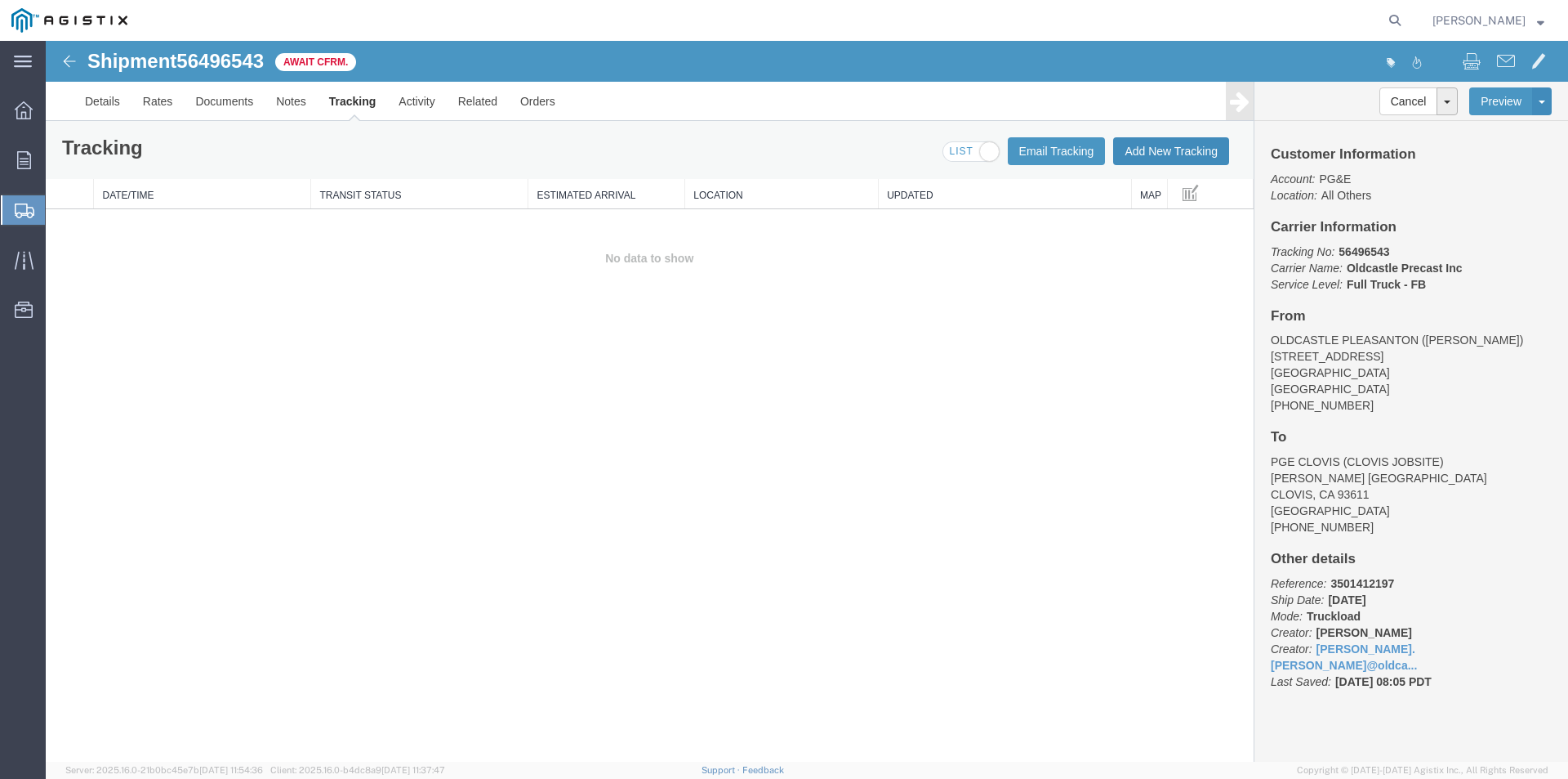
click at [1163, 153] on button "Add New Tracking" at bounding box center [1171, 152] width 116 height 28
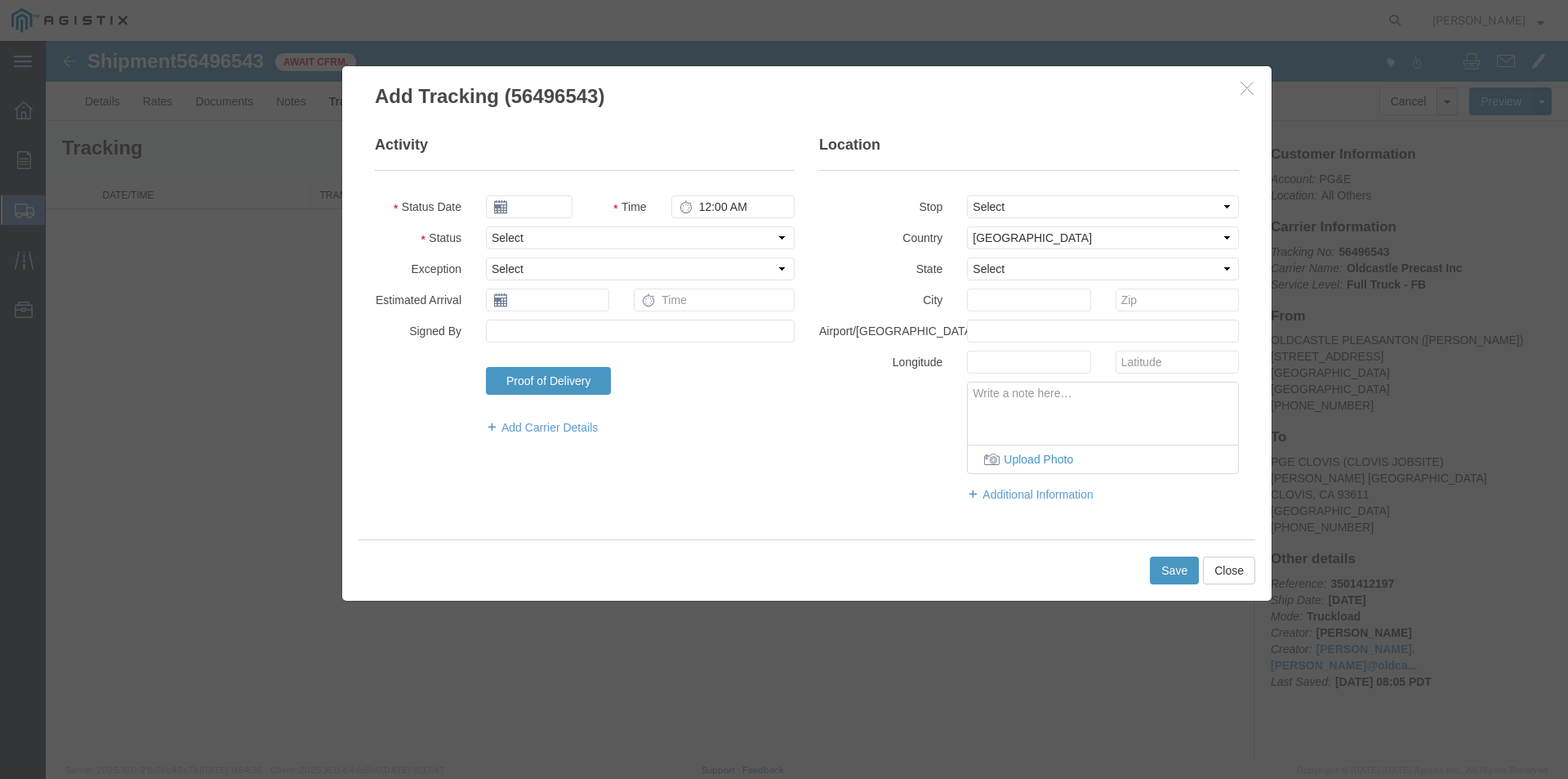
type input "[DATE]"
type input "9:00 AM"
click at [535, 205] on input "[DATE]" at bounding box center [529, 207] width 87 height 23
click at [620, 328] on td "15" at bounding box center [620, 334] width 25 height 25
type input "[DATE]"
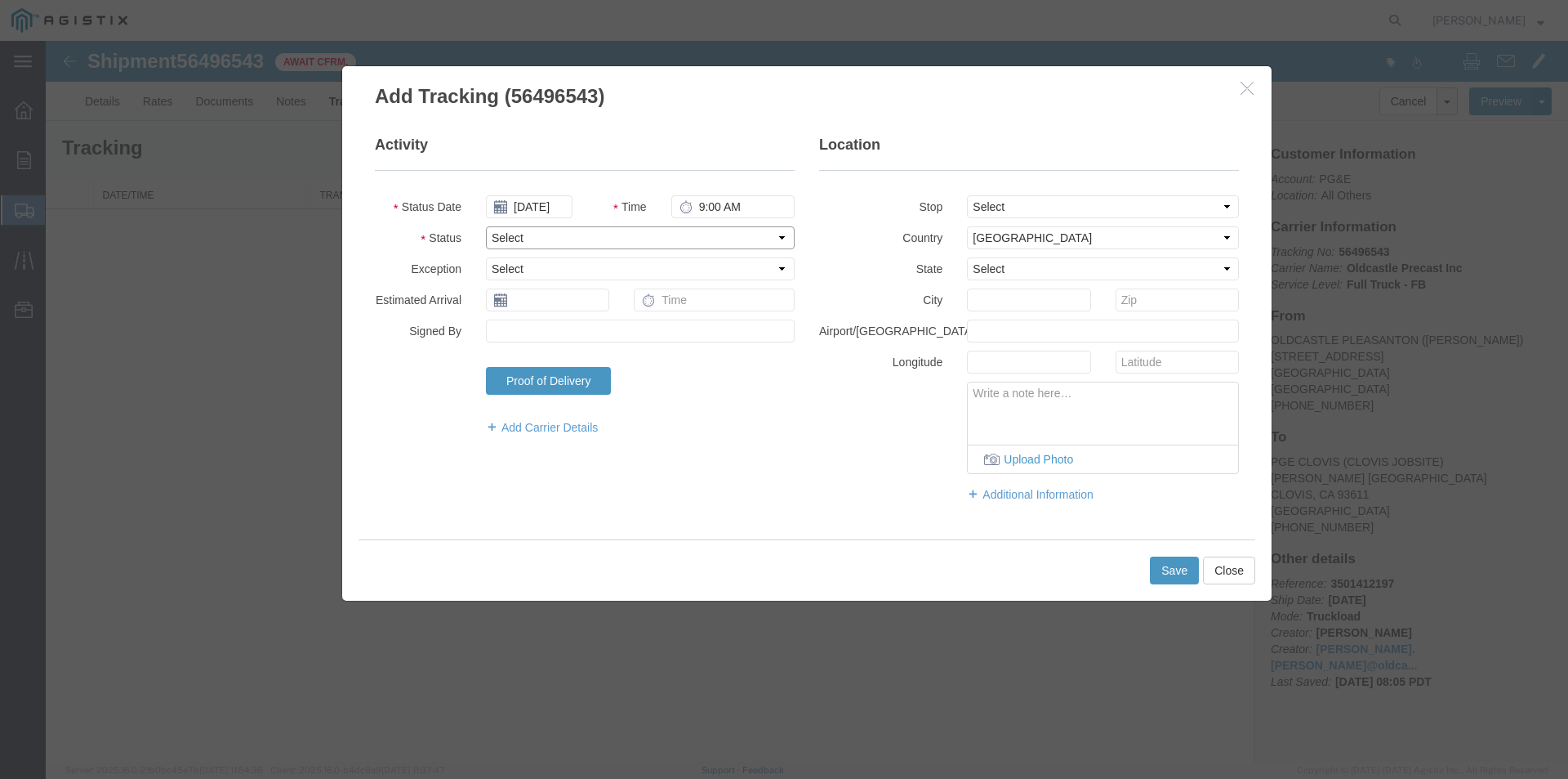
click at [514, 232] on select "Select Arrival Notice Available Arrival Notice Imported Arrive at Delivery Loca…" at bounding box center [640, 238] width 309 height 23
select select "DELIVRED"
click at [486, 227] on select "Select Arrival Notice Available Arrival Notice Imported Arrive at Delivery Loca…" at bounding box center [640, 238] width 309 height 23
click at [1166, 561] on button "Save" at bounding box center [1173, 570] width 49 height 28
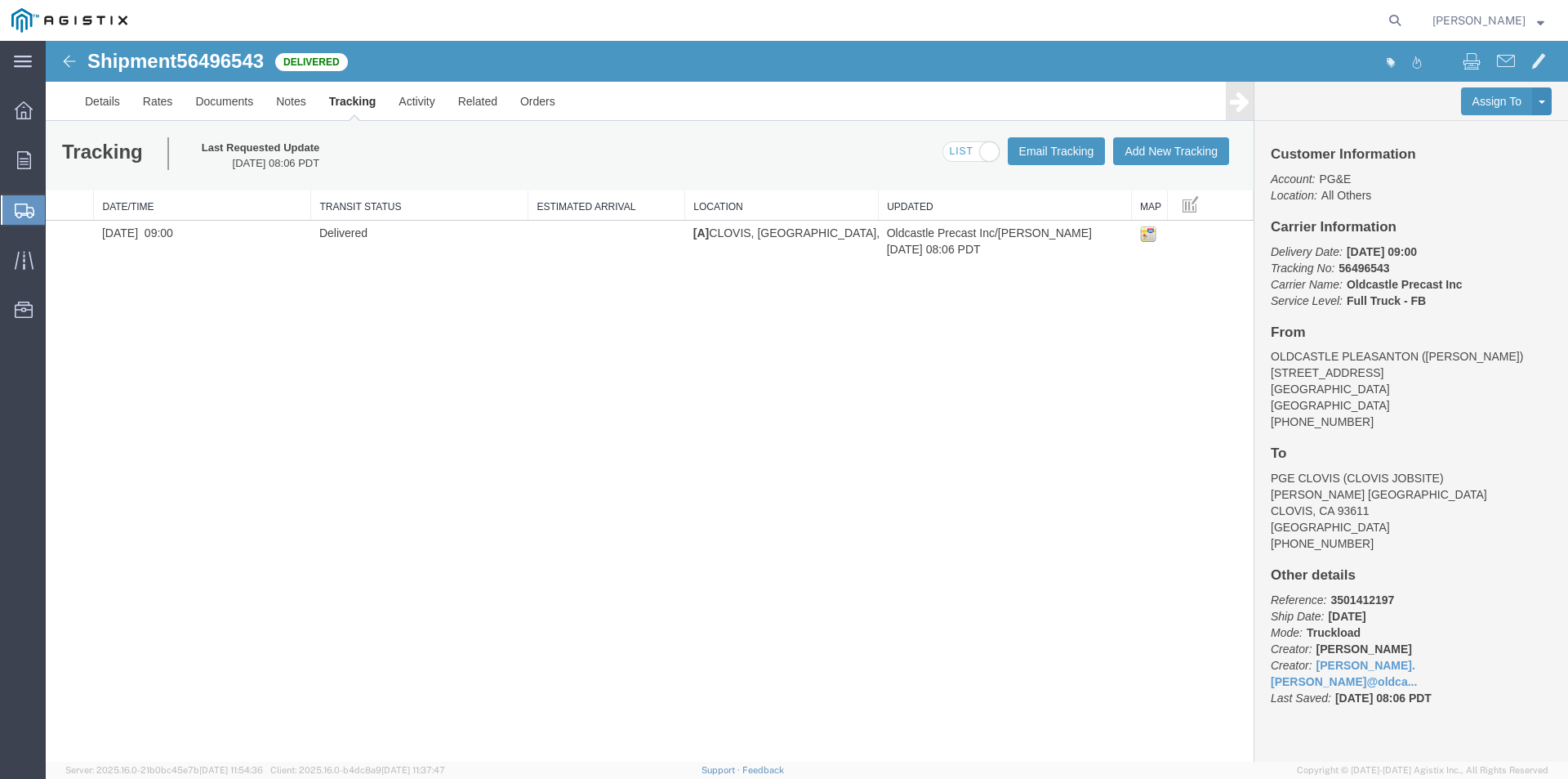
click at [16, 206] on icon at bounding box center [25, 211] width 20 height 15
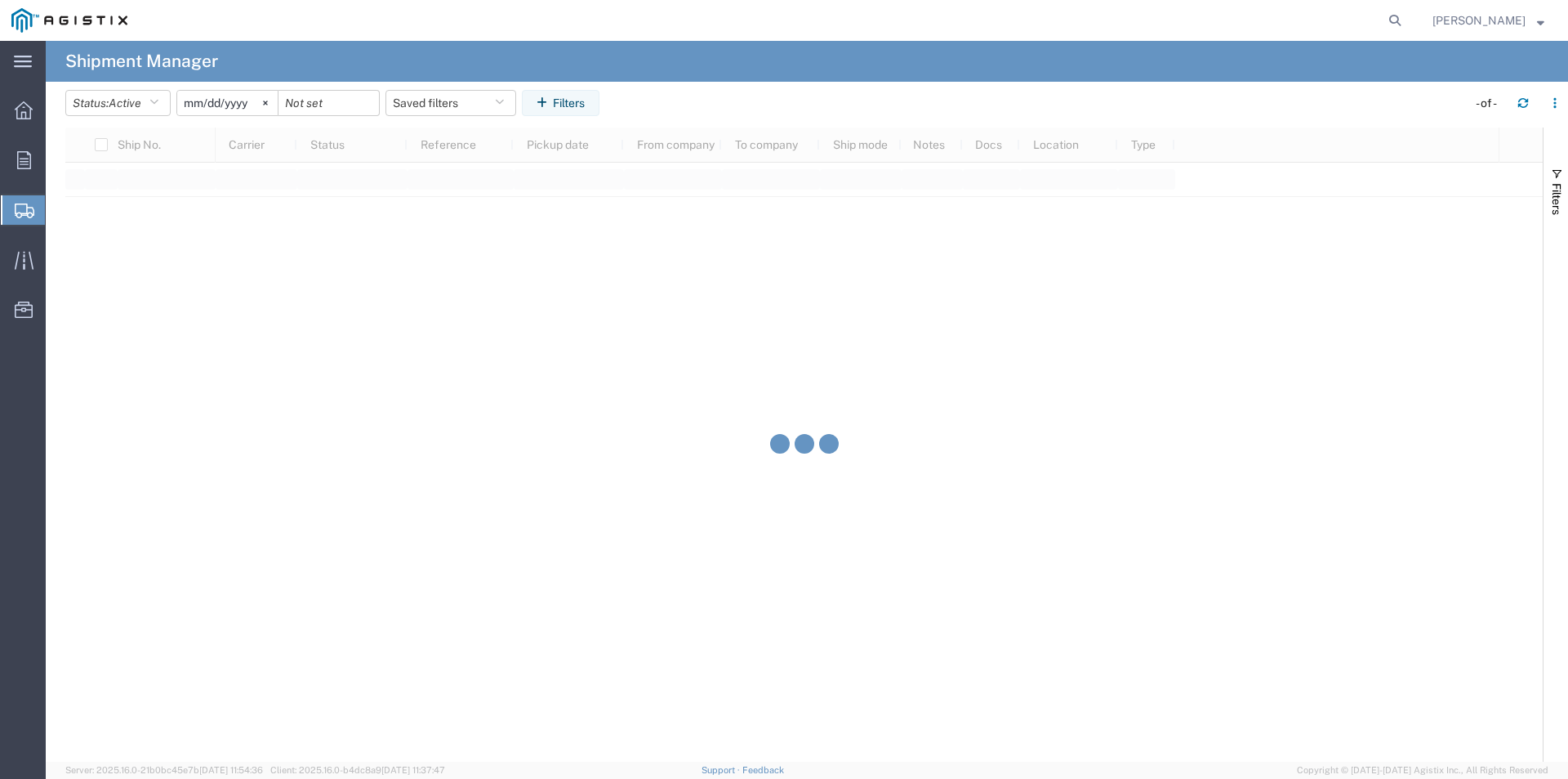
click at [0, 0] on span "Create Shipment" at bounding box center [0, 0] width 0 height 0
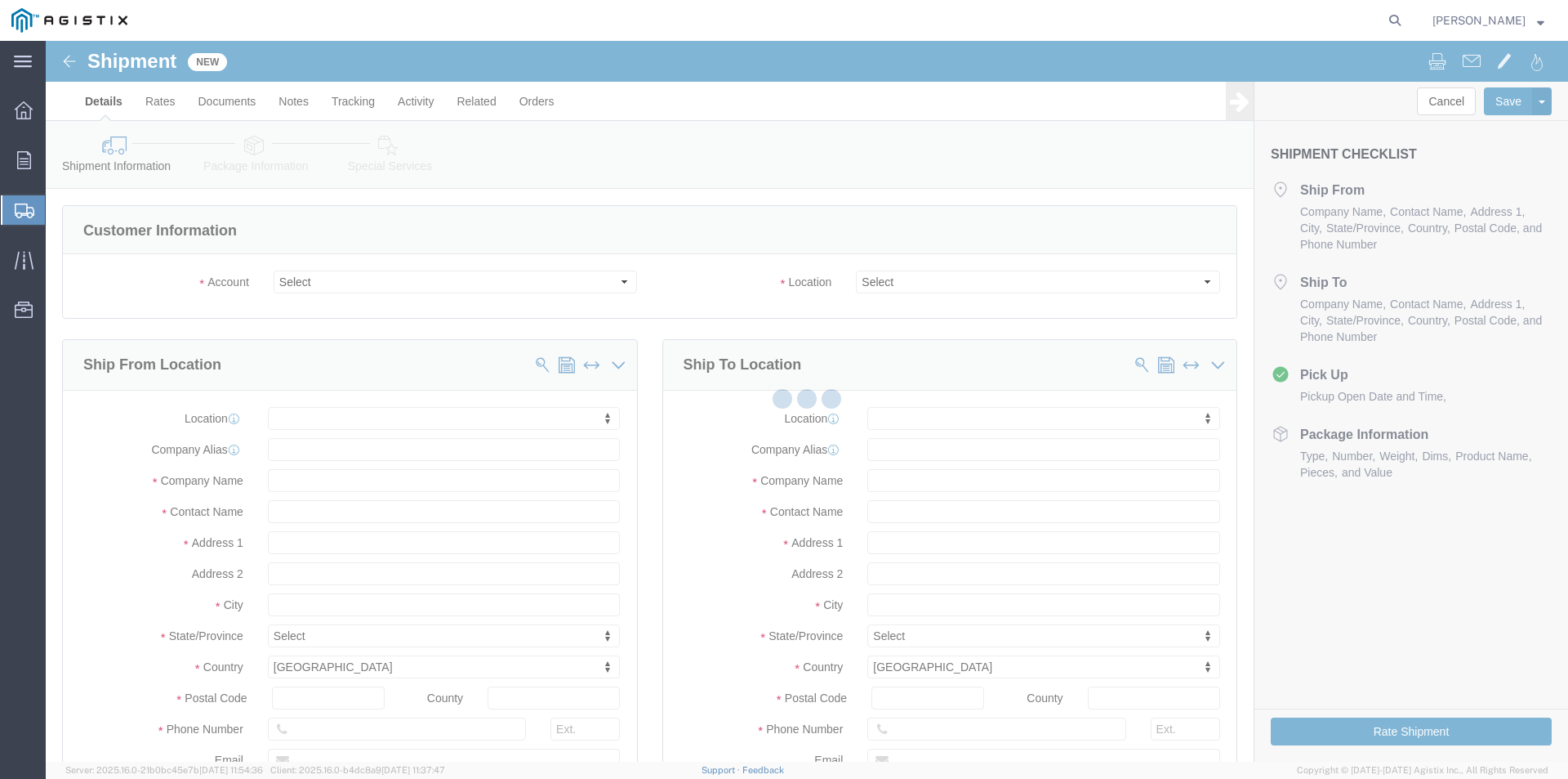
select select
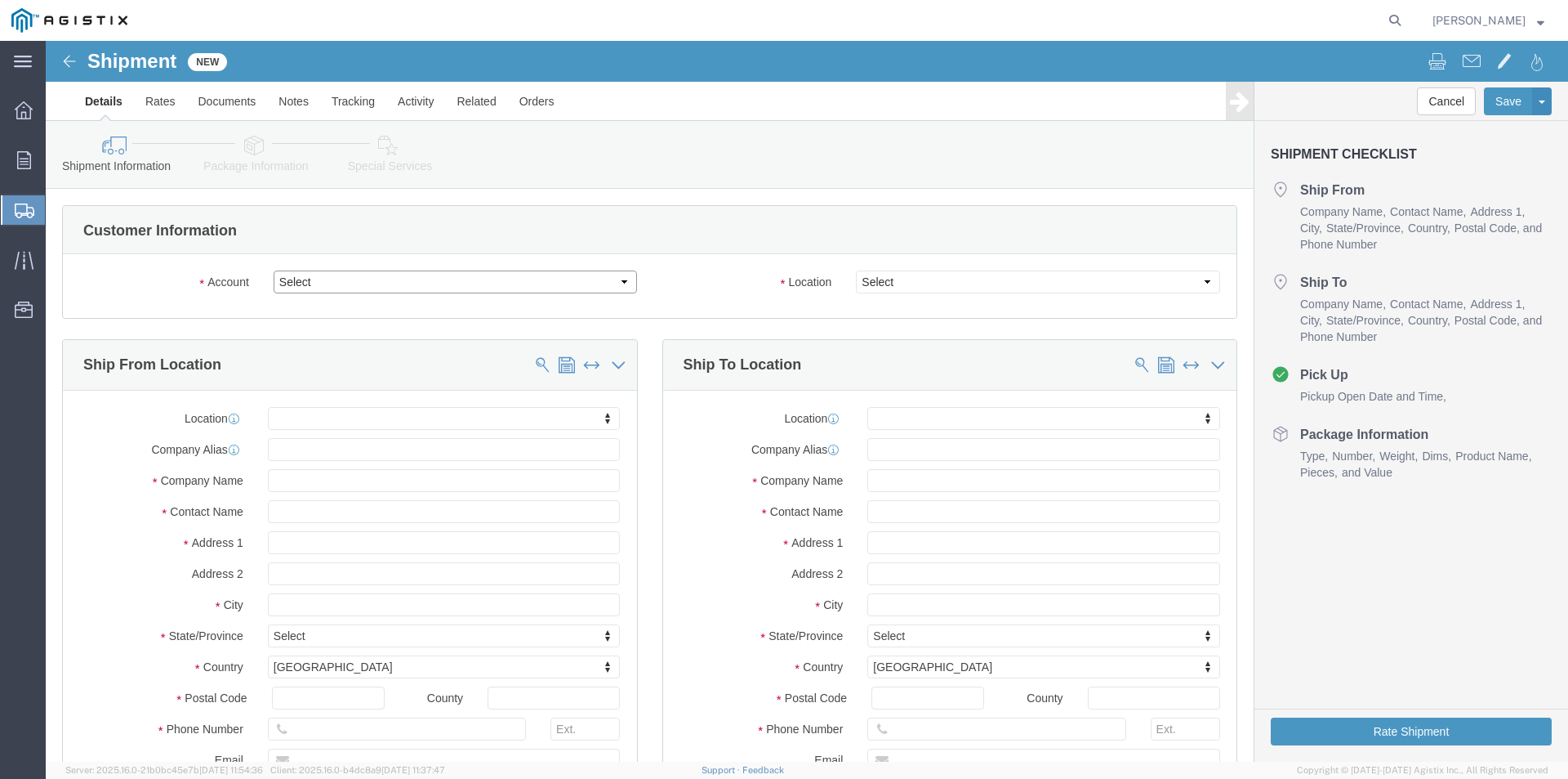
click select "Select Oldcastle Precast Inc PG&E"
select select "9596"
click select "Select Oldcastle Precast Inc PG&E"
select select
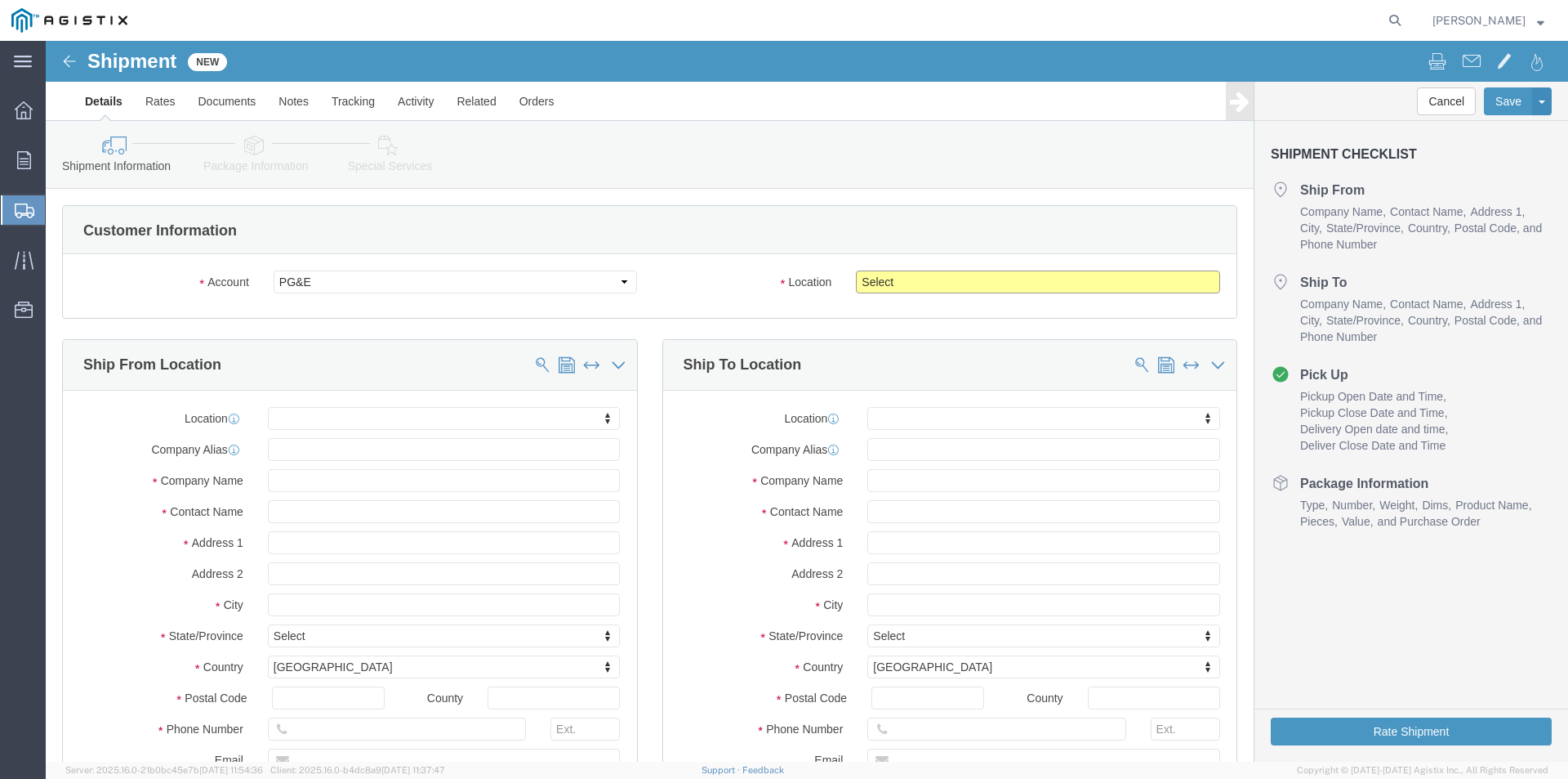
click select "Select All Others [GEOGRAPHIC_DATA] [GEOGRAPHIC_DATA] [GEOGRAPHIC_DATA] [GEOGRA…"
select select "23082"
click select "Select All Others [GEOGRAPHIC_DATA] [GEOGRAPHIC_DATA] [GEOGRAPHIC_DATA] [GEOGRA…"
click input "text"
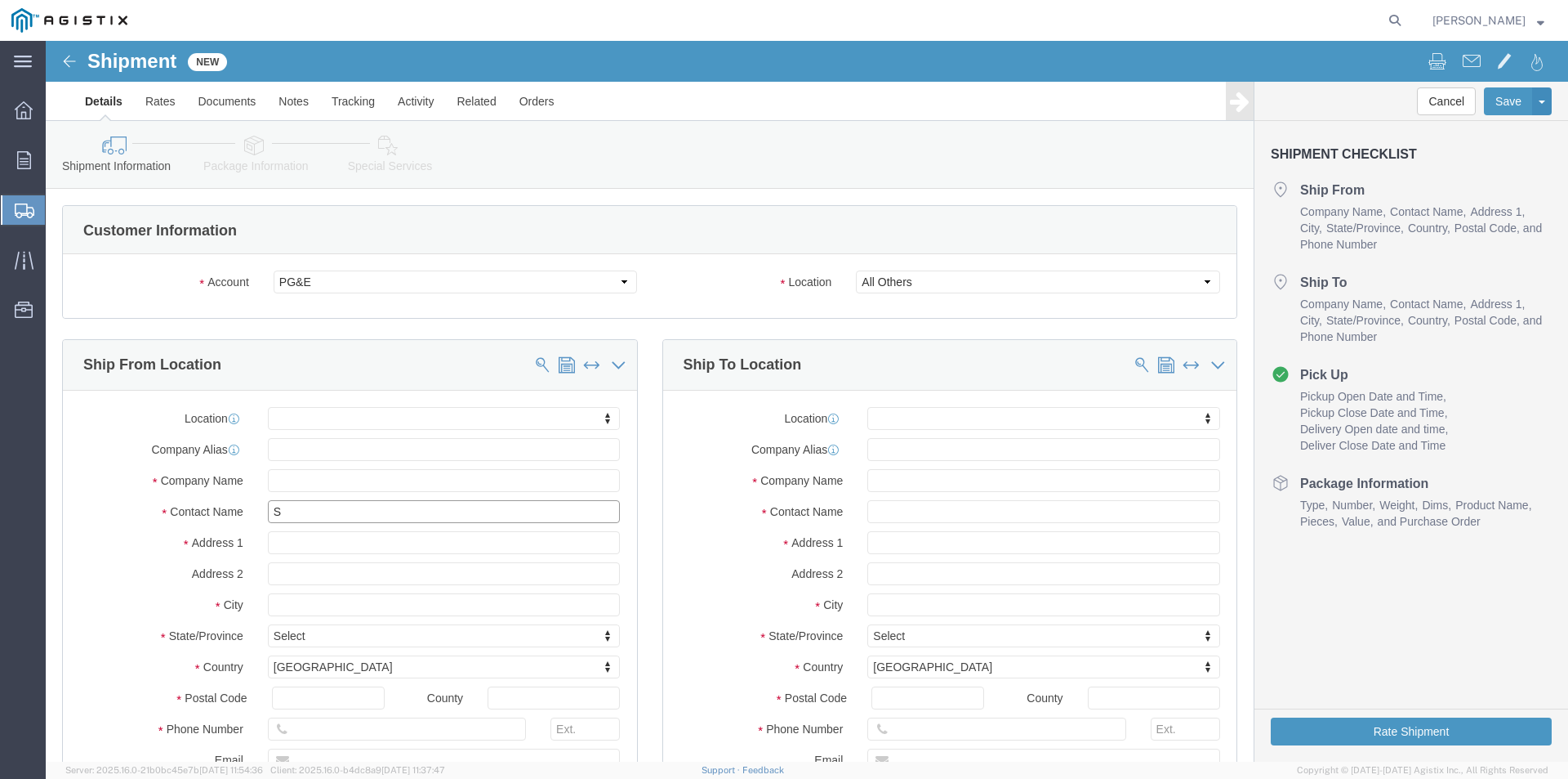
type input "ST"
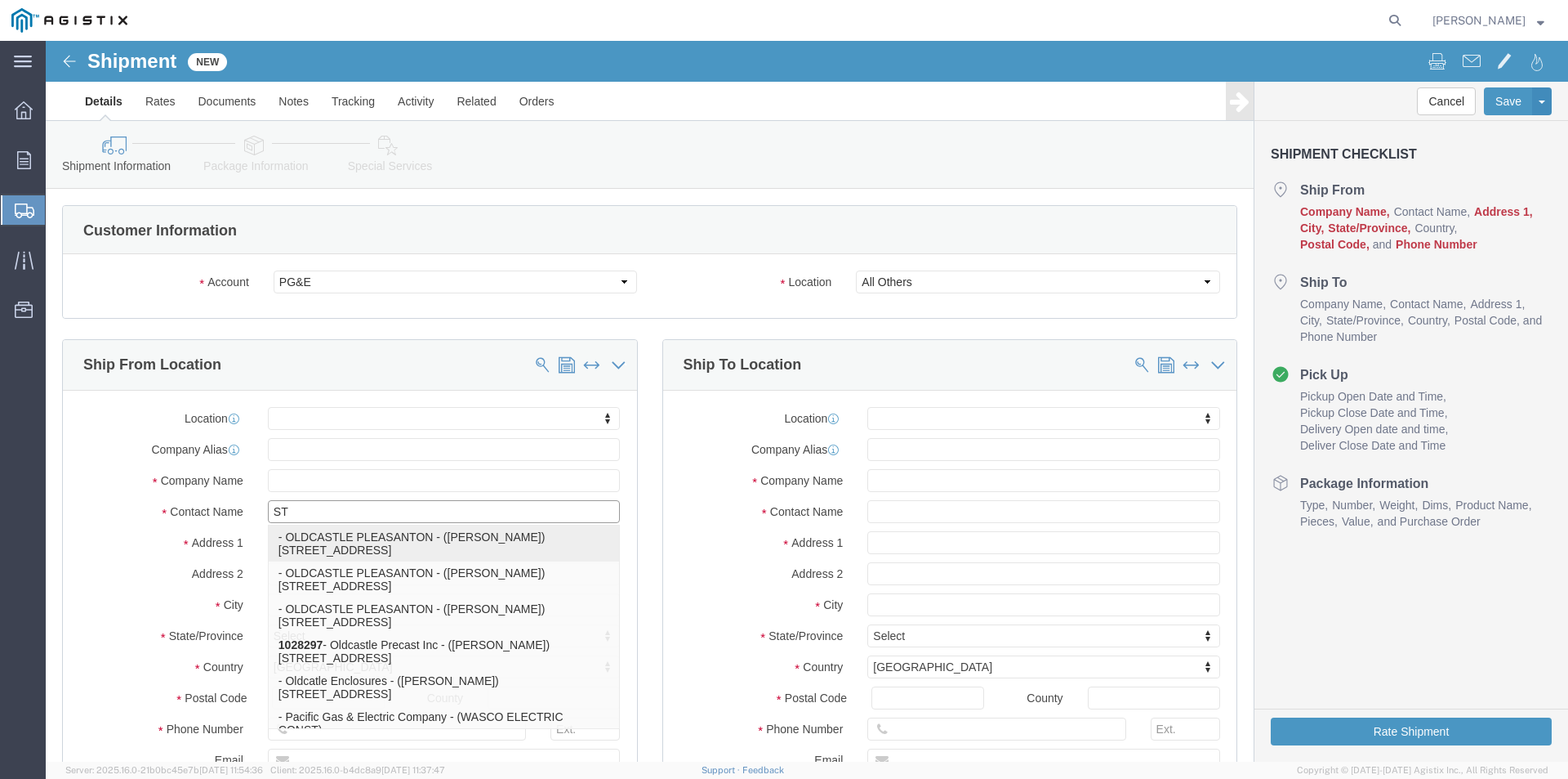
drag, startPoint x: 284, startPoint y: 493, endPoint x: 306, endPoint y: 468, distance: 33.3
click p "- OLDCASTLE PLEASANTON - ([PERSON_NAME]) [STREET_ADDRESS]"
select select "CA"
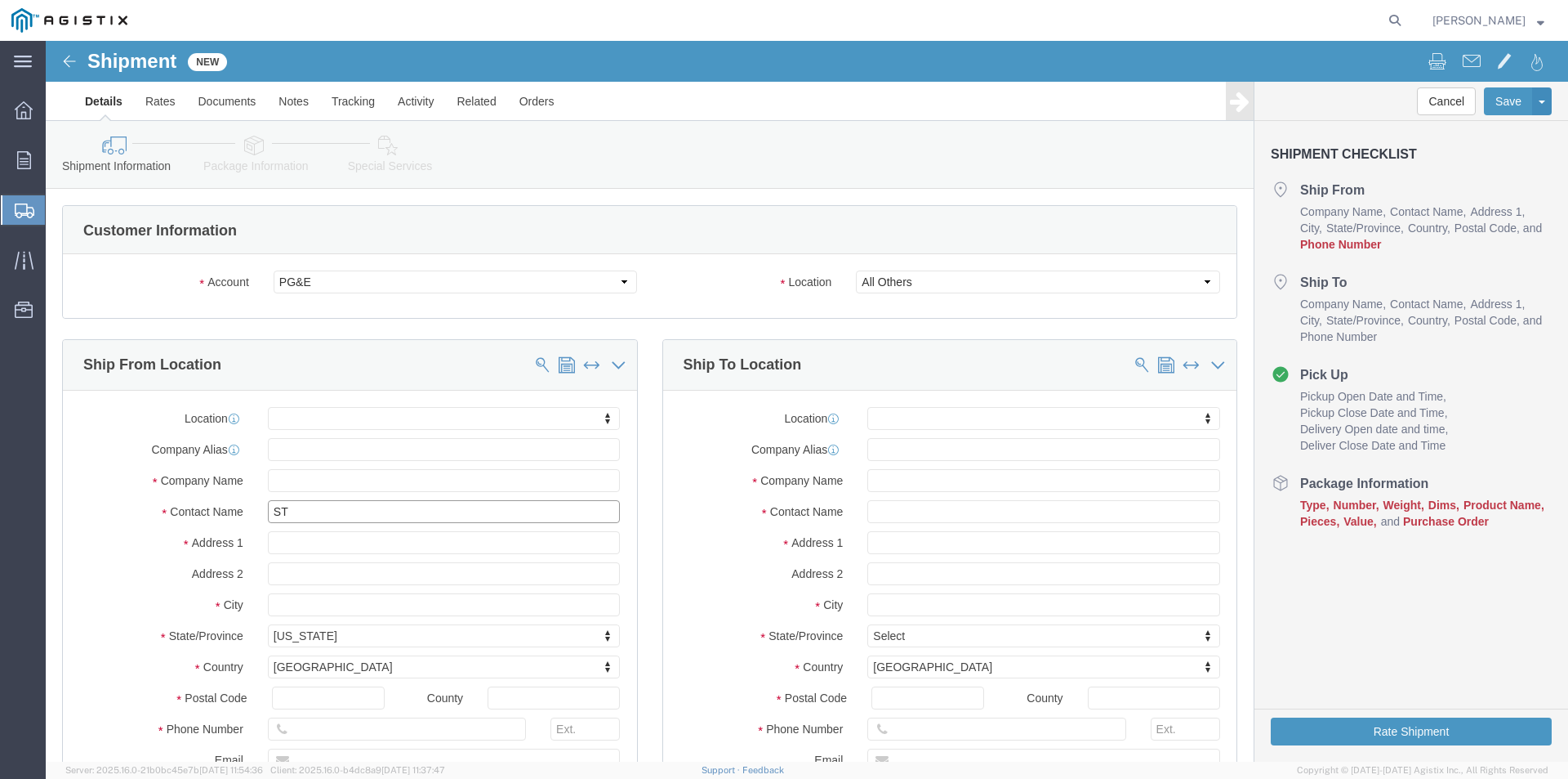
type input "[PERSON_NAME]"
click input "text"
type input "PGE CLOVIS"
click label "Contact Name"
click input "text"
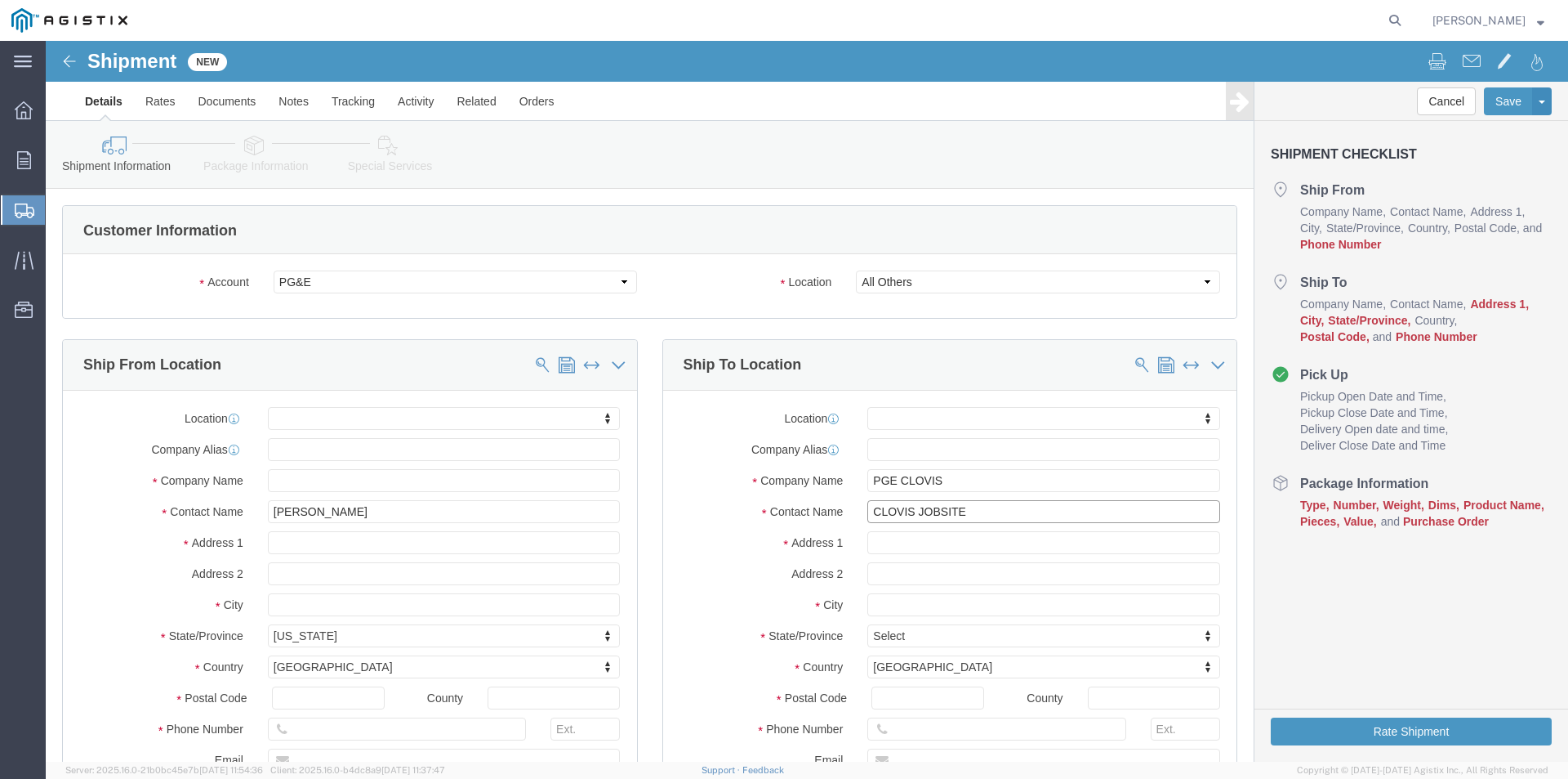
type input "CLOVIS JOBSITE"
click input "text"
type input "[PERSON_NAME] [GEOGRAPHIC_DATA]"
click input "text"
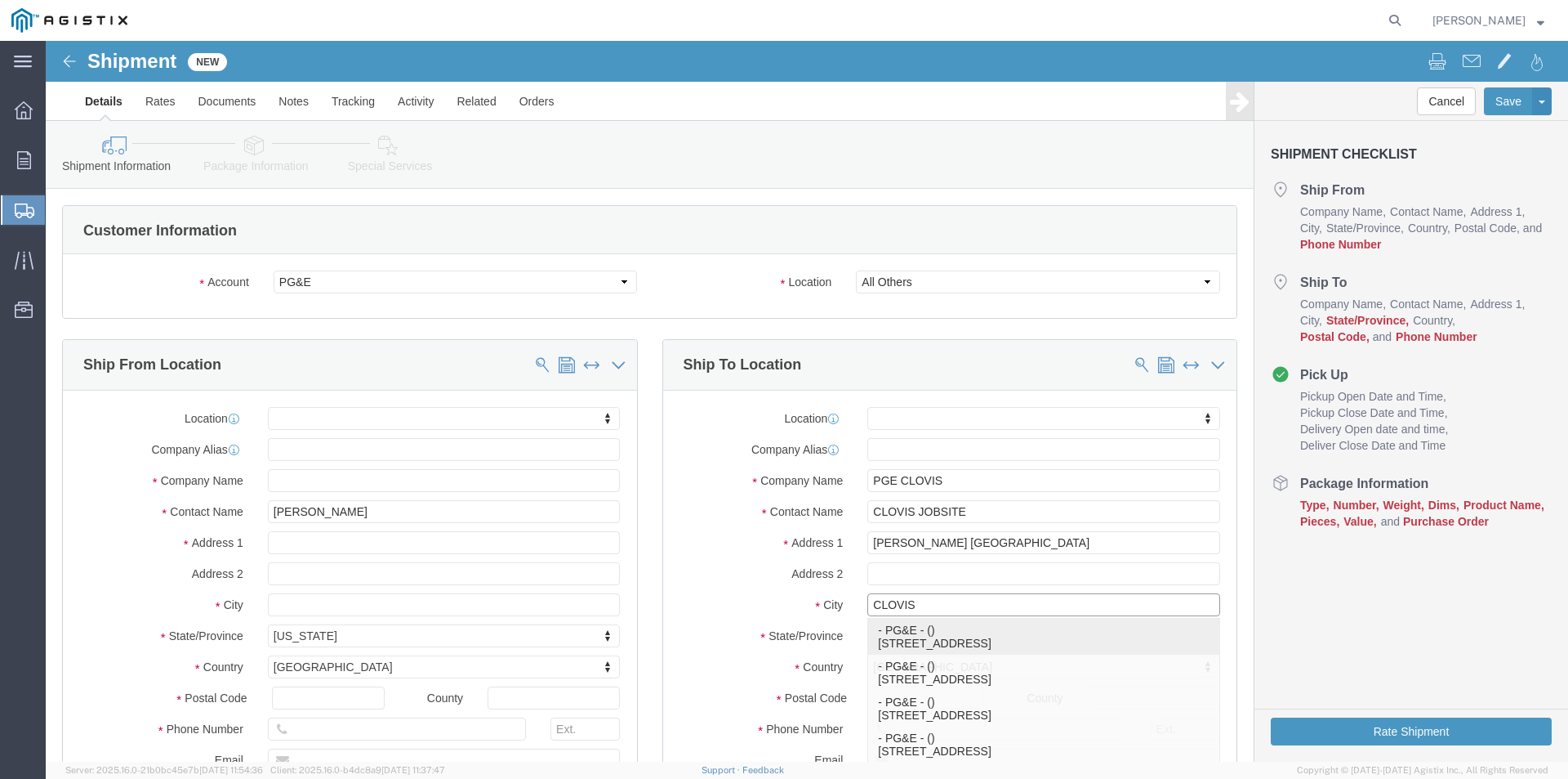
type input "CLOVIS"
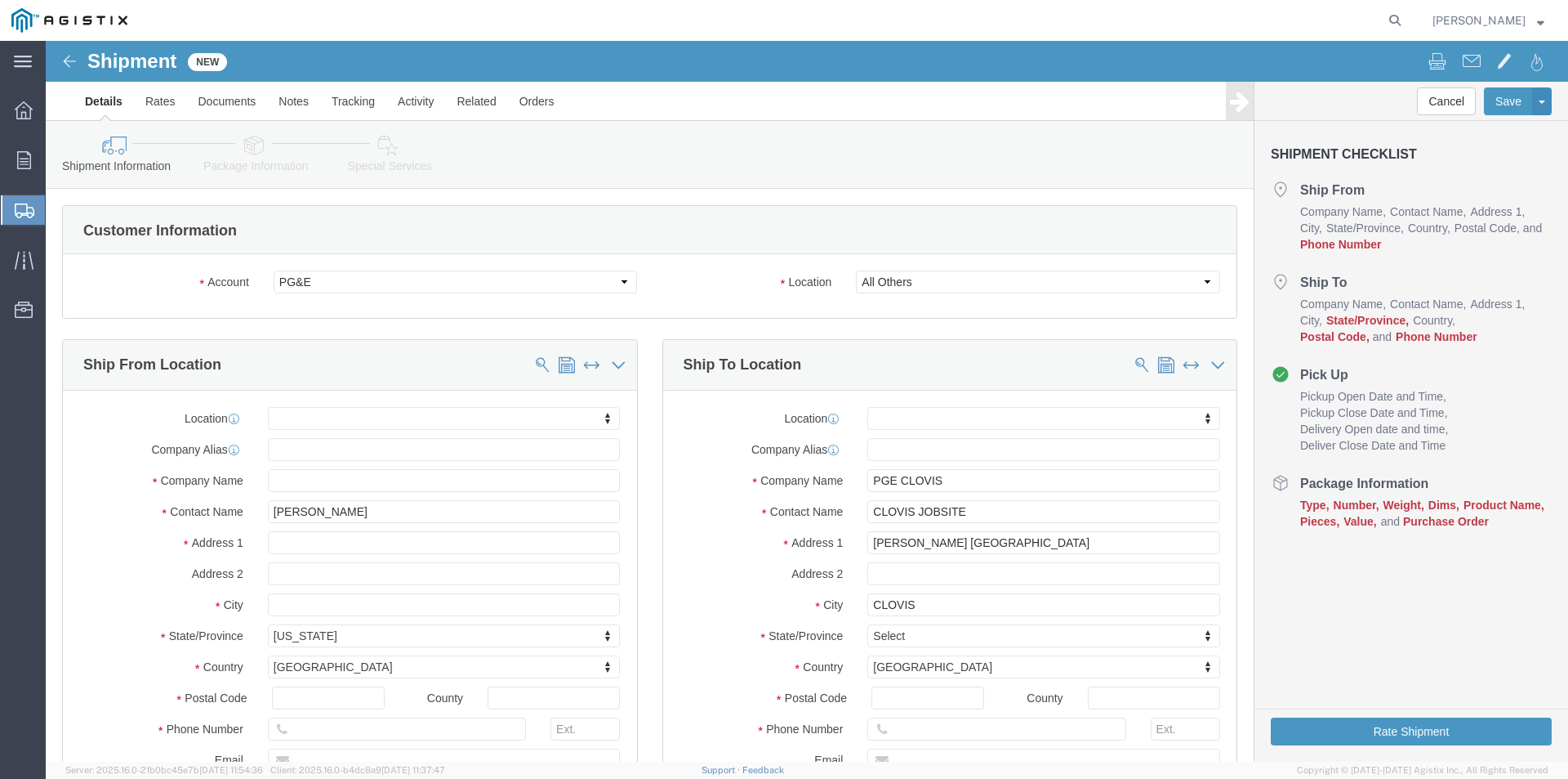
click label "State/Province"
click input "Postal Code"
type input "93611"
click input "text"
type input "[PHONE_NUMBER]"
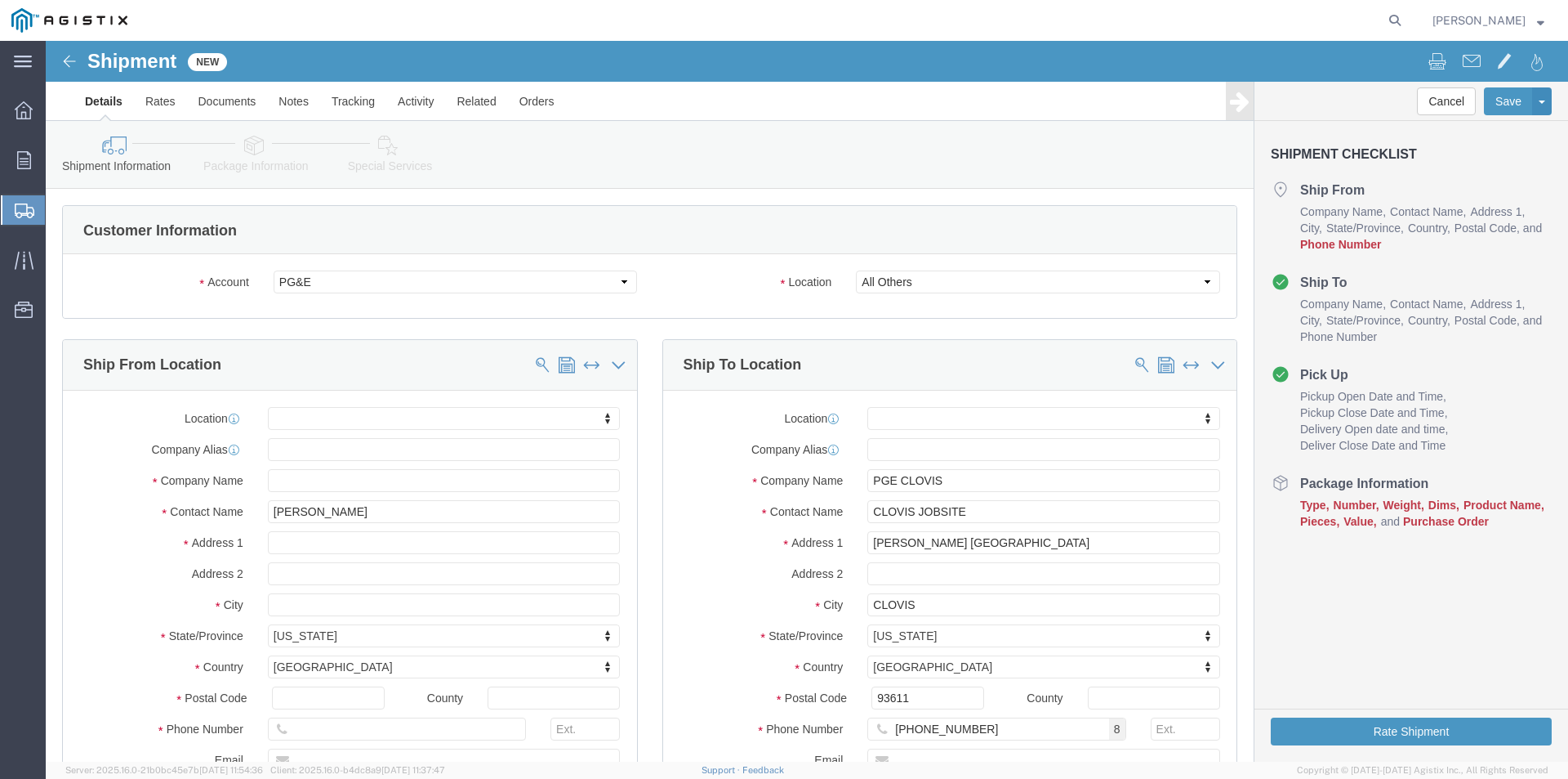
click label "City"
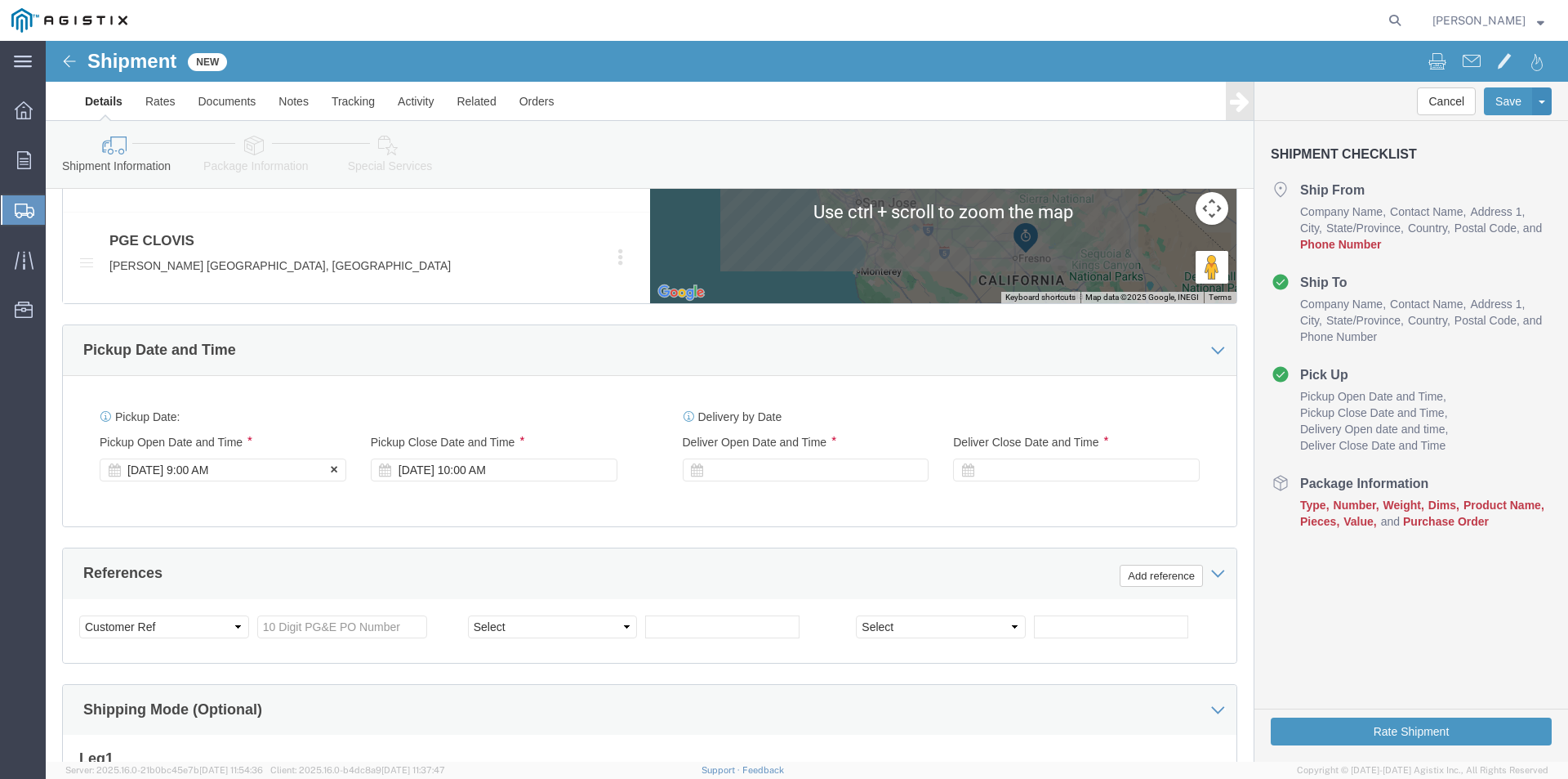
click div "[DATE] 9:00 AM"
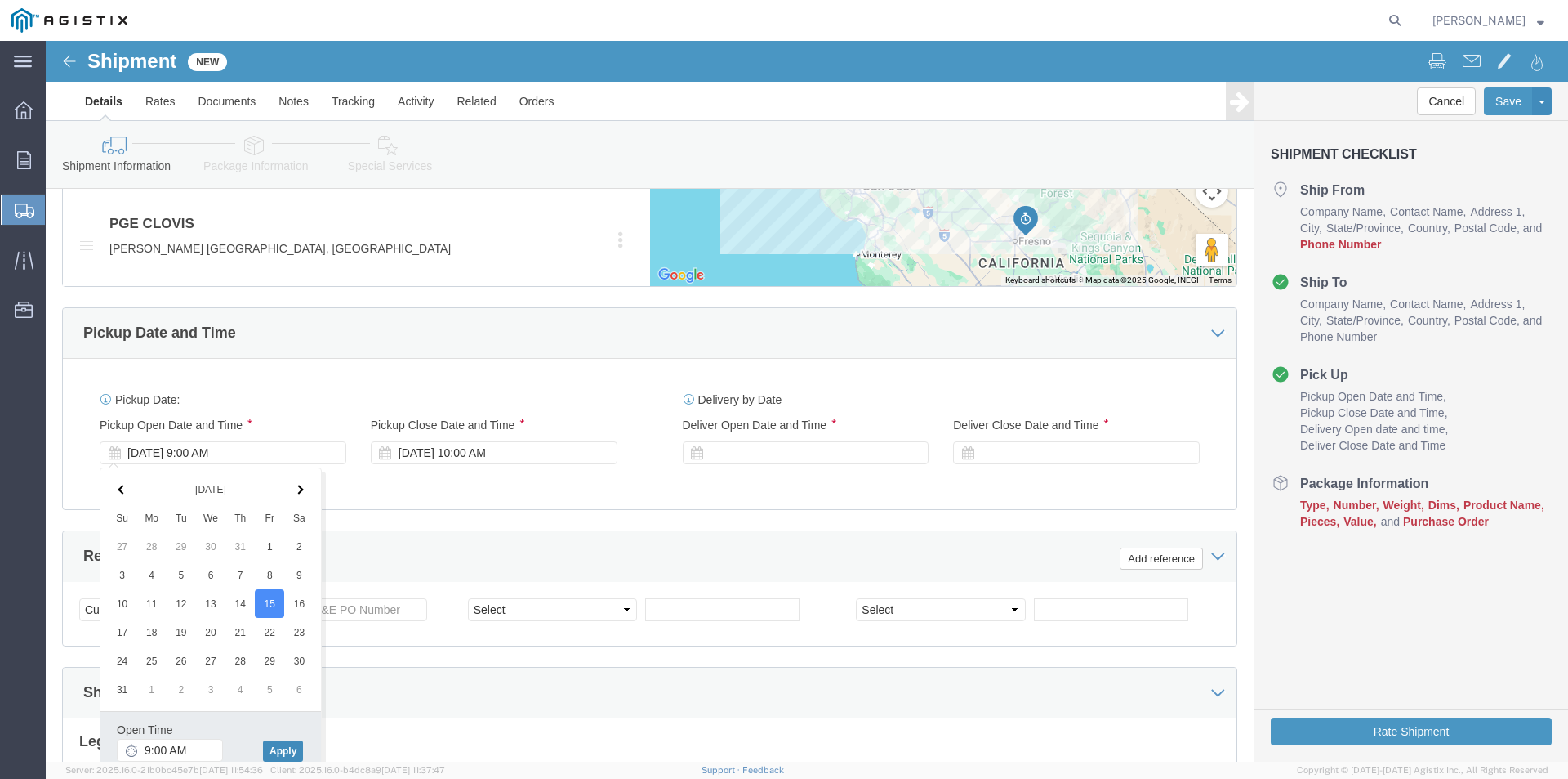
click button "Apply"
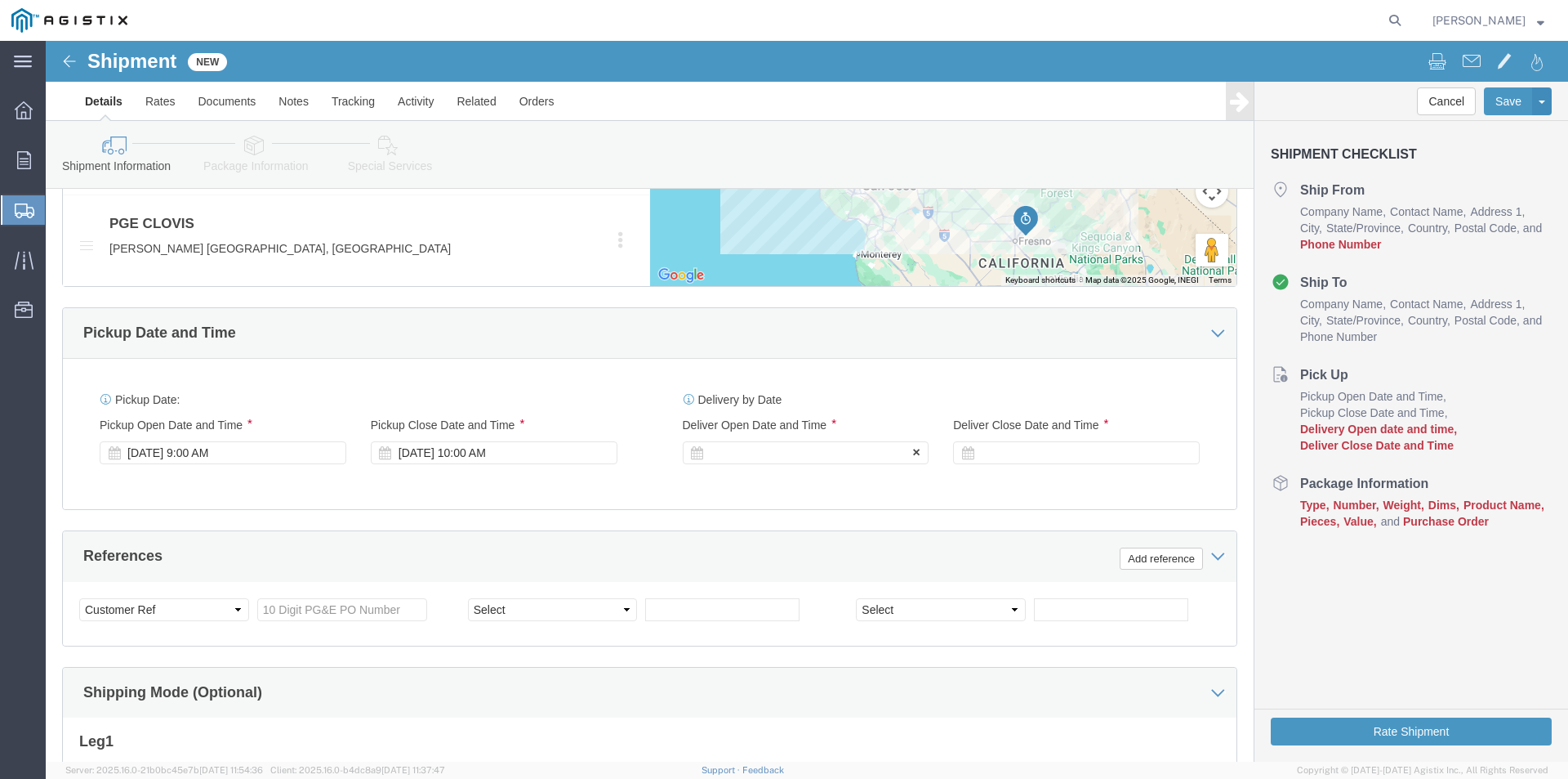
click div
click button "Apply"
click div
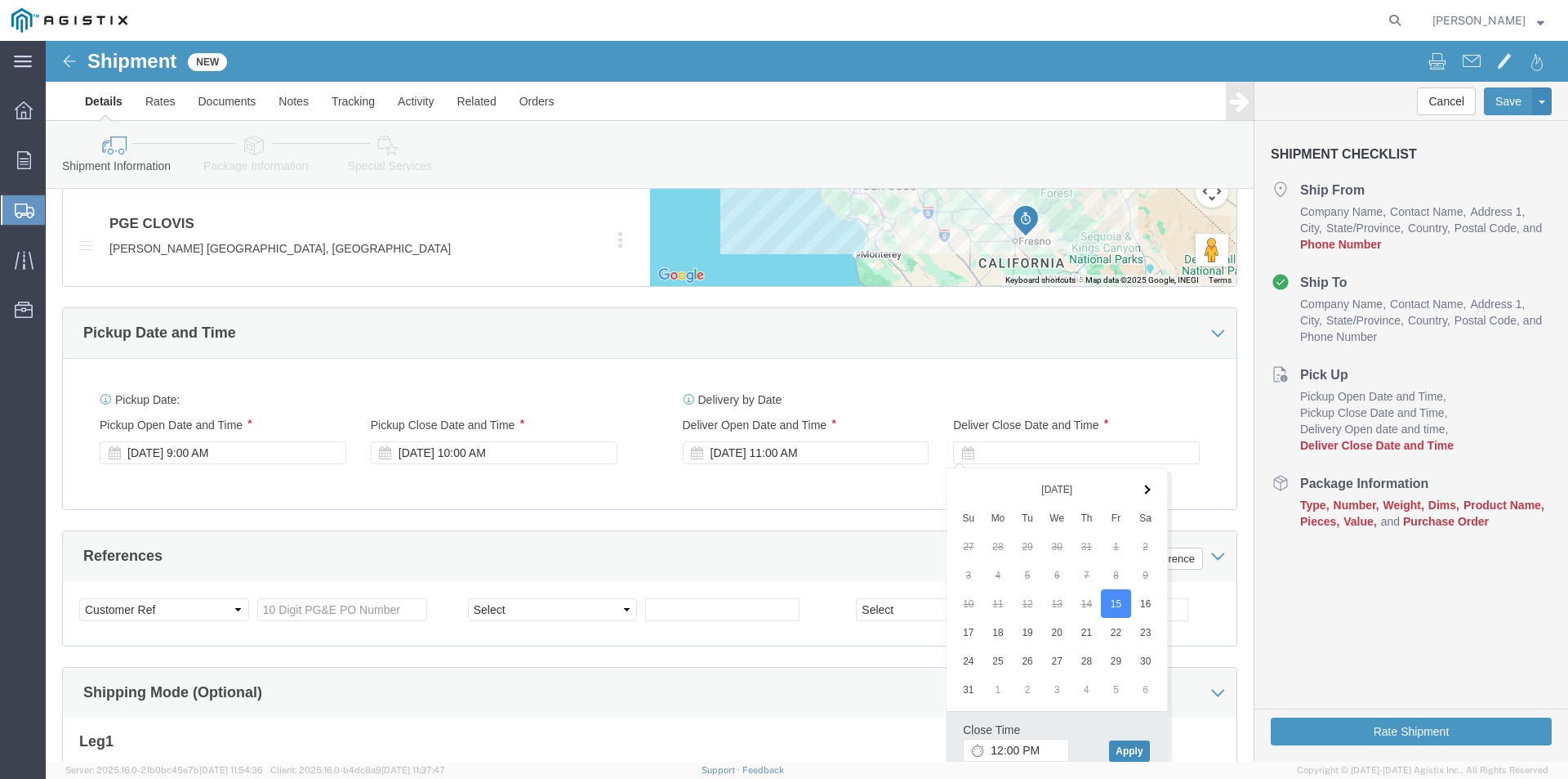
click button "Apply"
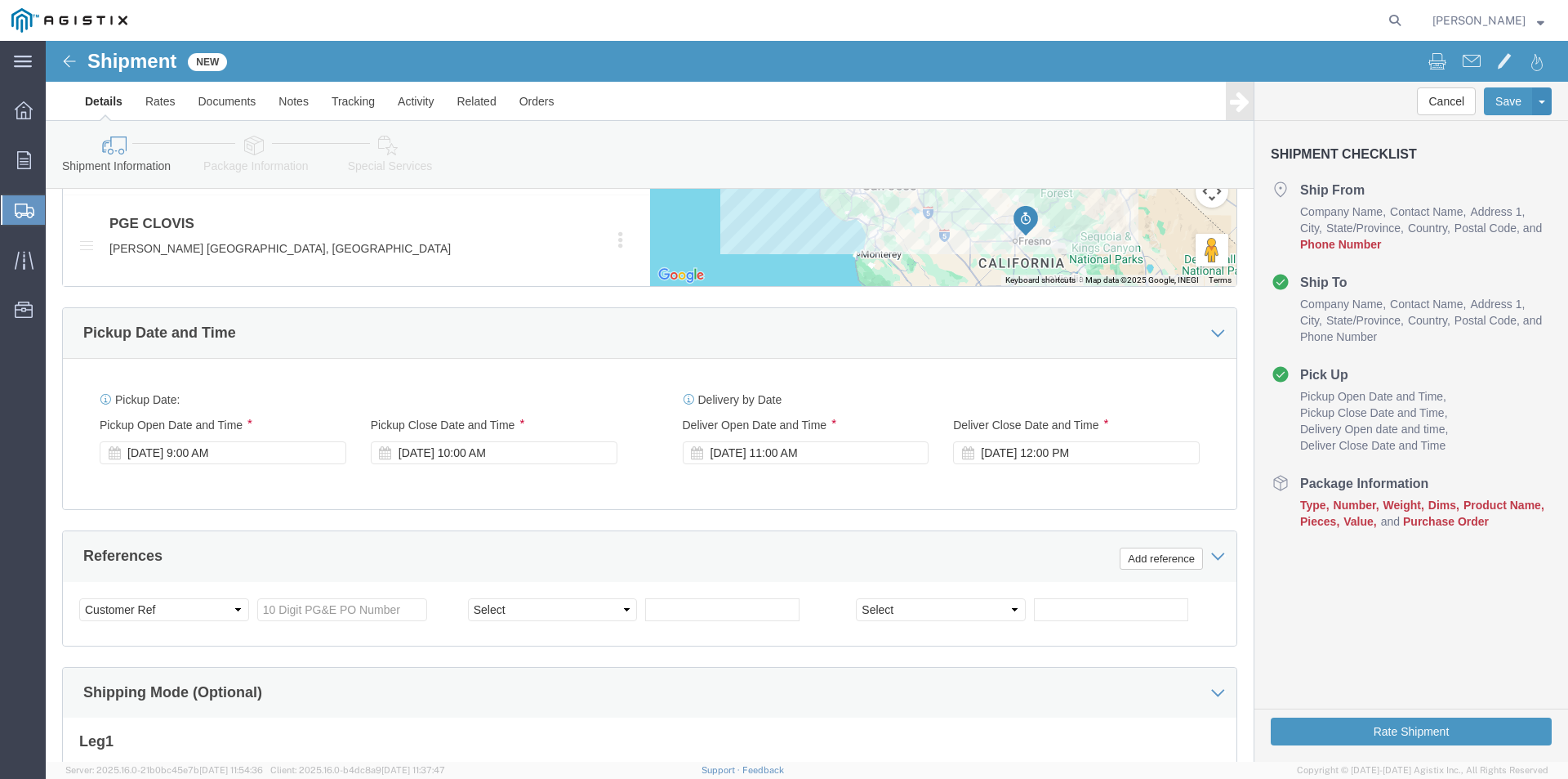
click div "Delivery by Date Delivery Start Date Delivery Start Time Deliver Open Date and …"
click input "text"
type input "3501412197"
click div "References Add reference"
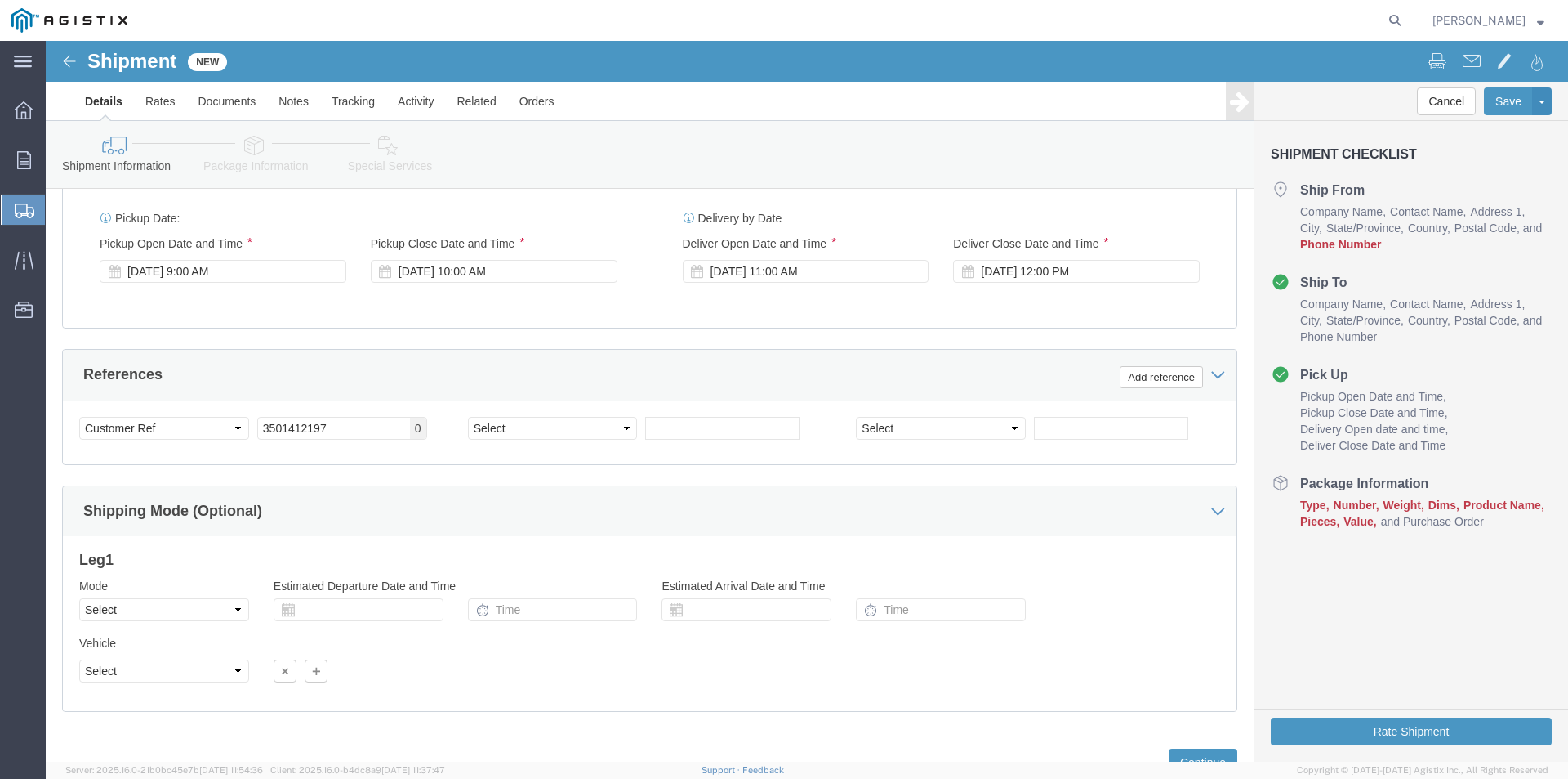
scroll to position [1161, 0]
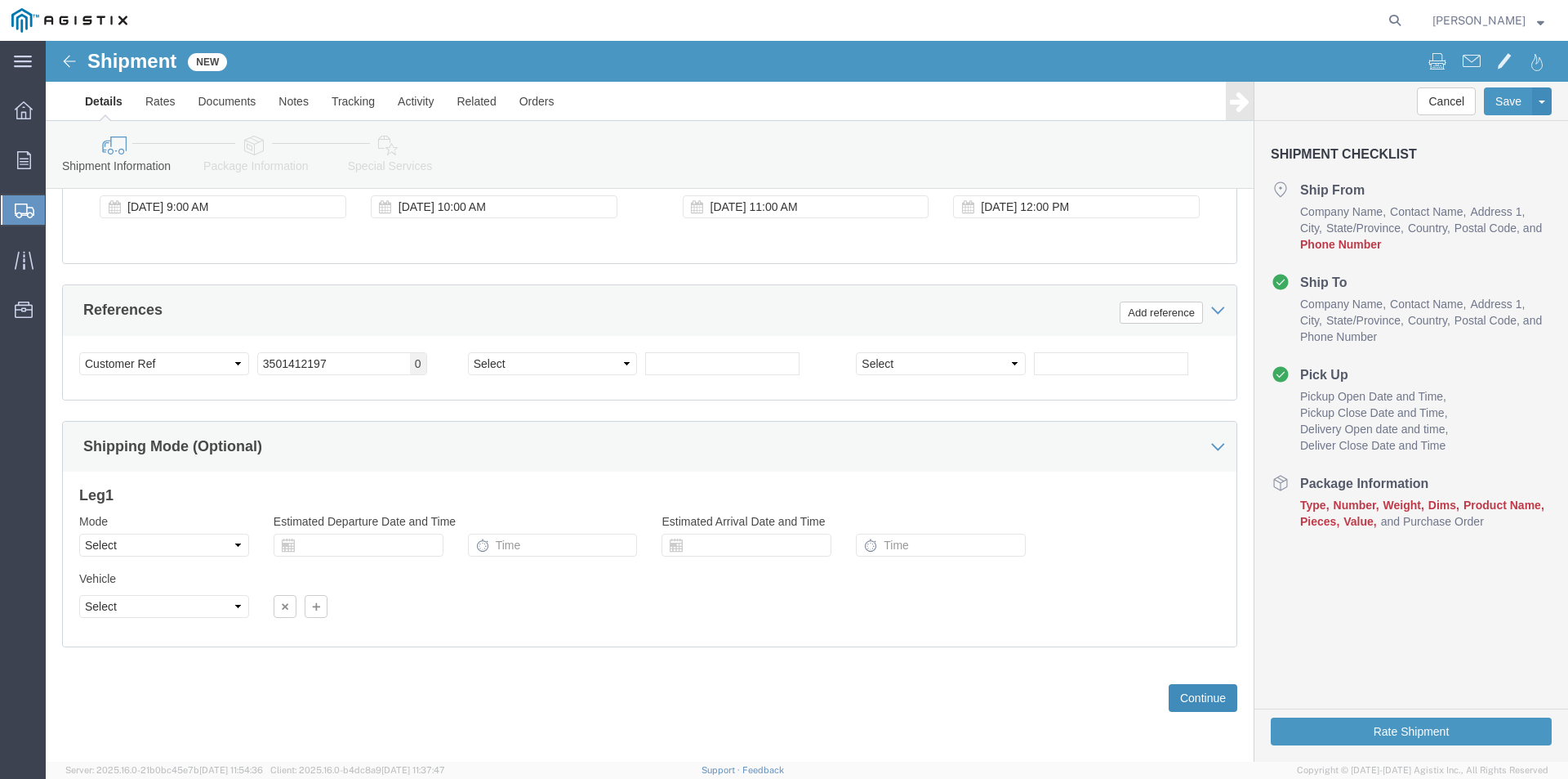
click button "Continue"
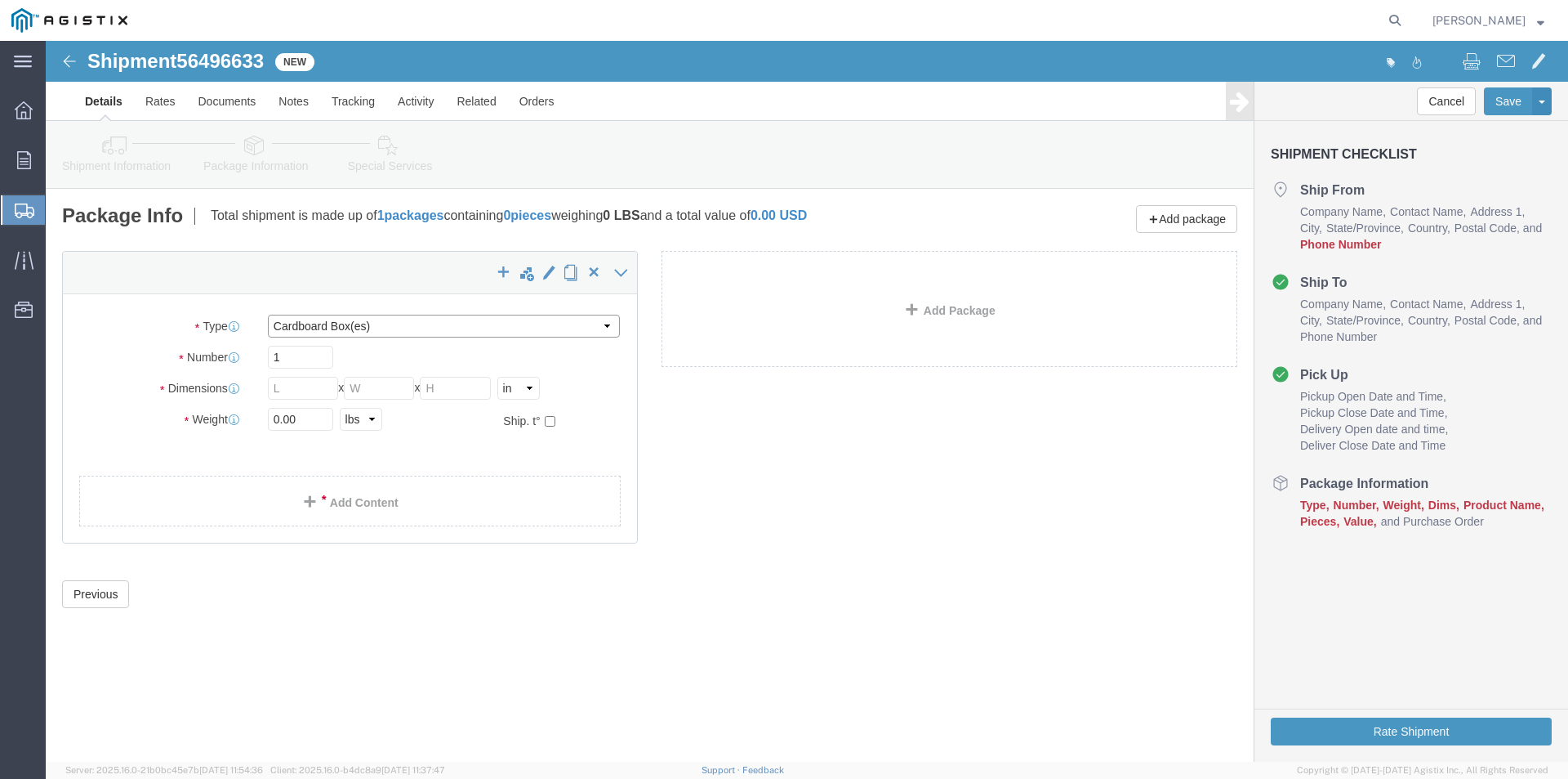
click select "Select Bulk Bundle(s) Cardboard Box(es) Carton(s) Crate(s) Drum(s) (Fiberboard)…"
select select "NKCR"
click select "Select Bulk Bundle(s) Cardboard Box(es) Carton(s) Crate(s) Drum(s) (Fiberboard)…"
click input "1"
click input "text"
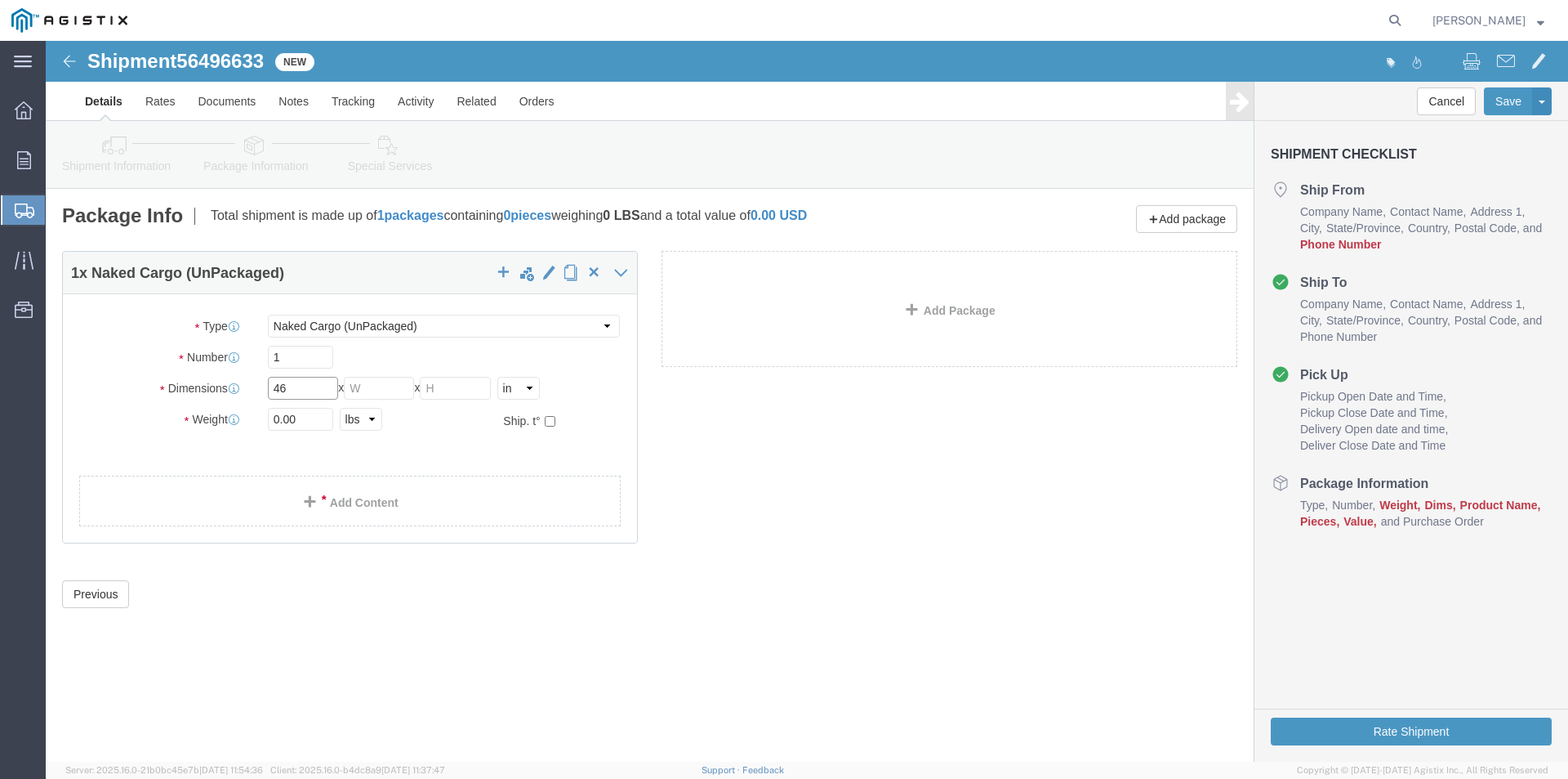
type input "46"
click input "text"
type input "86"
click input "text"
type input "72"
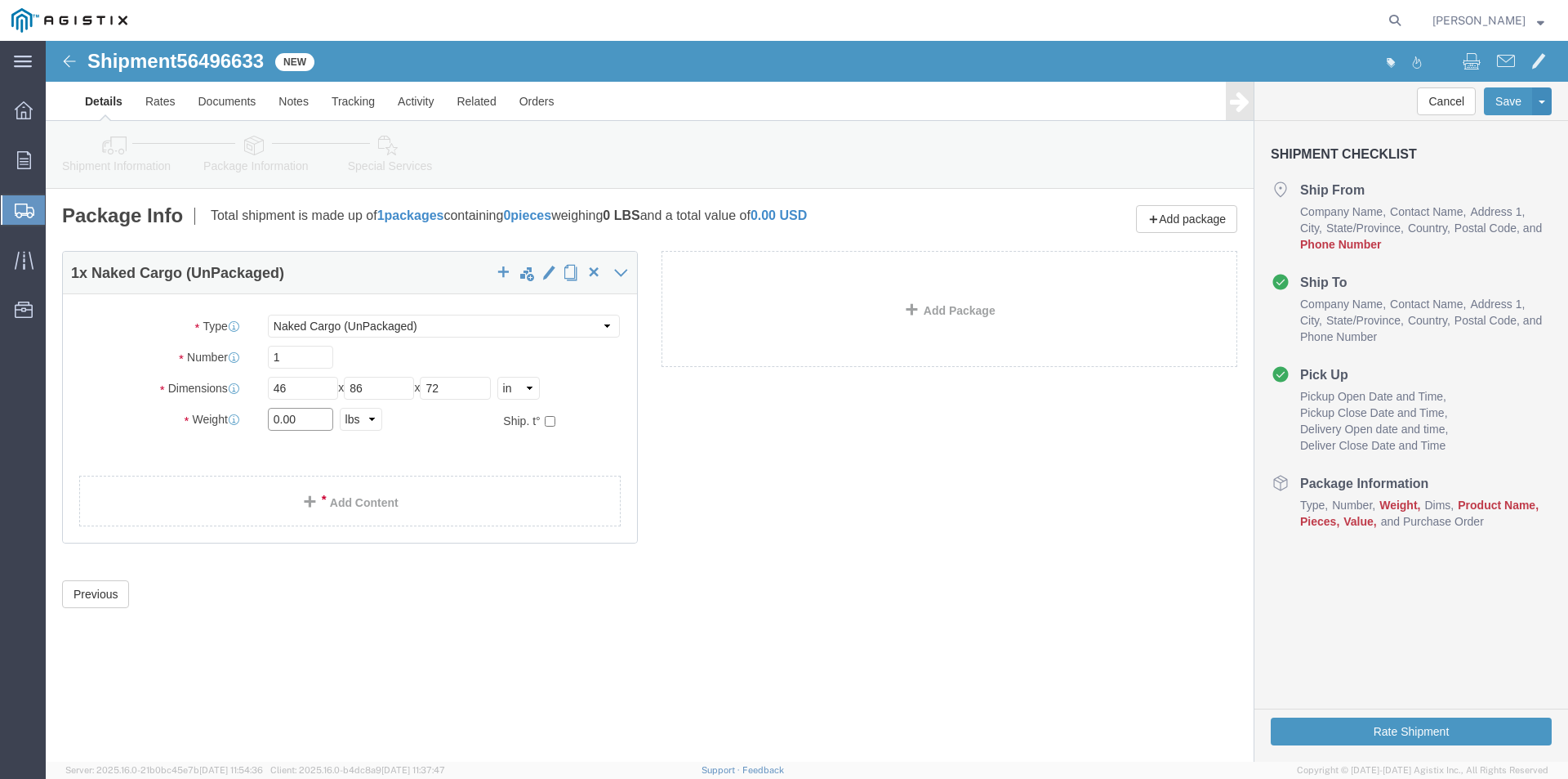
drag, startPoint x: 252, startPoint y: 381, endPoint x: 211, endPoint y: 378, distance: 41.1
click div "0.00 Select kgs lbs"
type input "24000"
click span
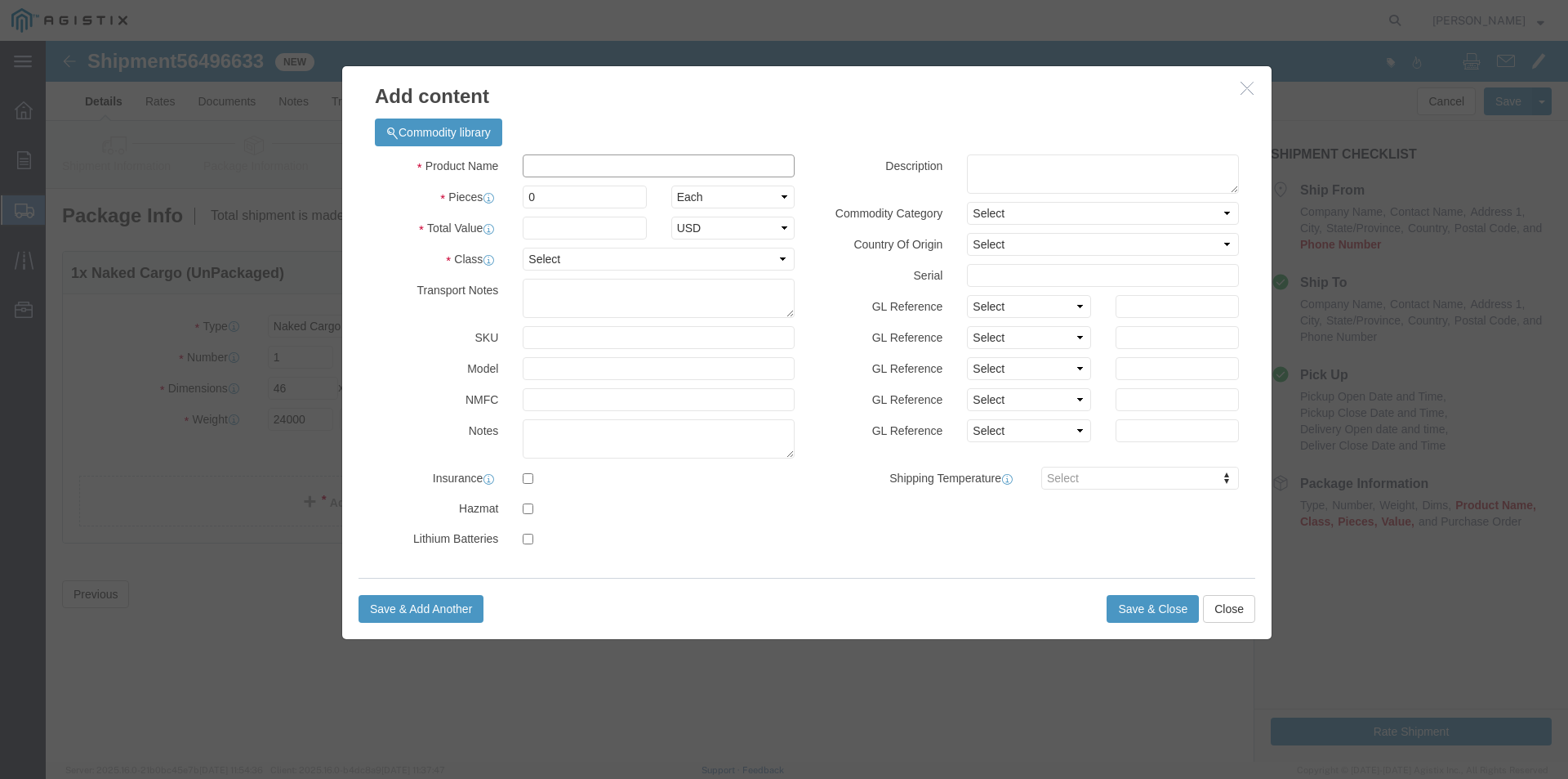
click input "text"
type input "04-1441 #7 HFVT"
click input "0"
drag, startPoint x: 490, startPoint y: 159, endPoint x: 481, endPoint y: 159, distance: 9.0
click input "0"
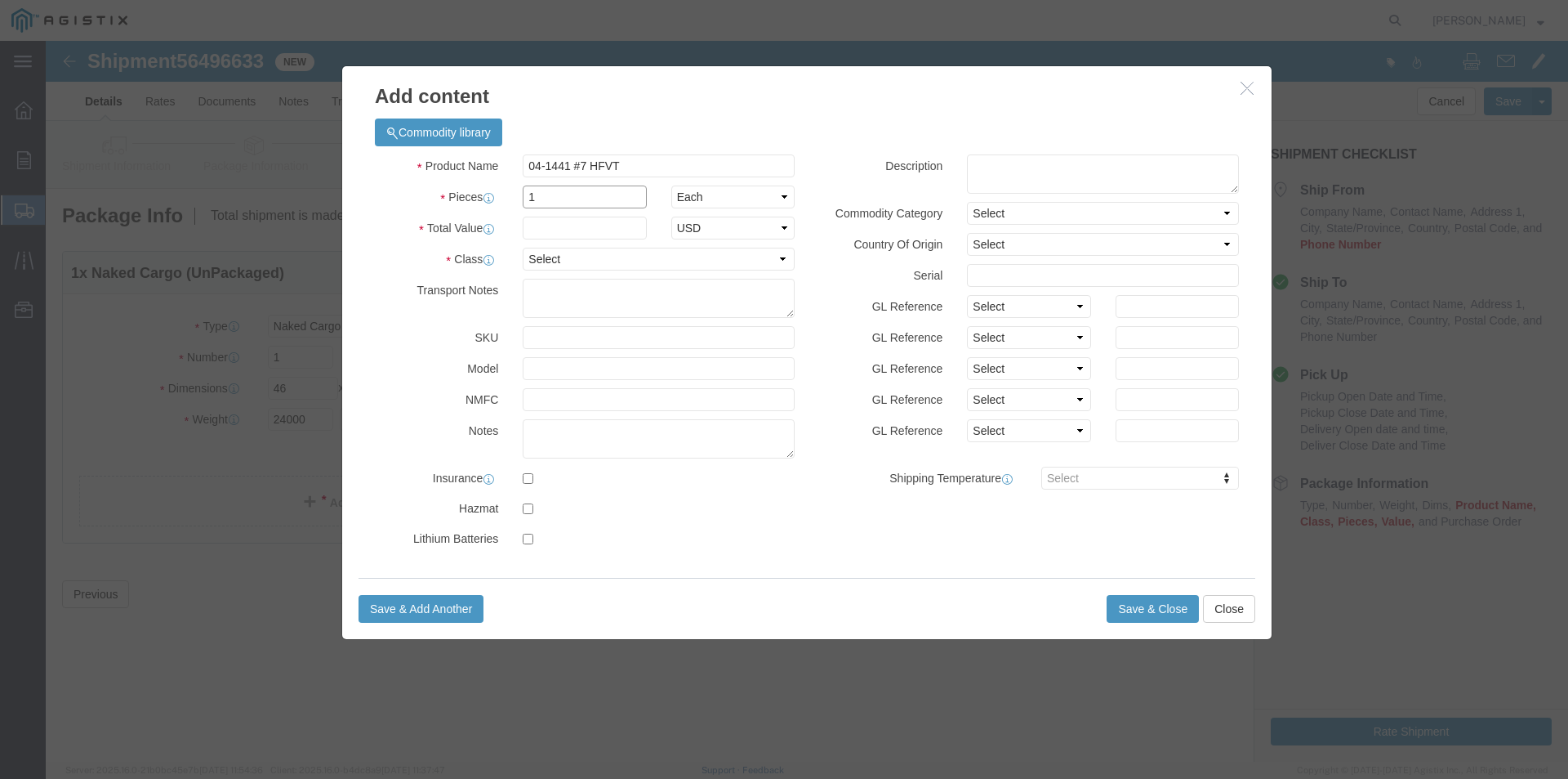
type input "1"
click input "text"
type input "1"
click select "Select 50 55 60 65 70 85 92.5 100 125 175 250 300 400"
select select "55"
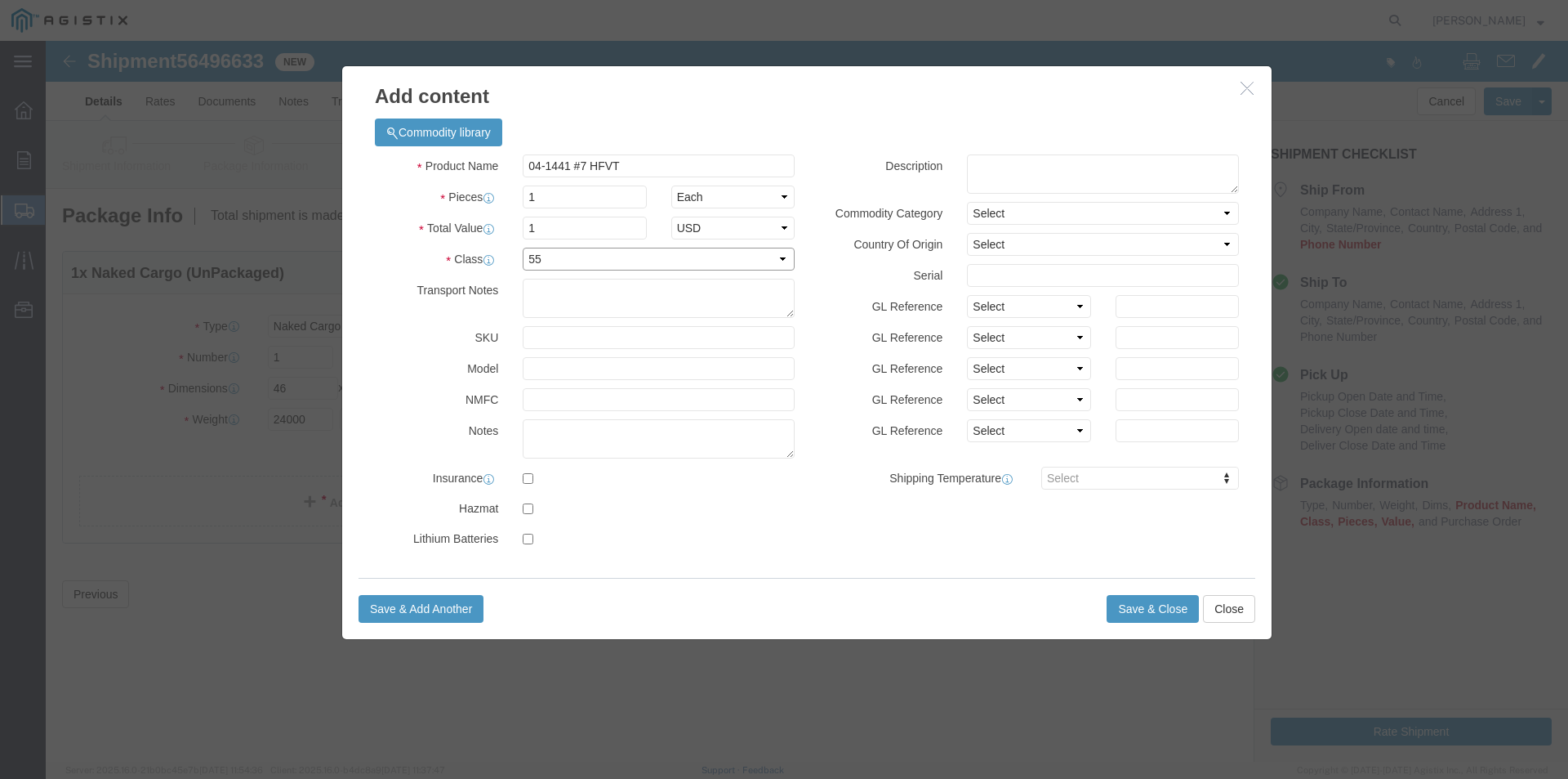
click select "Select 50 55 60 65 70 85 92.5 100 125 175 250 300 400"
click button "Save & Close"
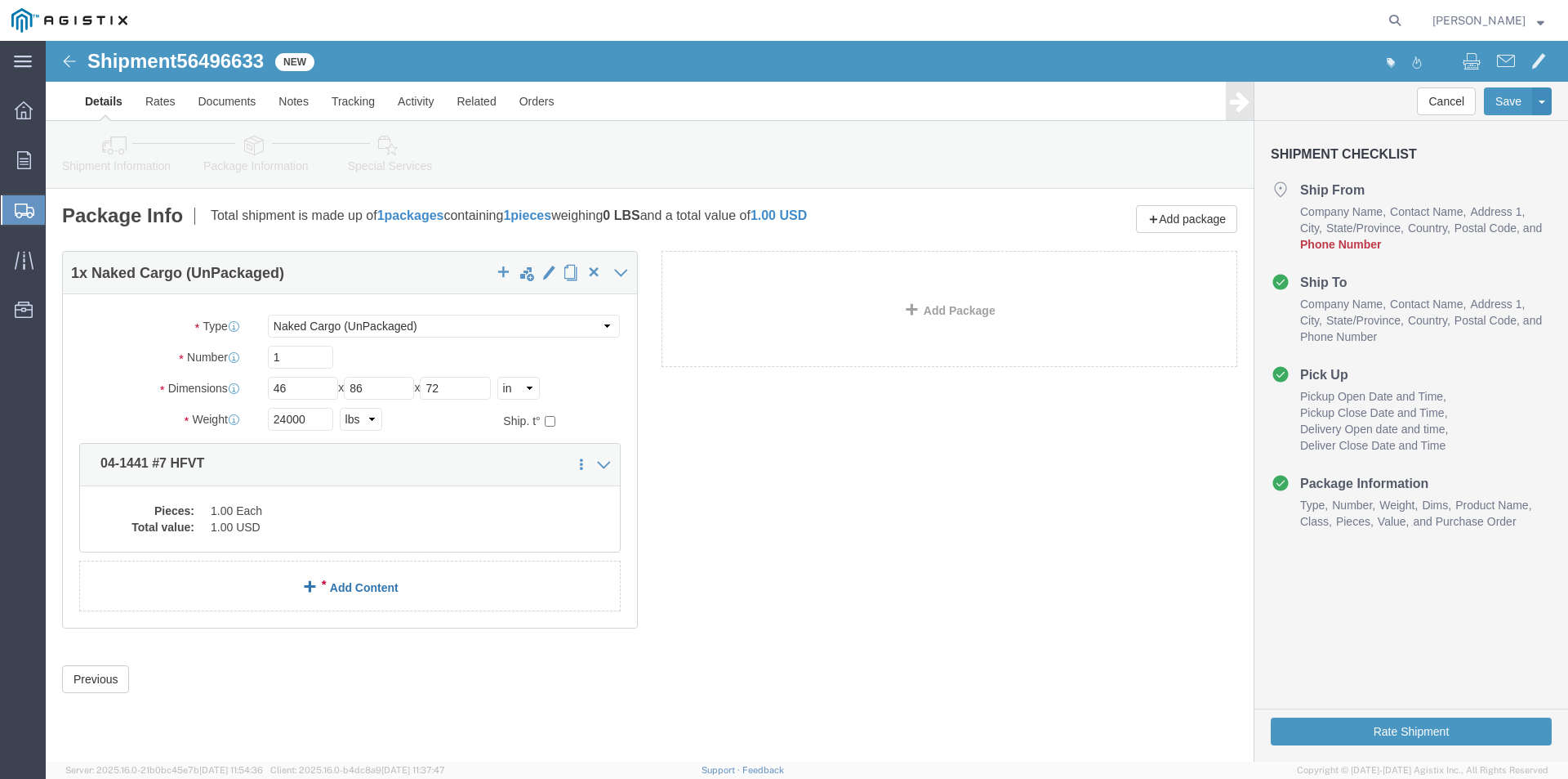
click span
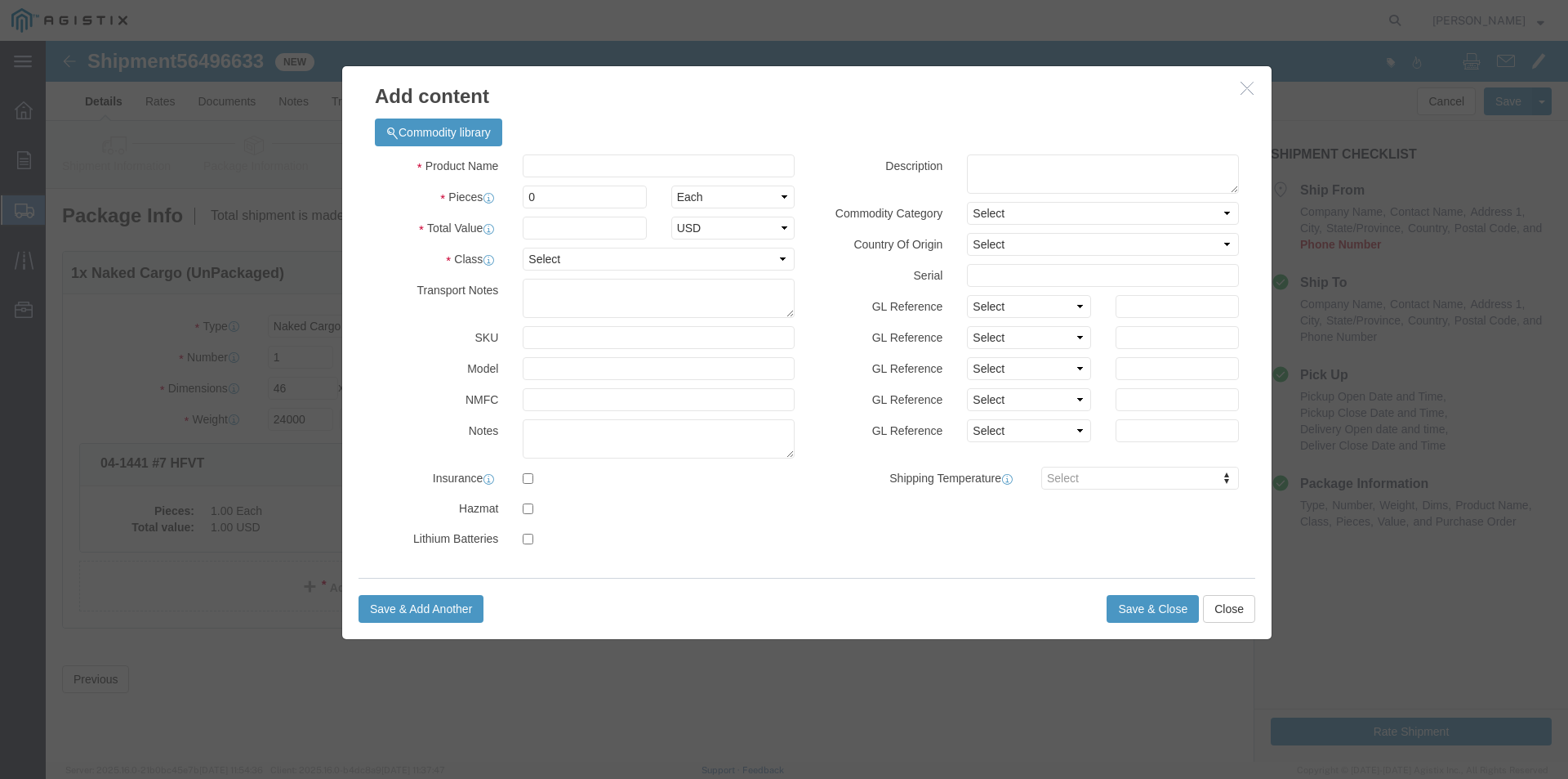
click div "Commodity library"
click input "text"
type input "04-3415 102X54X12 RISER"
click input "0"
type input "1"
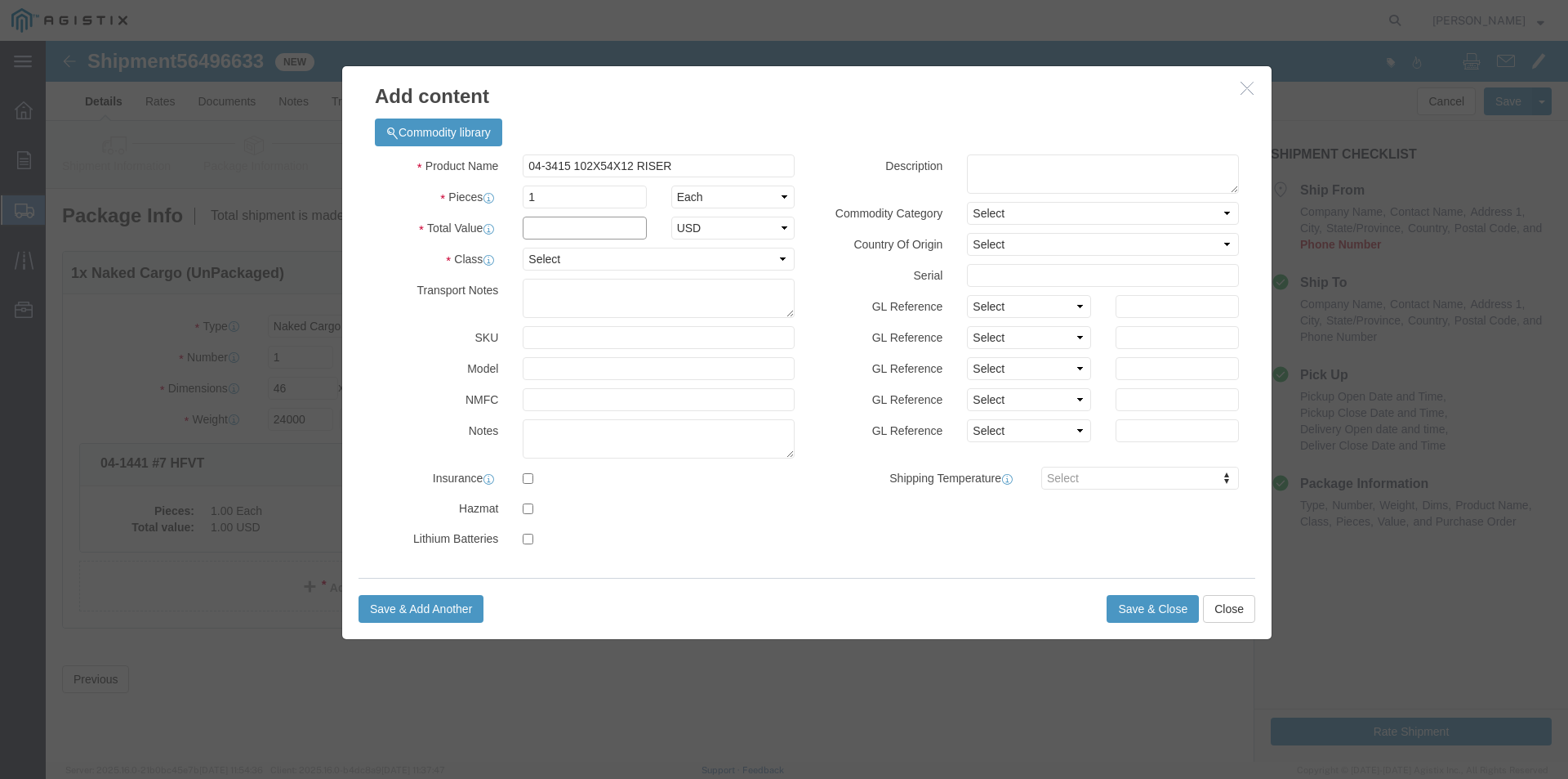
click input "text"
type input "1"
click select "Select 50 55 60 65 70 85 92.5 100 125 175 250 300 400"
select select "55"
click select "Select 50 55 60 65 70 85 92.5 100 125 175 250 300 400"
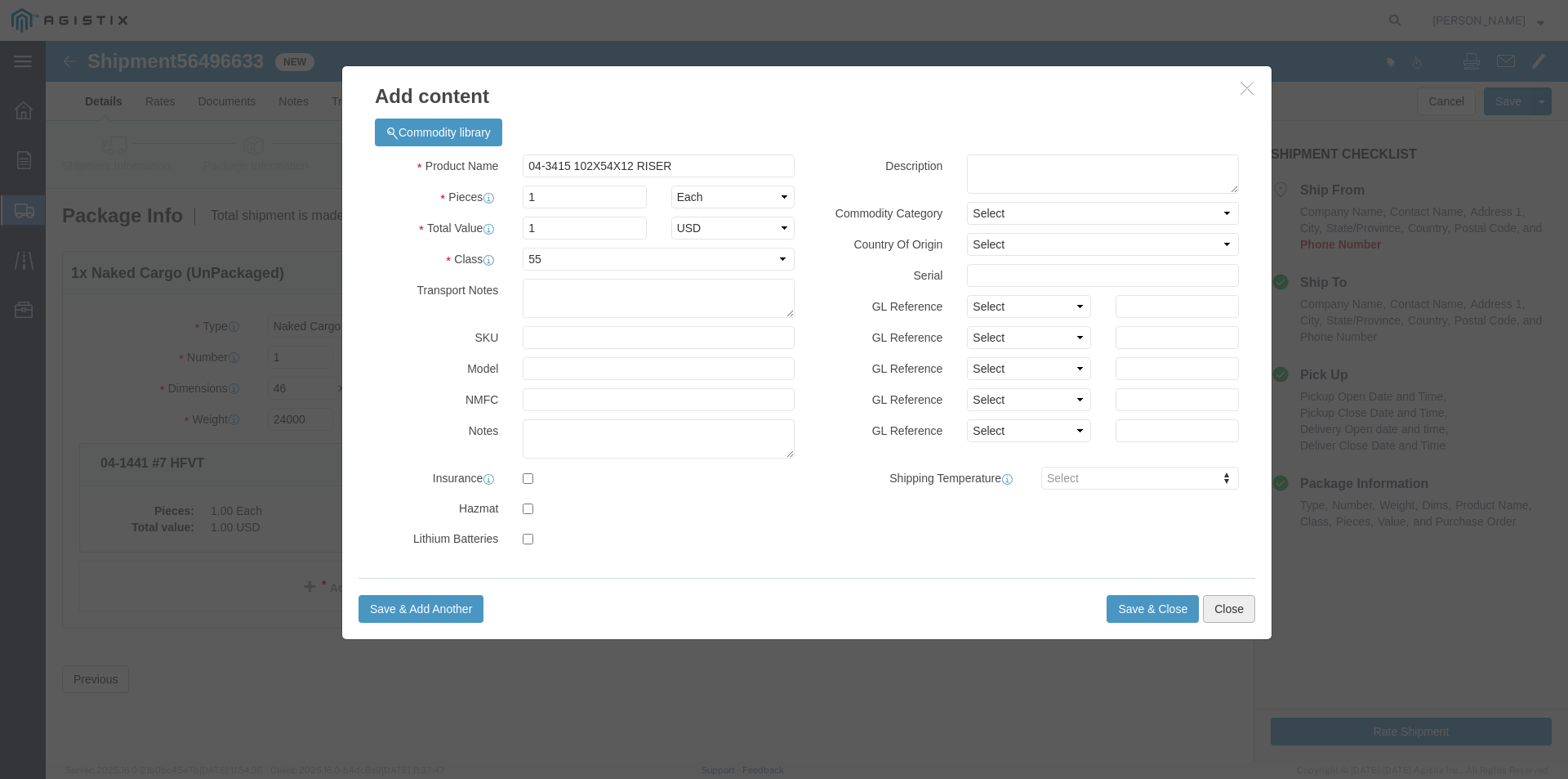
click button "Close"
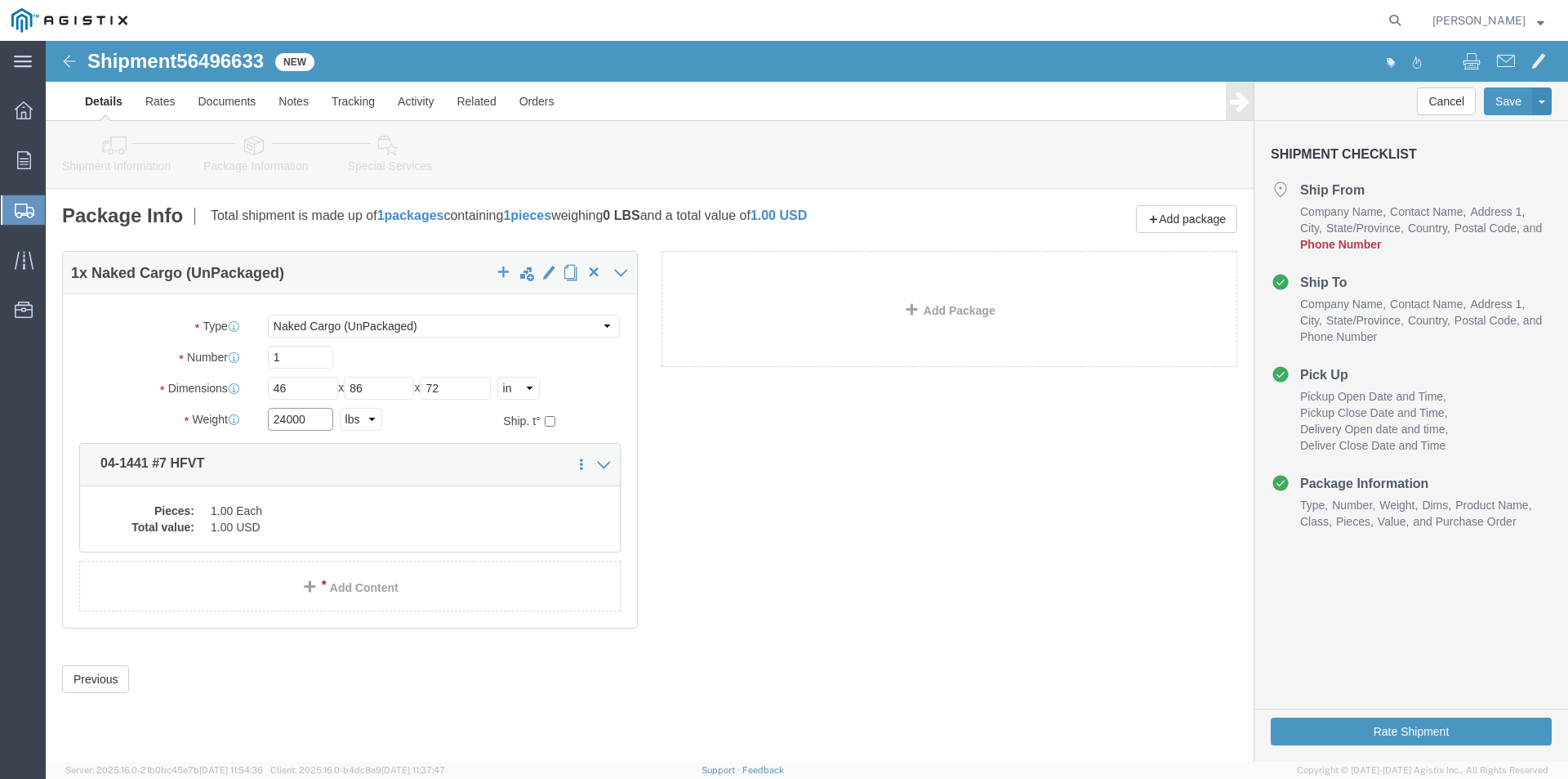
drag, startPoint x: 271, startPoint y: 382, endPoint x: 194, endPoint y: 381, distance: 77.0
click div "Weight 24000 Select kgs lbs Ship. t°"
type input "28000"
click button "Rate Shipment"
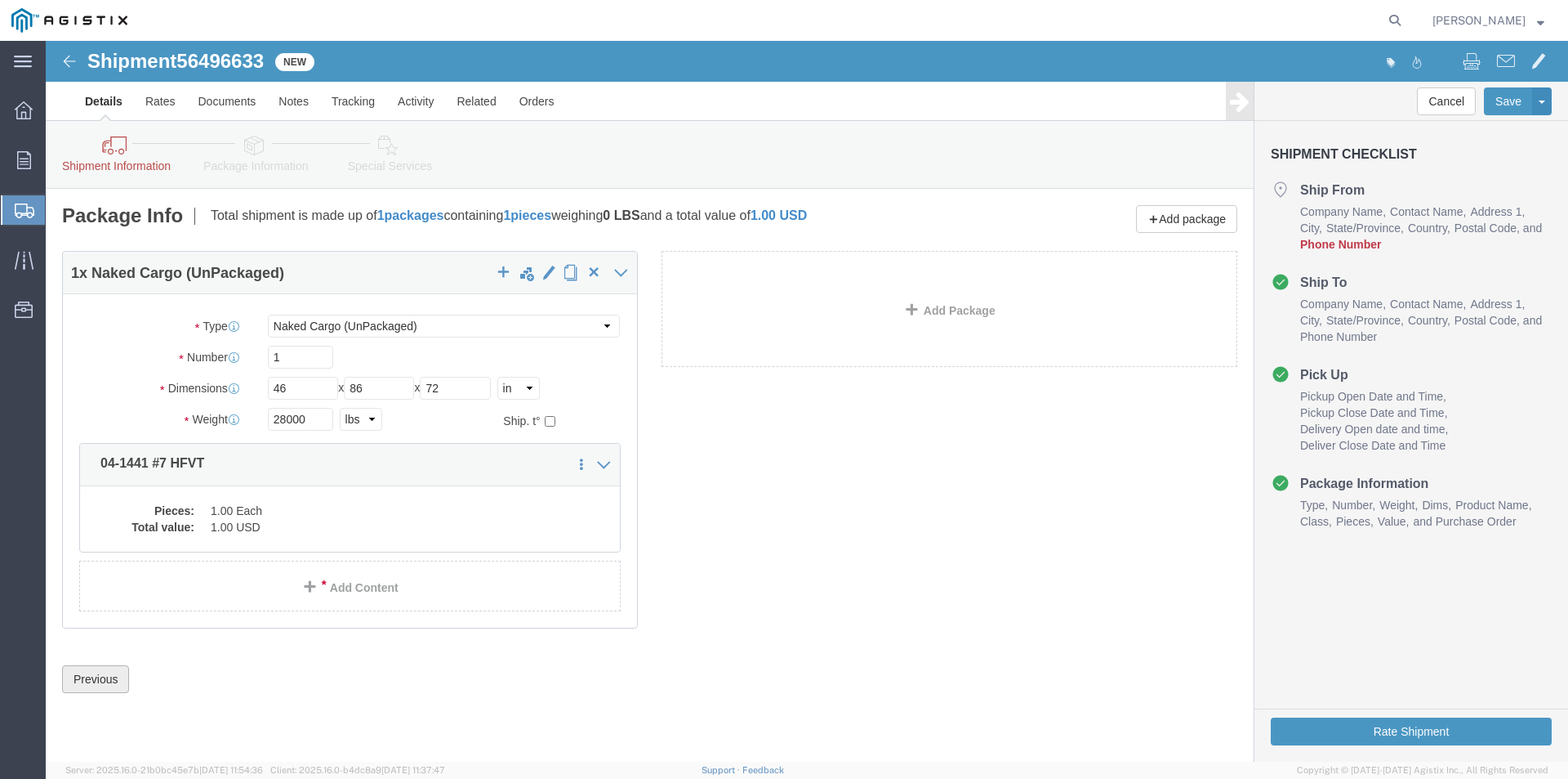
click button "Previous"
click img
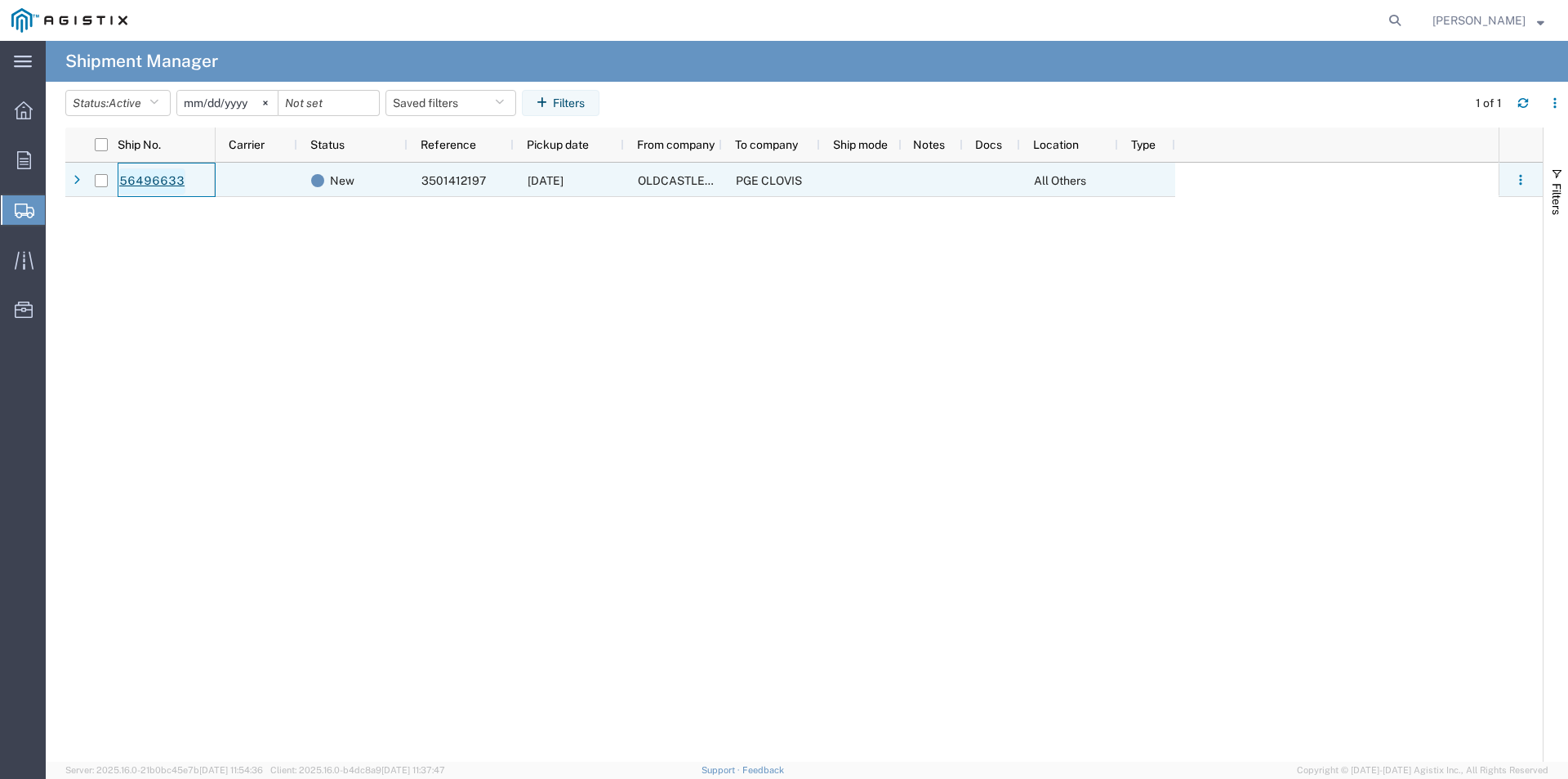
click at [152, 181] on link "56496633" at bounding box center [152, 181] width 67 height 26
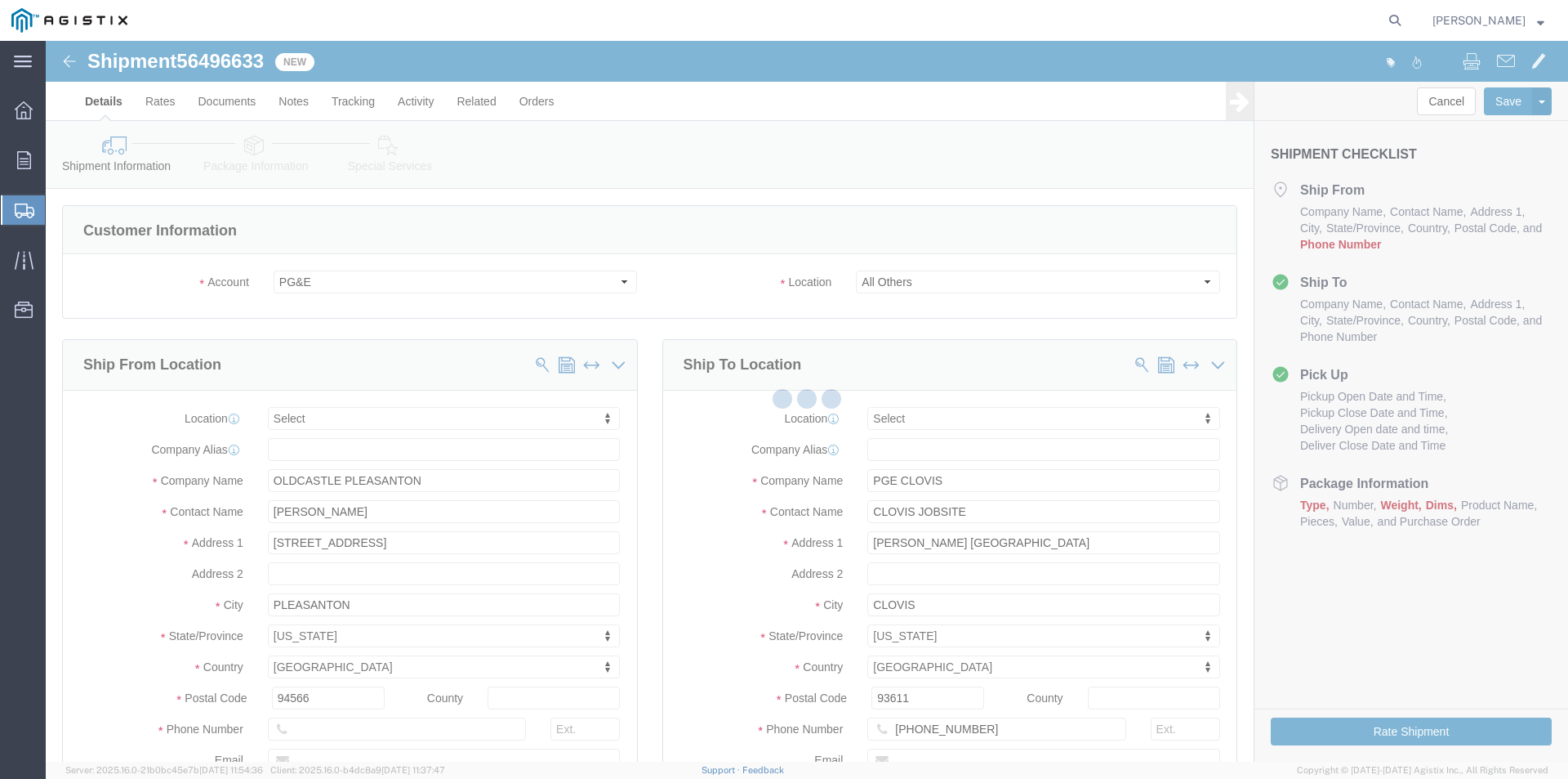
select select
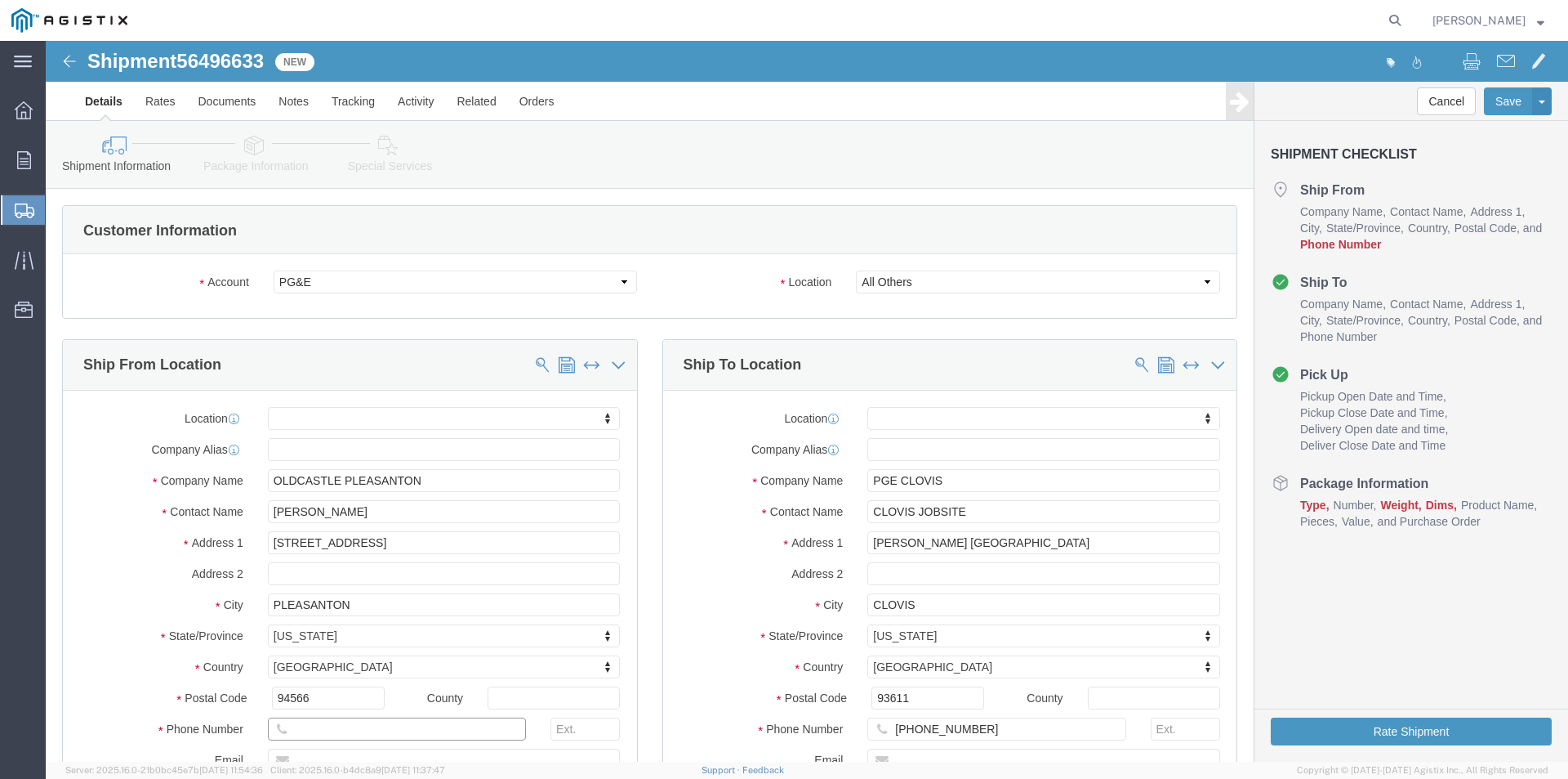
click input "text"
type input "[PHONE_NUMBER]"
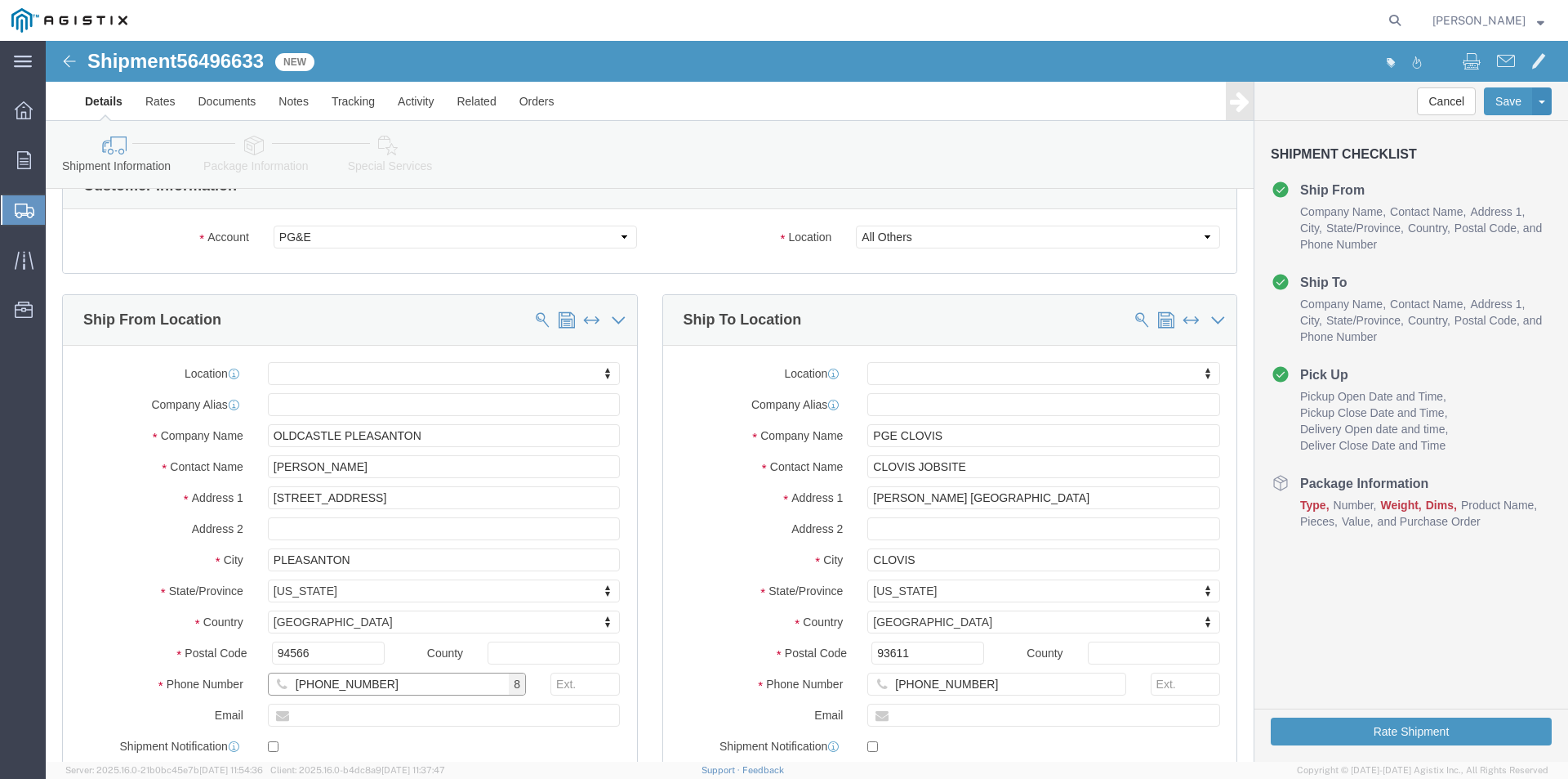
scroll to position [326, 0]
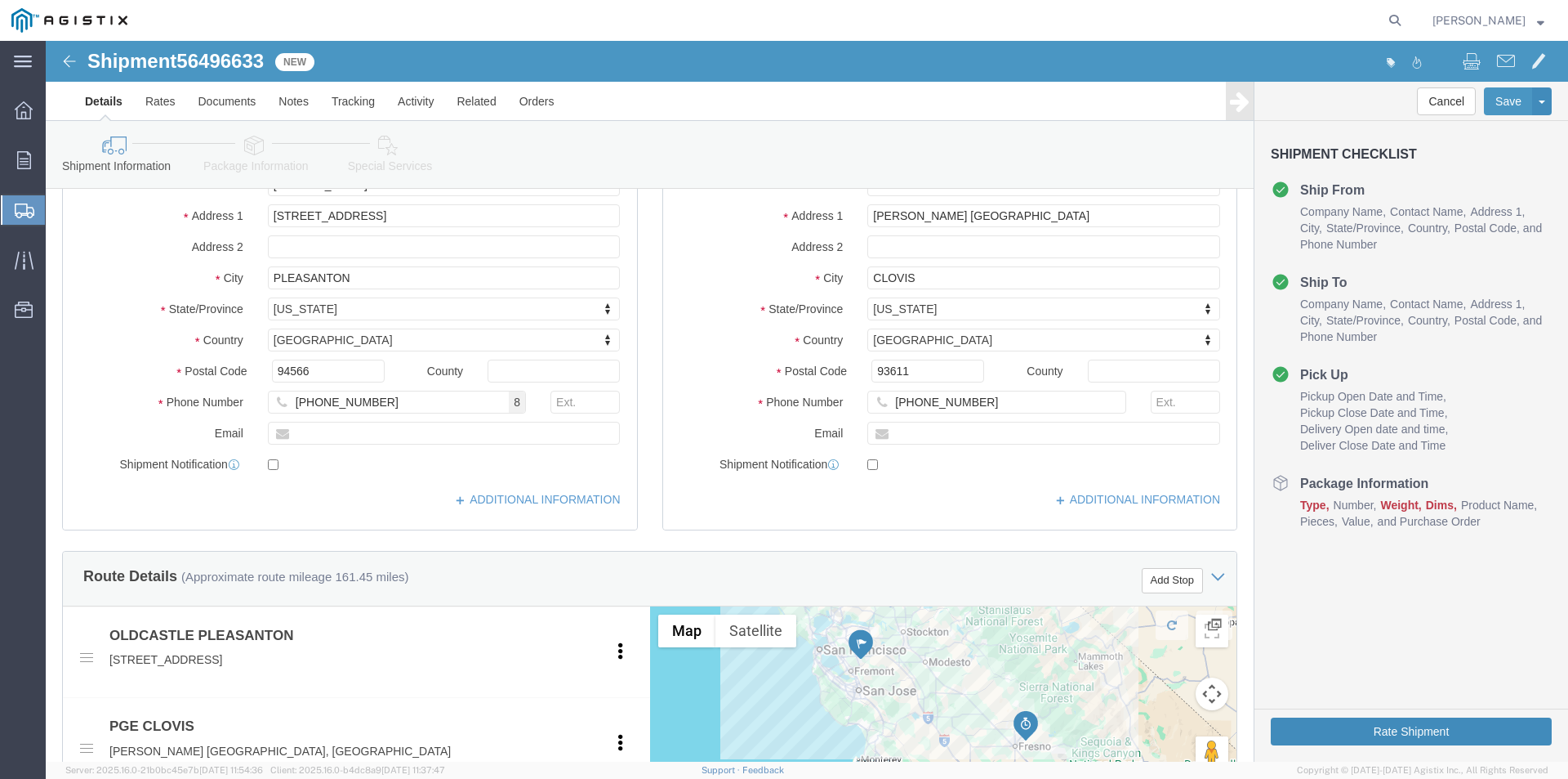
click button "Rate Shipment"
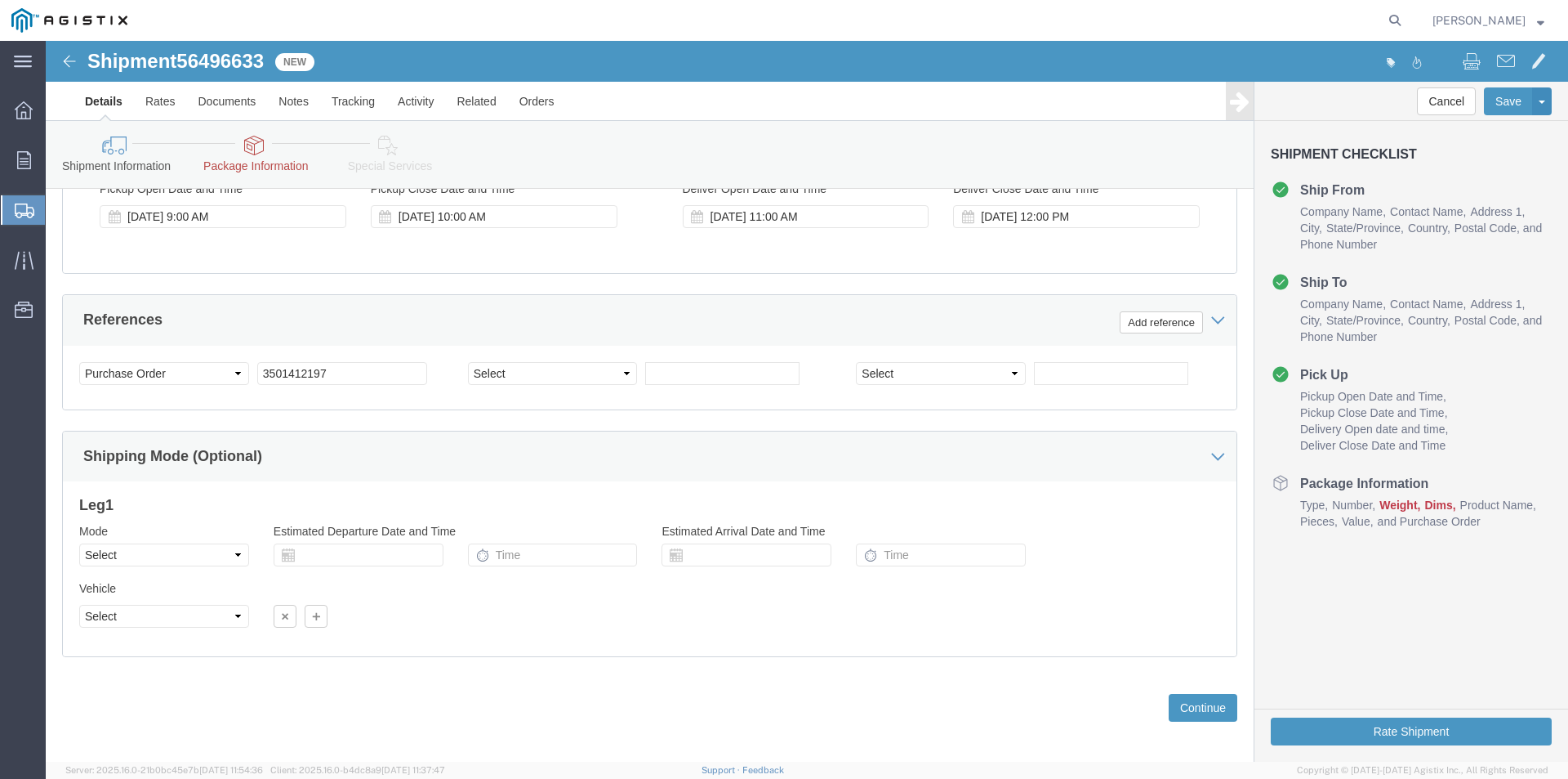
scroll to position [1180, 0]
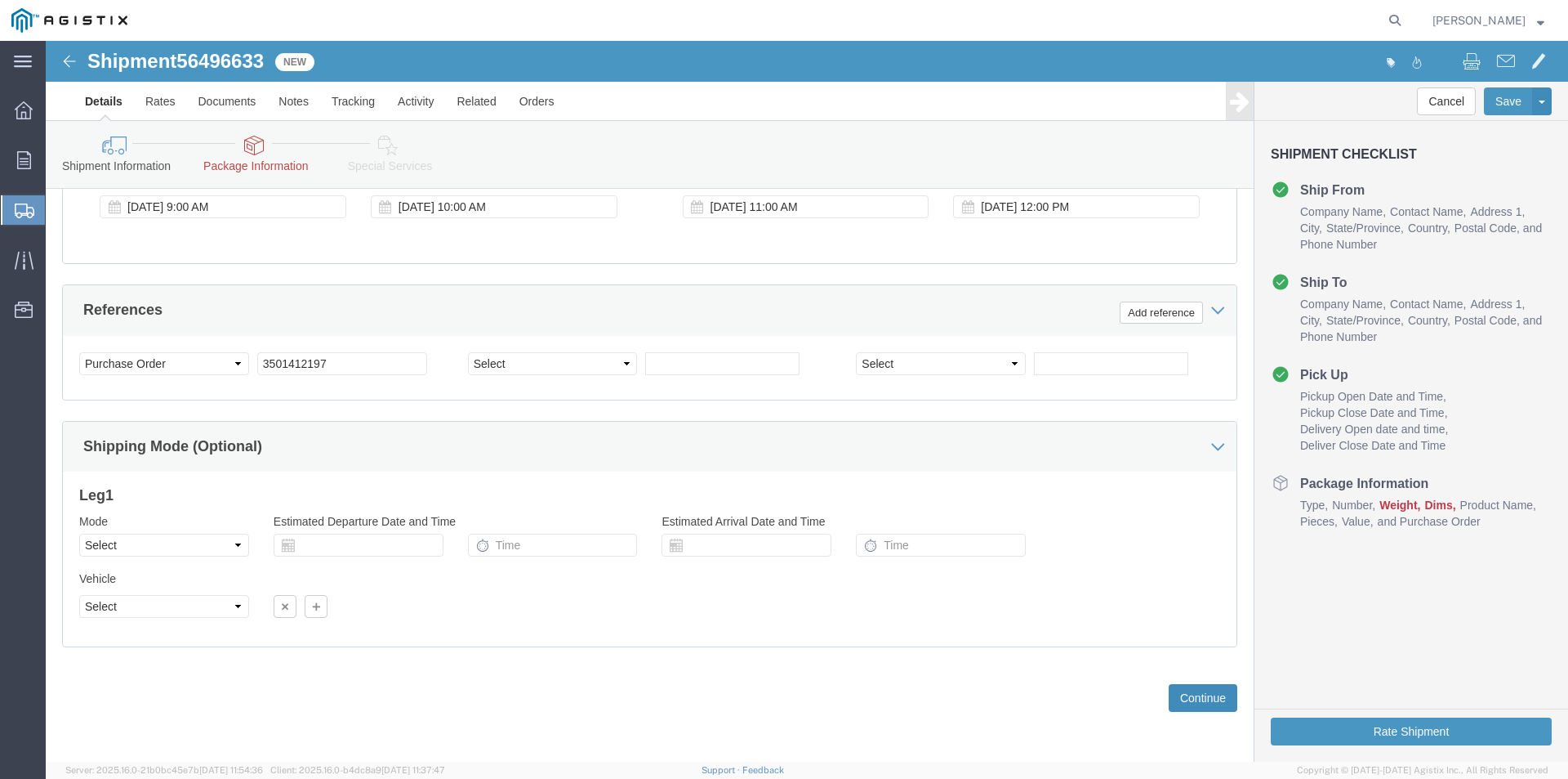
click button "Continue"
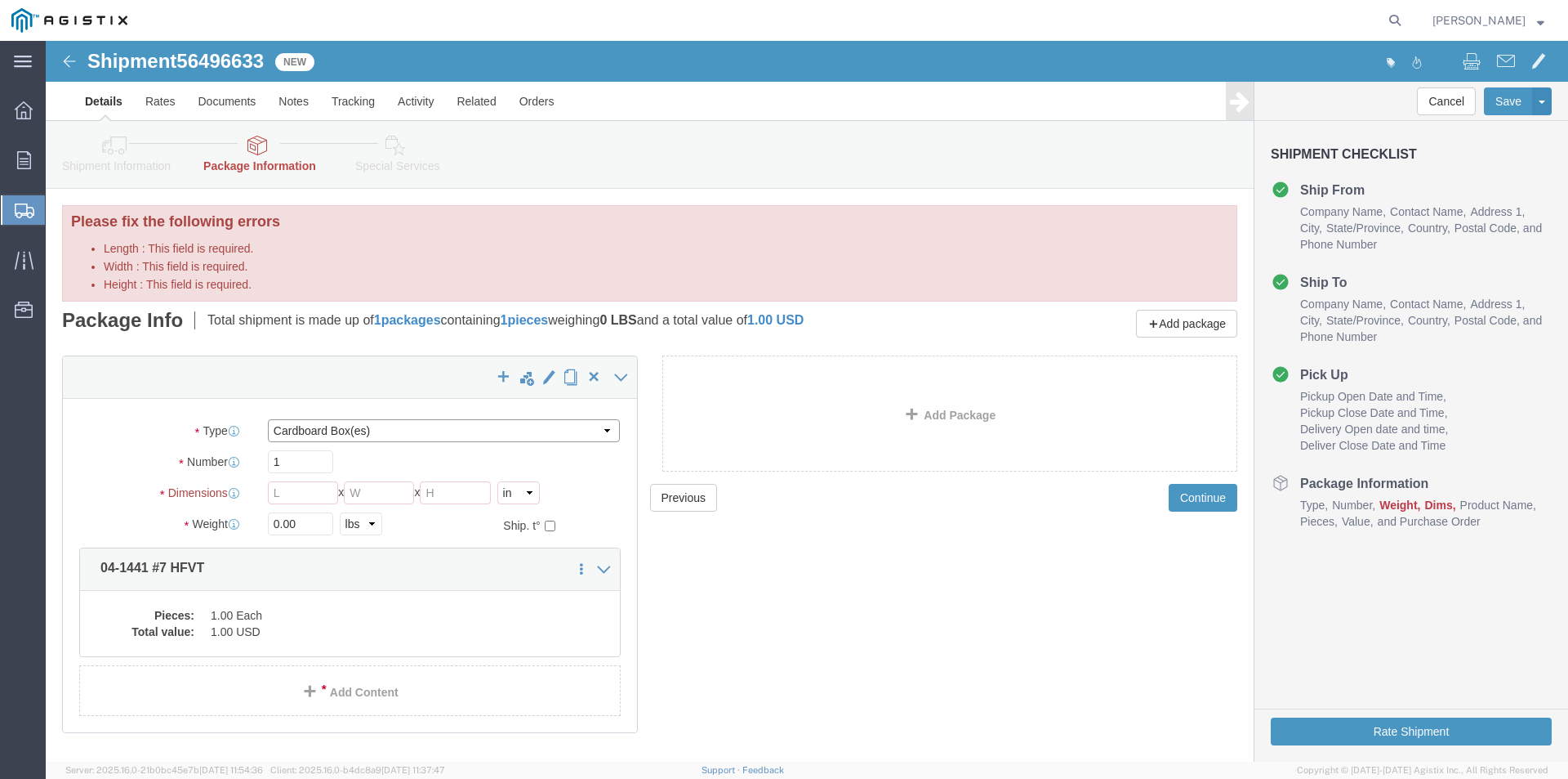
click select "Select Bulk Bundle(s) Cardboard Box(es) Carton(s) Crate(s) Drum(s) (Fiberboard)…"
select select "NKCR"
click select "Select Bulk Bundle(s) Cardboard Box(es) Carton(s) Crate(s) Drum(s) (Fiberboard)…"
click input "Length : This field is required."
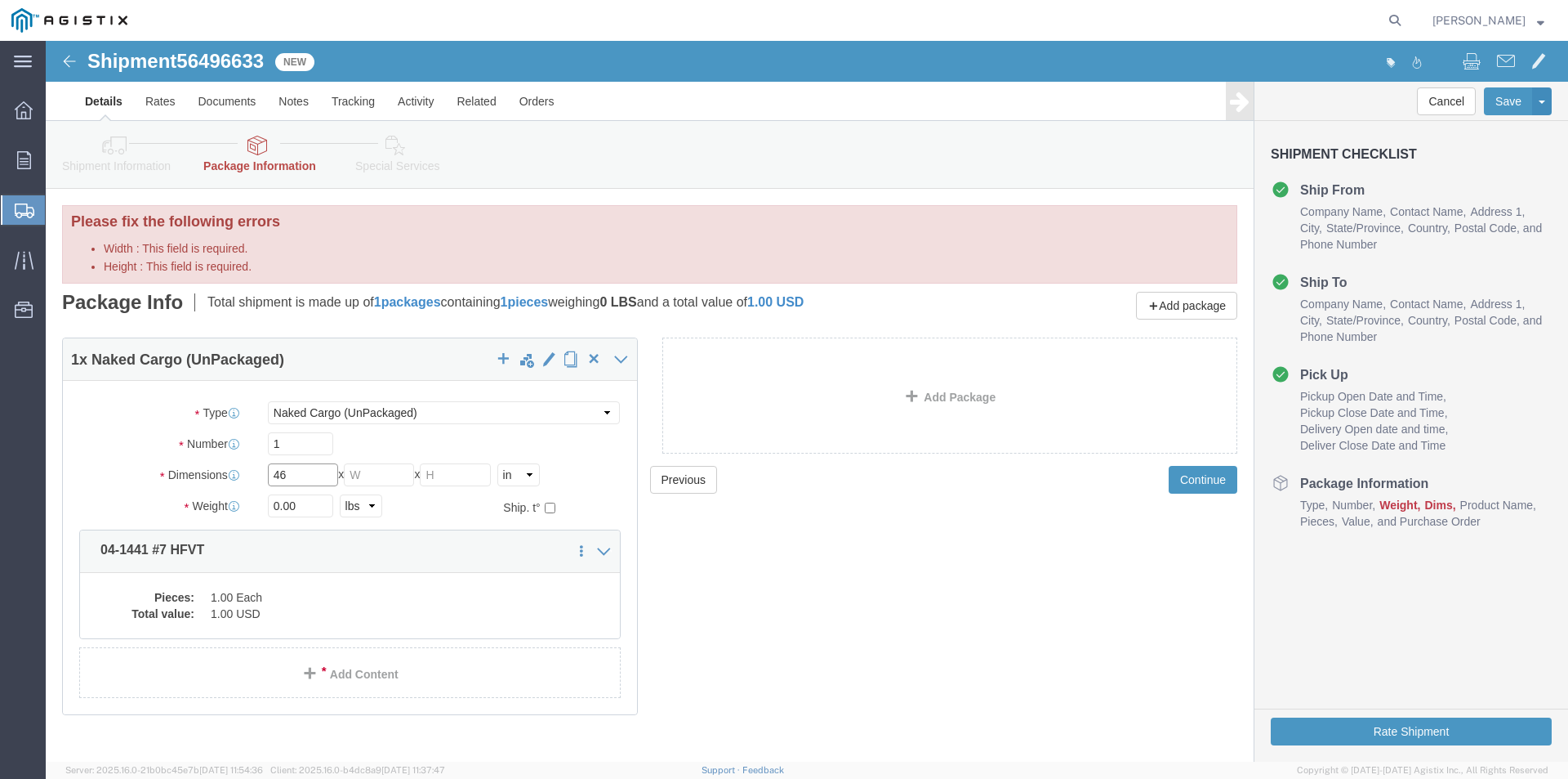
type input "46"
drag, startPoint x: 335, startPoint y: 432, endPoint x: 297, endPoint y: 429, distance: 38.1
click div "Length 46 x Width x Height Select cm ft in"
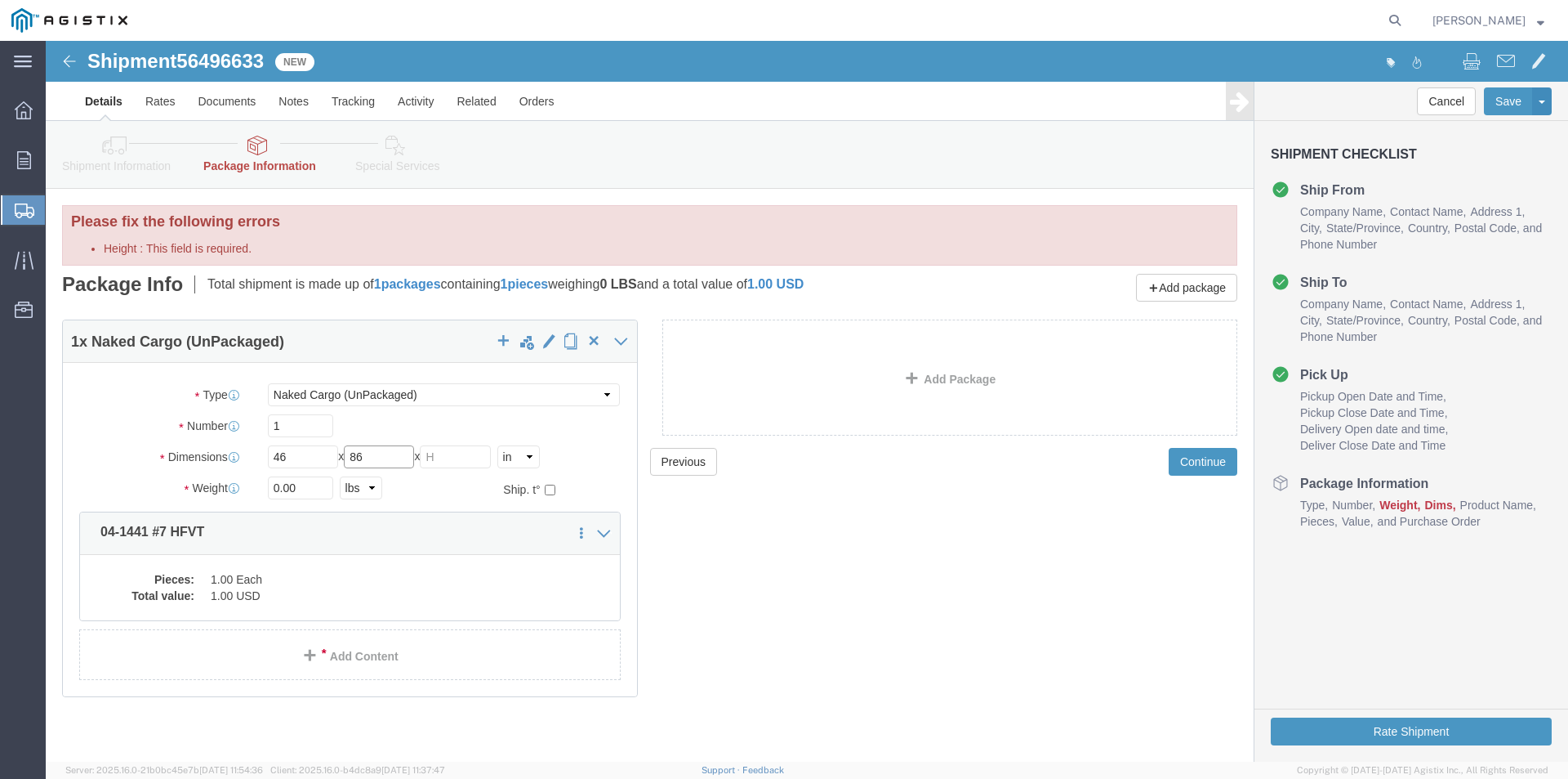
type input "86"
click input "Height : This field is required."
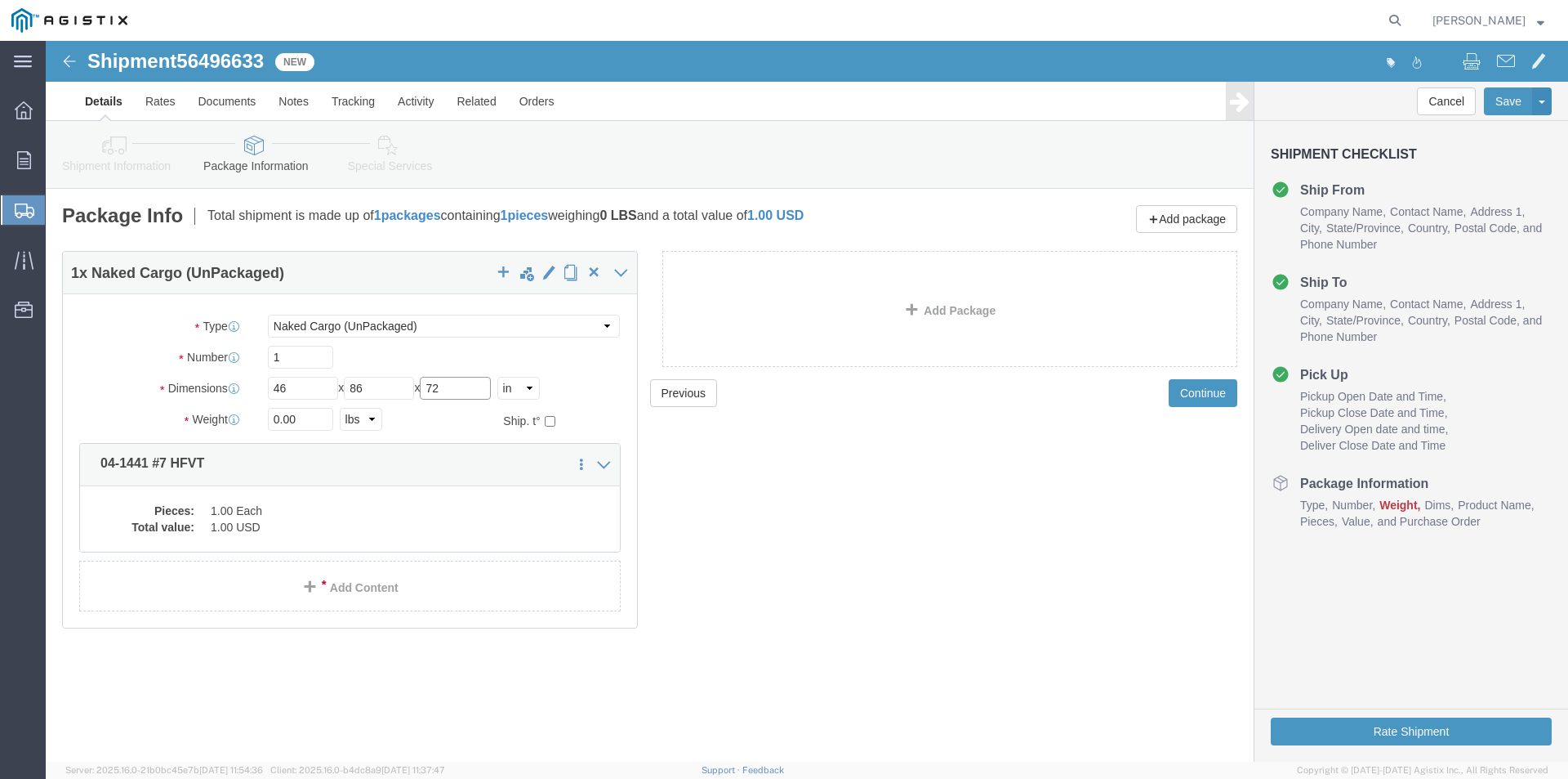
type input "72"
drag, startPoint x: 260, startPoint y: 376, endPoint x: 150, endPoint y: 389, distance: 110.8
click div "Weight Total weight of packages in pounds or kilograms 0.00 Select kgs lbs Ship…"
type input "28000"
click button "Continue"
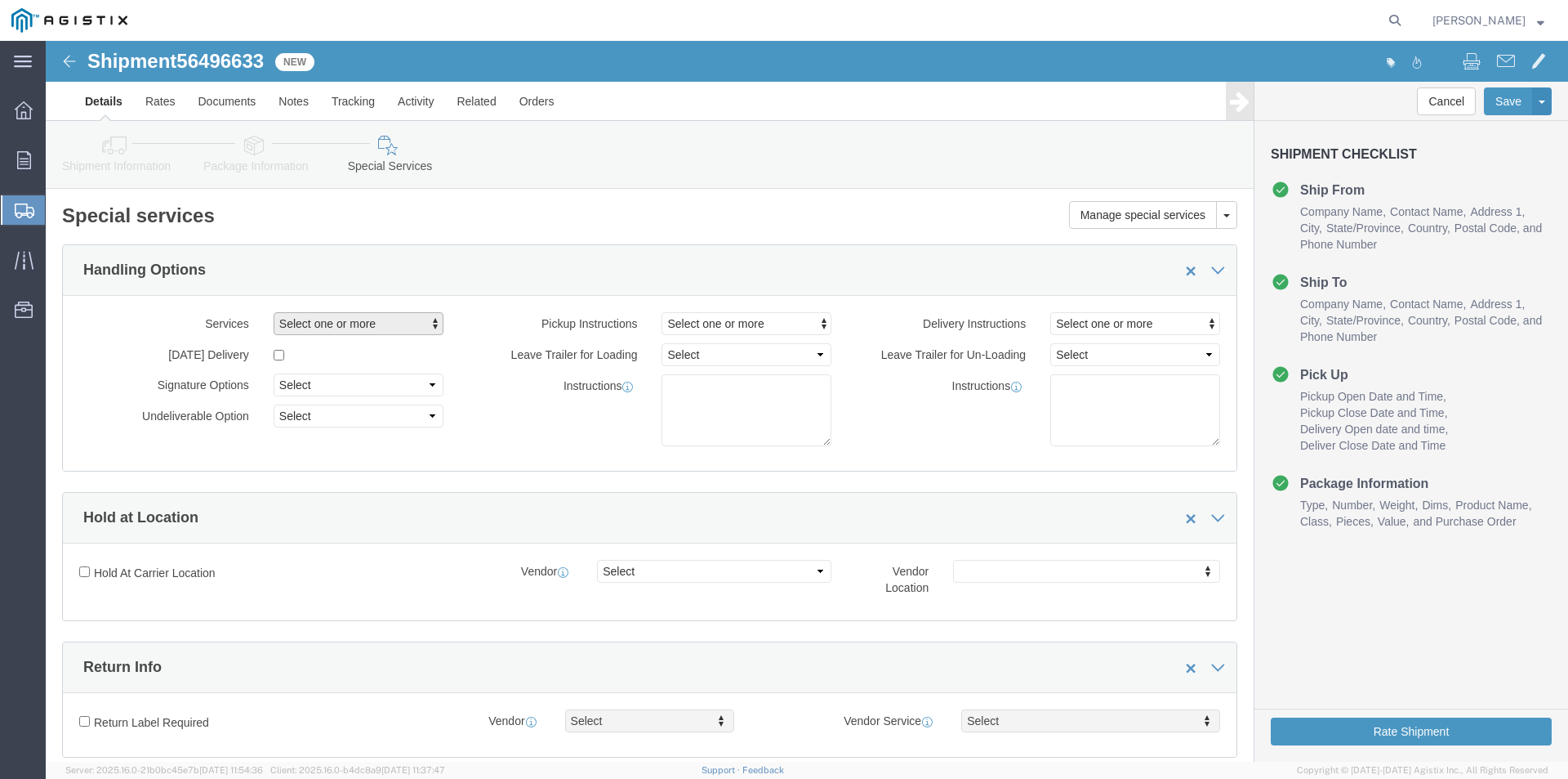
click span "Select one or more"
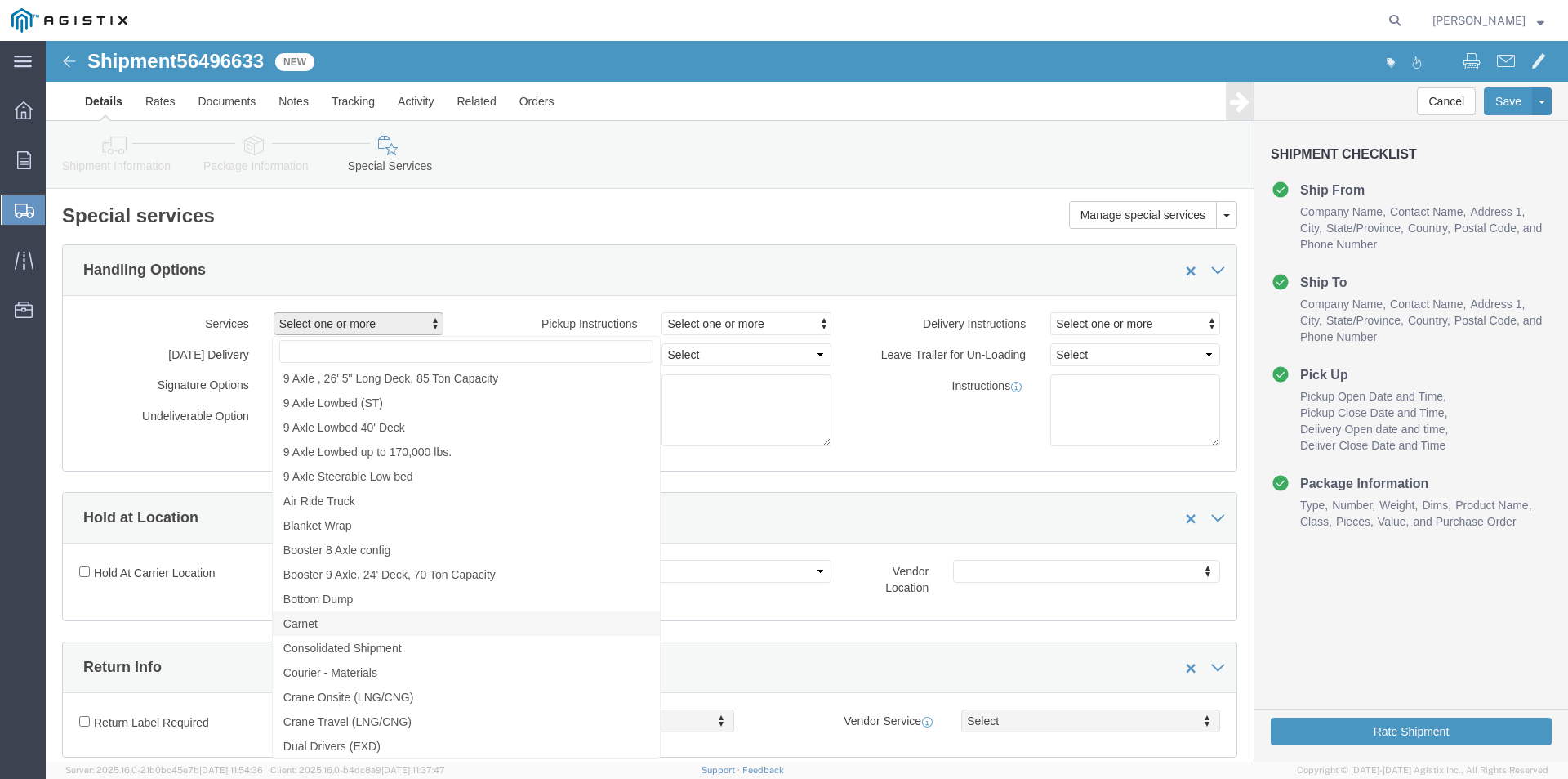
scroll to position [817, 0]
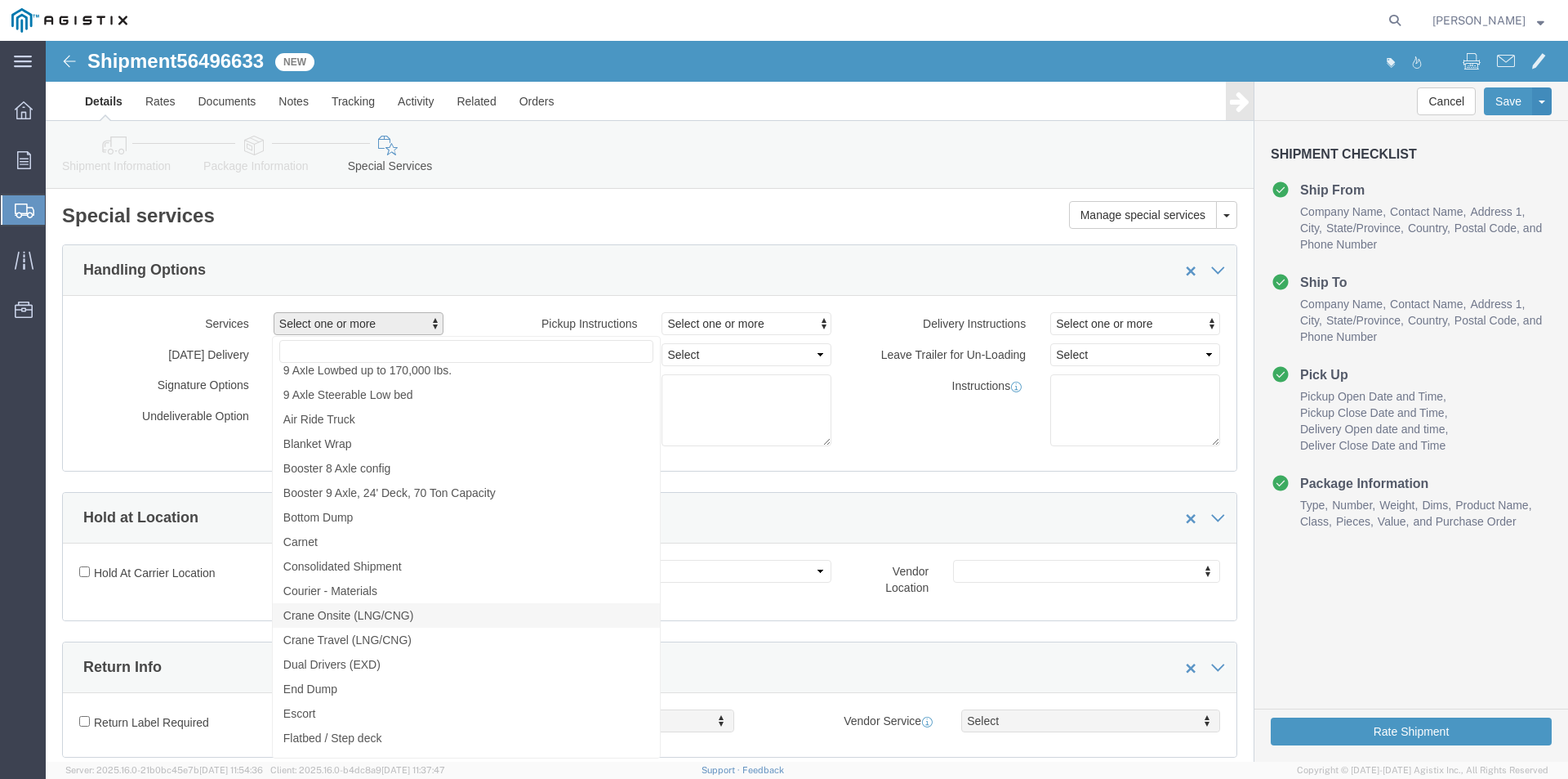
click span "Crane Onsite (LNG/CNG)"
select select "VEHICLE_CRNO"
click span "Crane Travel (LNG/CNG)"
click label "Delivery Instructions"
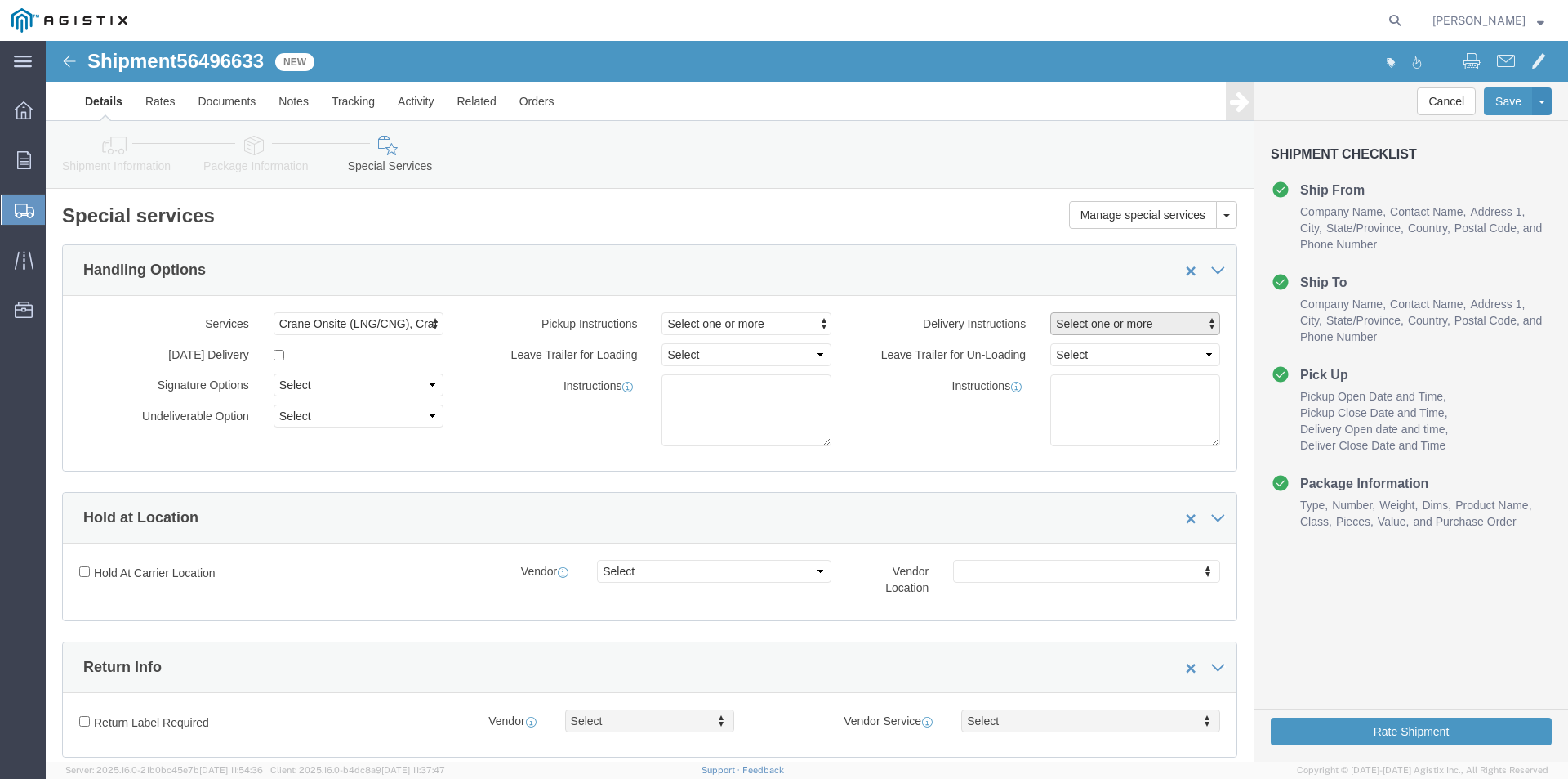
click button "Select one or more"
click span "Crane Required"
select select "DELIVERY_CRANE_REQUIRED"
click div "Instructions"
click textarea
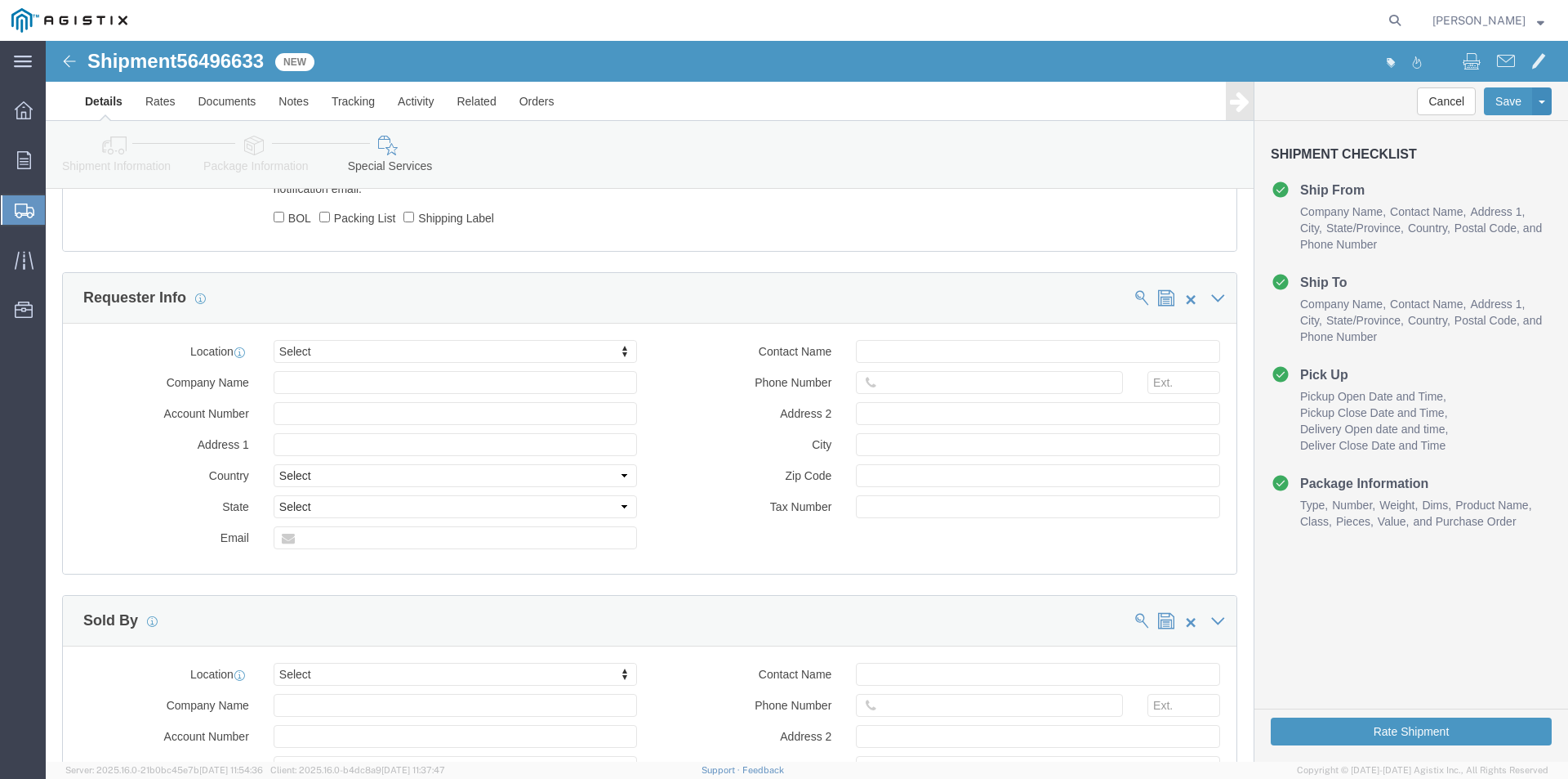
scroll to position [1499, 0]
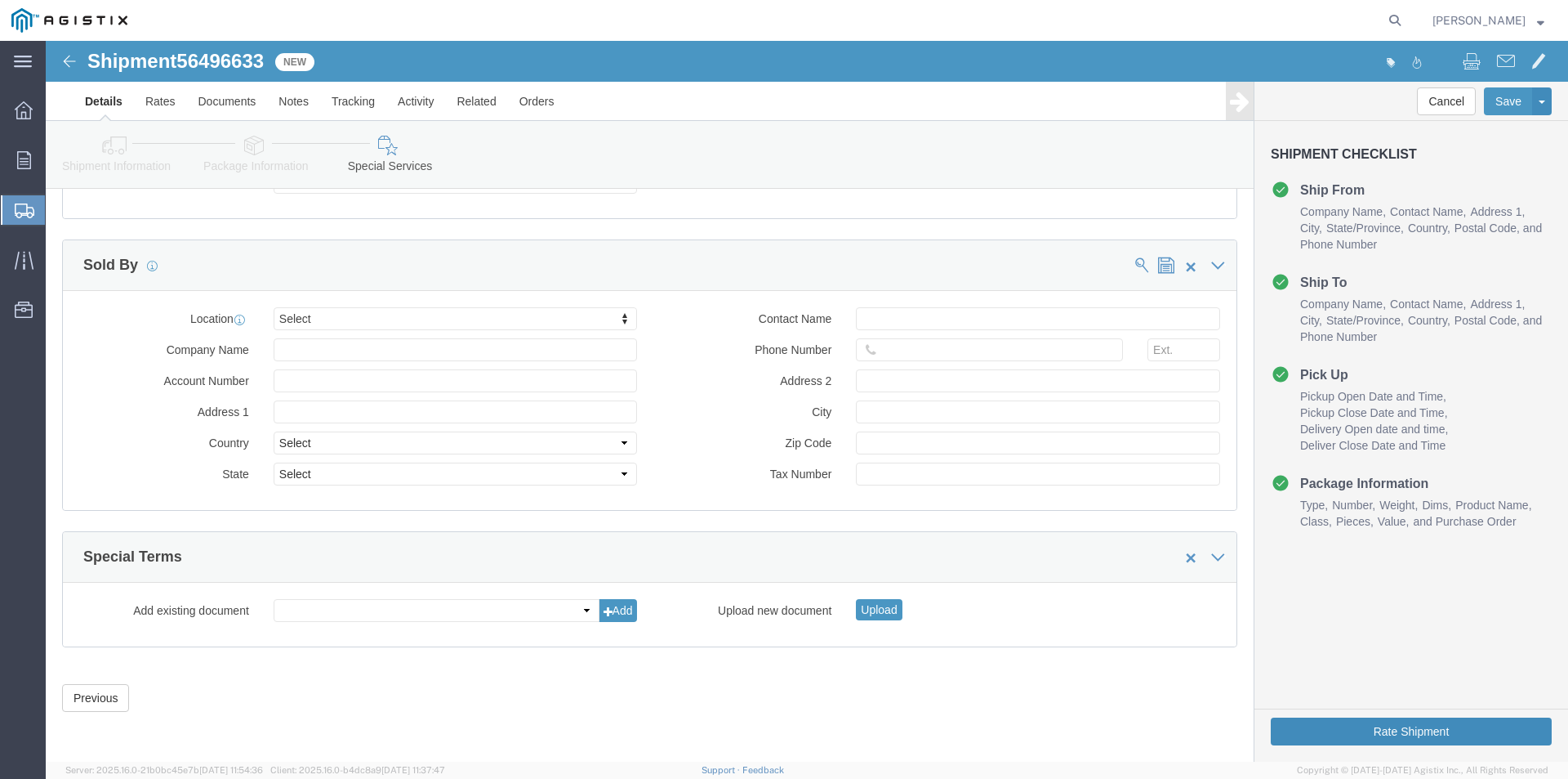
type textarea "CRANE TRUCK NEEDED TO UNLOAD"
click button "Rate Shipment"
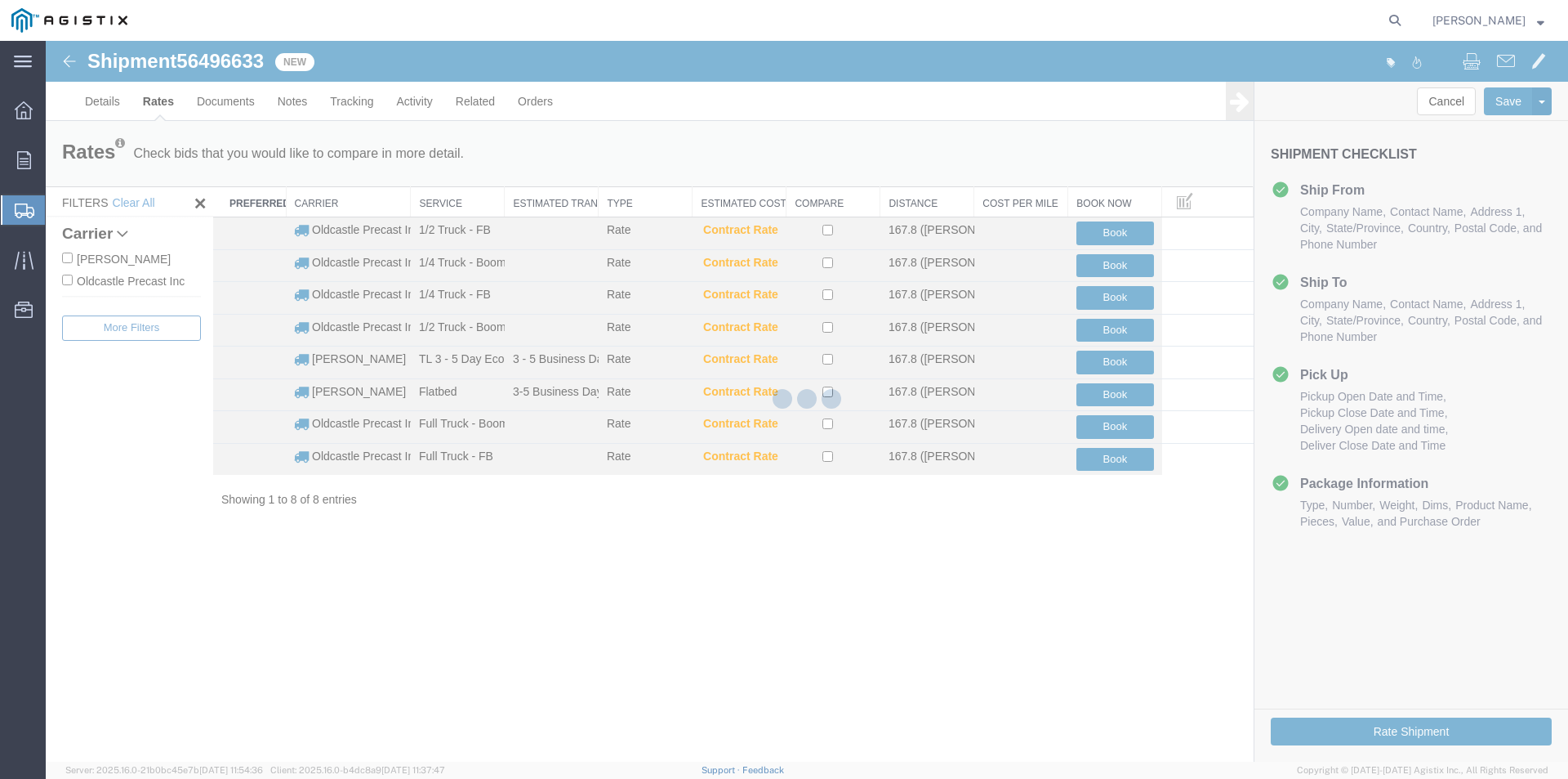
scroll to position [0, 0]
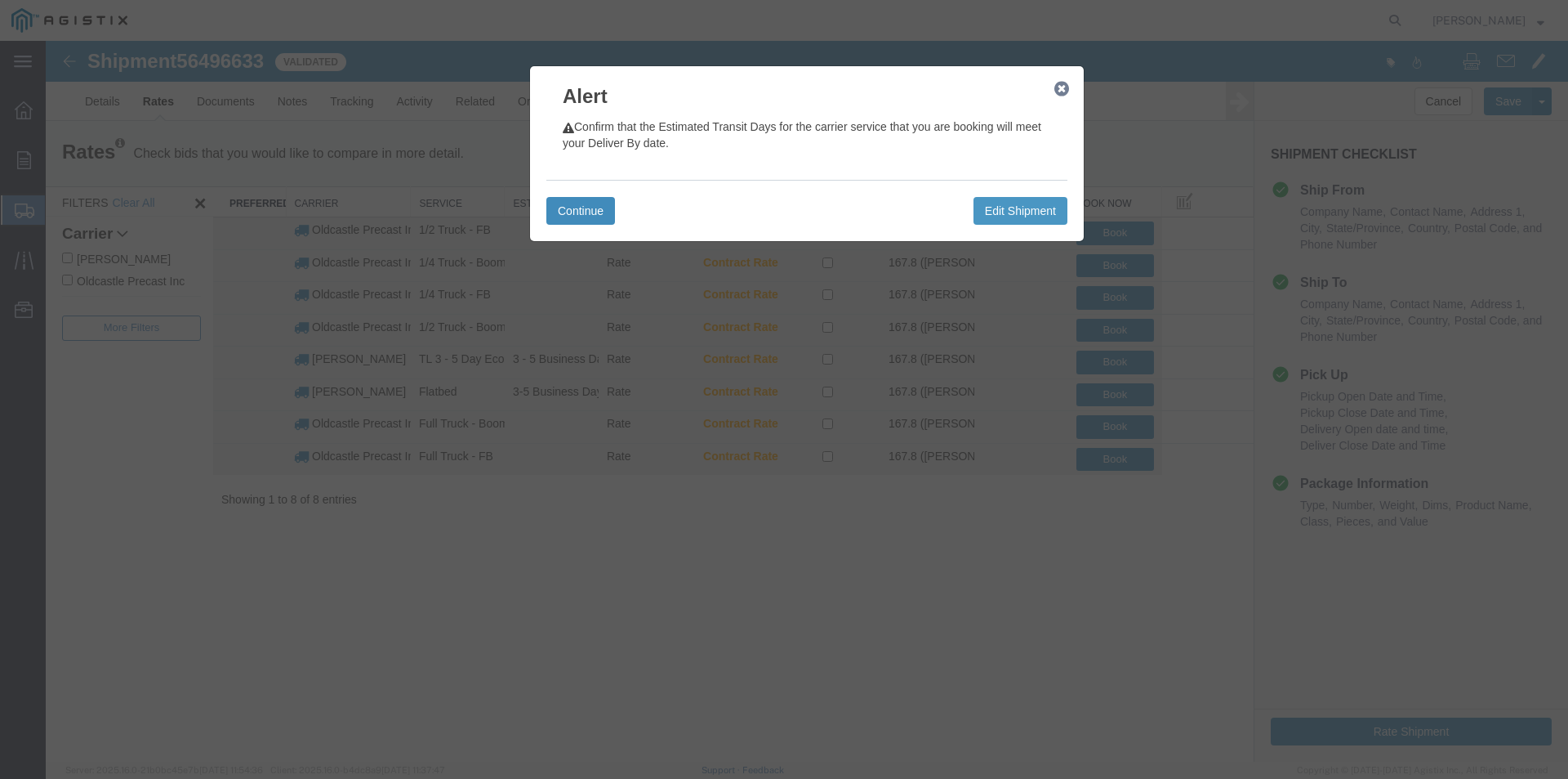
click at [597, 214] on button "Continue" at bounding box center [580, 211] width 68 height 28
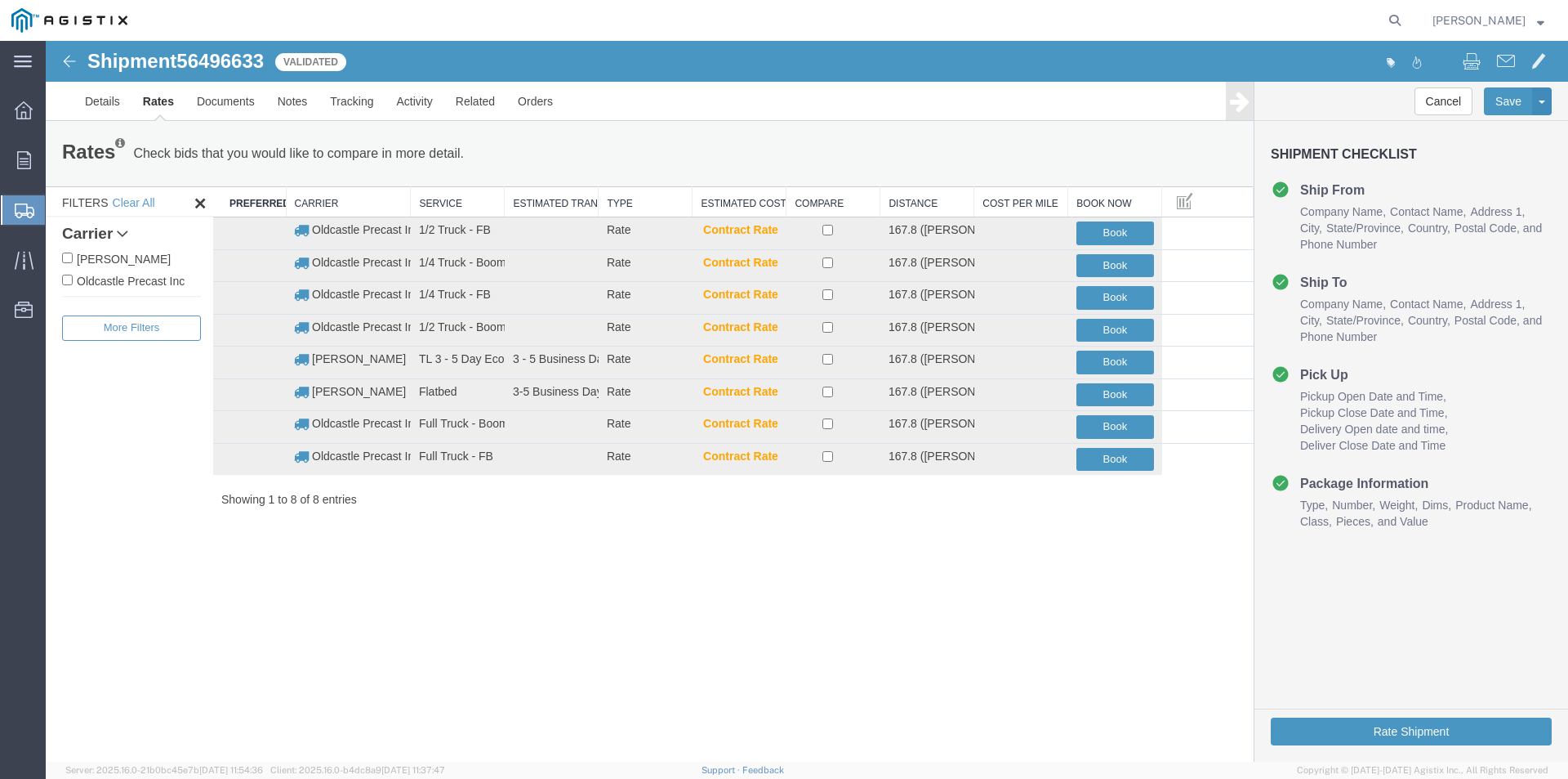
click at [147, 285] on label "Oldcastle Precast Inc" at bounding box center [131, 280] width 138 height 18
click at [73, 285] on input "Oldcastle Precast Inc" at bounding box center [67, 279] width 11 height 11
checkbox input "true"
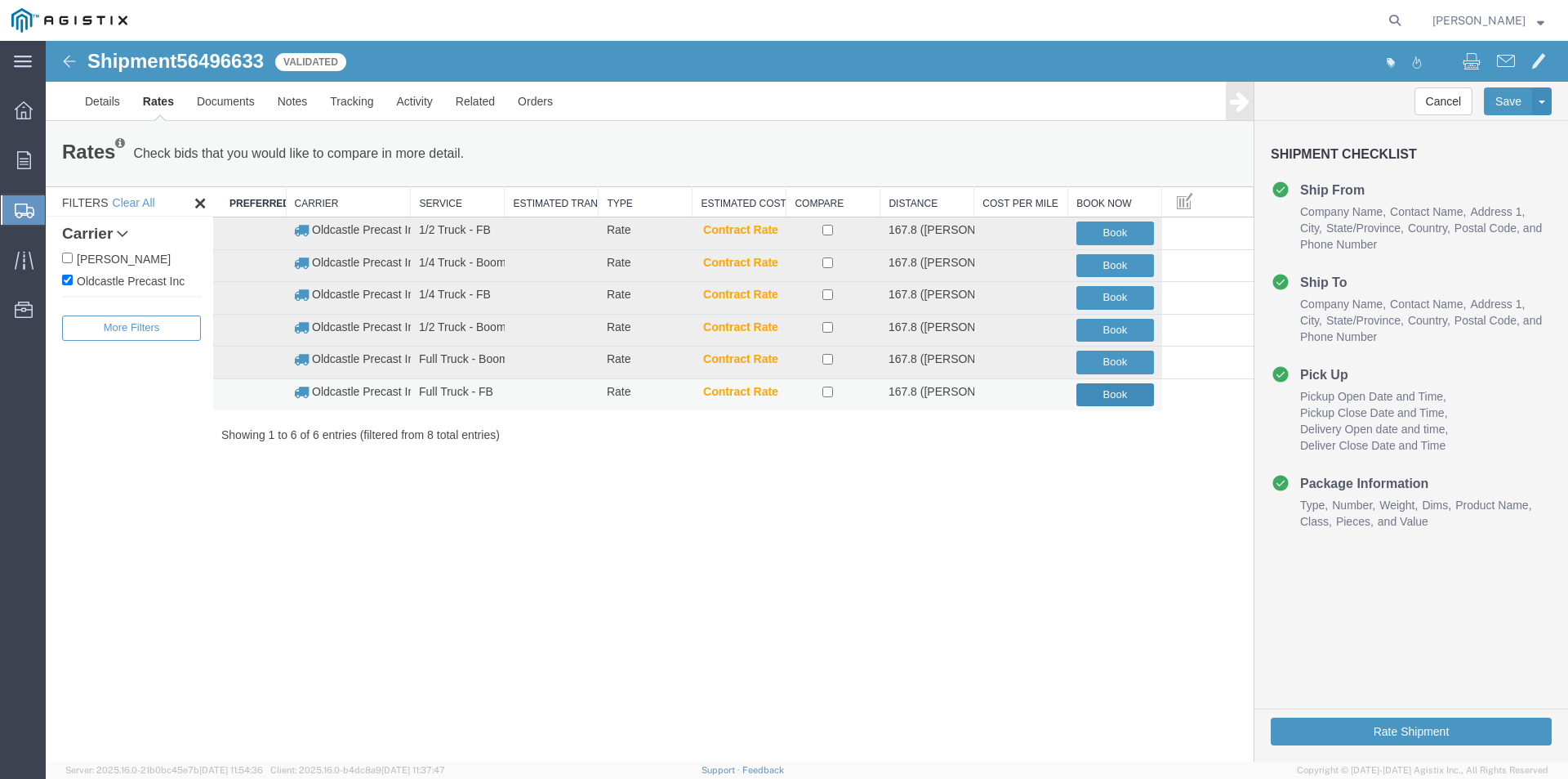
click at [1119, 394] on button "Book" at bounding box center [1115, 395] width 77 height 24
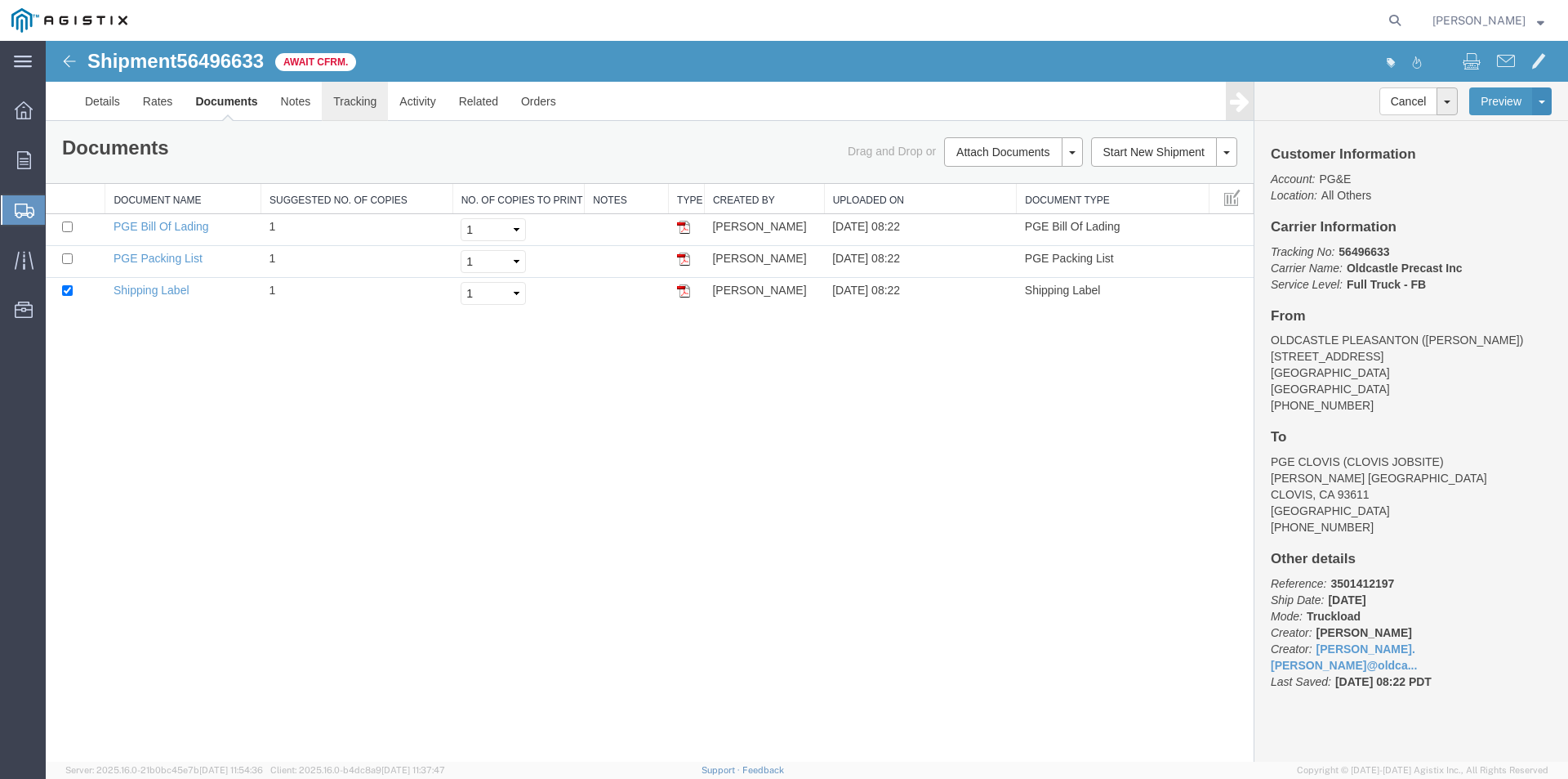
click at [367, 109] on link "Tracking" at bounding box center [354, 101] width 66 height 40
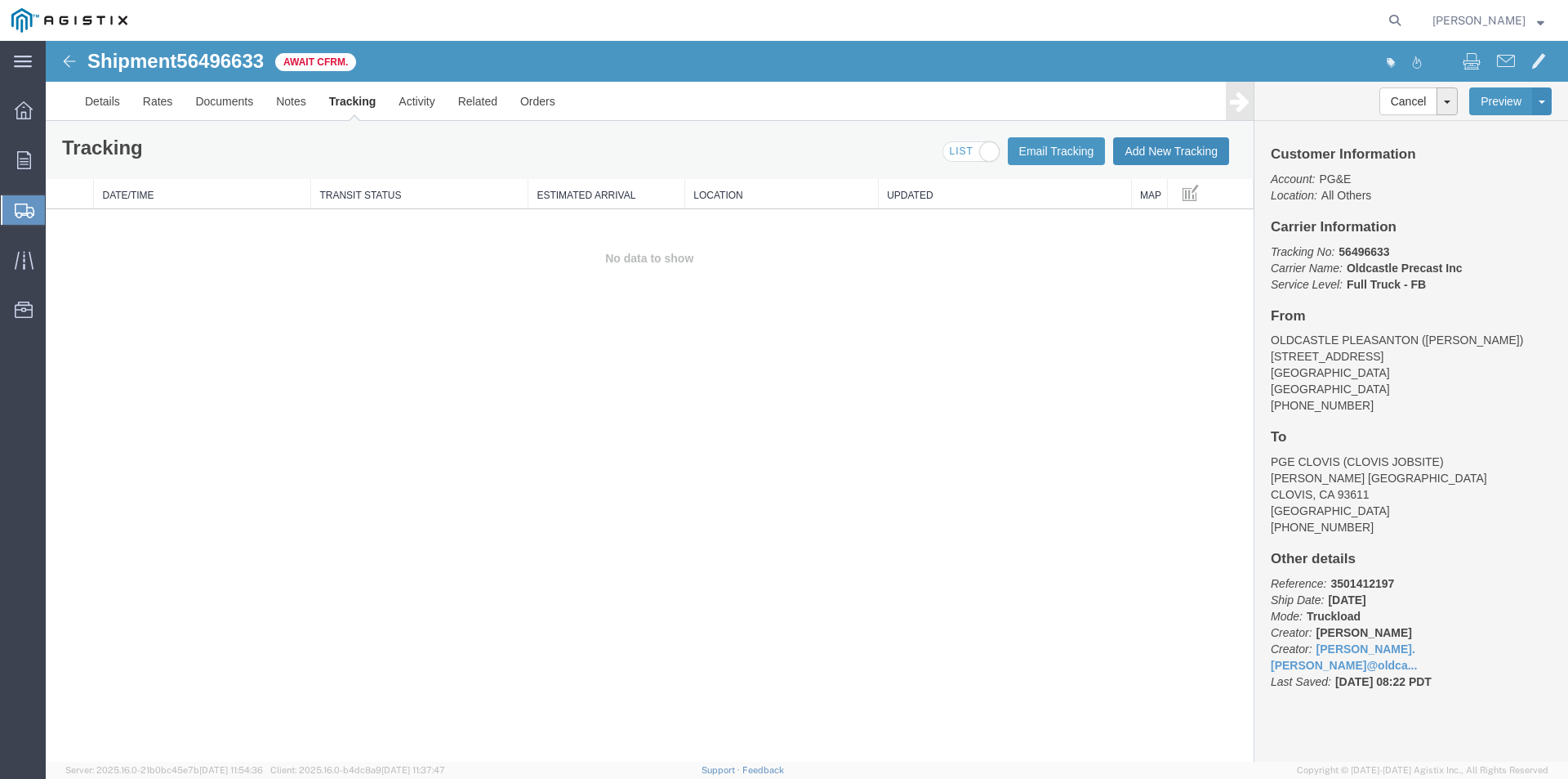
click at [1172, 145] on button "Add New Tracking" at bounding box center [1171, 152] width 116 height 28
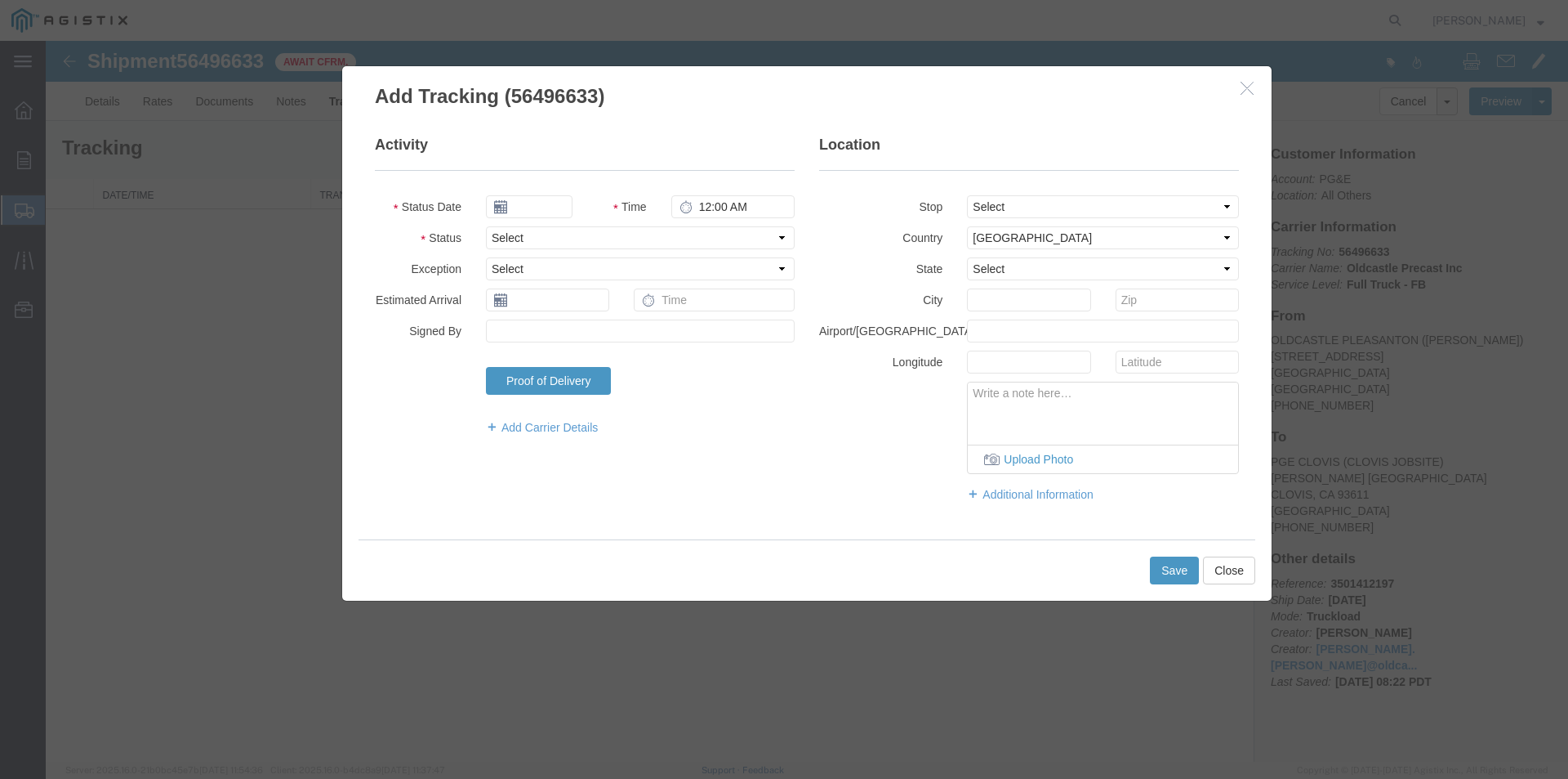
type input "[DATE]"
type input "9:00 AM"
click at [541, 205] on input "[DATE]" at bounding box center [529, 207] width 87 height 23
click at [626, 331] on td "15" at bounding box center [620, 334] width 25 height 25
type input "[DATE]"
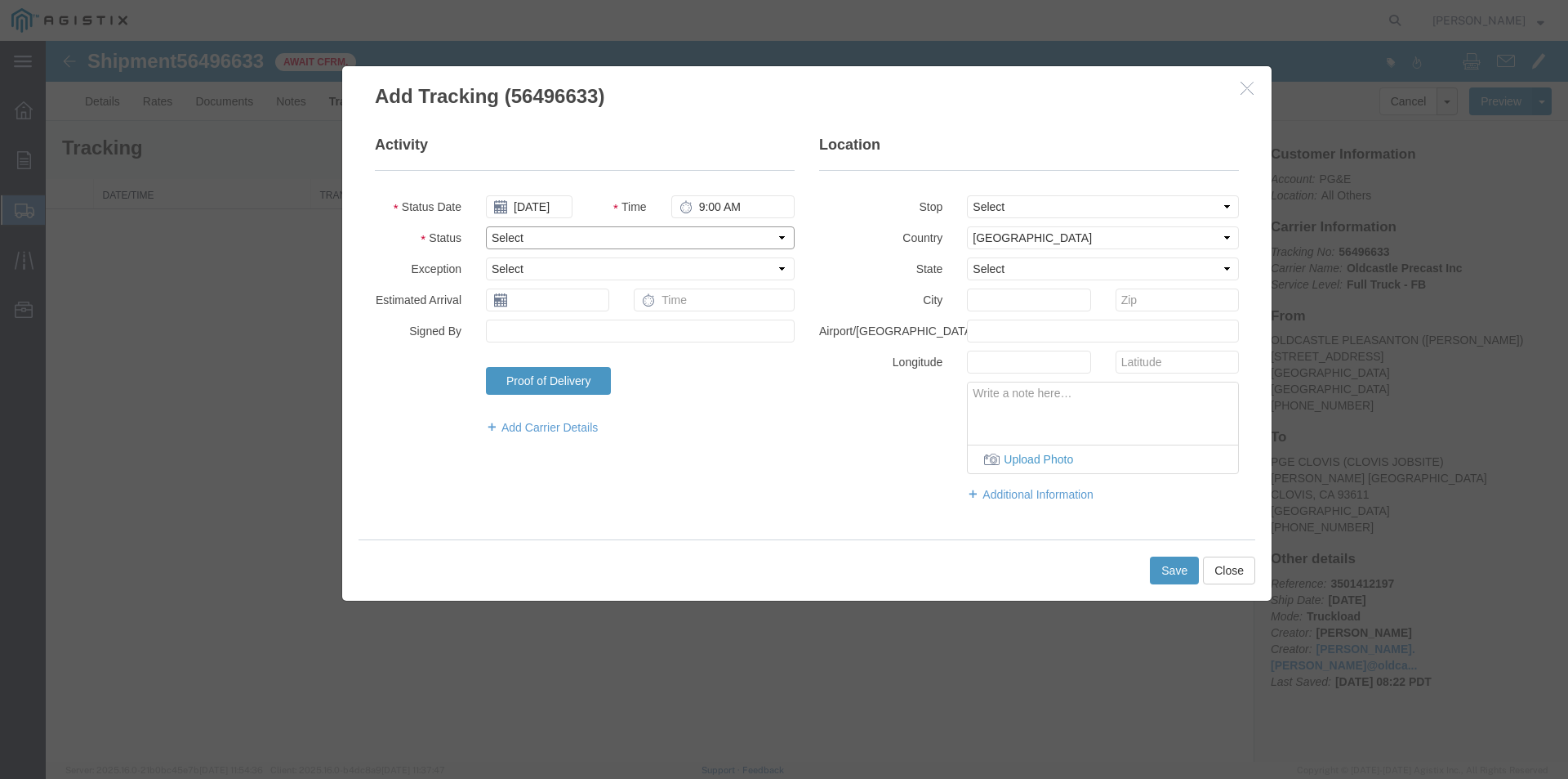
click at [531, 234] on select "Select Arrival Notice Available Arrival Notice Imported Arrive at Delivery Loca…" at bounding box center [640, 238] width 309 height 23
select select "DELIVRED"
click at [486, 227] on select "Select Arrival Notice Available Arrival Notice Imported Arrive at Delivery Loca…" at bounding box center [640, 238] width 309 height 23
click at [1182, 567] on button "Save" at bounding box center [1173, 570] width 49 height 28
